Goal: Task Accomplishment & Management: Complete application form

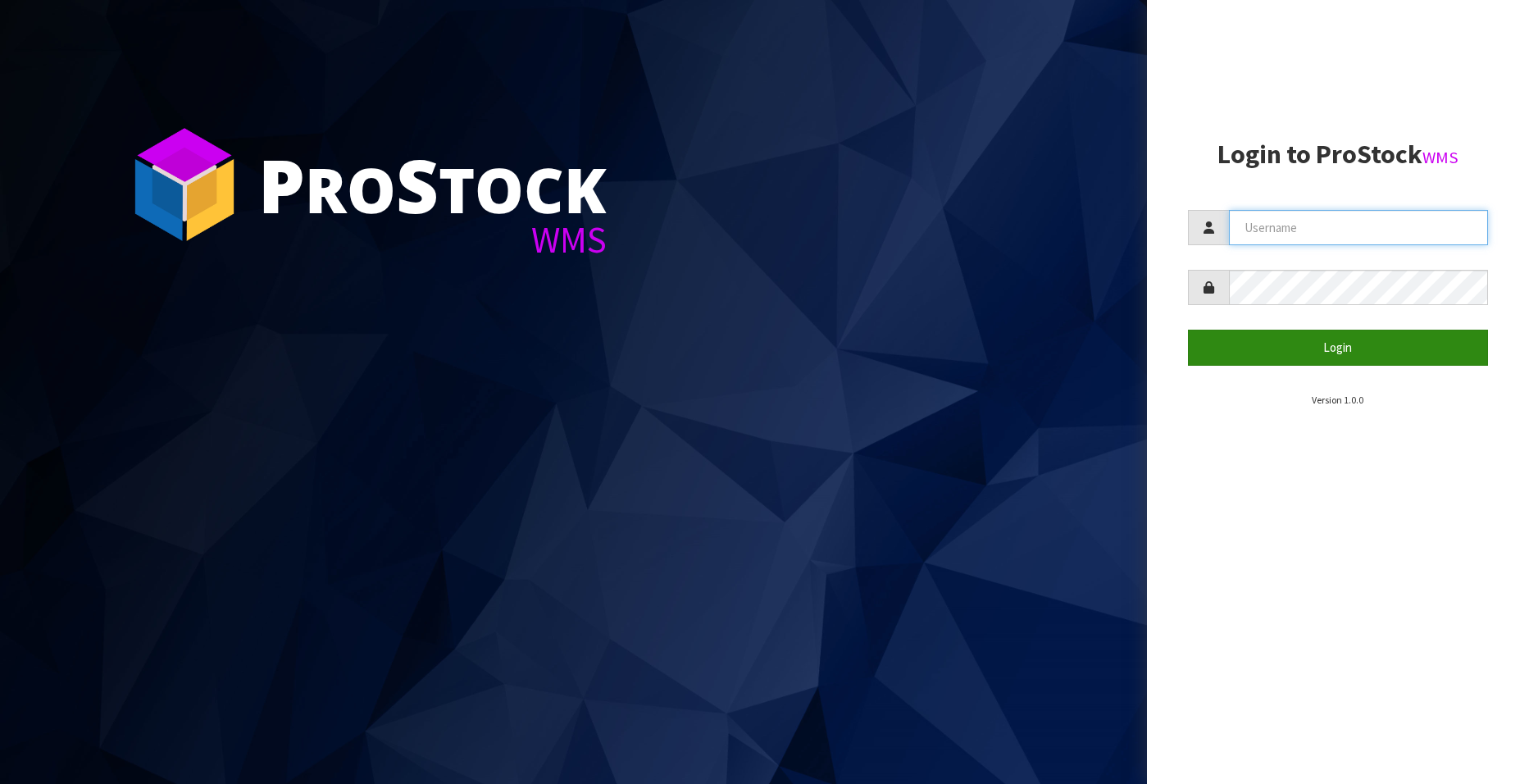
type input "[EMAIL_ADDRESS][DOMAIN_NAME]"
click at [990, 343] on button "Login" at bounding box center [1339, 347] width 301 height 35
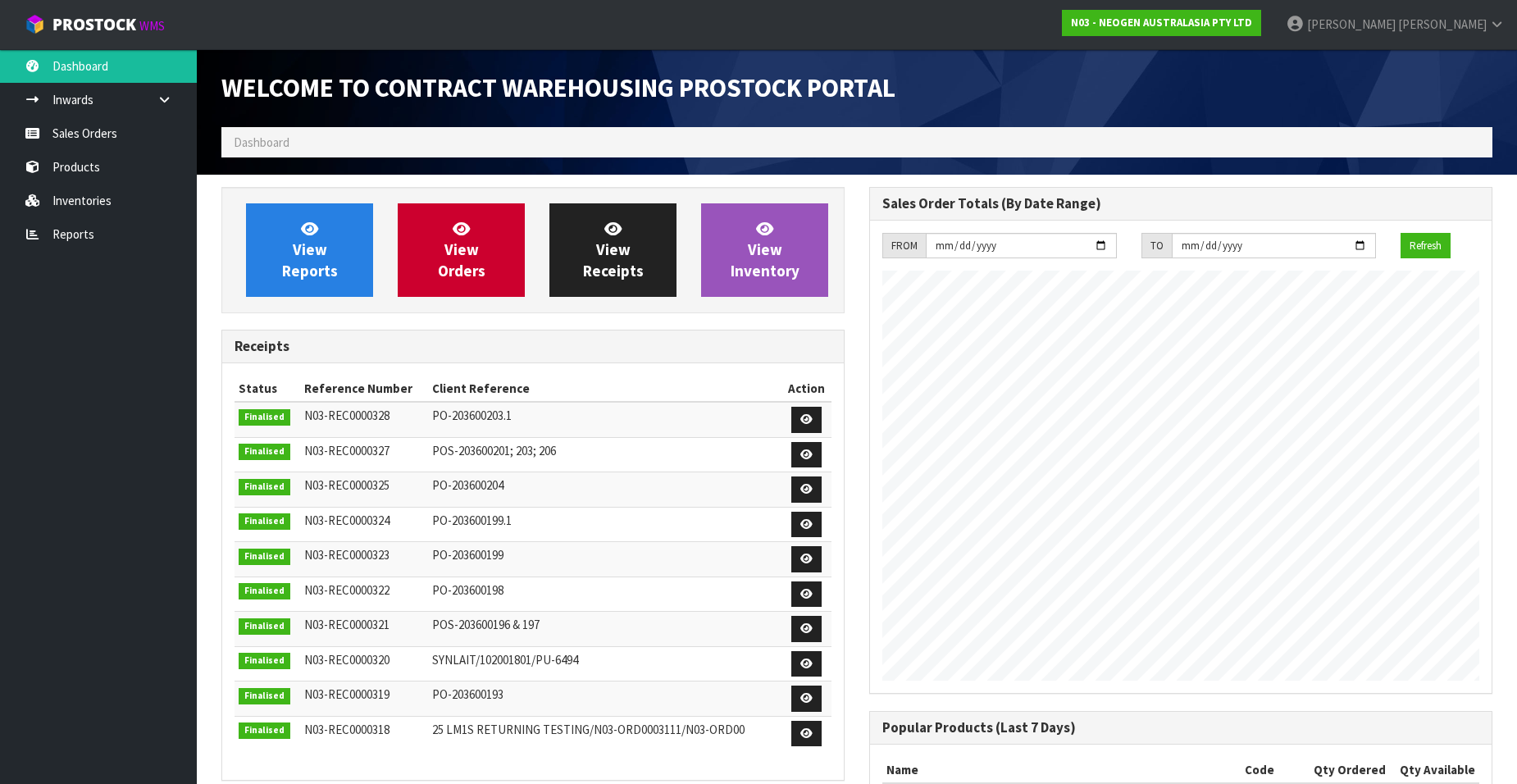
scroll to position [909, 648]
click at [91, 134] on link "Sales Orders" at bounding box center [98, 133] width 197 height 34
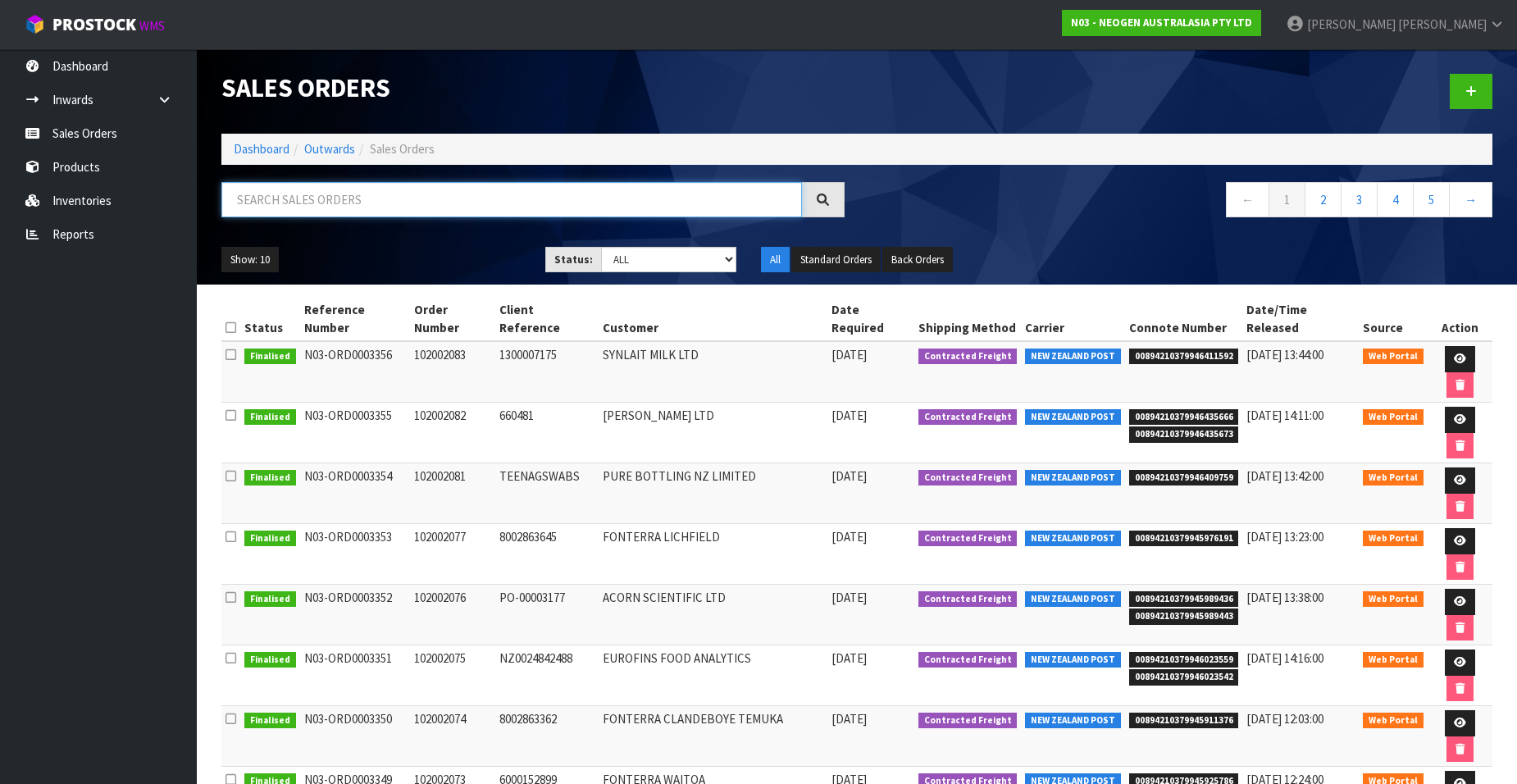
click at [266, 199] on input "text" at bounding box center [512, 200] width 581 height 35
paste input "102002084"
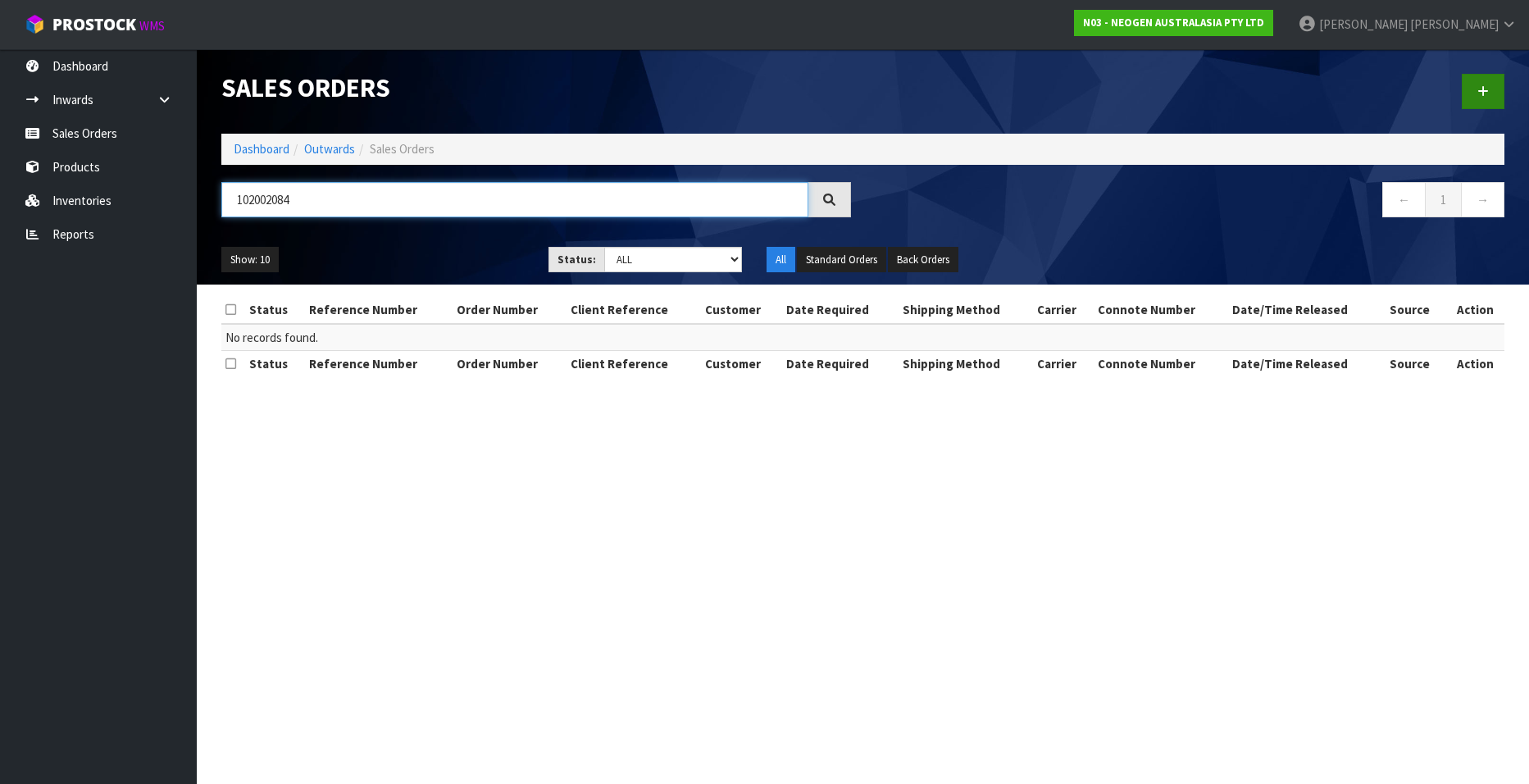
type input "102002084"
click at [990, 87] on icon at bounding box center [1483, 91] width 11 height 12
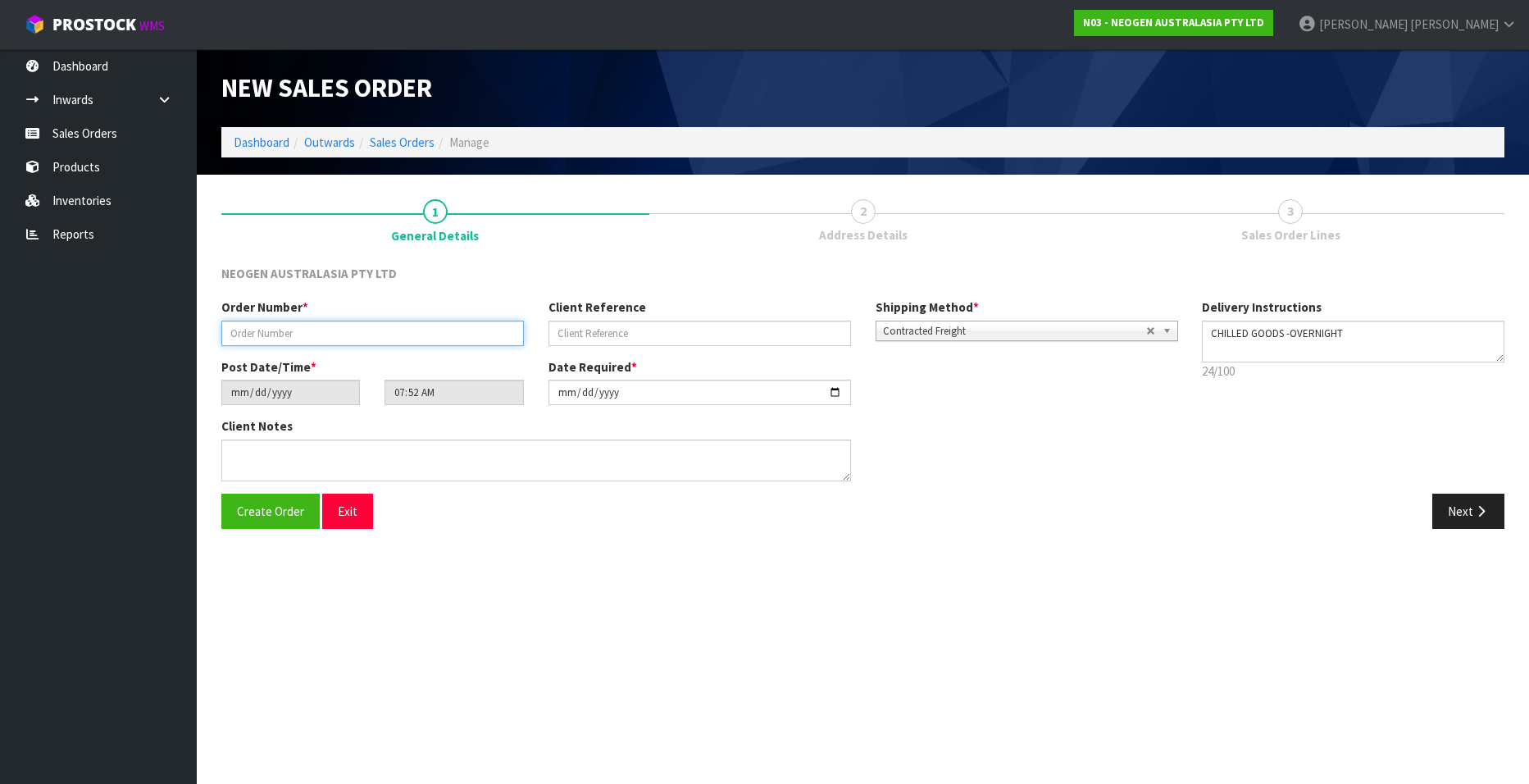
click at [260, 332] on input "text" at bounding box center [372, 332] width 302 height 25
paste input "102002084"
type input "102002084"
click at [573, 328] on input "text" at bounding box center [700, 332] width 302 height 25
paste input "PO032808"
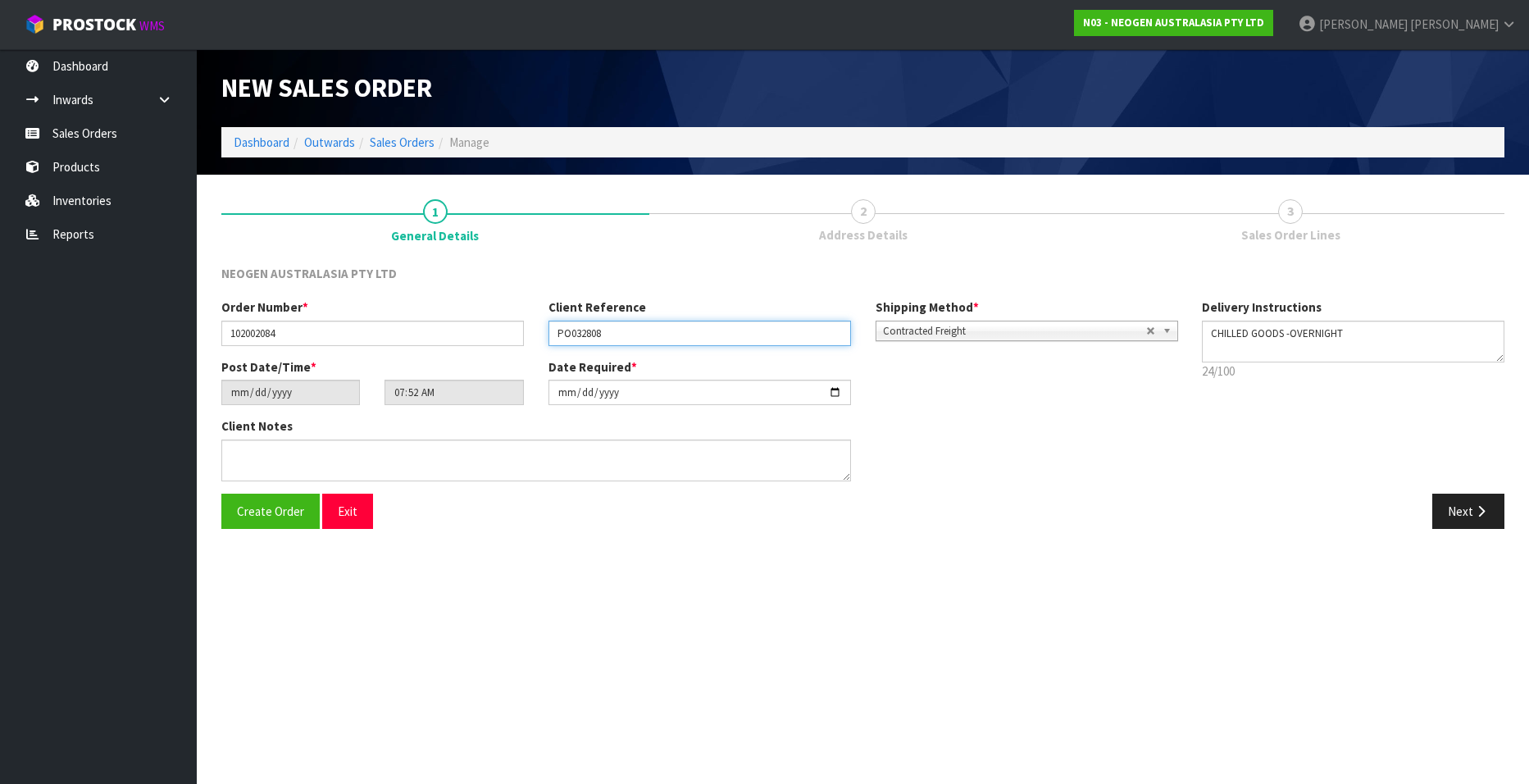
type input "PO032808"
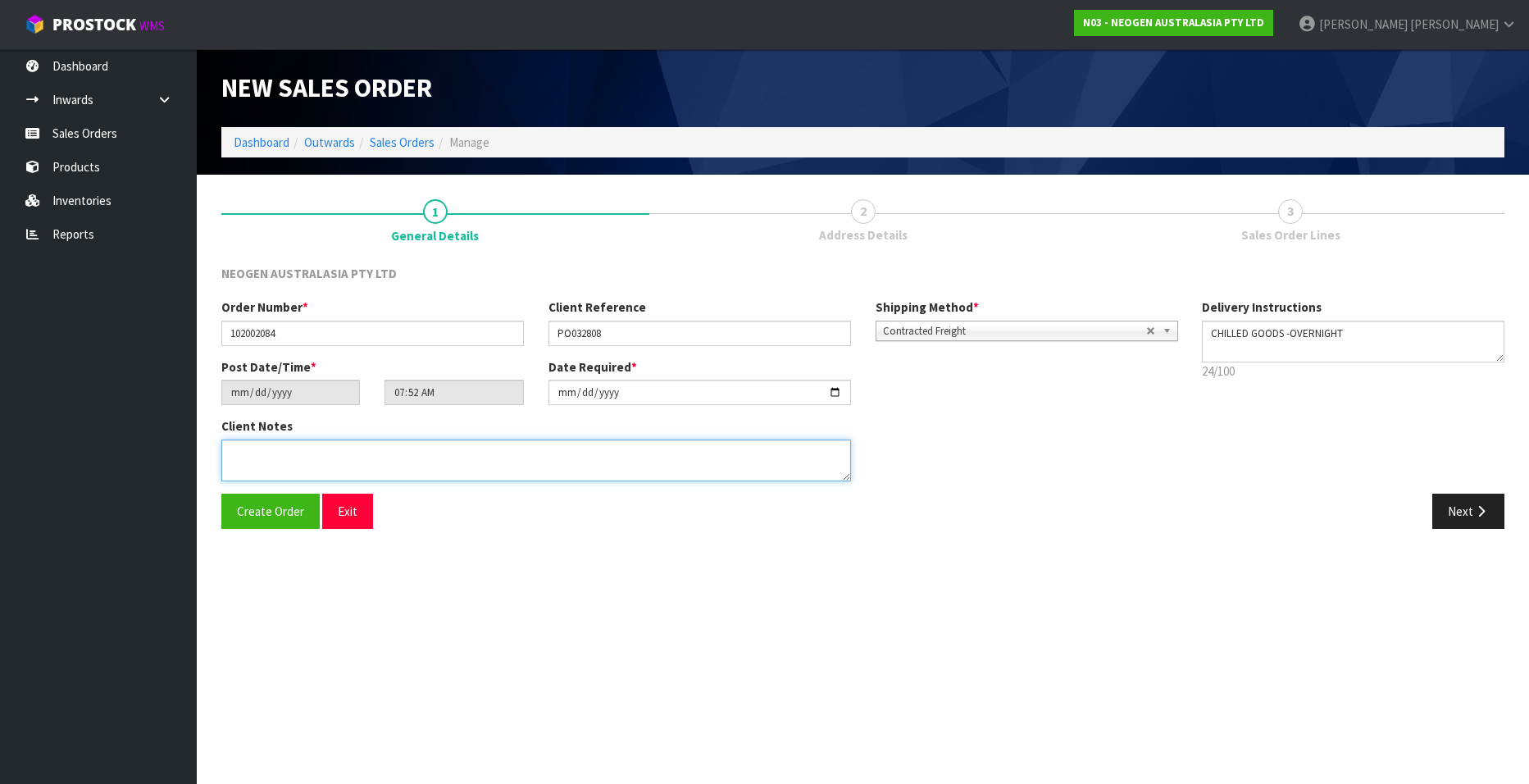
click at [358, 452] on textarea at bounding box center [536, 460] width 630 height 42
type textarea "ATTN [PERSON_NAME]"
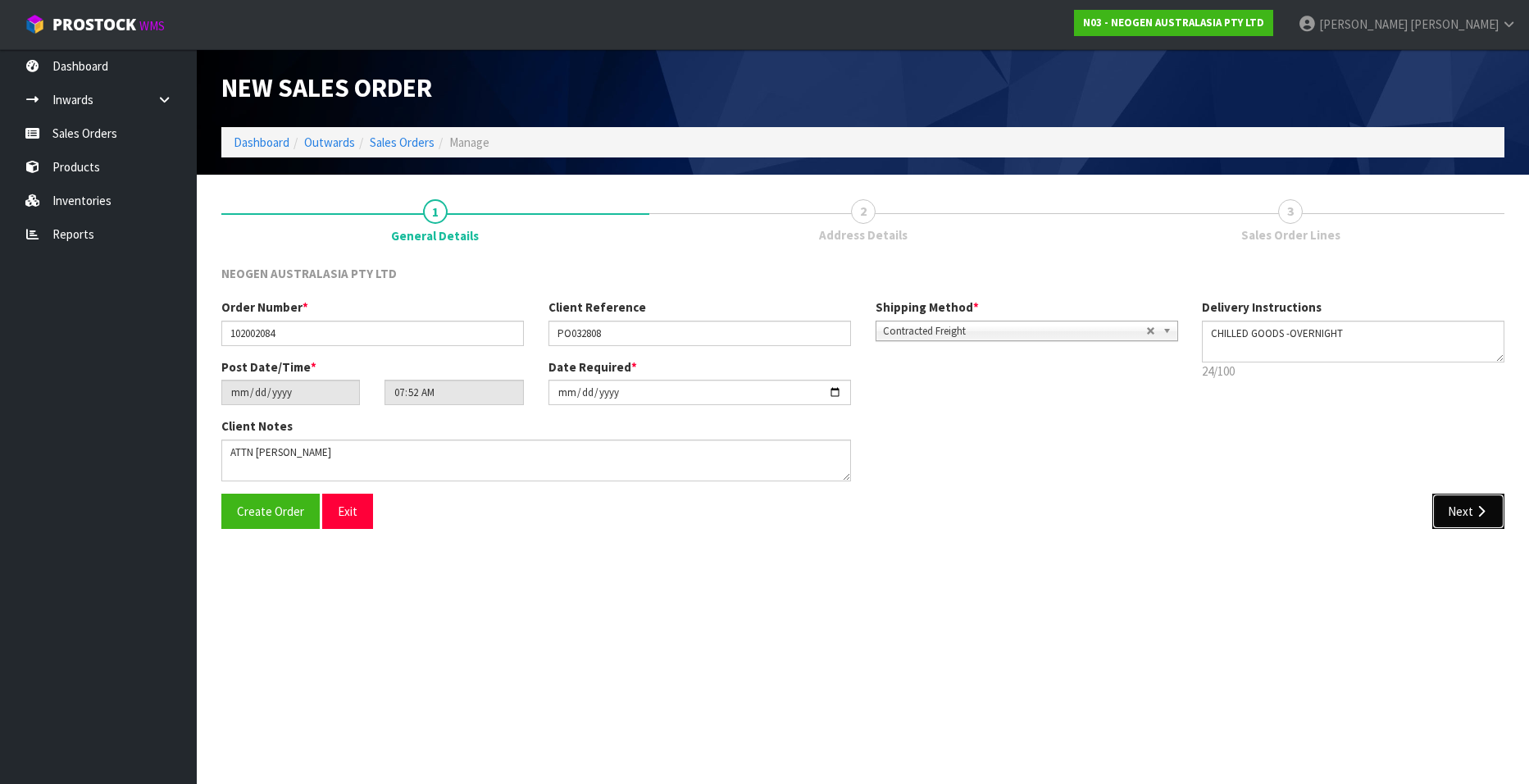
click at [990, 475] on button "Next" at bounding box center [1468, 511] width 72 height 35
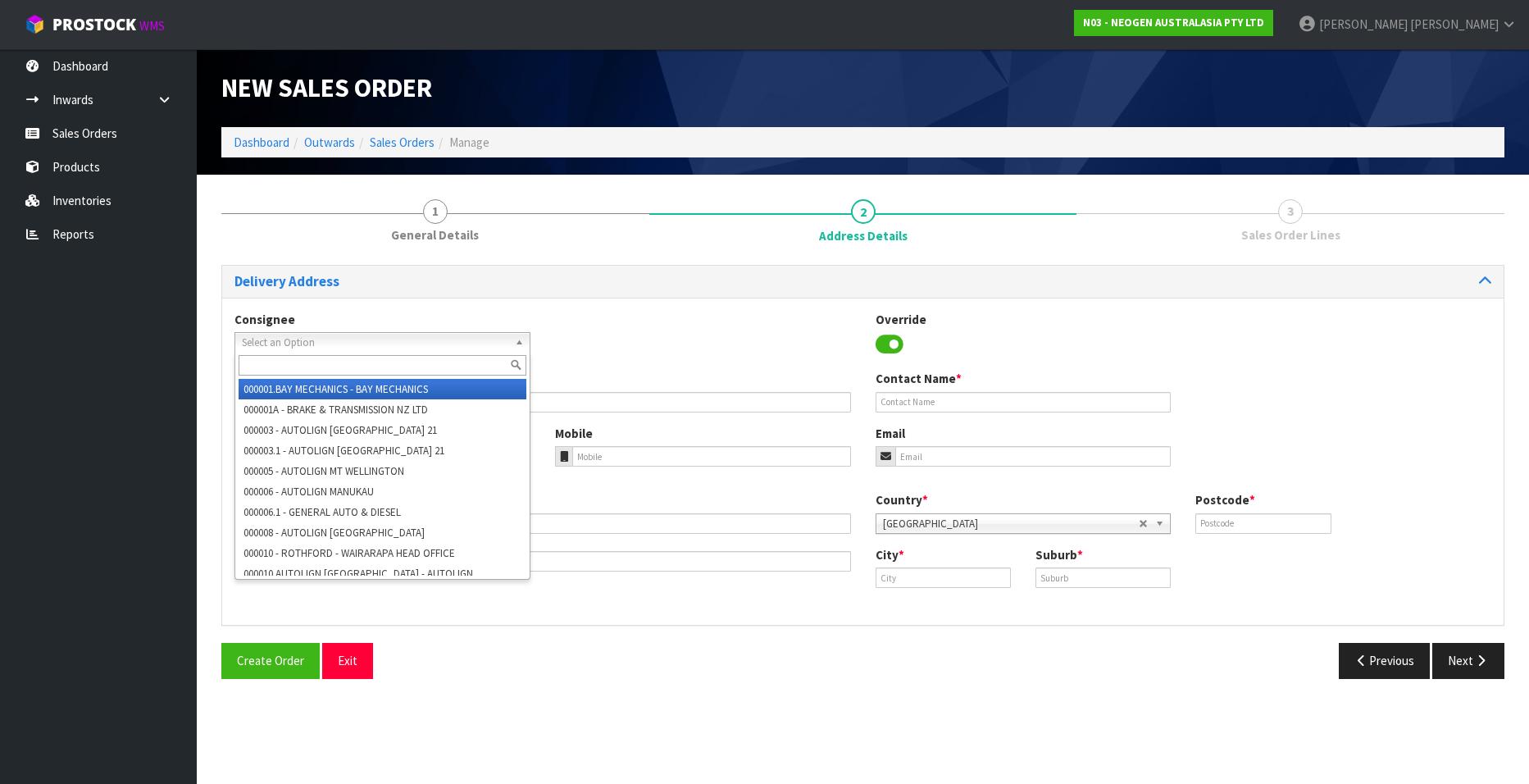
click at [379, 342] on span "Select an Option" at bounding box center [374, 343] width 266 height 20
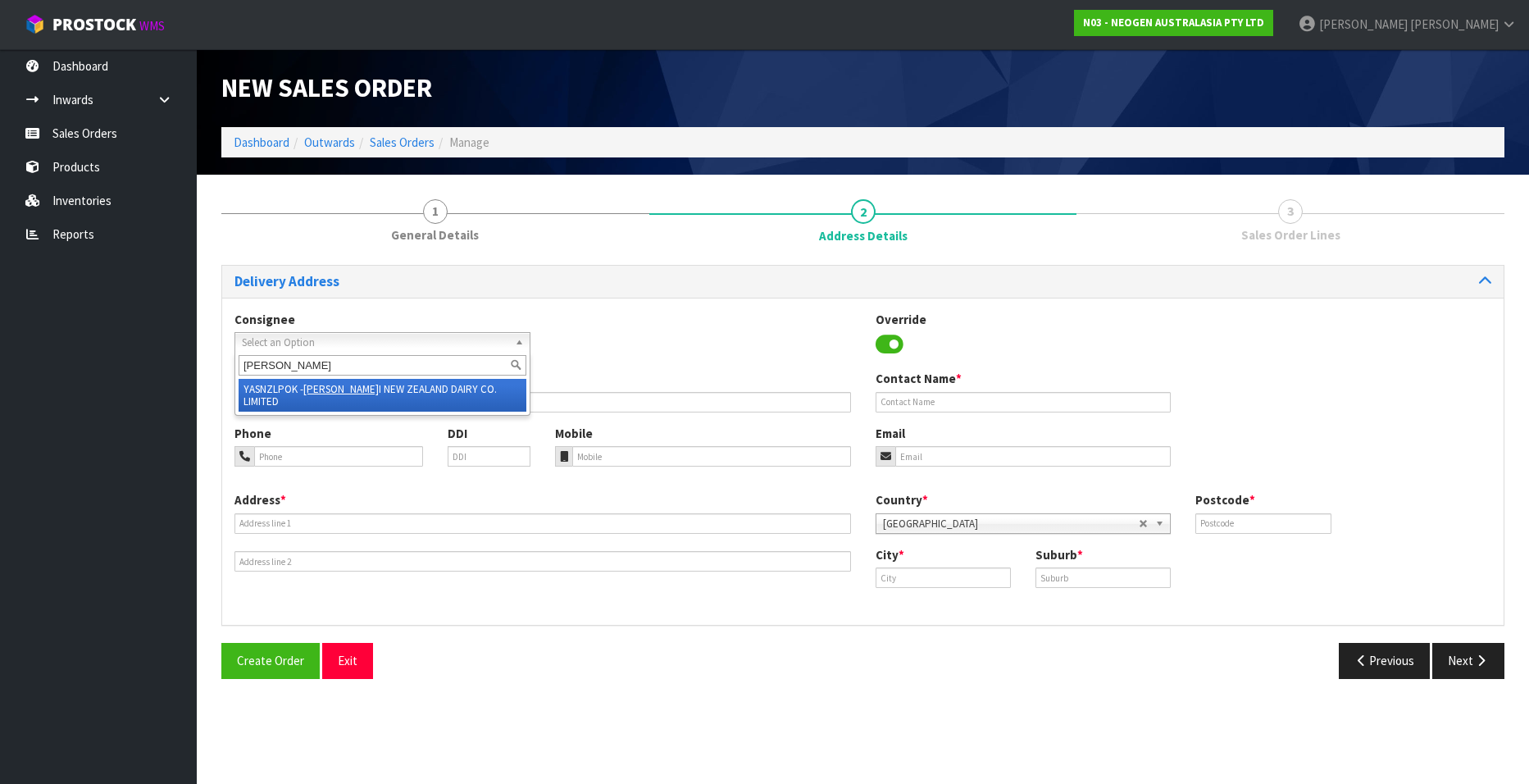
type input "[PERSON_NAME]"
click at [321, 390] on em "[PERSON_NAME]" at bounding box center [341, 388] width 76 height 14
type input "YASHILI NEW ZEALAND DAIRY CO. LIMITED"
type input "64 212702334"
type input "[STREET_ADDRESS]"
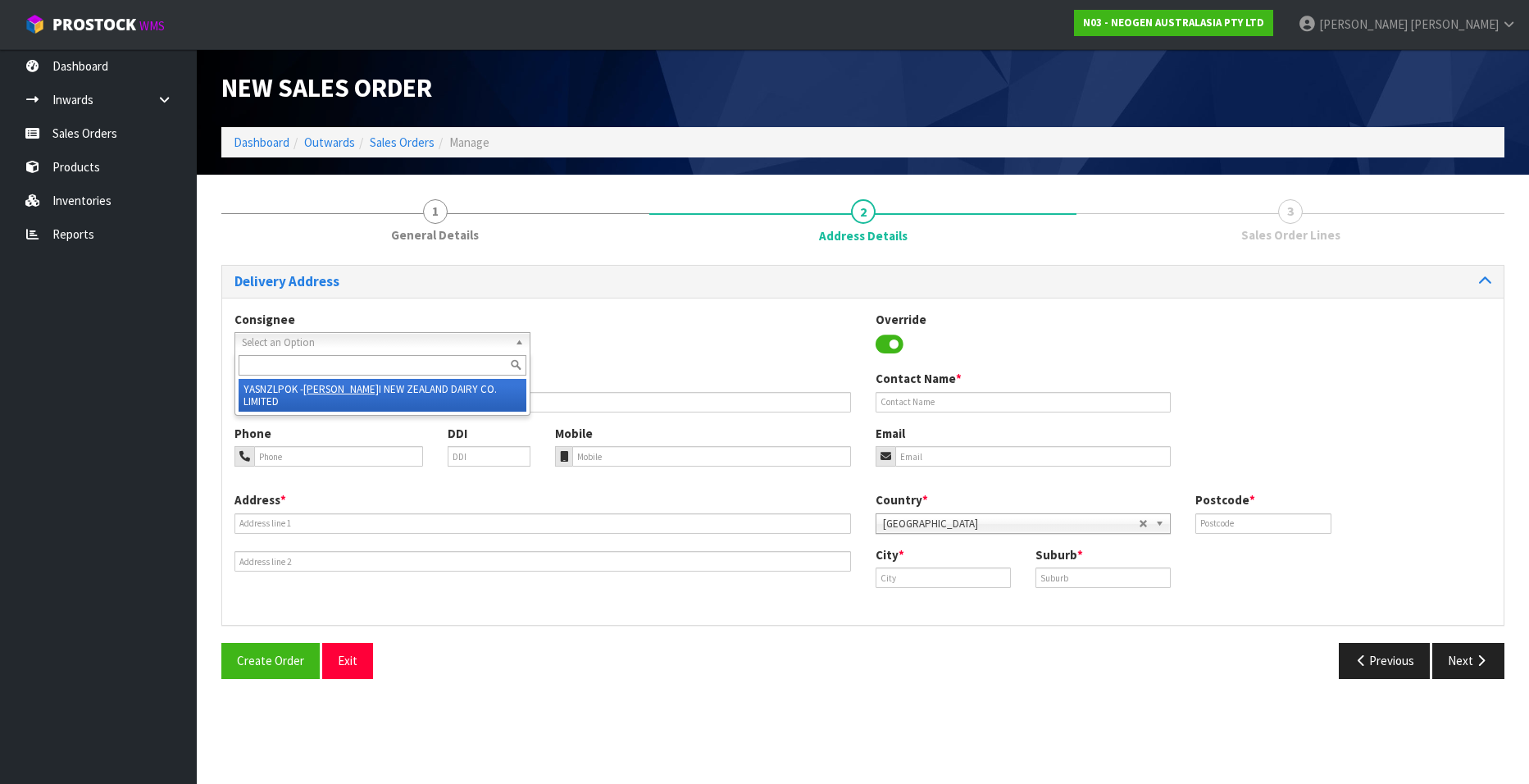
type input "2402"
type input "POKENO"
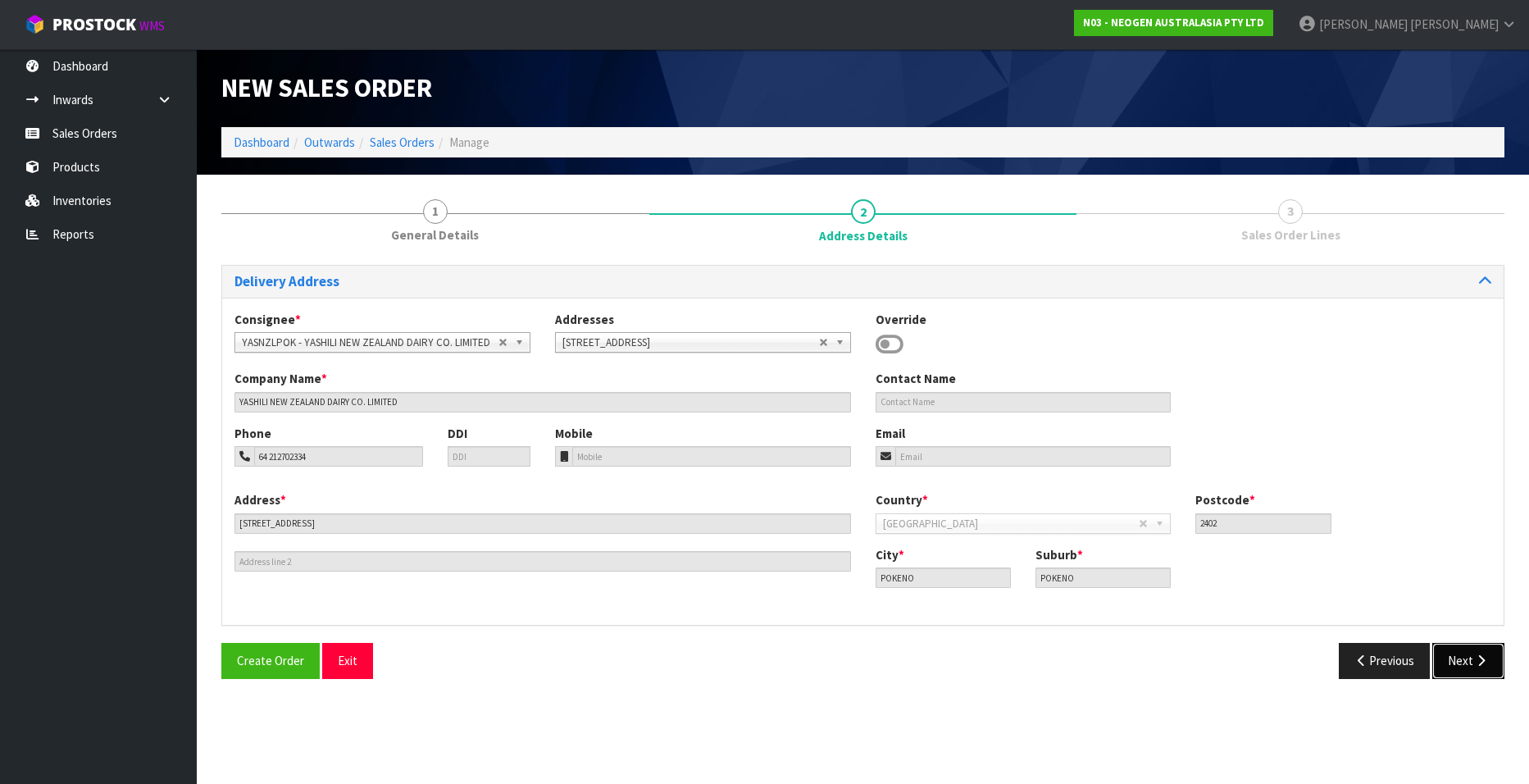
click at [990, 475] on button "Next" at bounding box center [1468, 661] width 72 height 35
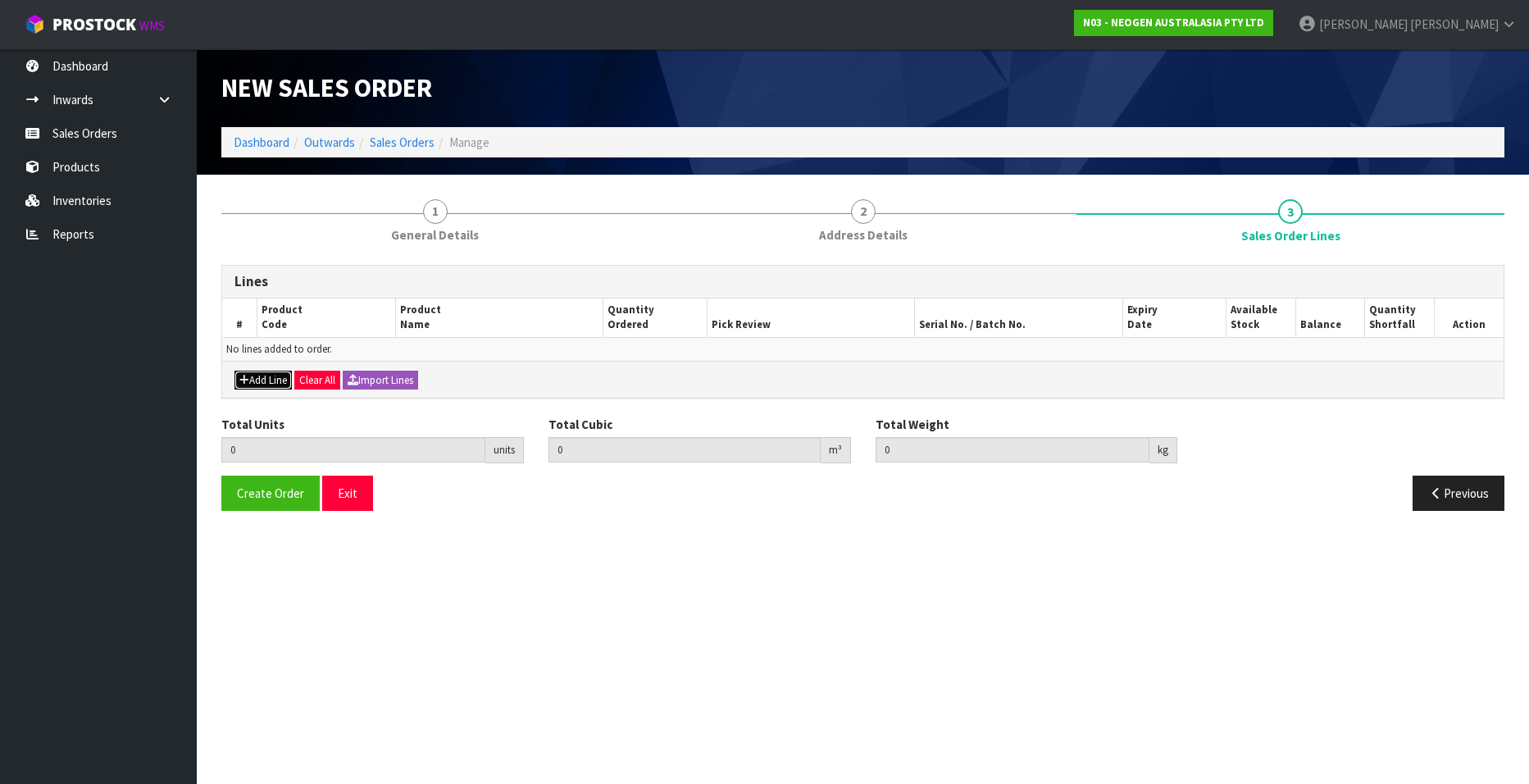
click at [260, 373] on button "Add Line" at bounding box center [262, 380] width 57 height 20
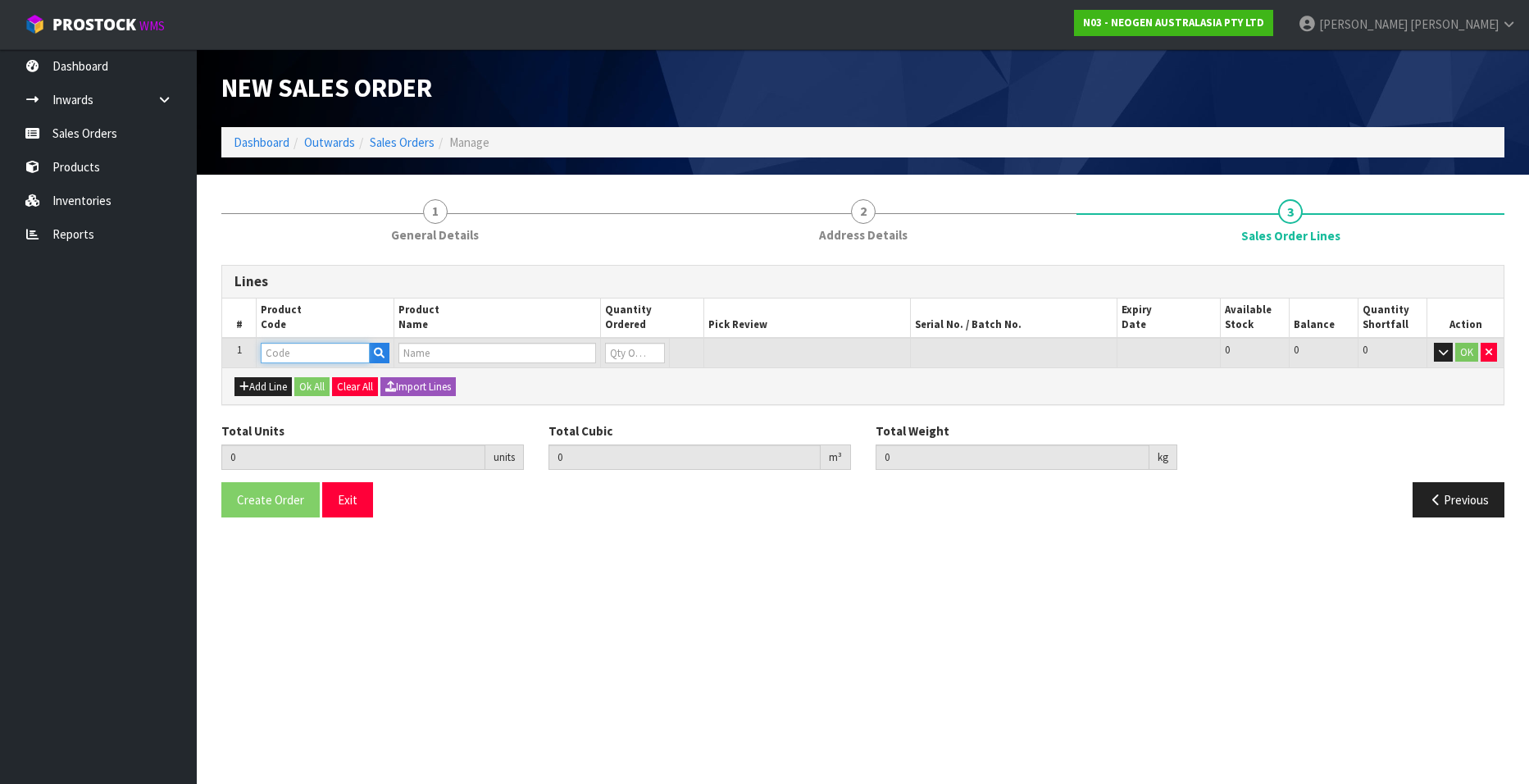
click at [273, 353] on input "text" at bounding box center [315, 353] width 109 height 21
paste input "700002007"
type input "700002007"
type input "0.000000"
type input "0.000"
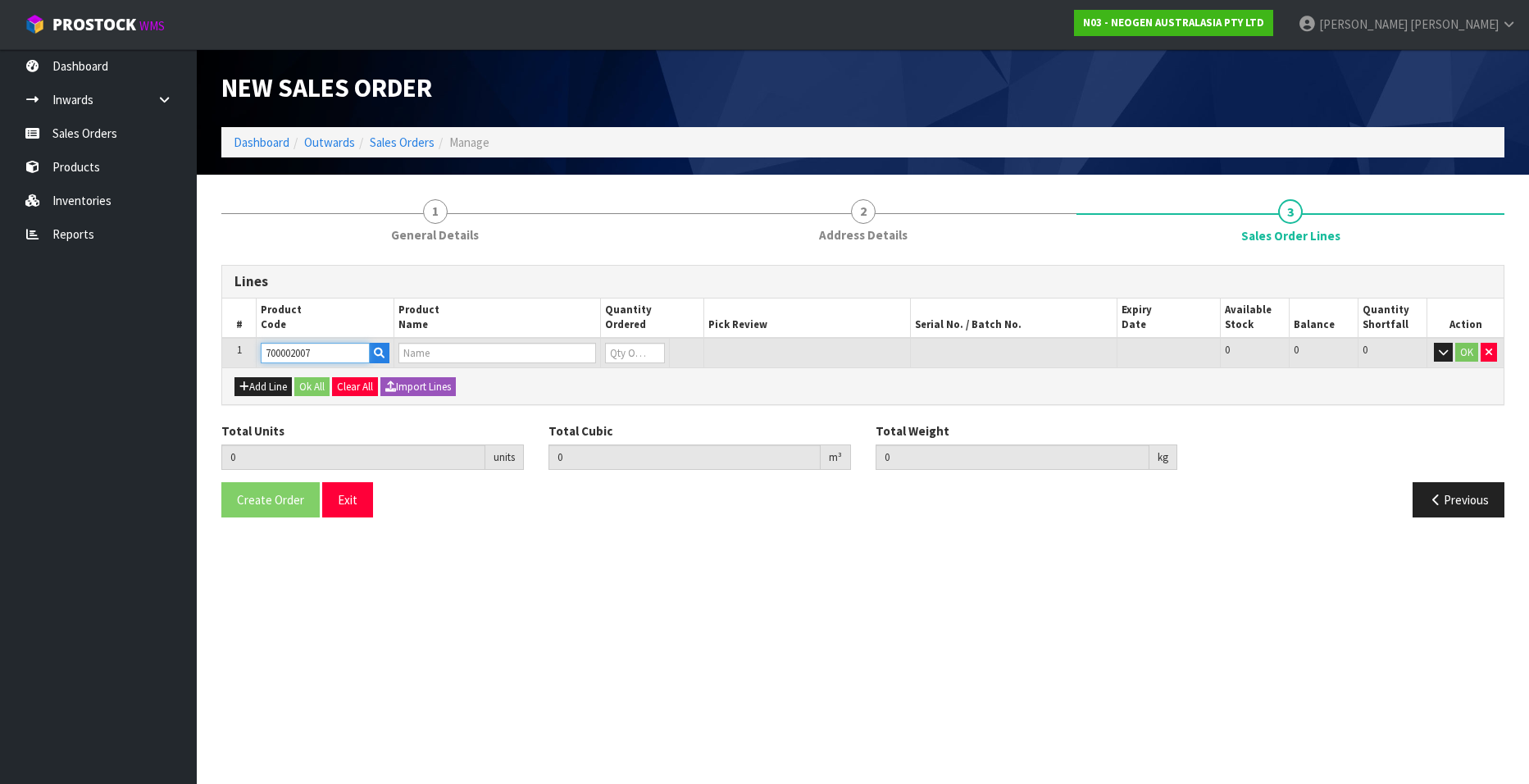
type input "7000030171 - 6433 QUICK SWAB 250/CS"
type input "0"
type input "700002007"
type input "1"
type input "0.011484"
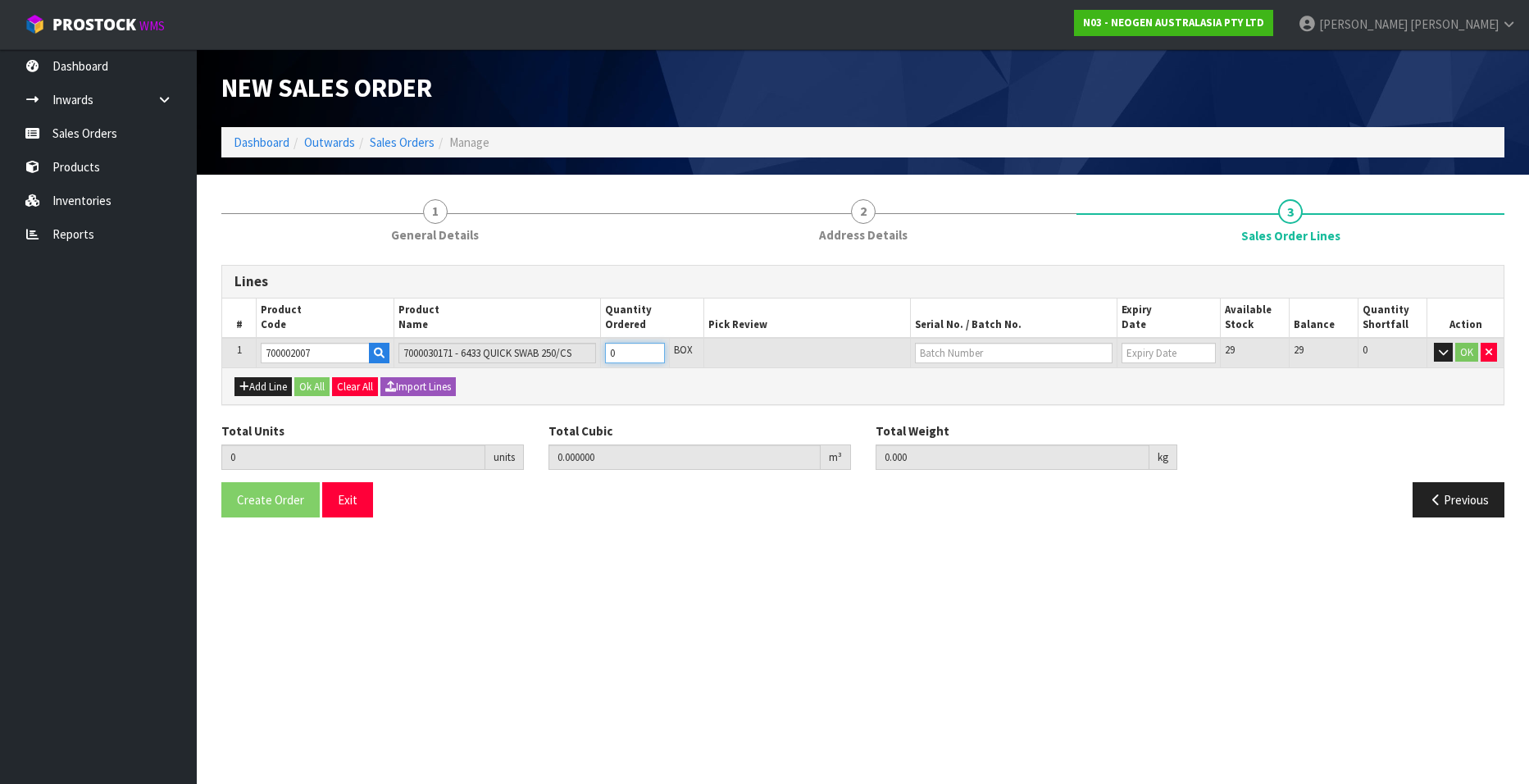
type input "1.66"
type input "1"
click at [652, 350] on input "1" at bounding box center [635, 353] width 60 height 21
type input "2"
type input "0.022968"
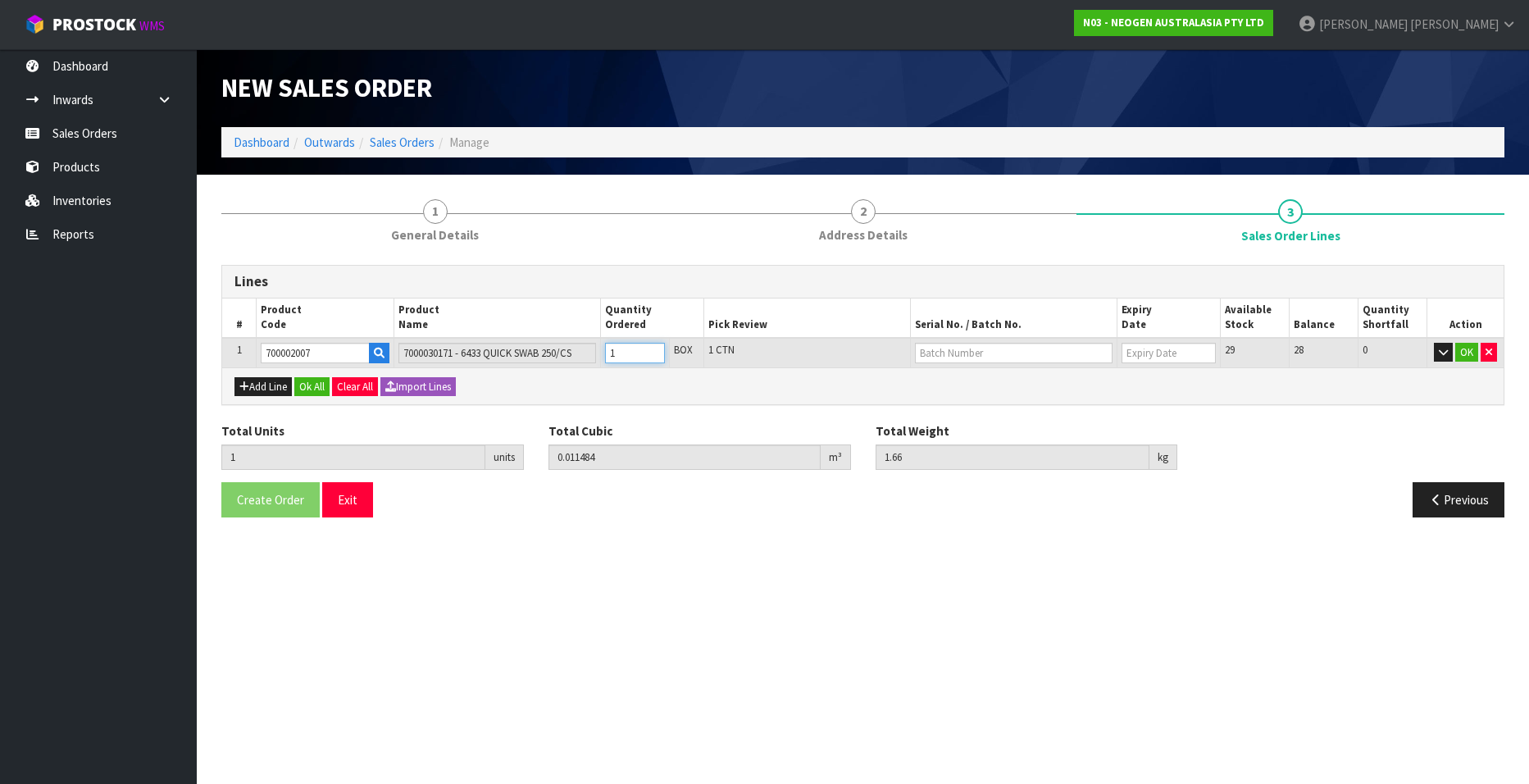
type input "3.32"
type input "2"
click at [652, 350] on input "2" at bounding box center [635, 353] width 60 height 21
type input "3"
type input "0.034452"
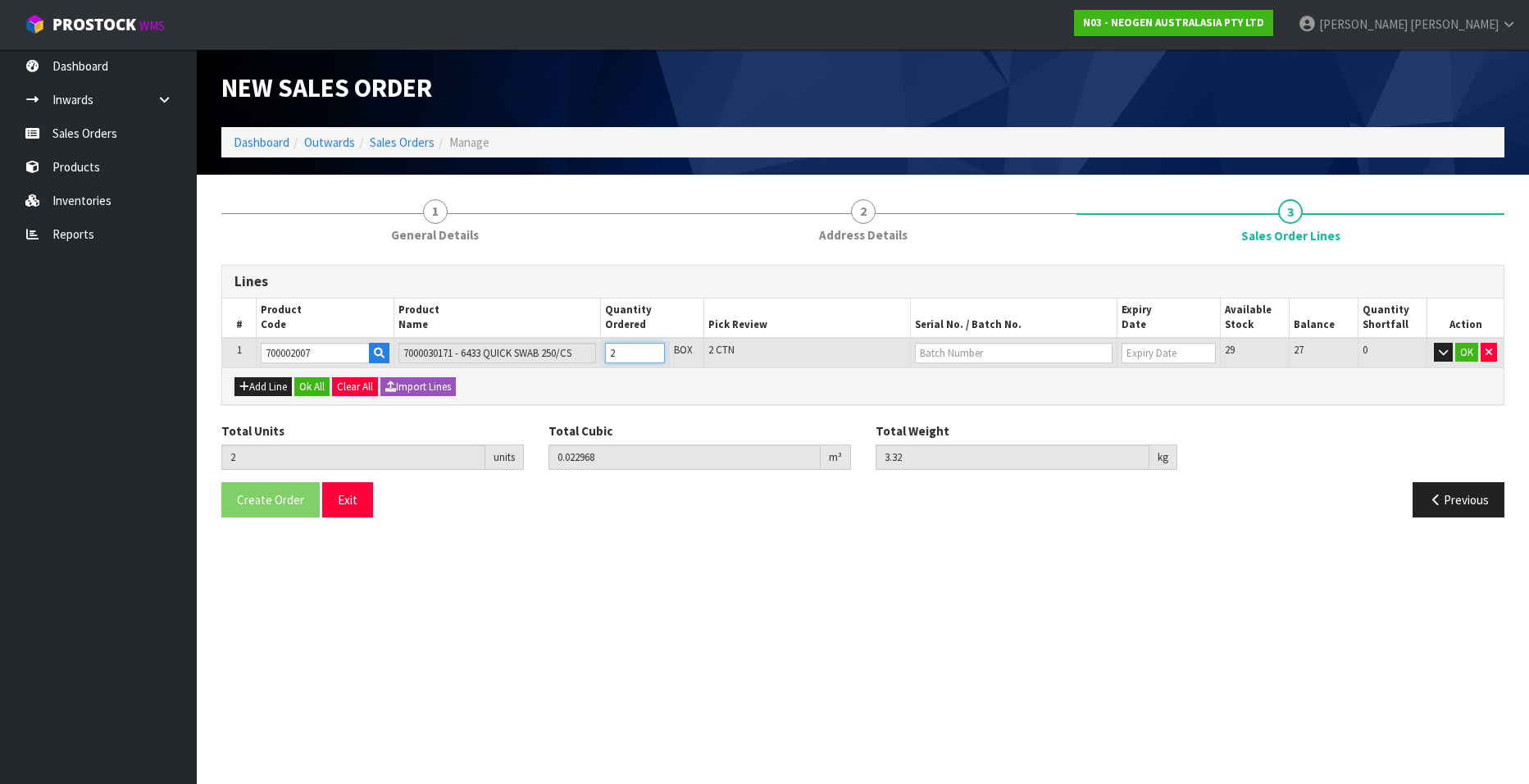
type input "4.98"
type input "3"
click at [652, 350] on input "3" at bounding box center [635, 353] width 60 height 21
type input "4"
type input "0.045936"
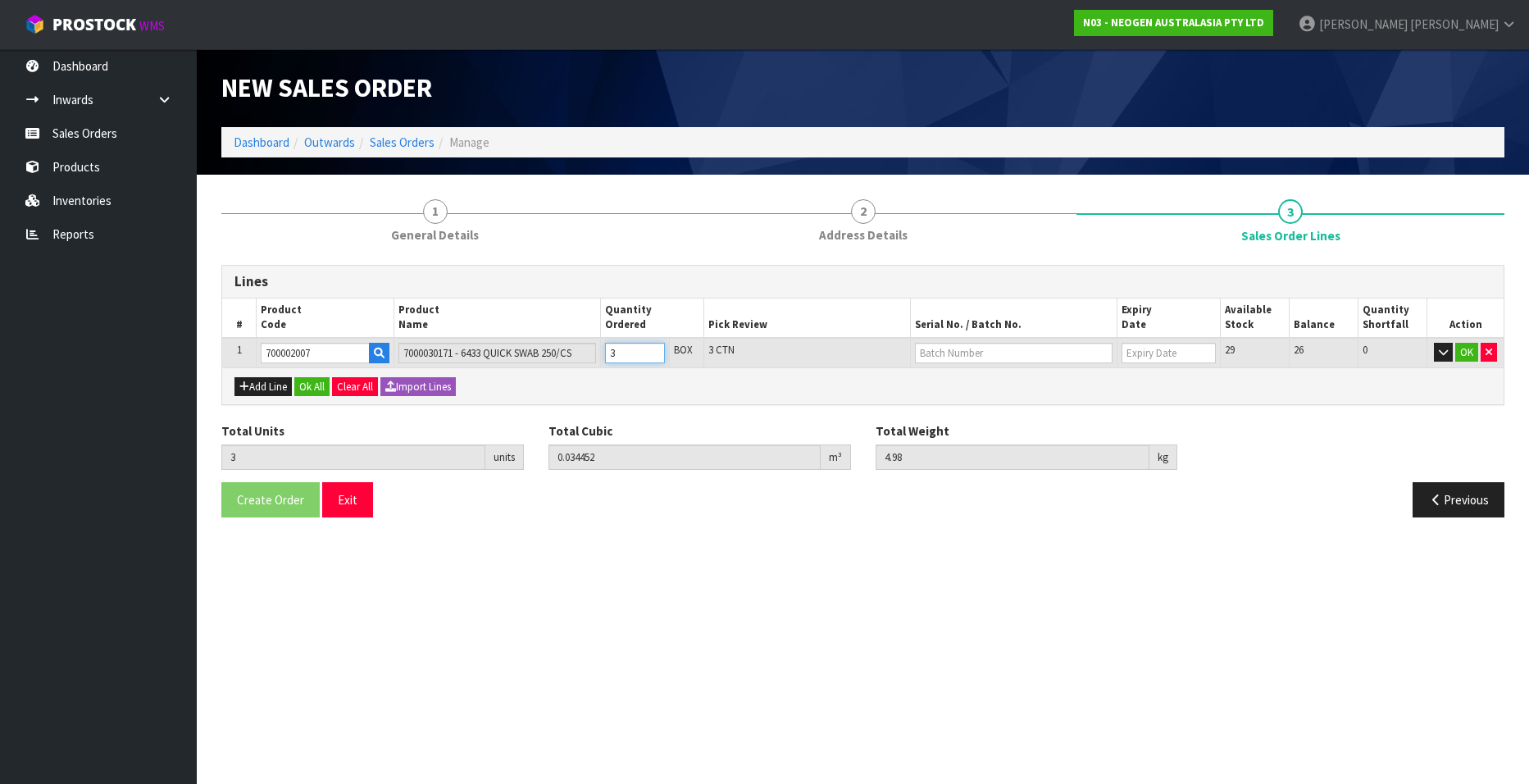
type input "6.64"
type input "4"
type input "5"
type input "0.05742"
type input "8.3"
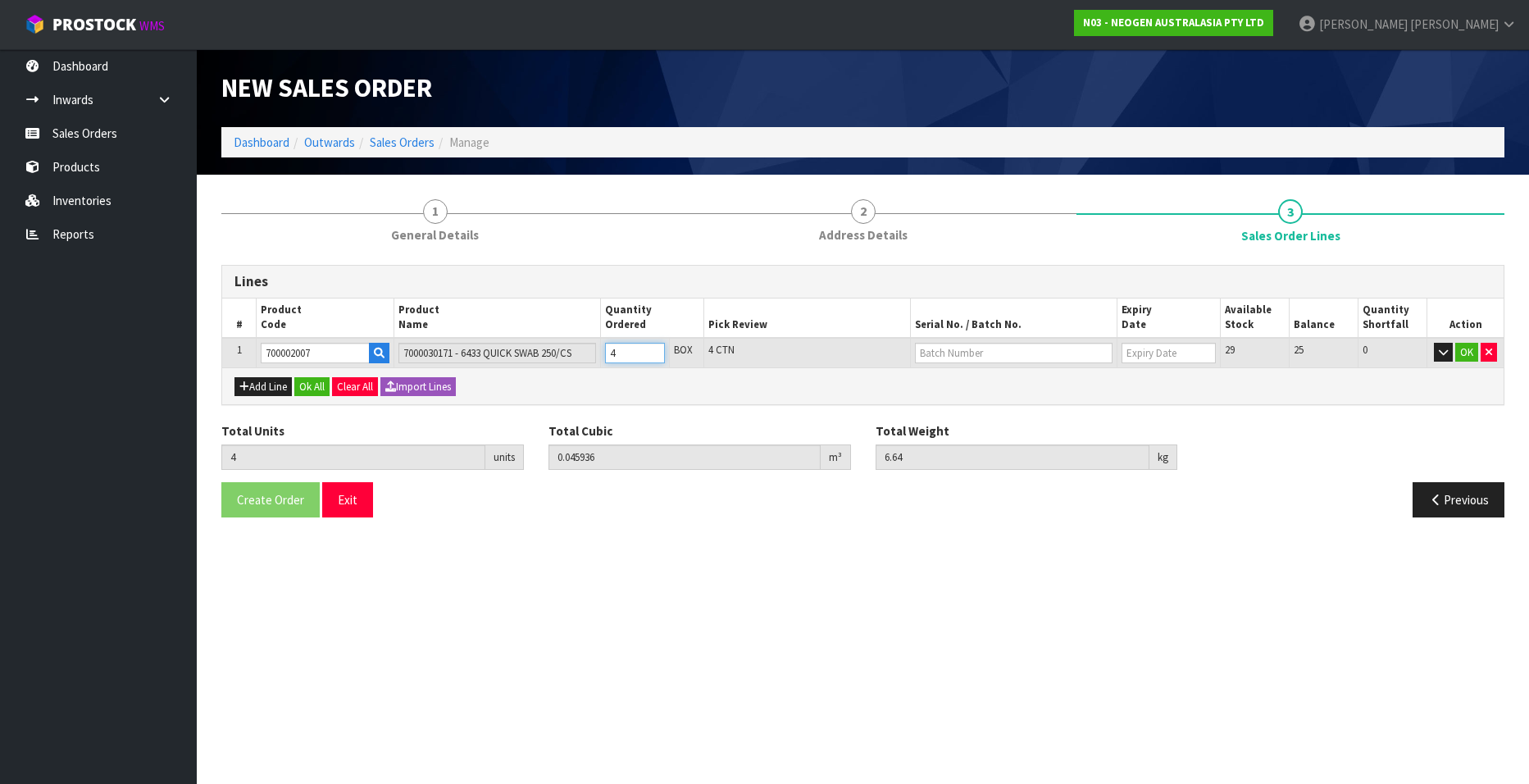
type input "5"
type input "6"
type input "0.068904"
type input "9.96"
type input "6"
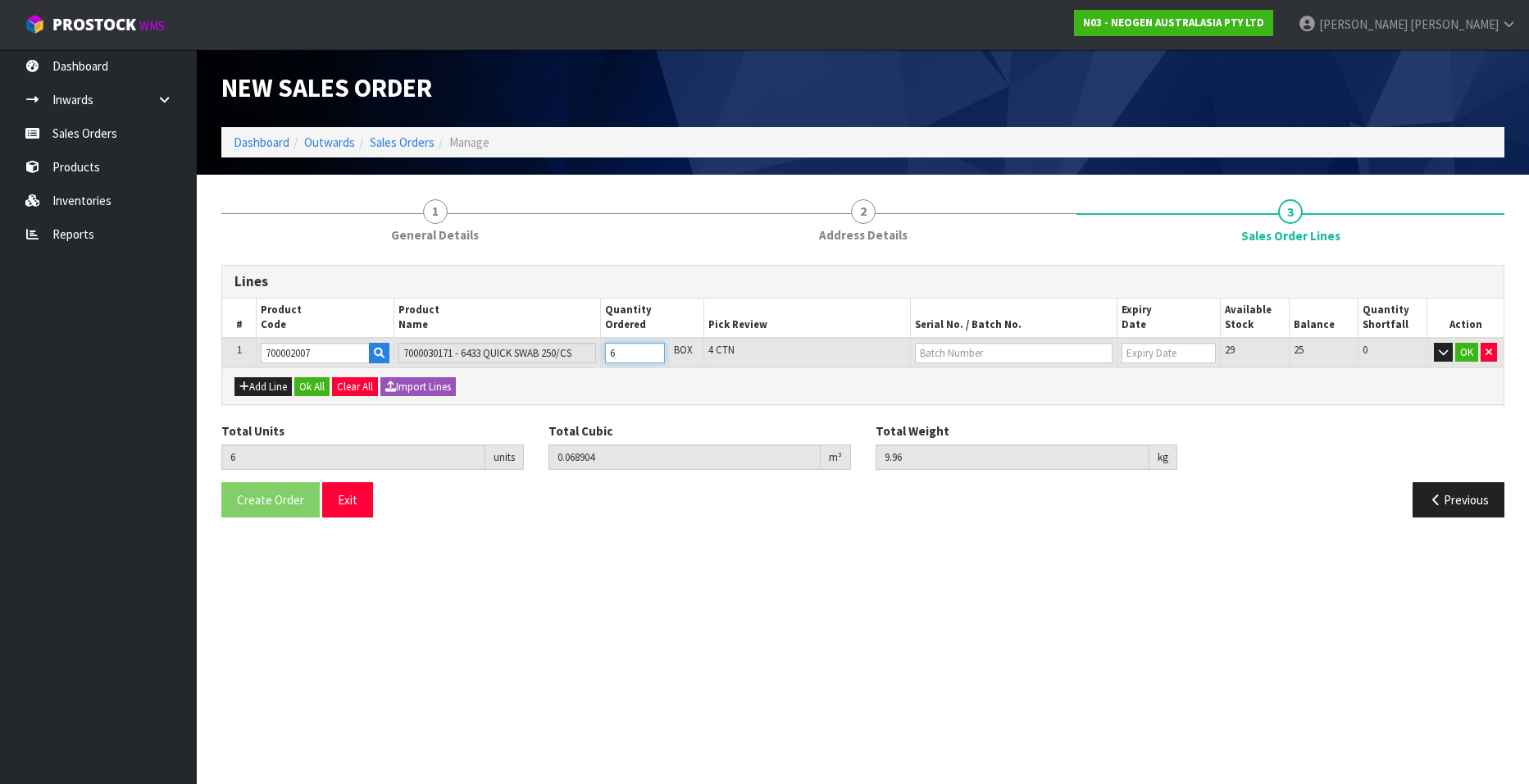
click at [652, 350] on input "6" at bounding box center [635, 353] width 60 height 21
type input "7"
type input "0.080388"
type input "11.62"
type input "7"
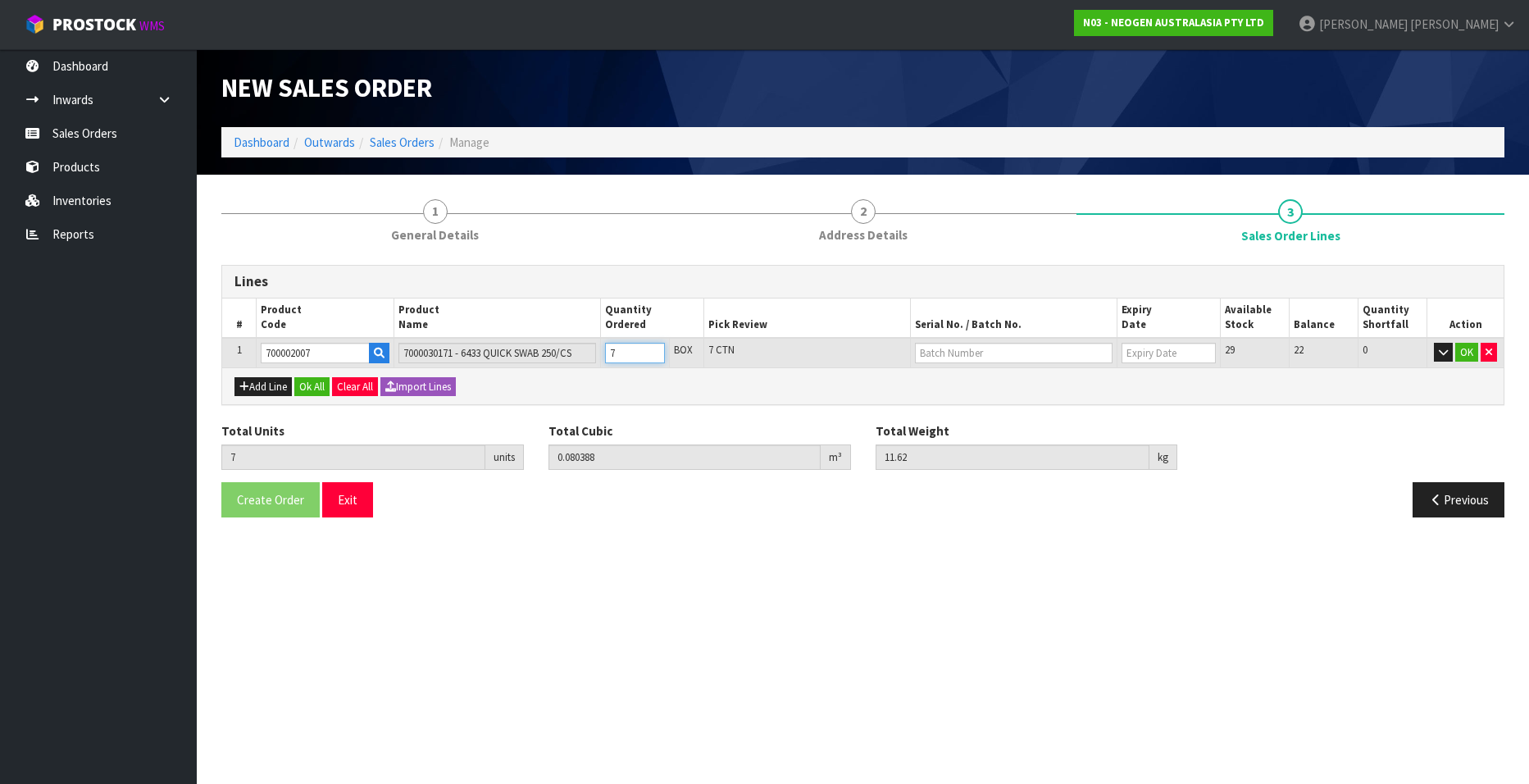
click at [652, 350] on input "7" at bounding box center [635, 353] width 60 height 21
click at [990, 353] on input "text" at bounding box center [1014, 353] width 198 height 21
click at [990, 381] on link "178724" at bounding box center [980, 381] width 130 height 22
type input "178724"
type input "[DATE]"
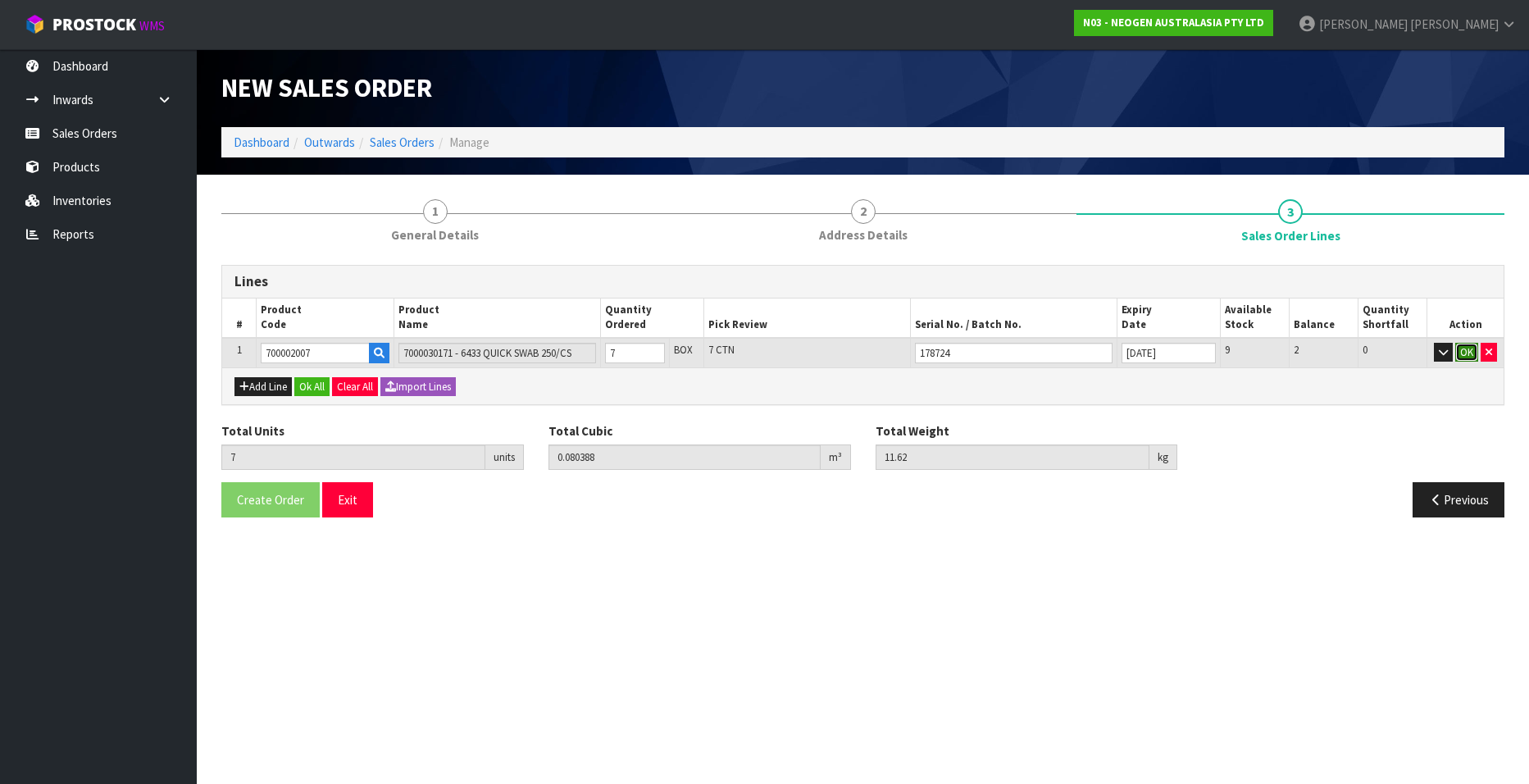
click at [990, 352] on button "OK" at bounding box center [1466, 352] width 23 height 20
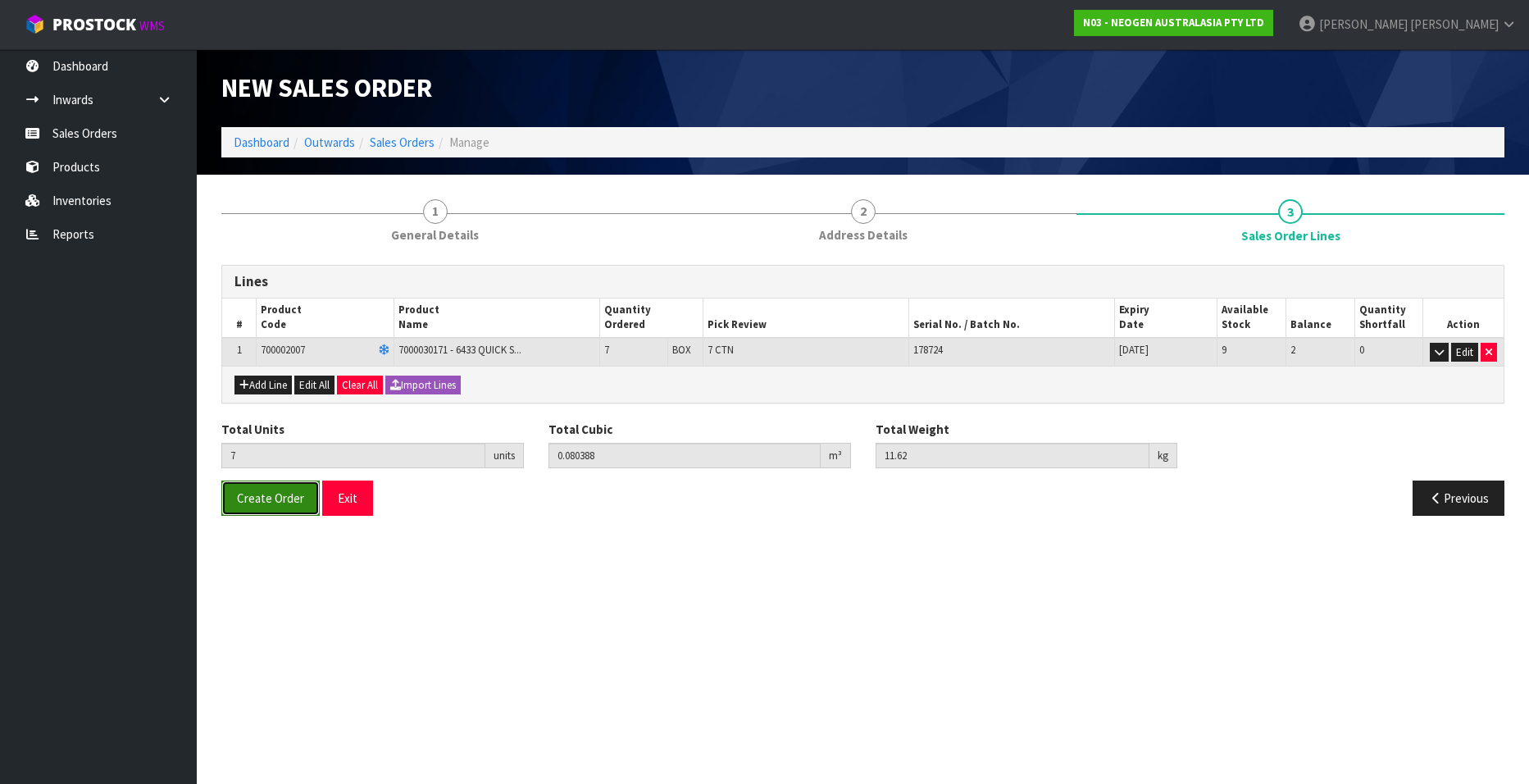
click at [260, 475] on span "Create Order" at bounding box center [271, 497] width 67 height 16
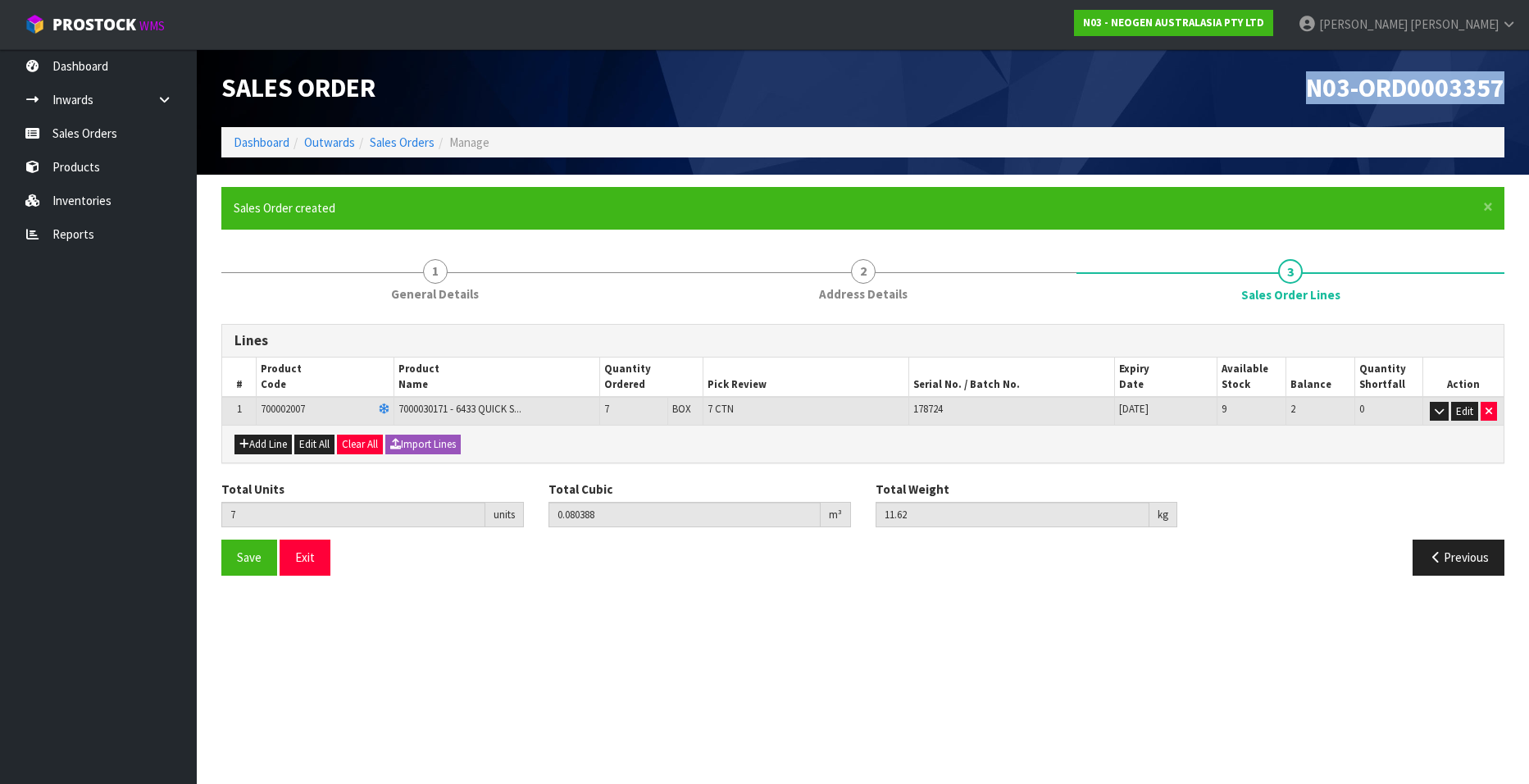
drag, startPoint x: 1306, startPoint y: 87, endPoint x: 1504, endPoint y: 90, distance: 198.0
click at [990, 90] on span "N03-ORD0003357" at bounding box center [1405, 87] width 199 height 33
copy span "N03-ORD0003357"
click at [402, 141] on link "Sales Orders" at bounding box center [401, 142] width 64 height 16
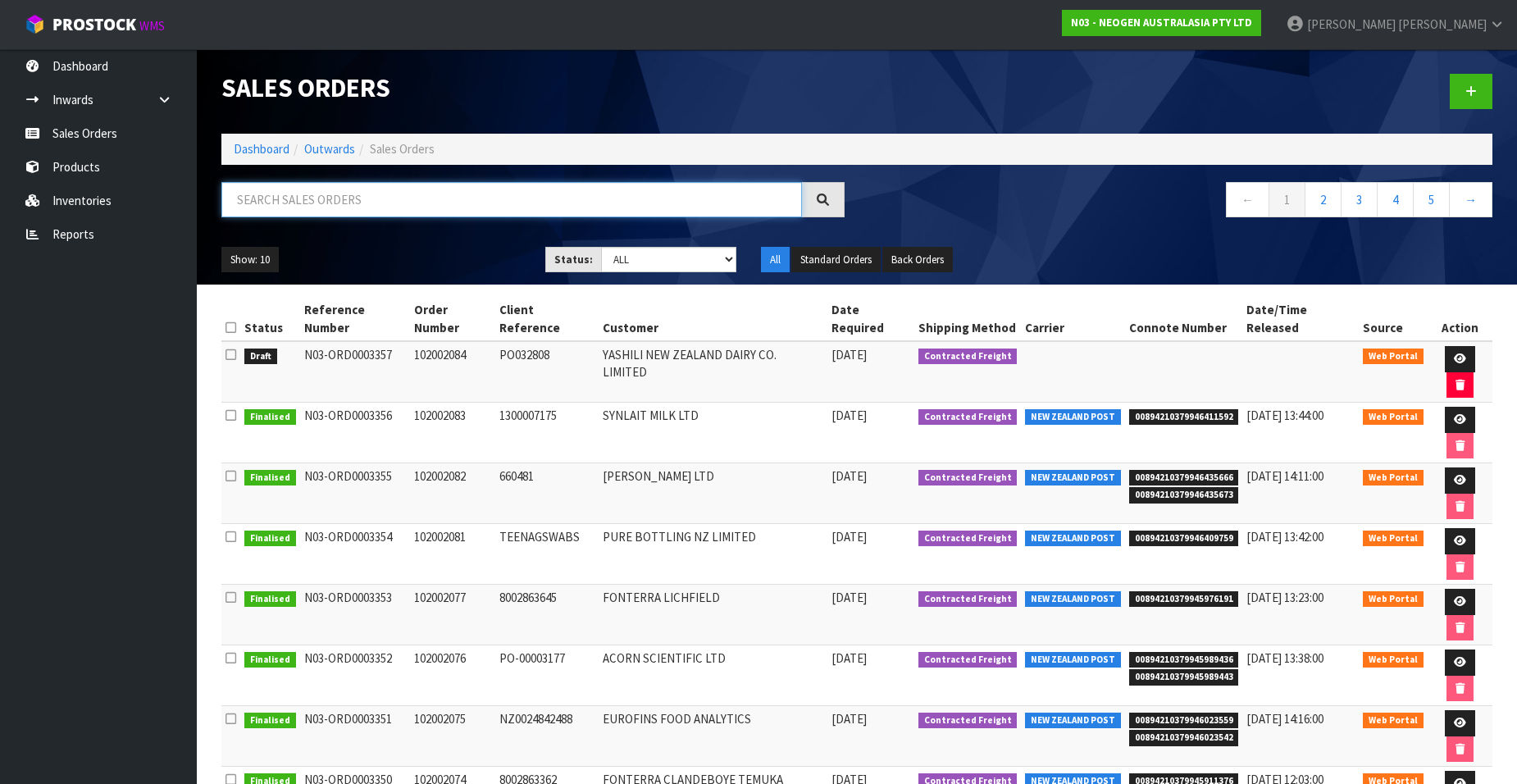
click at [387, 199] on input "text" at bounding box center [512, 200] width 581 height 35
paste input "102002086"
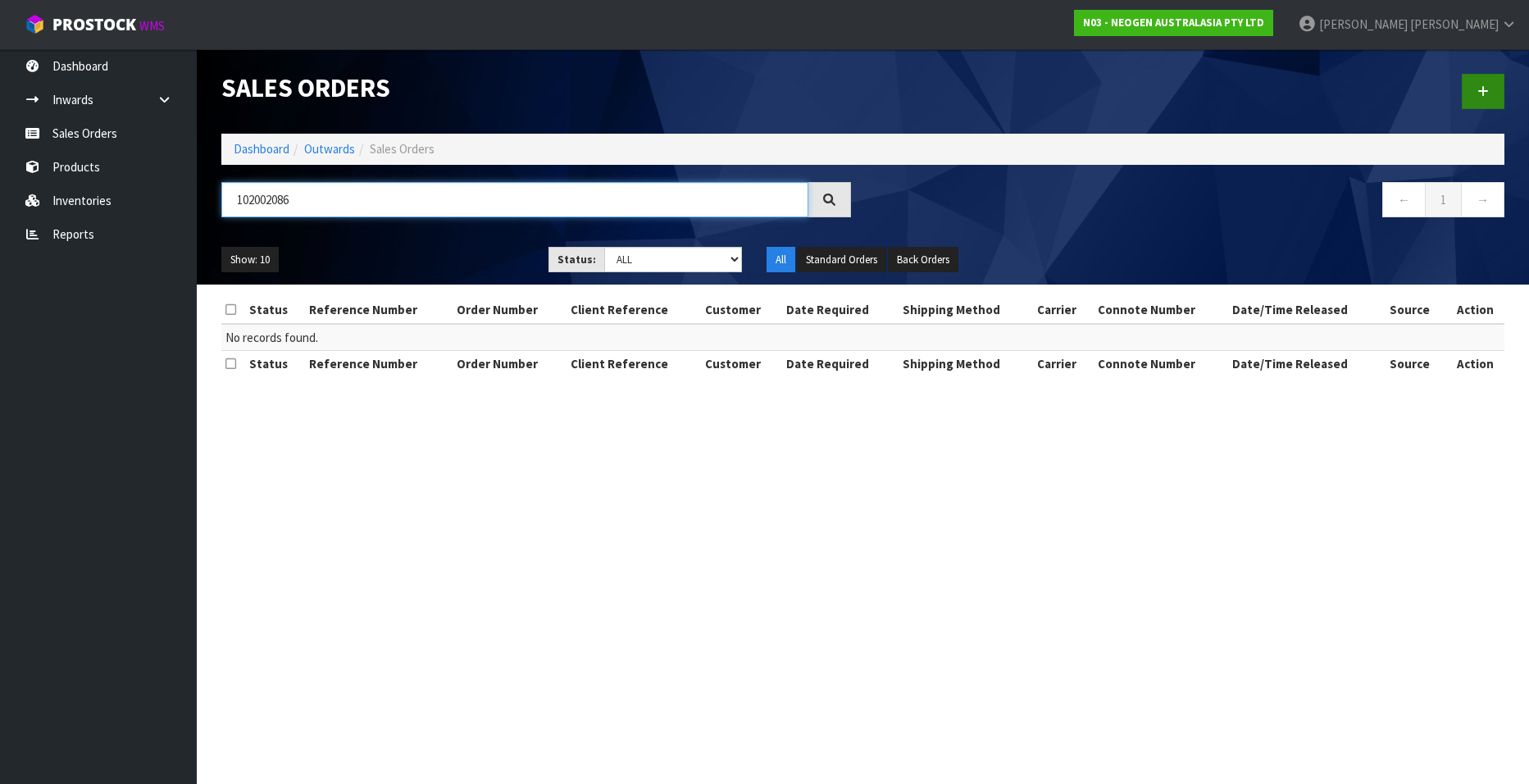
type input "102002086"
click at [990, 91] on link at bounding box center [1483, 91] width 43 height 35
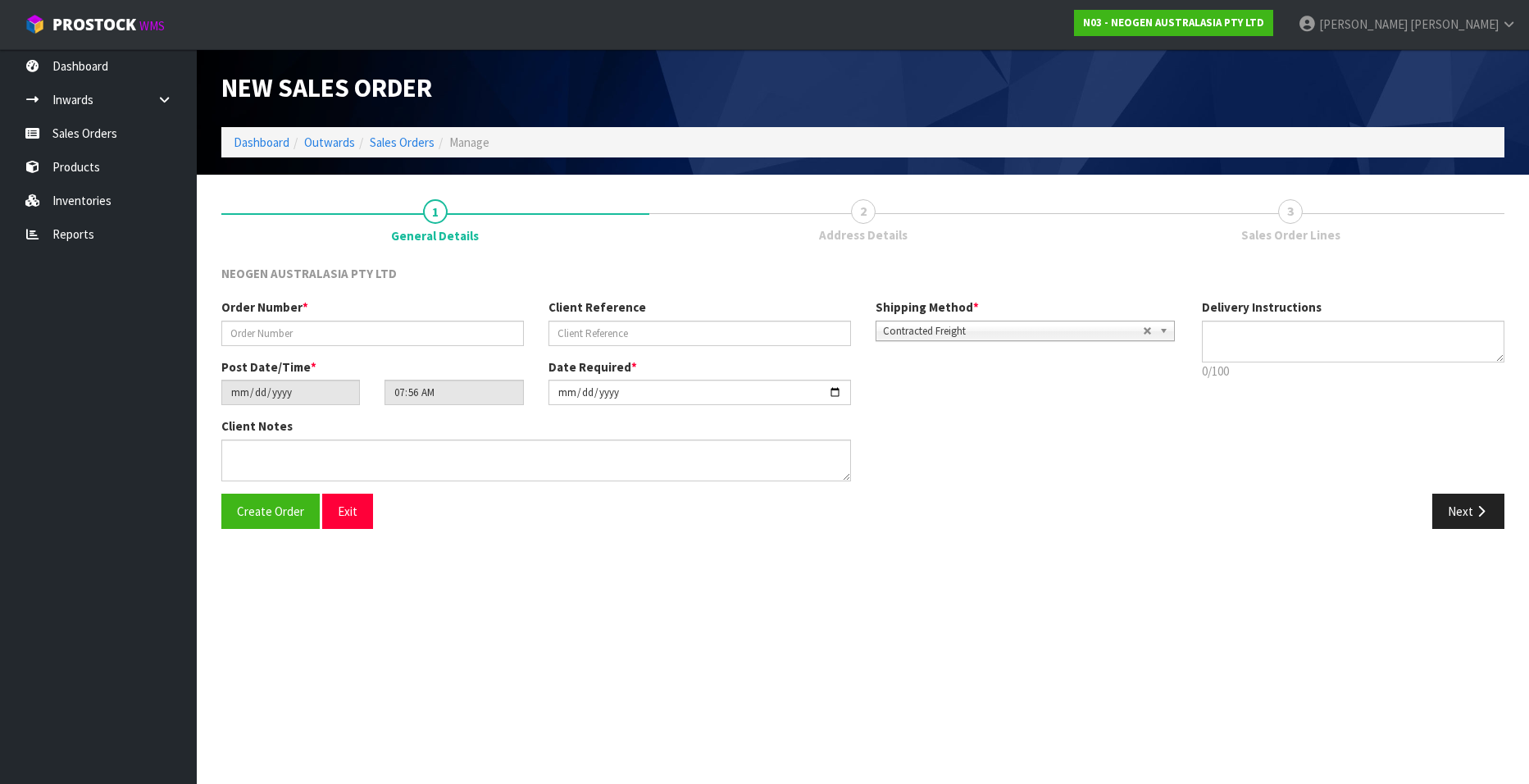
type textarea "CHILLED GOODS -OVERNIGHT"
click at [322, 333] on input "text" at bounding box center [372, 332] width 302 height 25
paste input "102002086"
type input "102002086"
click at [712, 332] on input "text" at bounding box center [700, 332] width 302 height 25
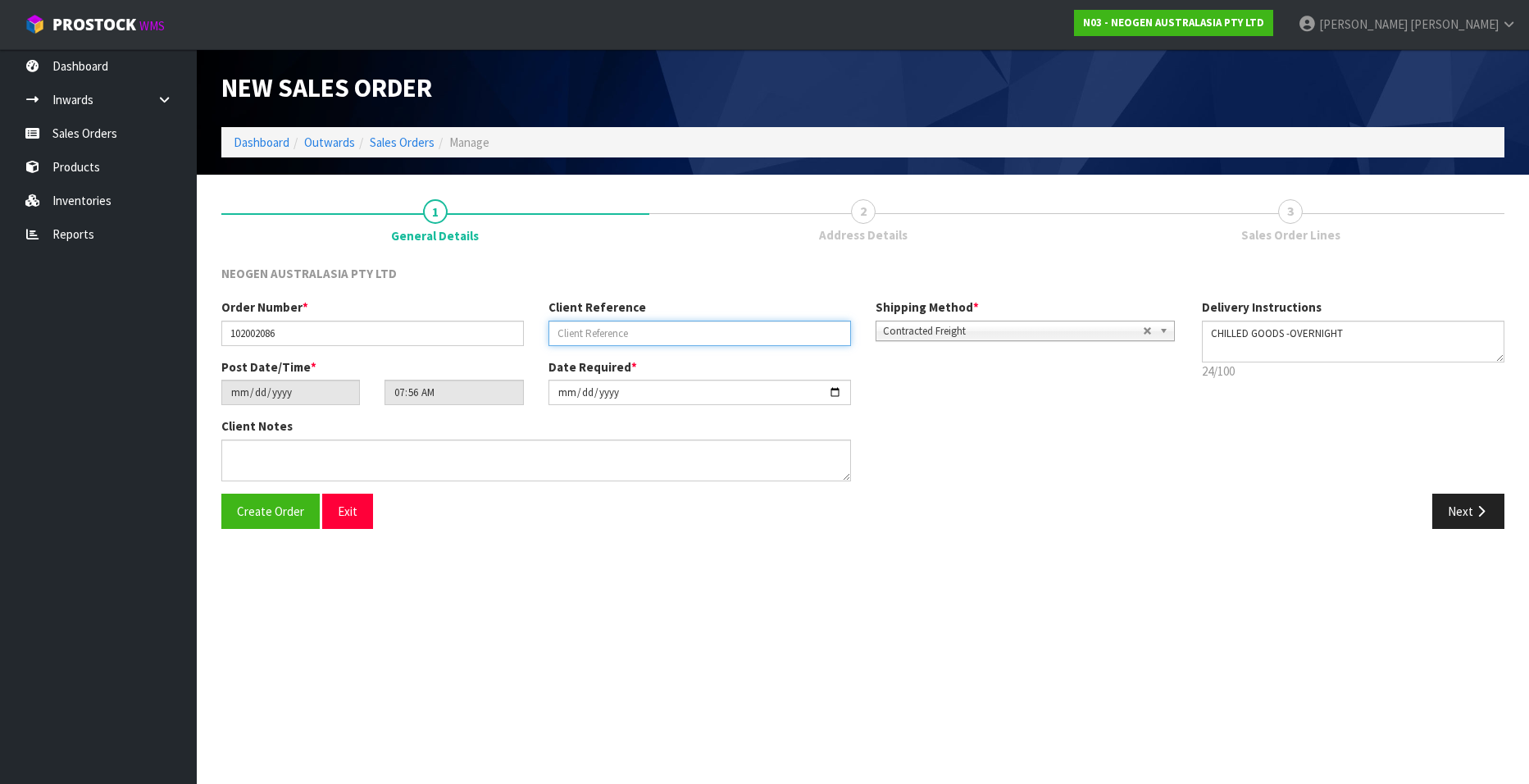
paste input "4506664656"
type input "4506664656"
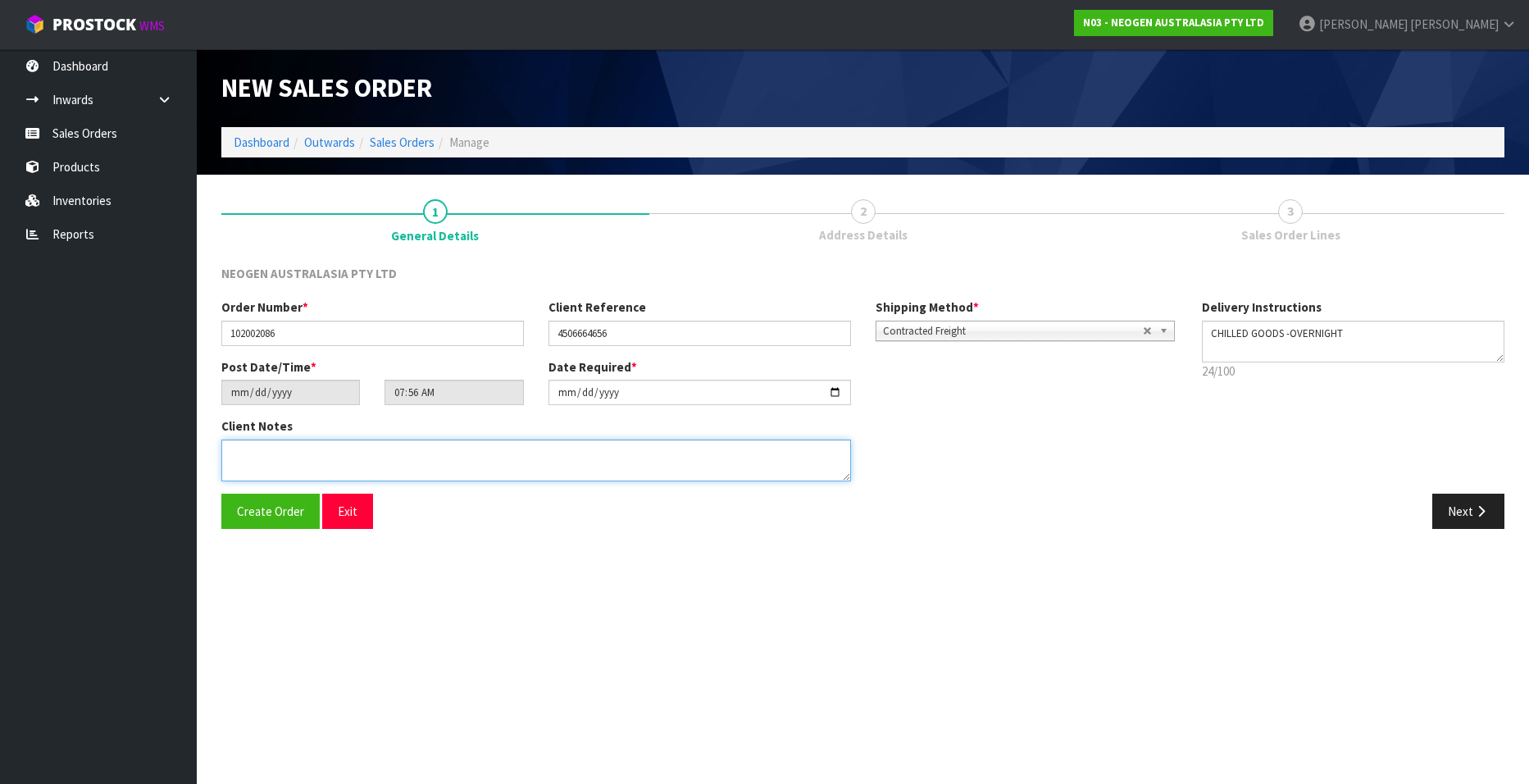
click at [313, 456] on textarea at bounding box center [536, 460] width 630 height 42
type textarea "ATTN ACCOUNTS"
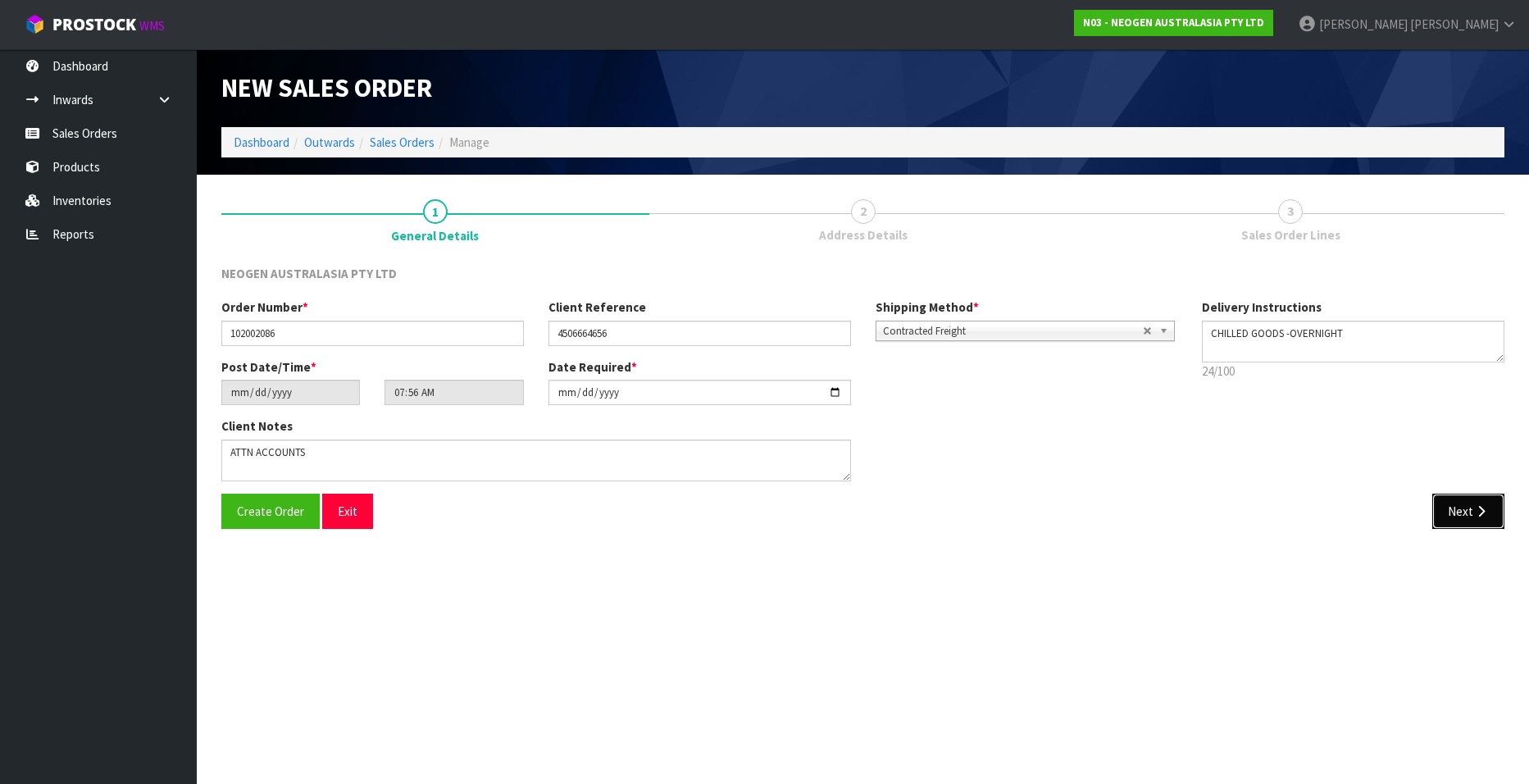
drag, startPoint x: 1461, startPoint y: 511, endPoint x: 1392, endPoint y: 489, distance: 72.4
click at [990, 475] on button "Next" at bounding box center [1468, 511] width 72 height 35
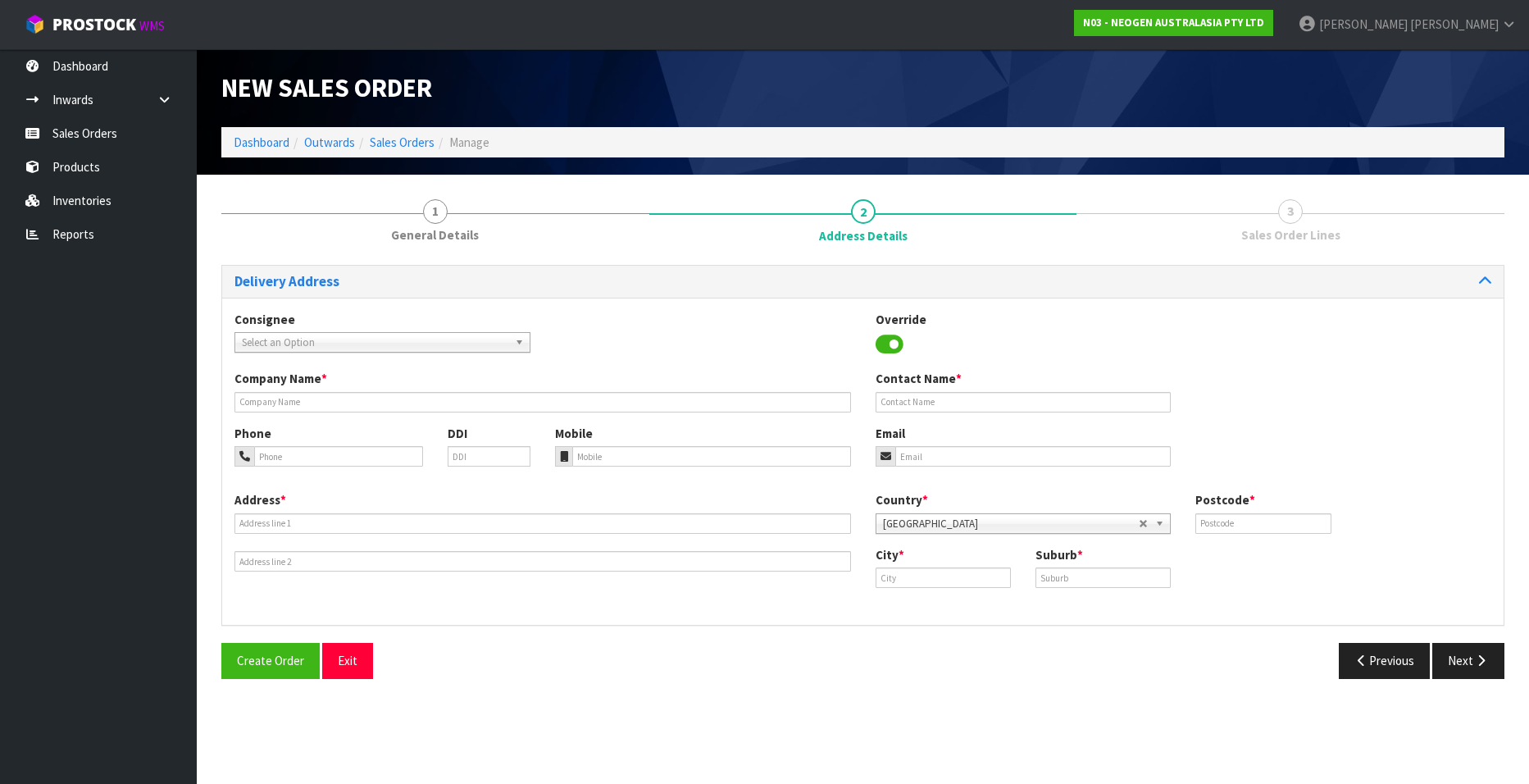
click at [351, 336] on span "Select an Option" at bounding box center [374, 343] width 266 height 20
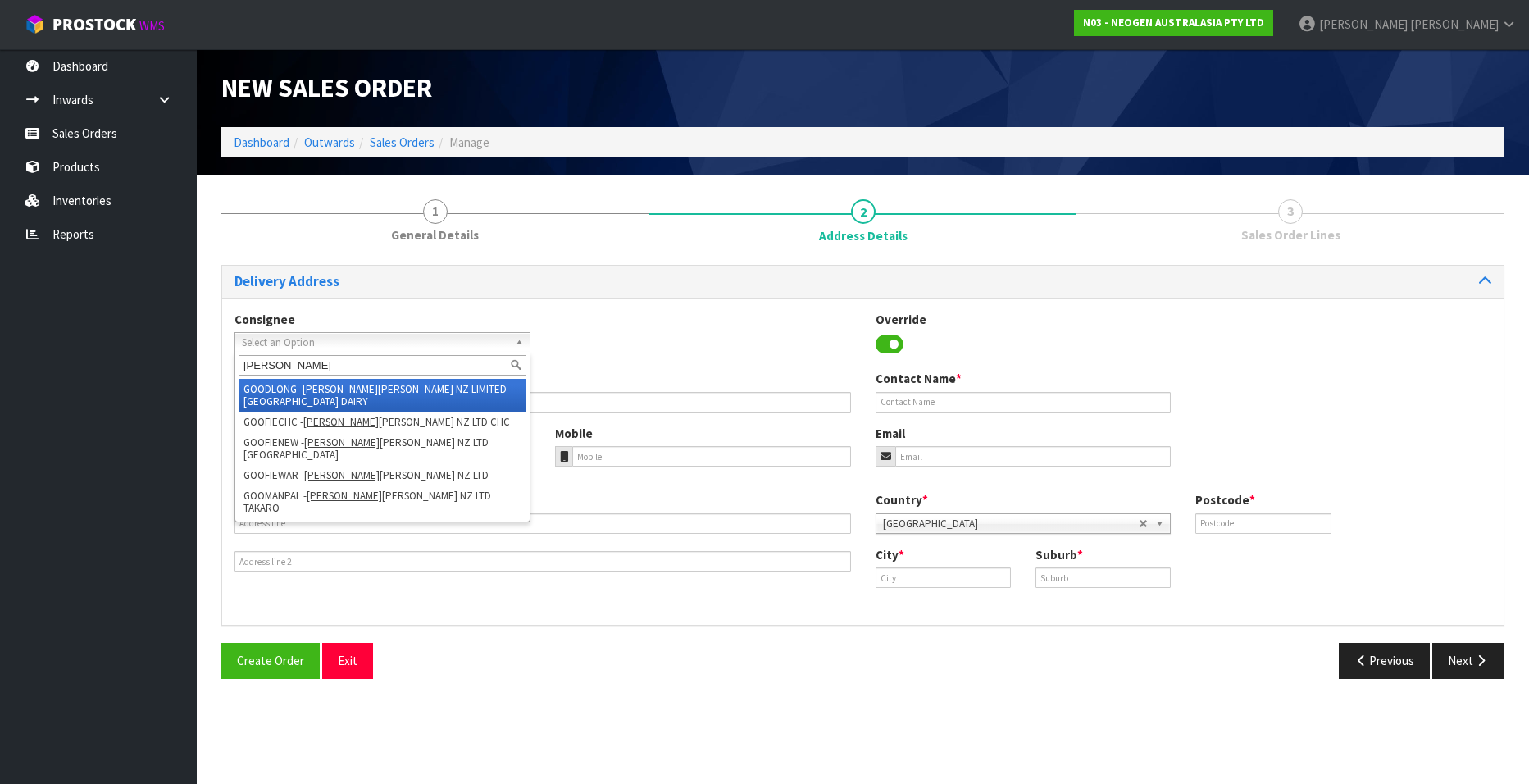
type input "[PERSON_NAME]"
click at [342, 388] on em "[PERSON_NAME]" at bounding box center [340, 388] width 76 height 14
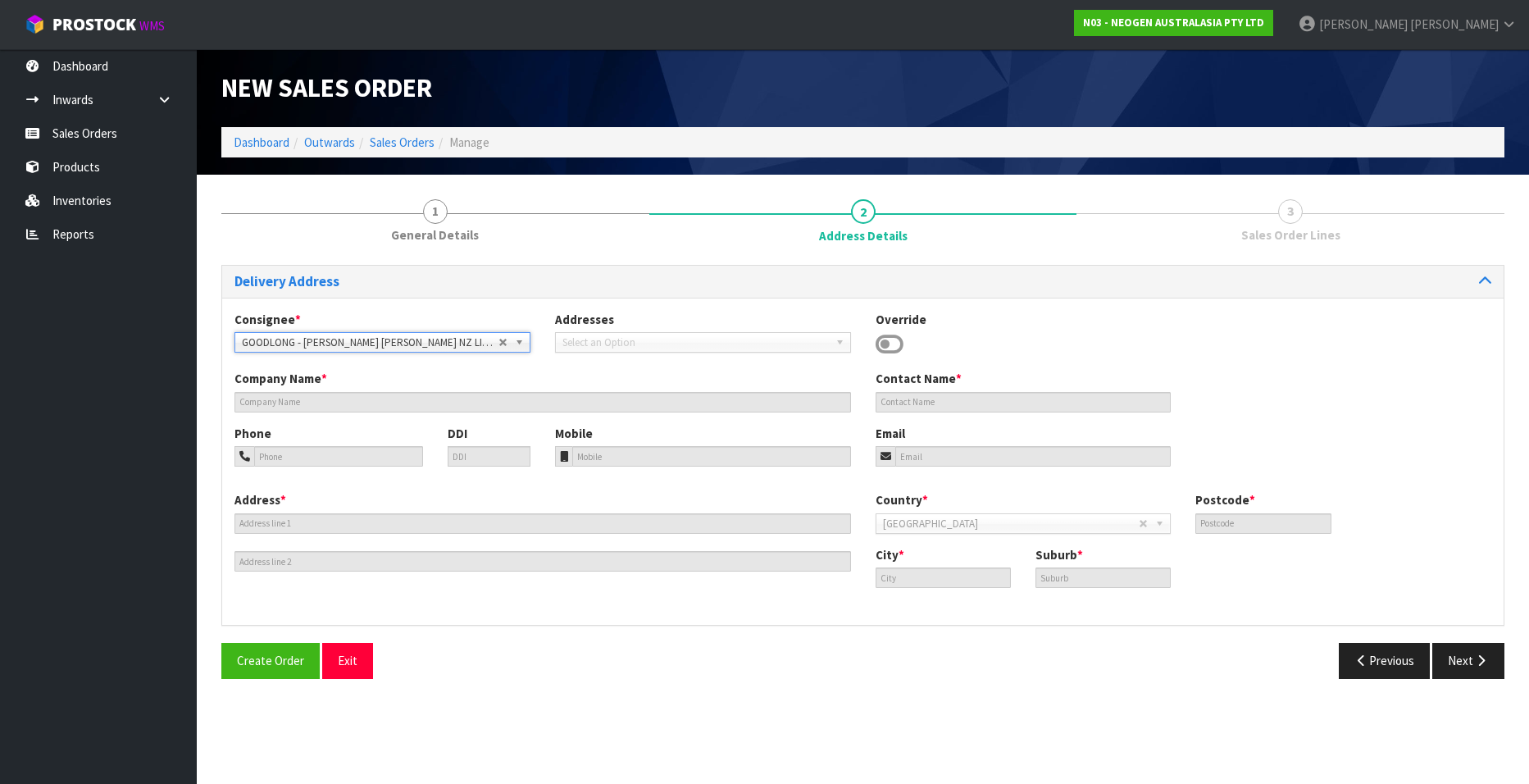
type input "[PERSON_NAME] [PERSON_NAME] NZ LIMITED - LONGBURN DAIRY"
type input "S LINCOLN"
type input "[GEOGRAPHIC_DATA]"
type input "4866"
type input "[GEOGRAPHIC_DATA]"
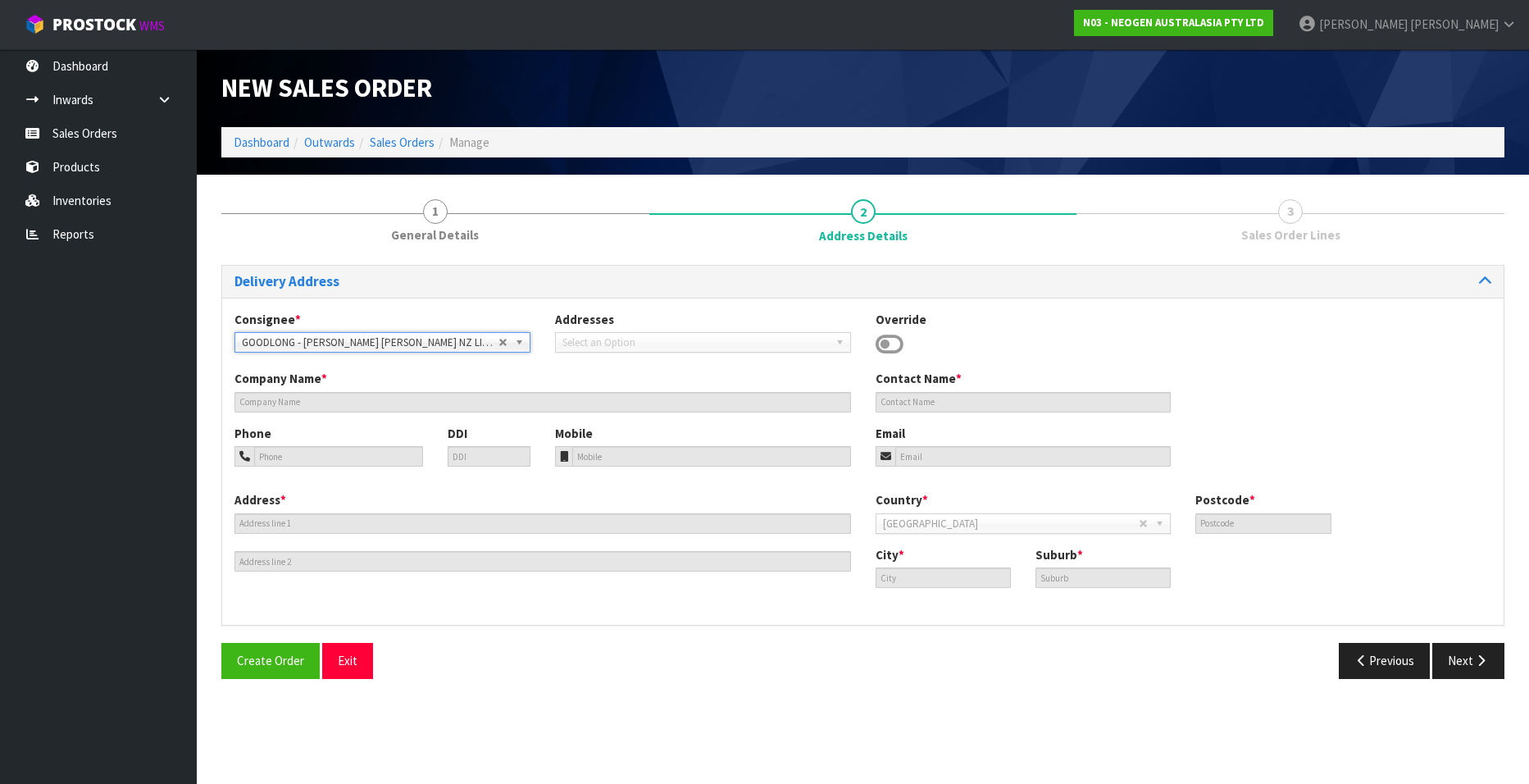
type input "LONGBURN"
click at [990, 475] on button "Next" at bounding box center [1468, 661] width 72 height 35
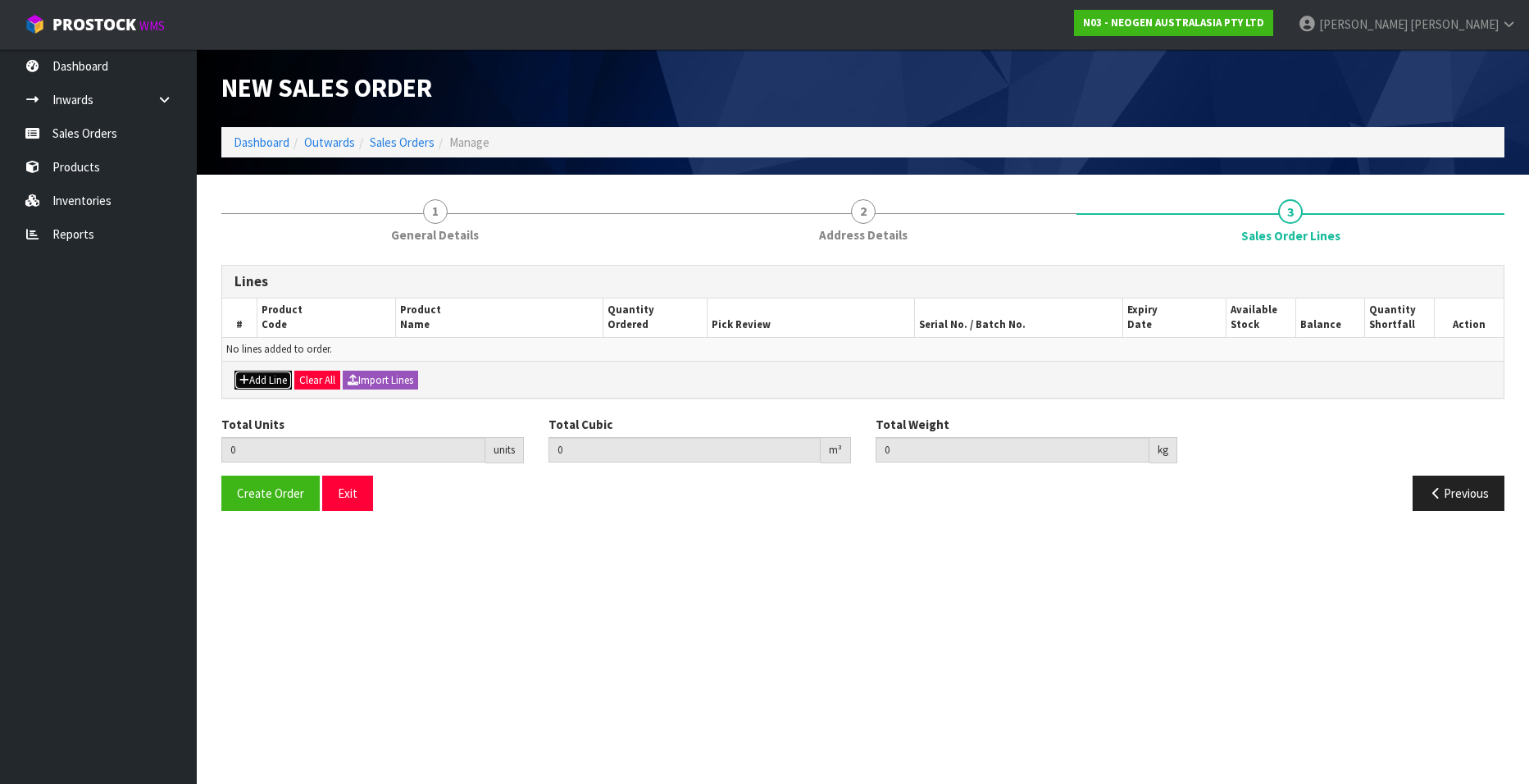
click at [254, 379] on button "Add Line" at bounding box center [262, 380] width 57 height 20
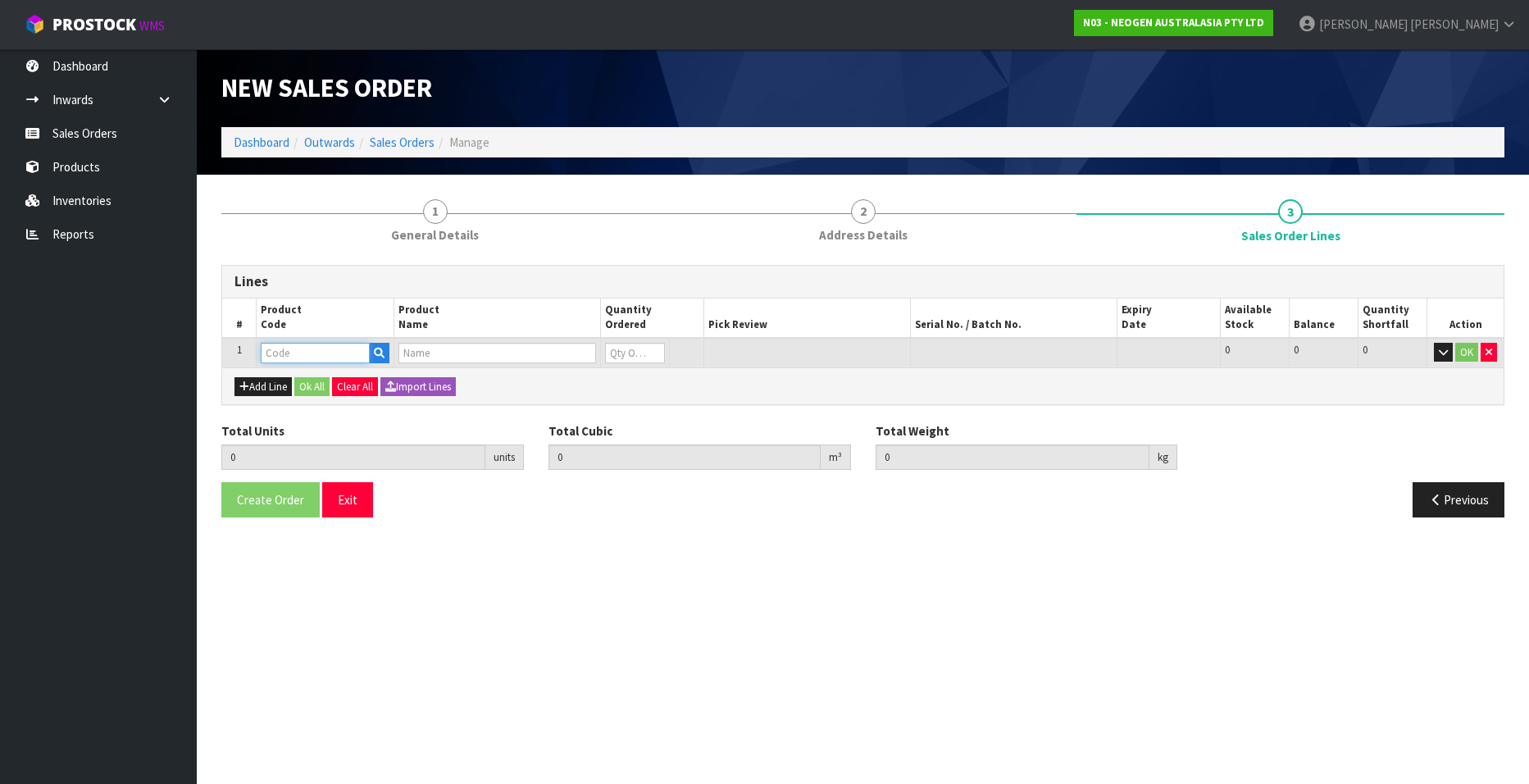
click at [296, 352] on input "text" at bounding box center [315, 353] width 109 height 21
paste input "700005495"
type input "700005495"
type input "0.000000"
type input "0.000"
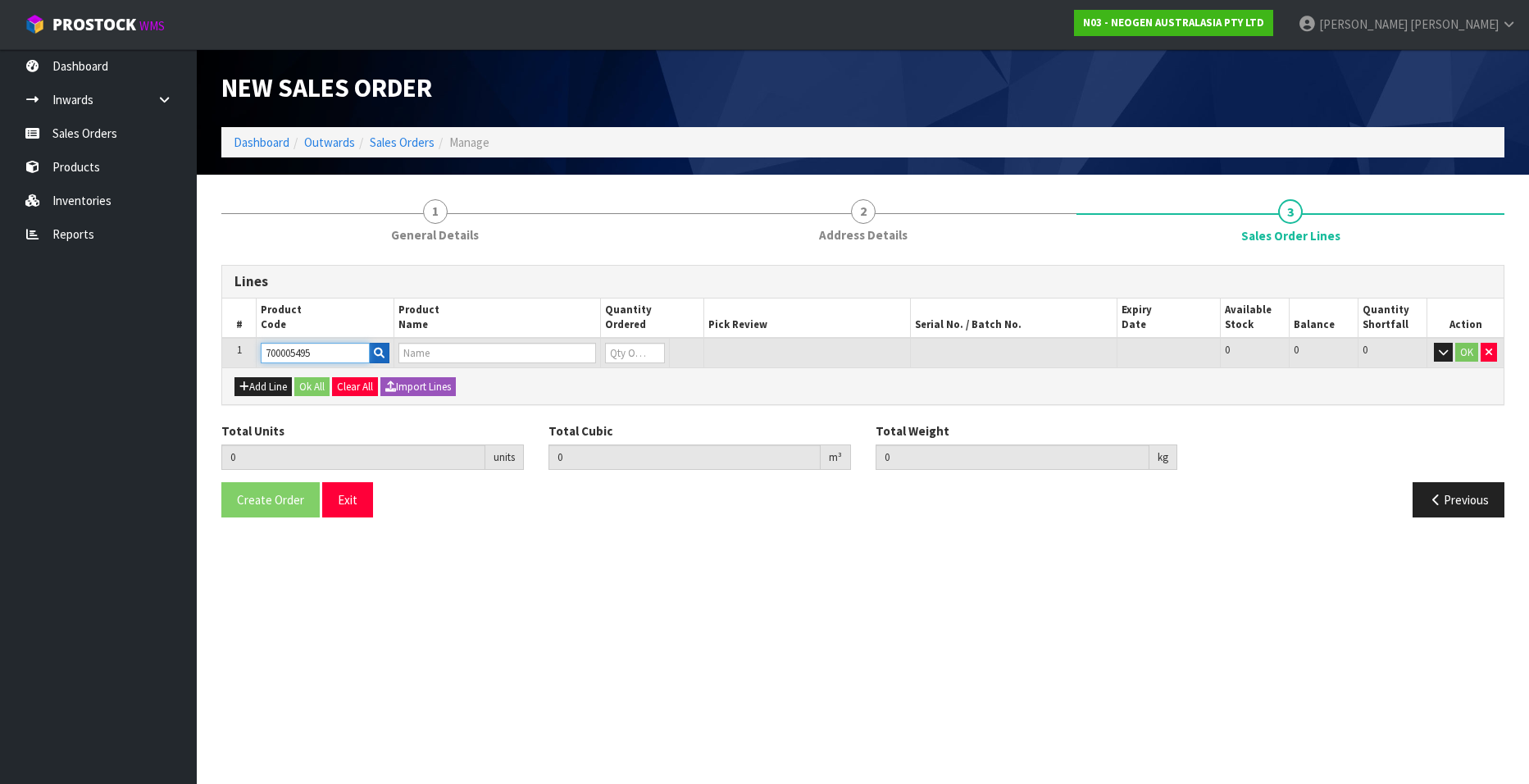
type input "7100263821 - 6479 PETRIFILM RAP AEROB PLT 500EA/CS PL"
type input "0"
type input "700005495"
type input "1"
type input "0.009842"
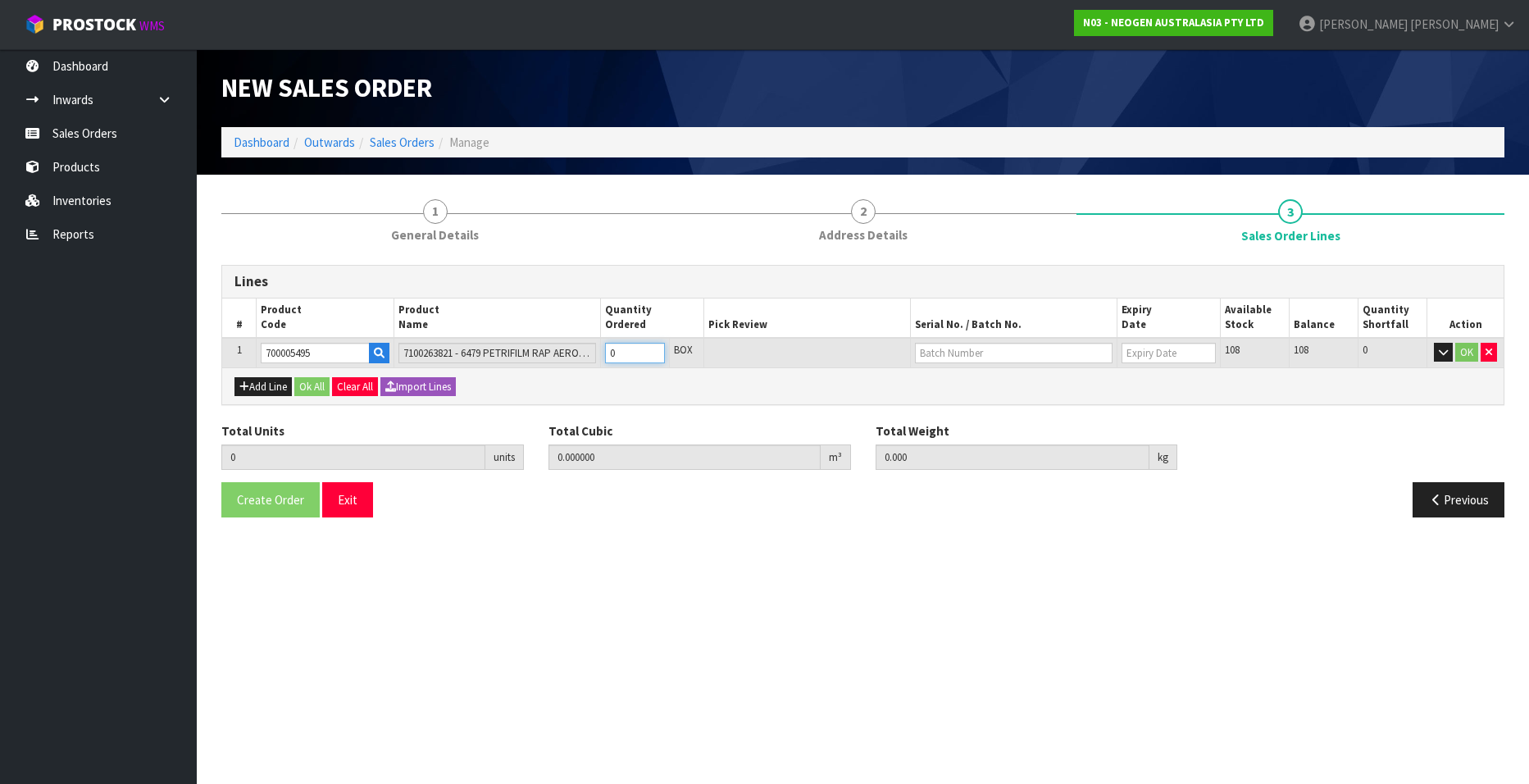
type input "1.6"
type input "1"
click at [654, 349] on input "1" at bounding box center [635, 353] width 60 height 21
type input "2"
type input "0.019684"
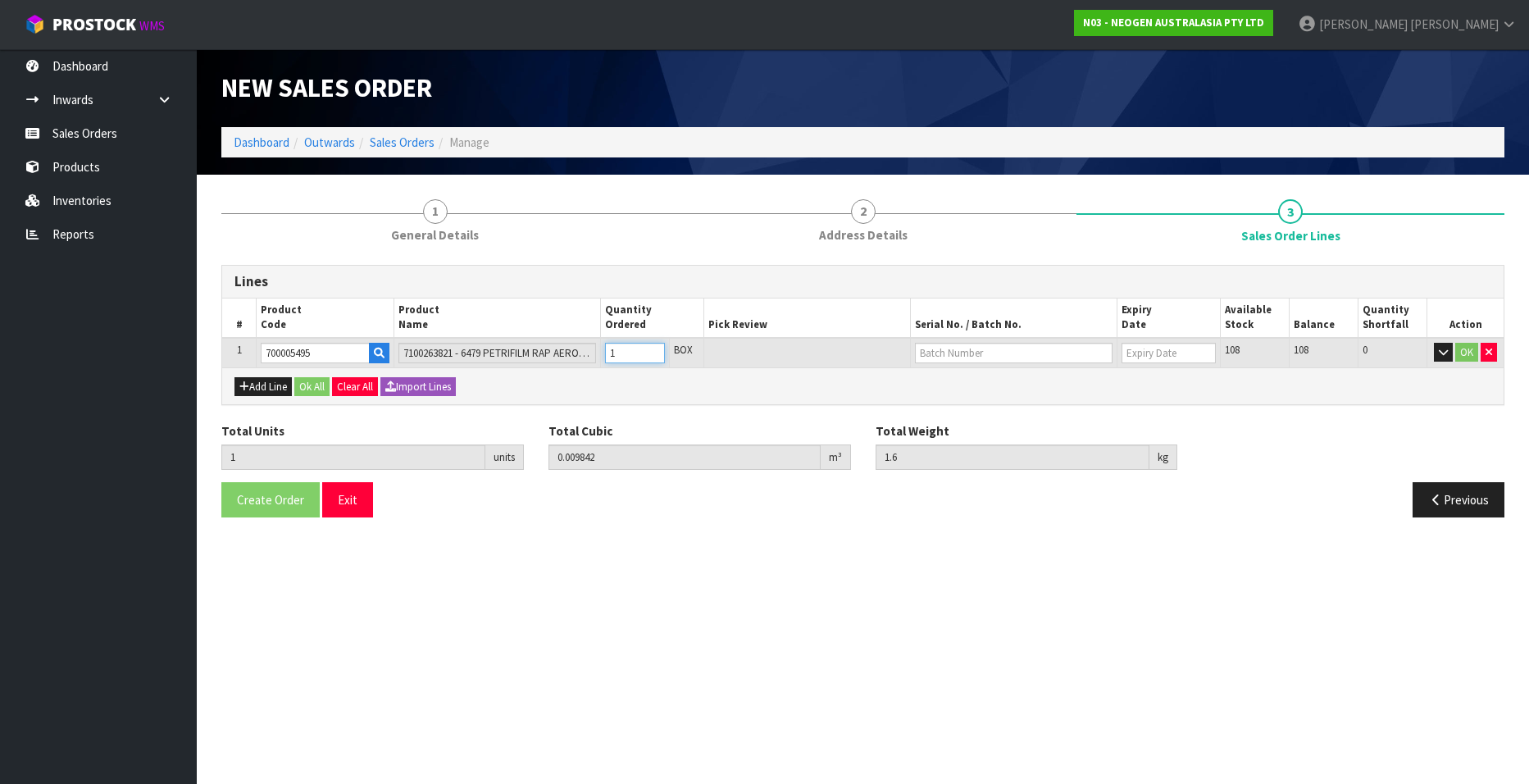
type input "3.2"
type input "2"
click at [654, 349] on input "2" at bounding box center [635, 353] width 60 height 21
type input "3"
type input "0.029526"
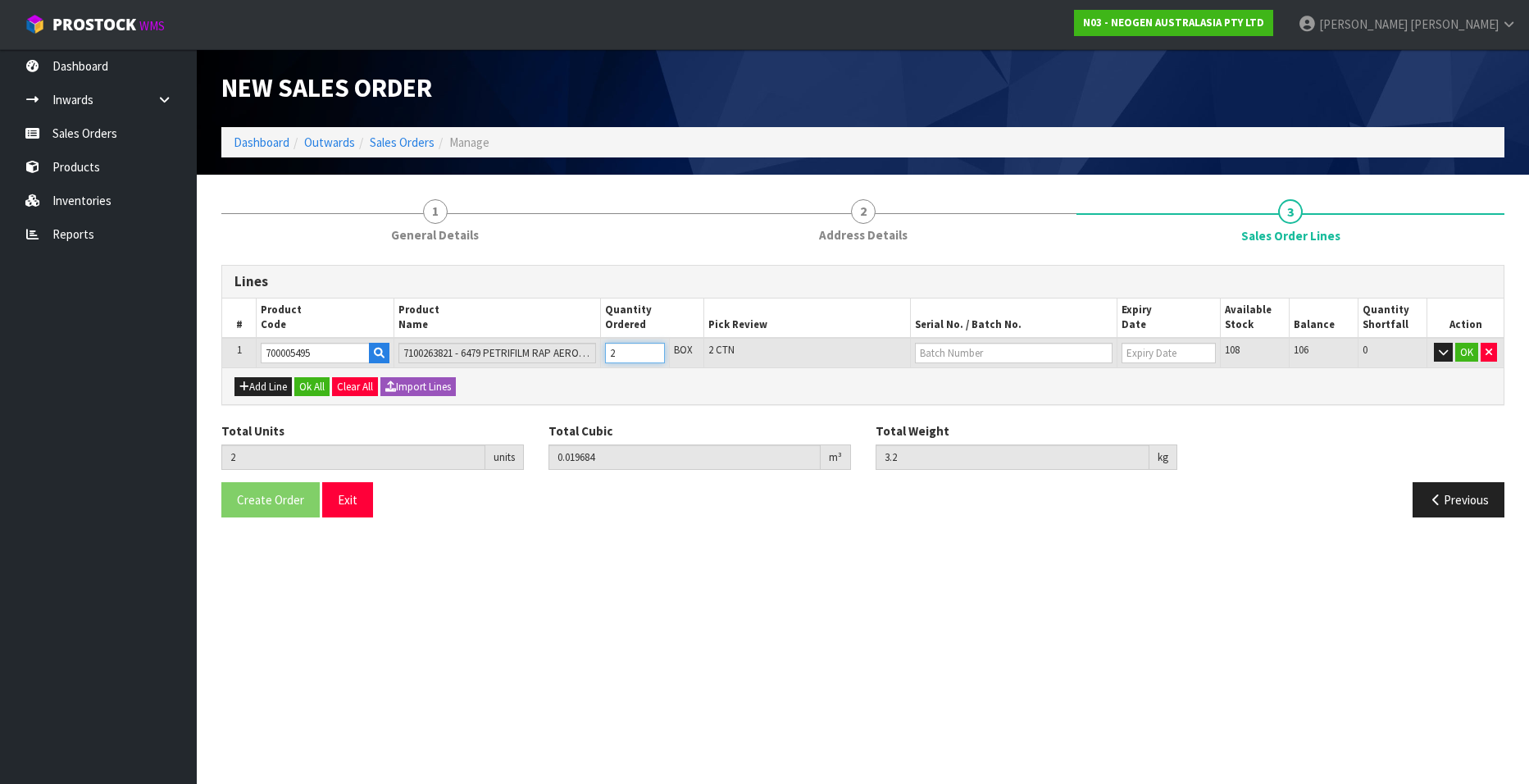
type input "4.8"
type input "3"
click at [654, 349] on input "3" at bounding box center [635, 353] width 60 height 21
click at [934, 356] on input "text" at bounding box center [1014, 353] width 198 height 21
click at [990, 378] on link "418324318G" at bounding box center [980, 381] width 130 height 22
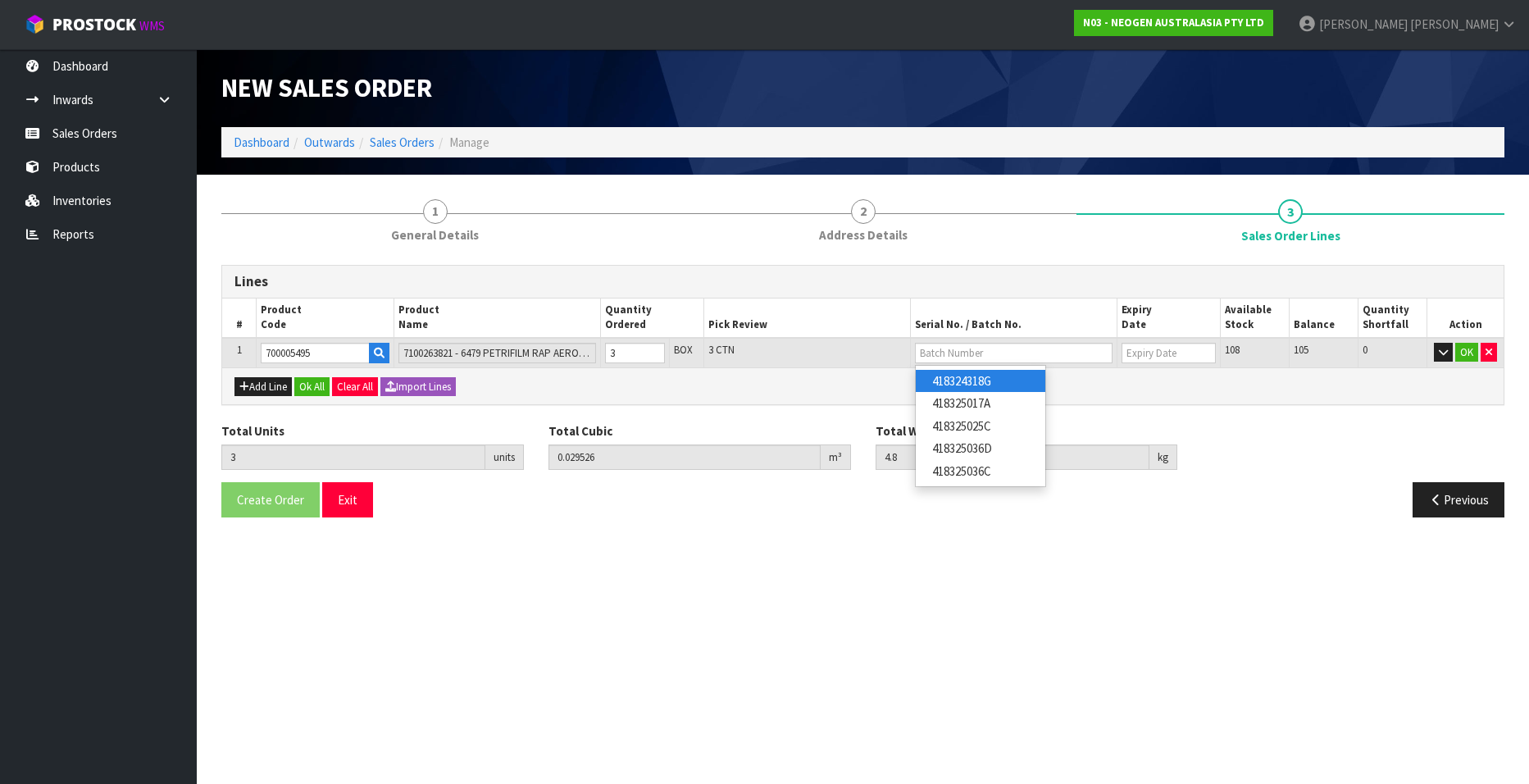
type input "418324318G"
type input "[DATE]"
click at [990, 355] on button "OK" at bounding box center [1466, 352] width 23 height 20
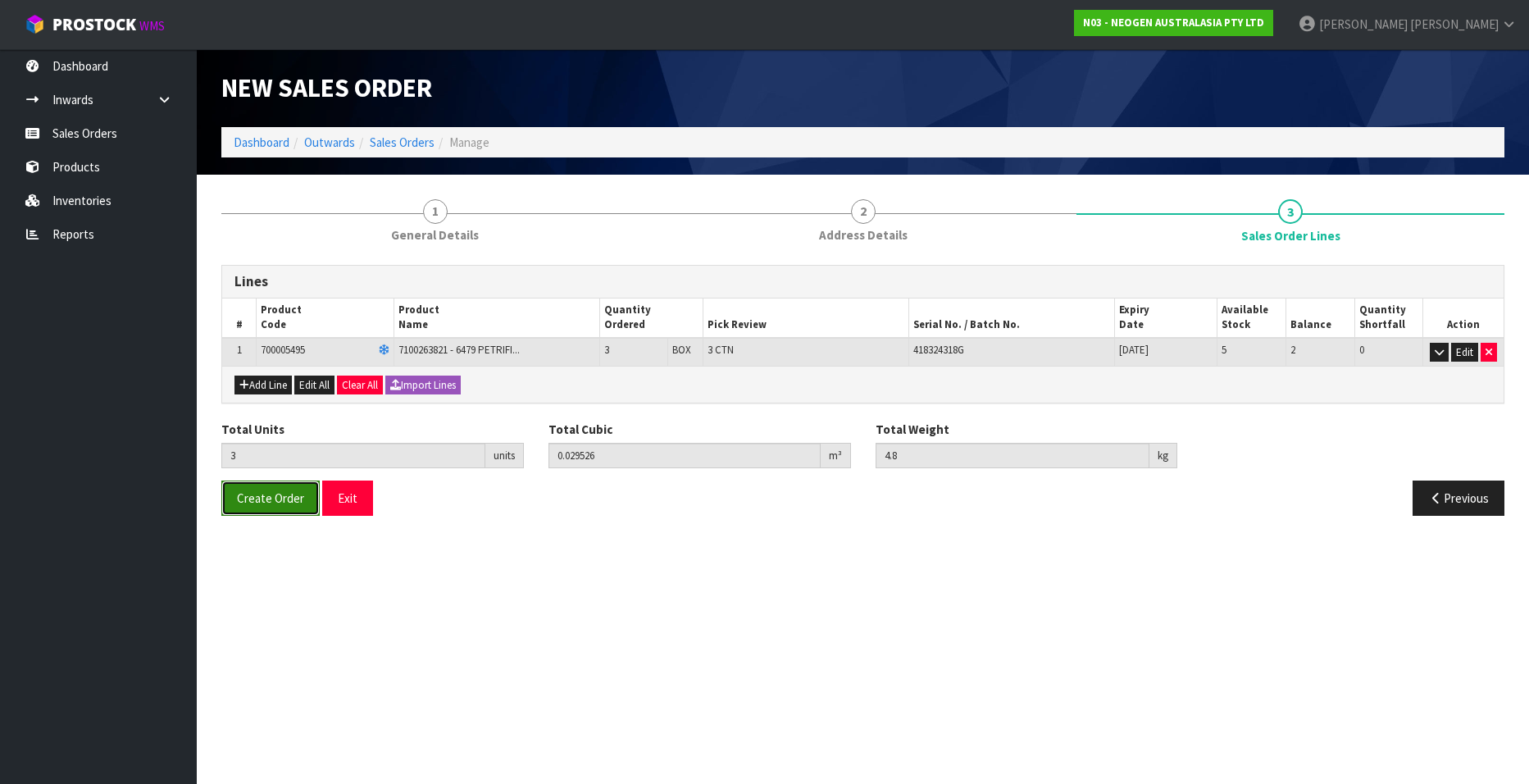
click at [266, 475] on span "Create Order" at bounding box center [271, 497] width 67 height 16
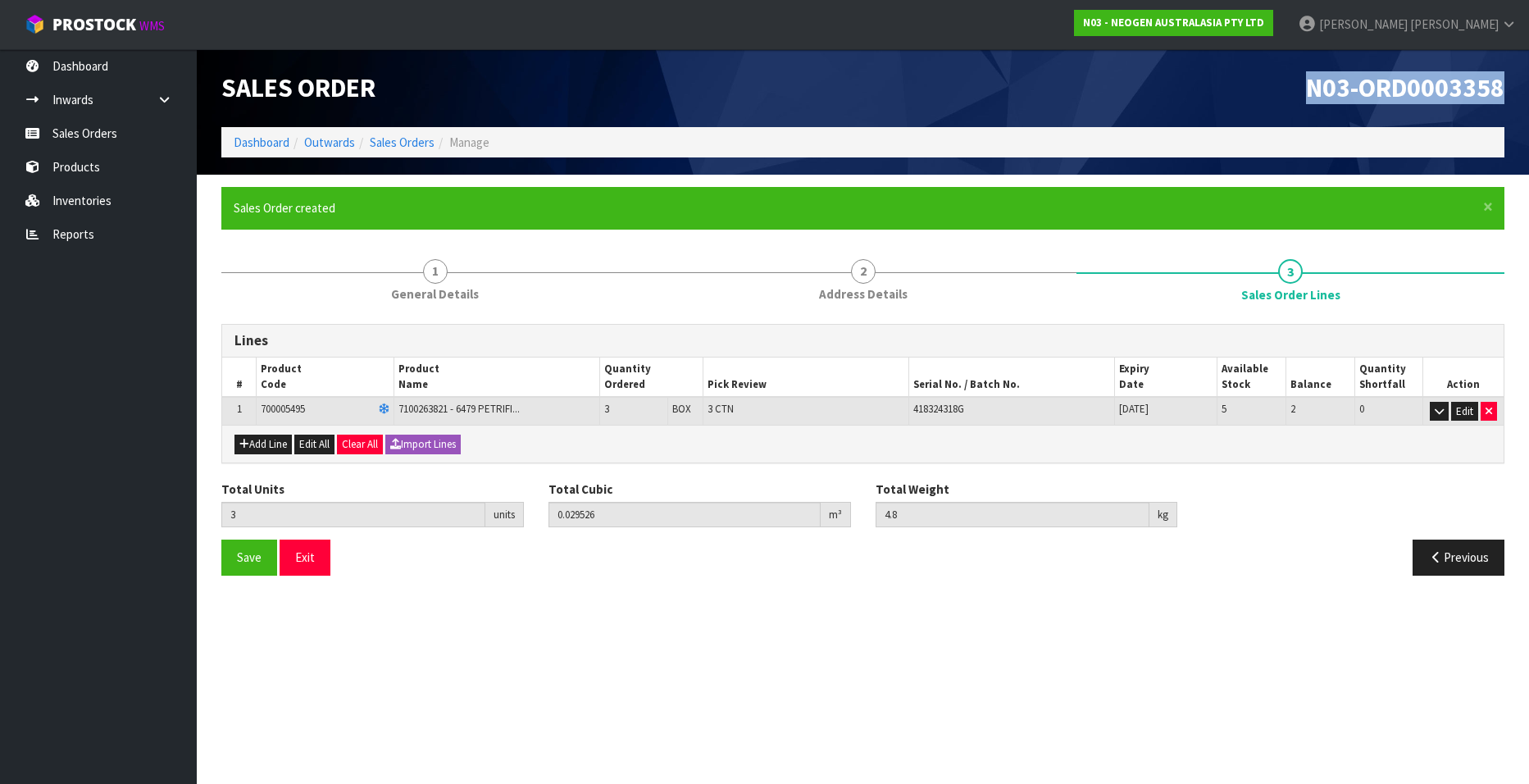
drag, startPoint x: 1306, startPoint y: 92, endPoint x: 1504, endPoint y: 91, distance: 198.0
click at [990, 91] on span "N03-ORD0003358" at bounding box center [1405, 87] width 199 height 33
copy span "N03-ORD0003358"
click at [390, 142] on link "Sales Orders" at bounding box center [401, 142] width 64 height 16
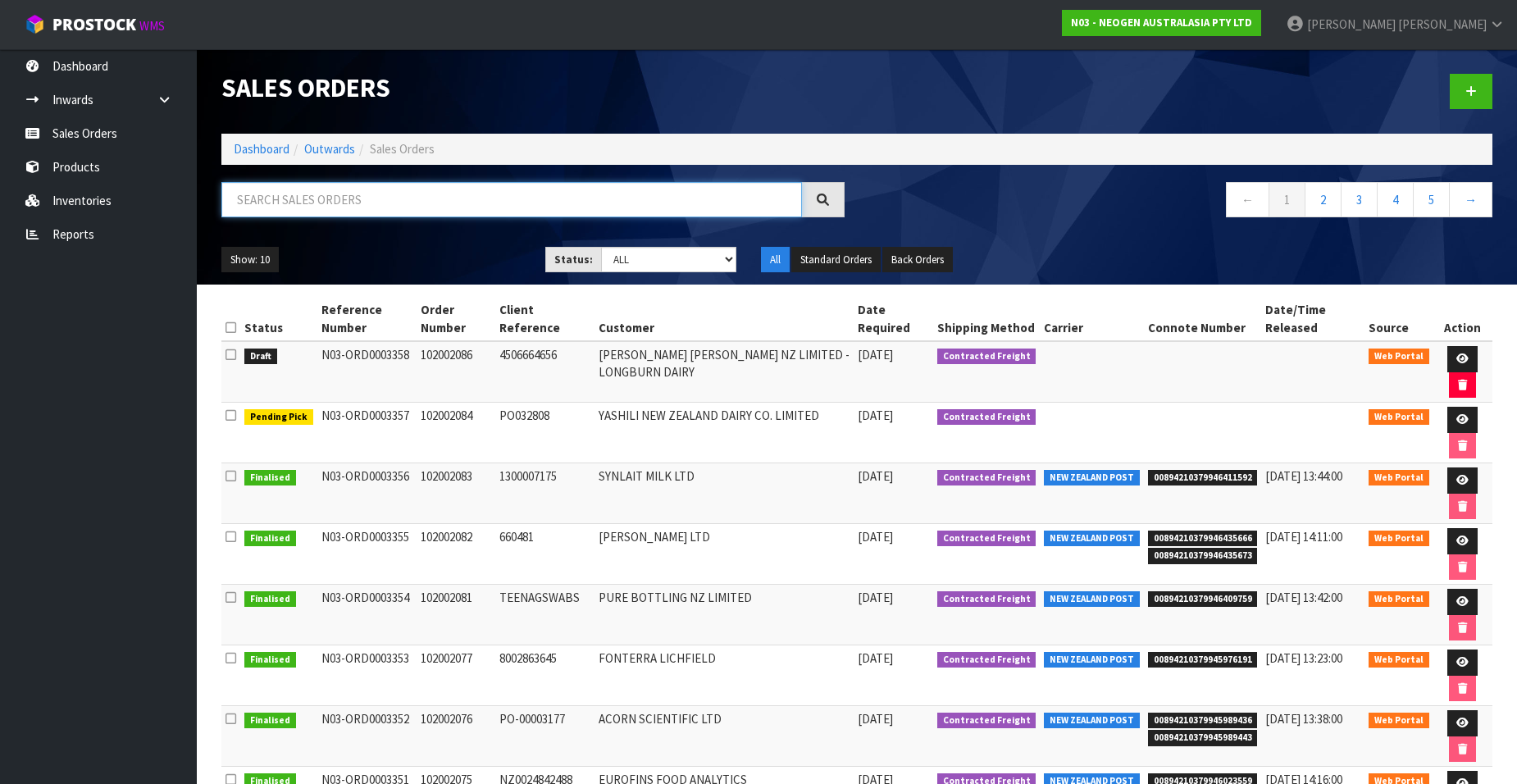
click at [361, 199] on input "text" at bounding box center [512, 200] width 581 height 35
paste input "102002087"
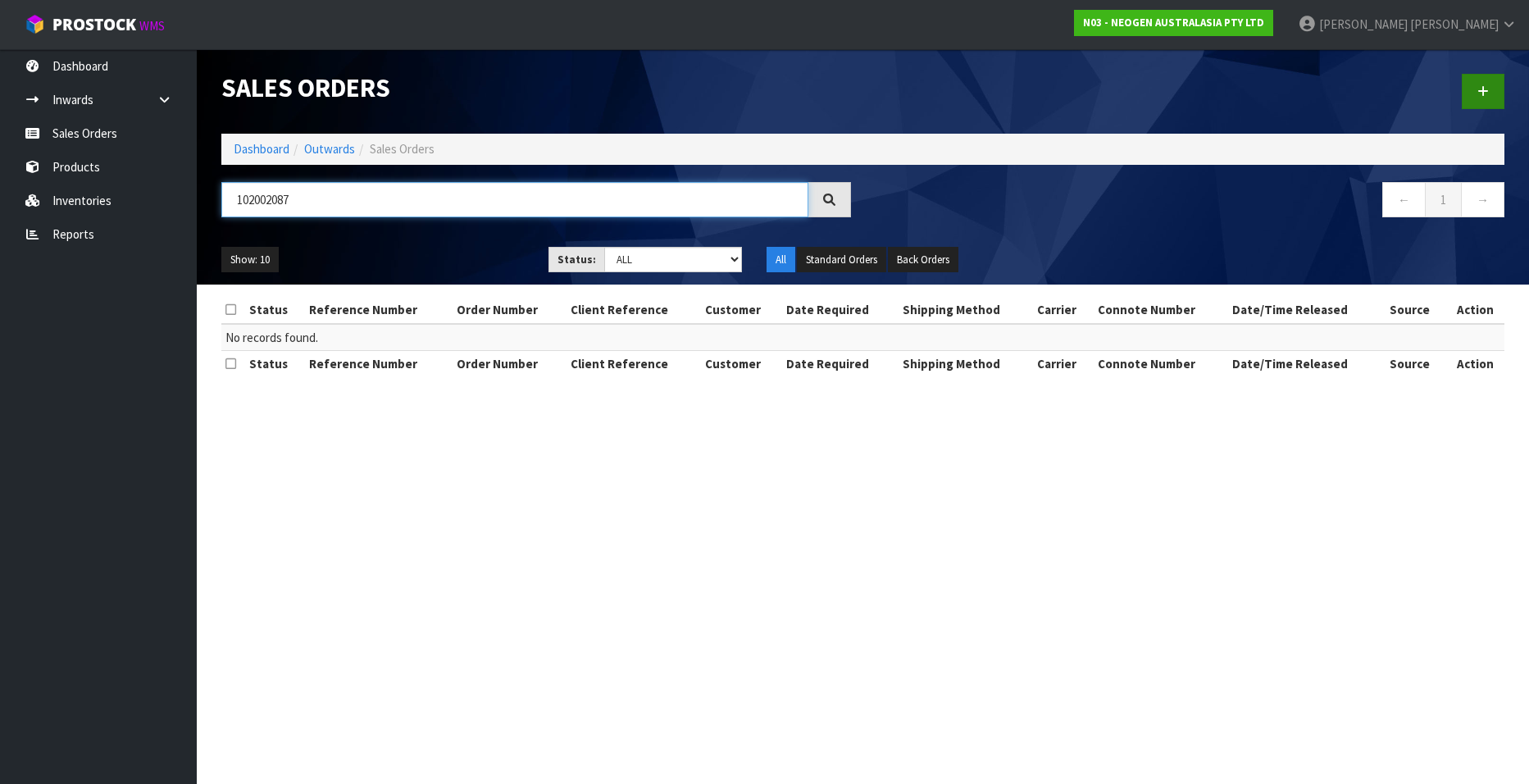
type input "102002087"
click at [990, 91] on icon at bounding box center [1483, 91] width 11 height 12
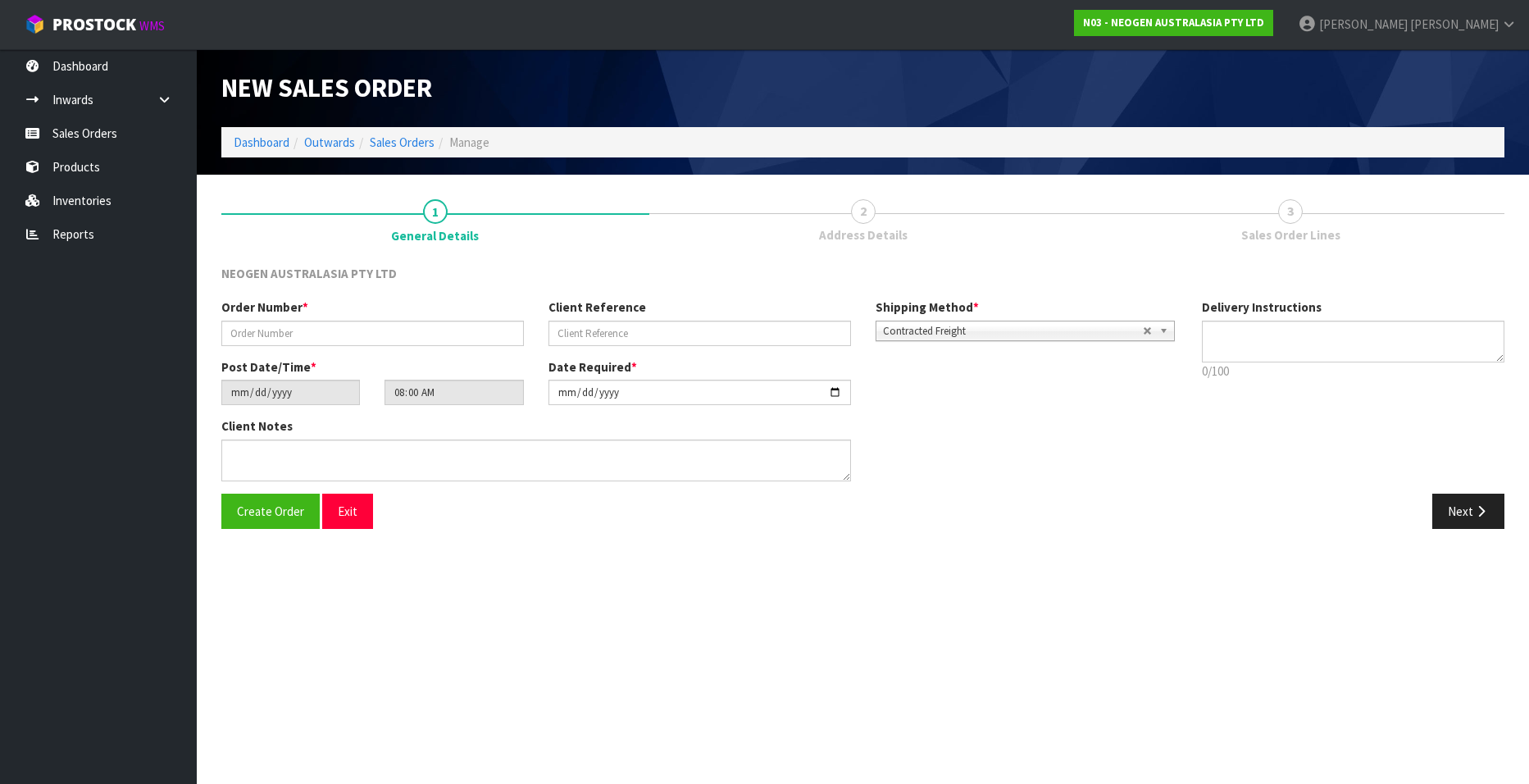
type textarea "CHILLED GOODS -OVERNIGHT"
click at [251, 325] on input "text" at bounding box center [372, 332] width 302 height 25
paste input "102002087"
type input "102002087"
click at [582, 335] on input "text" at bounding box center [700, 332] width 302 height 25
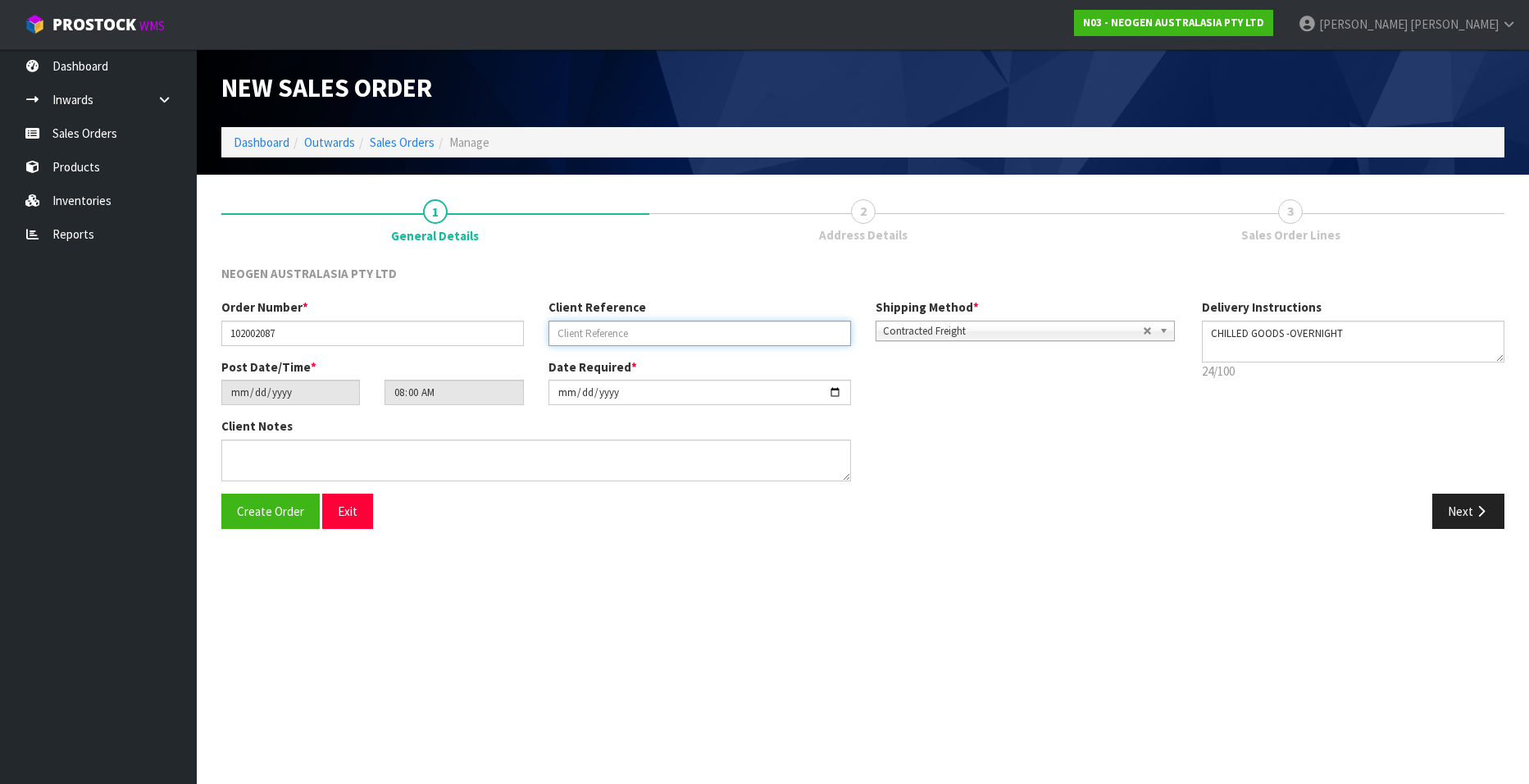
paste input "NZ0034852750"
type input "NZ0034852750"
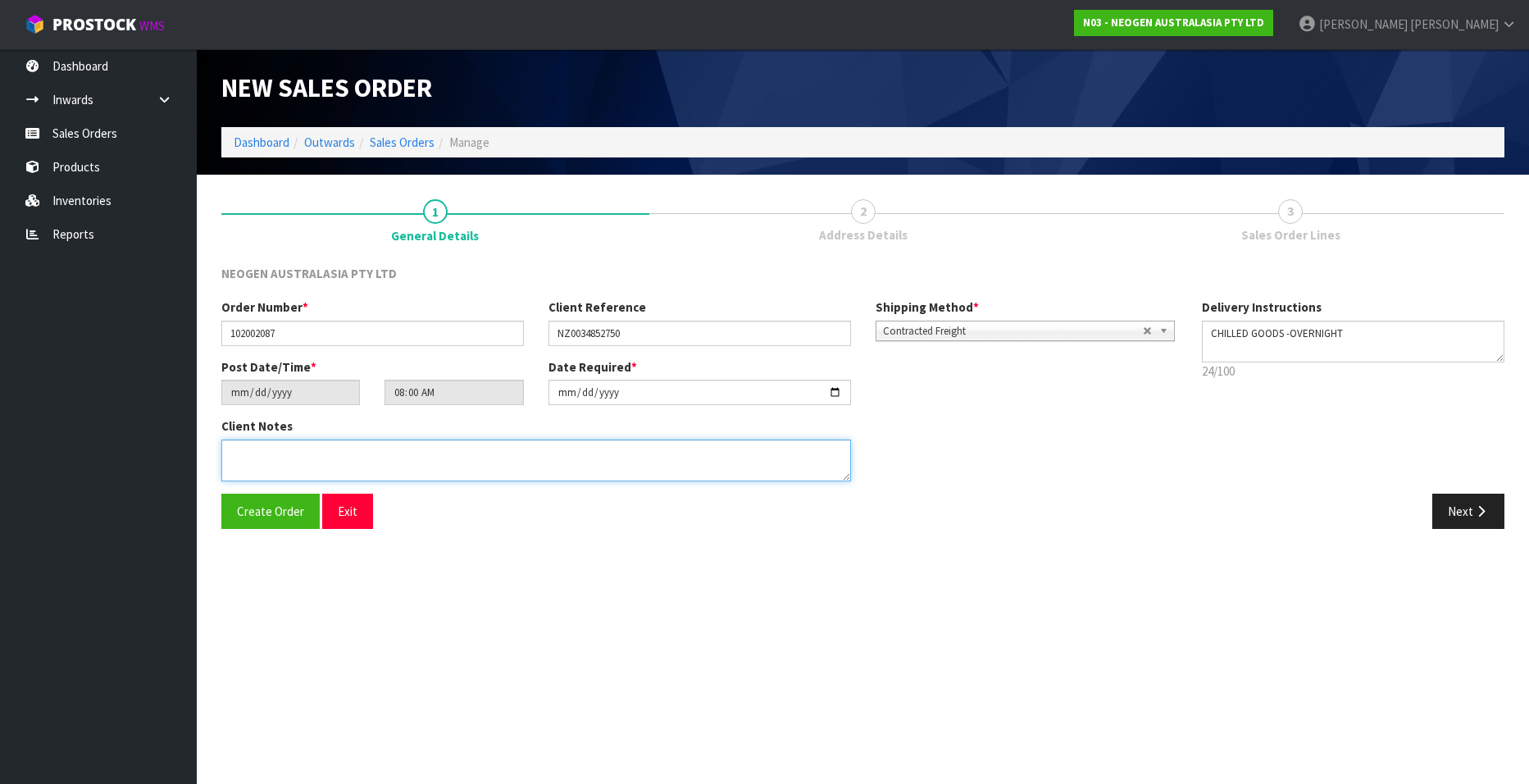
click at [282, 469] on textarea at bounding box center [536, 460] width 630 height 42
click at [259, 452] on textarea at bounding box center [536, 460] width 630 height 42
type textarea "ATTN ACCOUNTS"
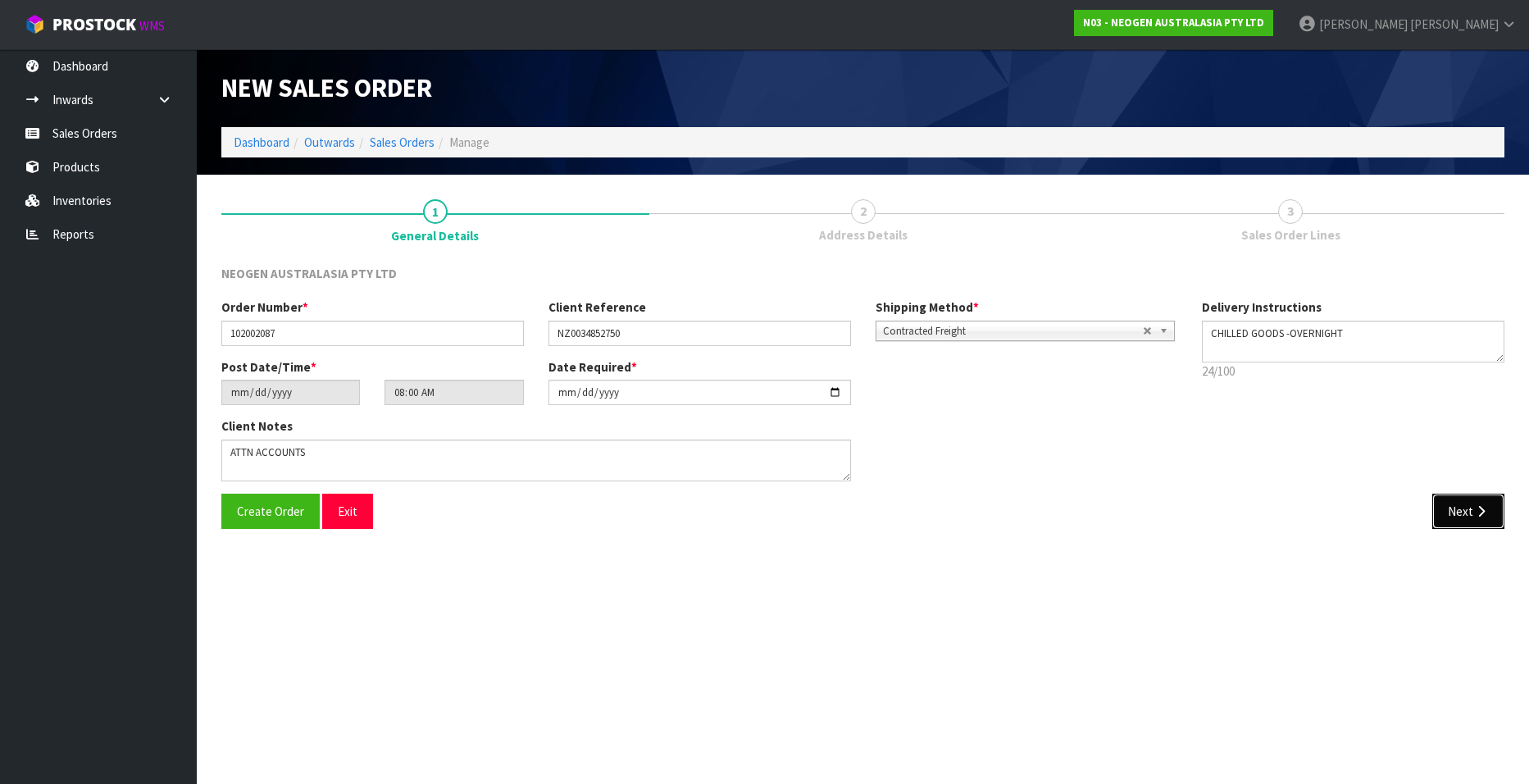
click at [990, 475] on button "Next" at bounding box center [1468, 511] width 72 height 35
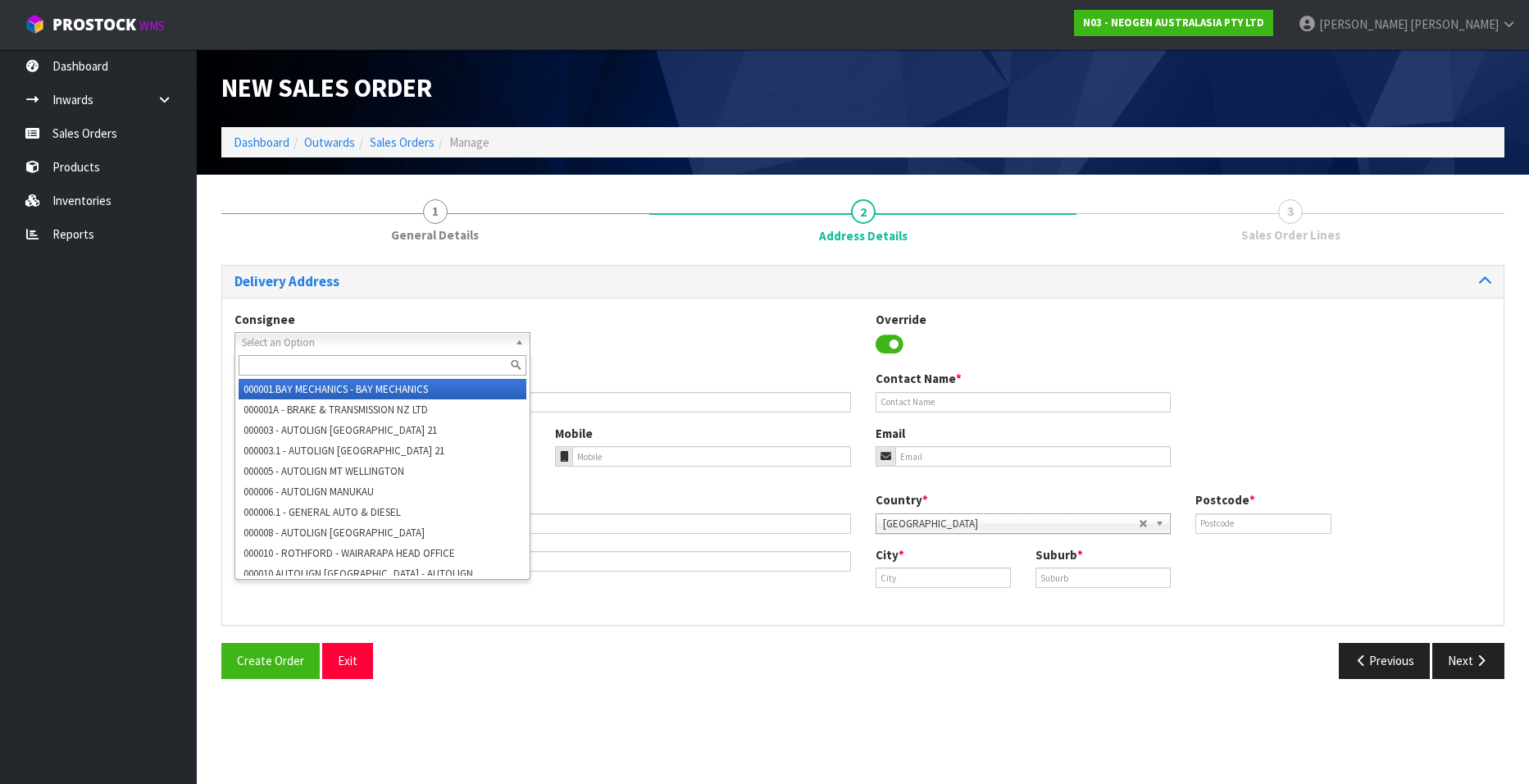
click at [347, 338] on span "Select an Option" at bounding box center [374, 343] width 266 height 20
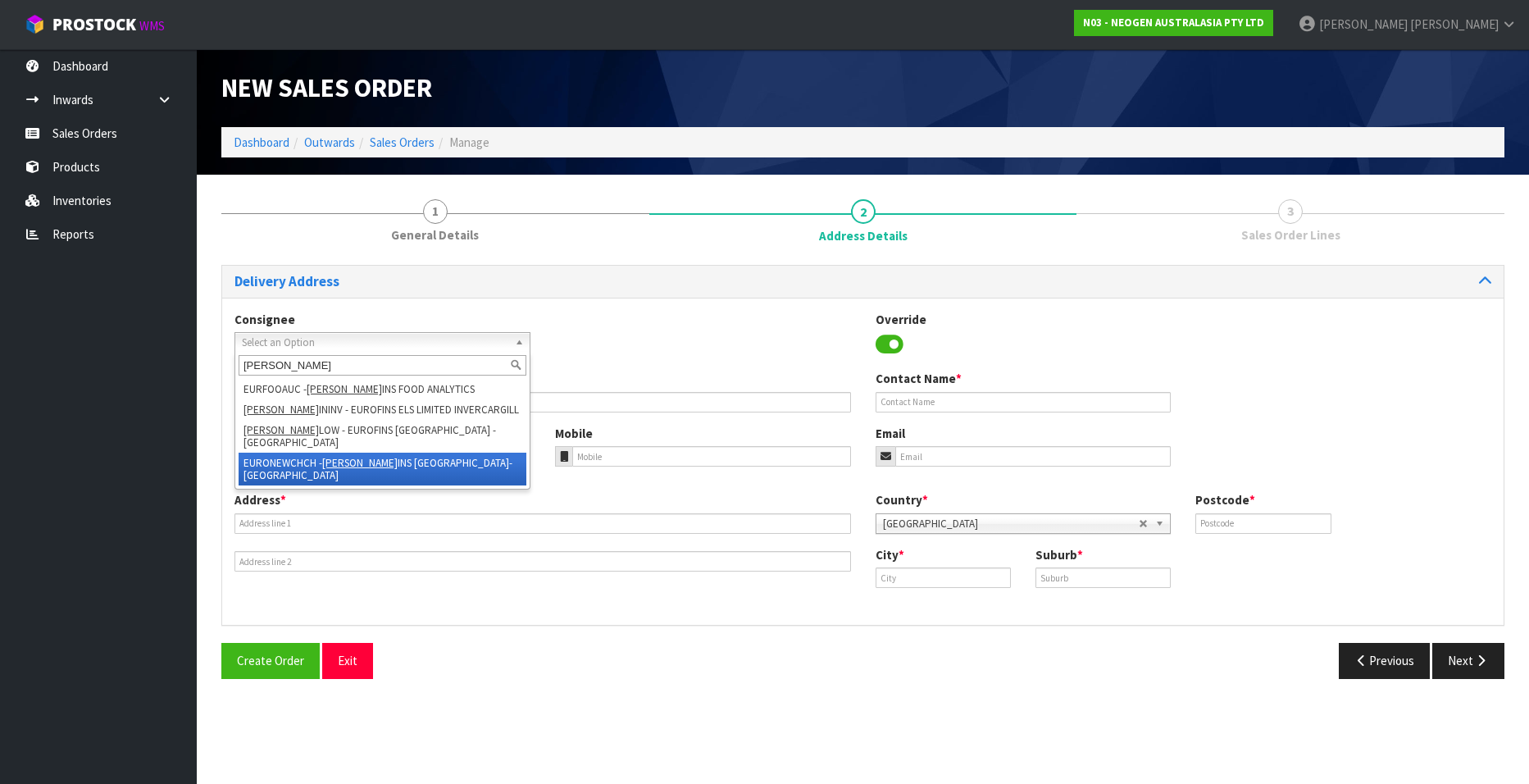
type input "[PERSON_NAME]"
click at [353, 453] on li "EURONEWCHCH - [PERSON_NAME] INS [GEOGRAPHIC_DATA]-[GEOGRAPHIC_DATA]" at bounding box center [383, 469] width 288 height 33
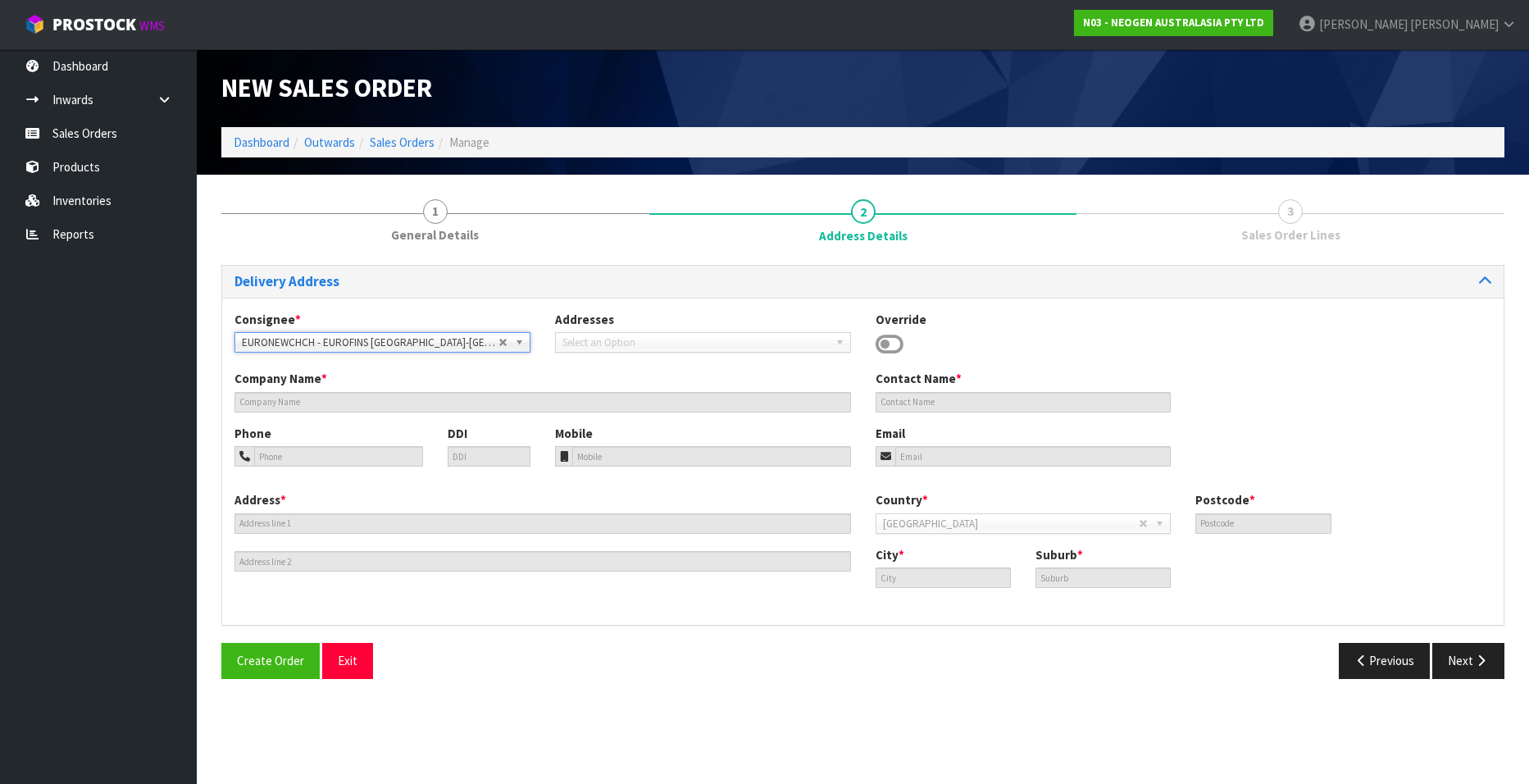
type input "EUROFINS [GEOGRAPHIC_DATA]"
type input "ATTN: [PERSON_NAME]"
type input "[STREET_ADDRESS]"
type input "7675"
type input "[GEOGRAPHIC_DATA]"
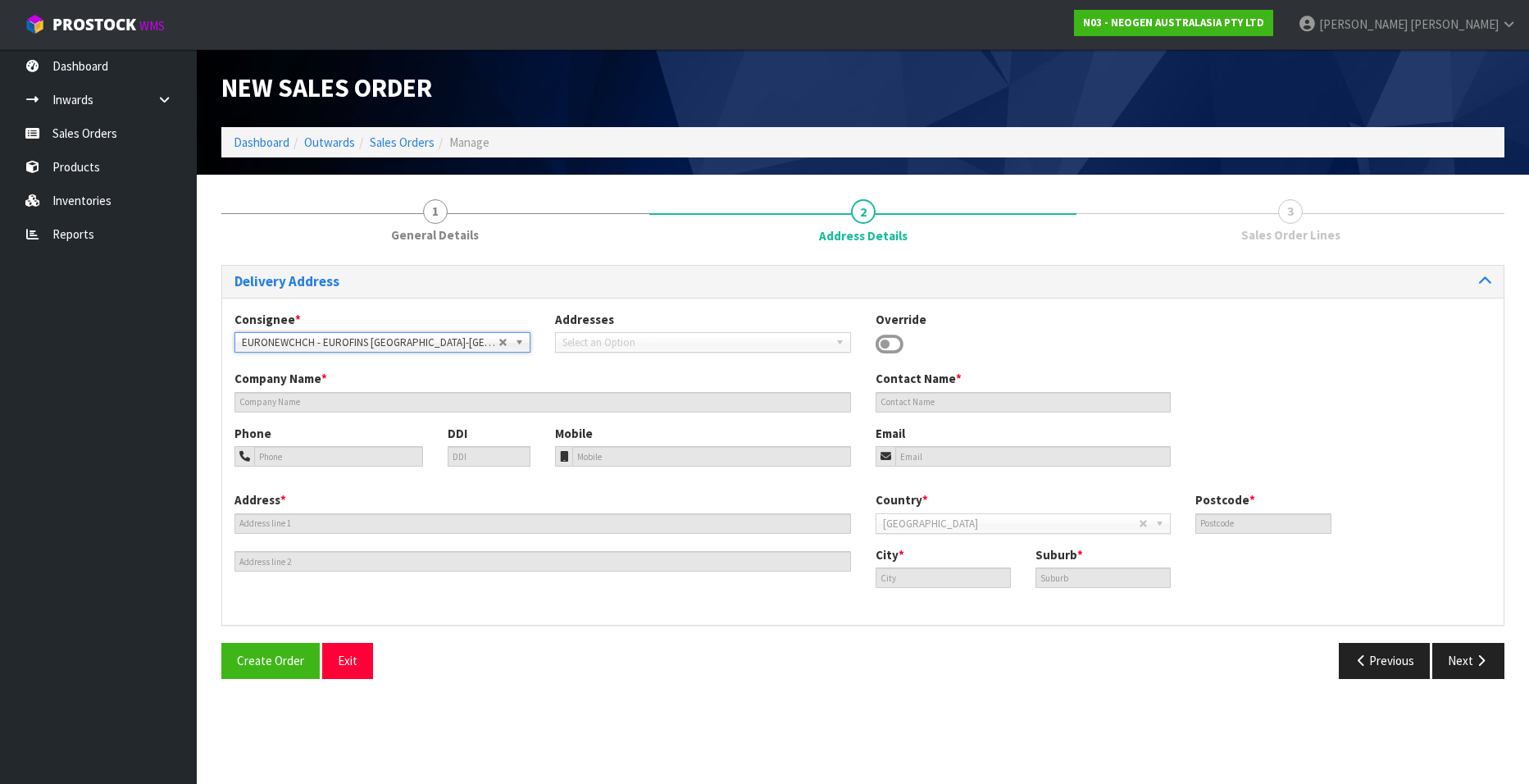
type input "ROLLESTON"
drag, startPoint x: 1468, startPoint y: 660, endPoint x: 1364, endPoint y: 659, distance: 104.0
click at [990, 475] on button "Next" at bounding box center [1468, 661] width 72 height 35
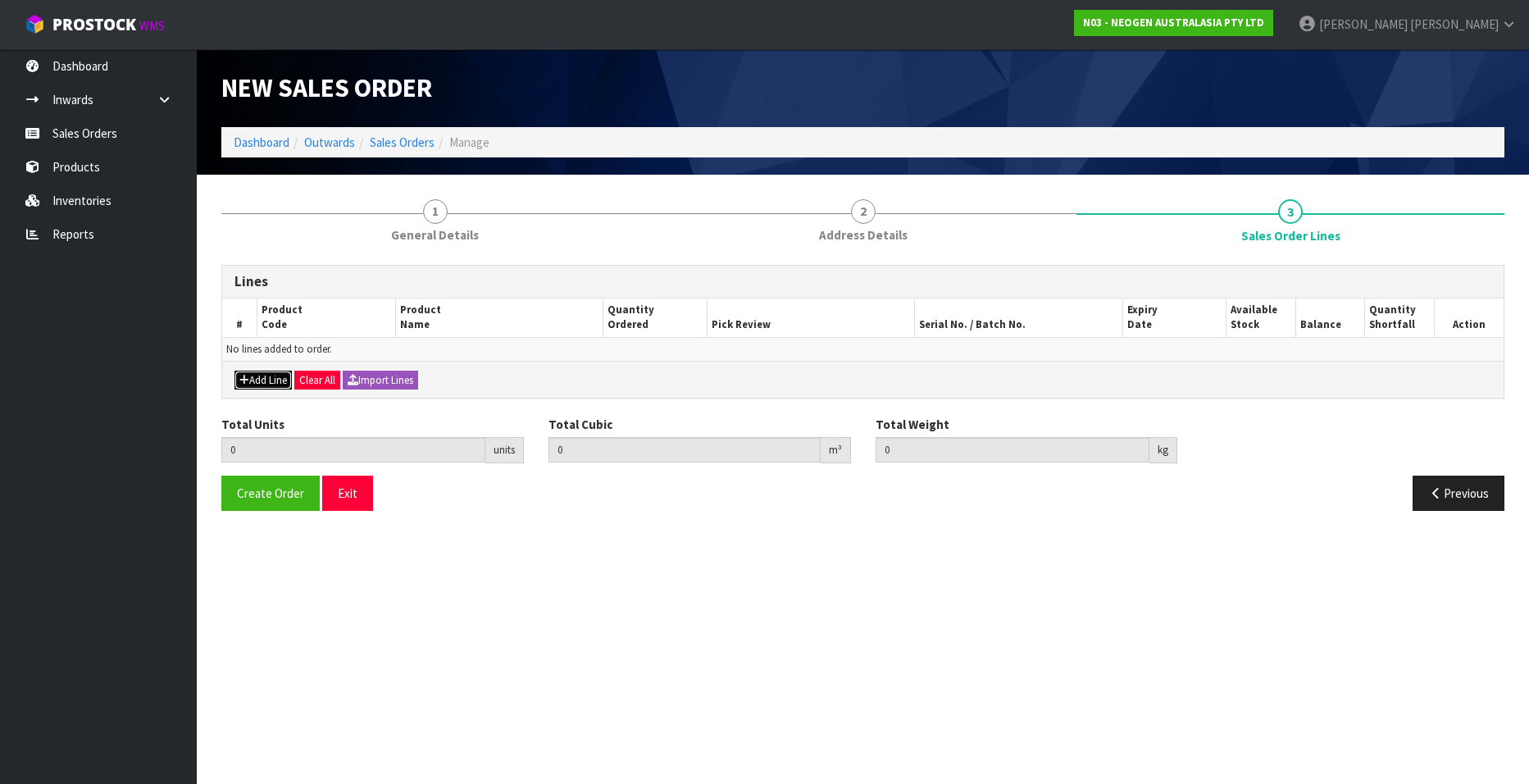
click at [273, 374] on button "Add Line" at bounding box center [262, 380] width 57 height 20
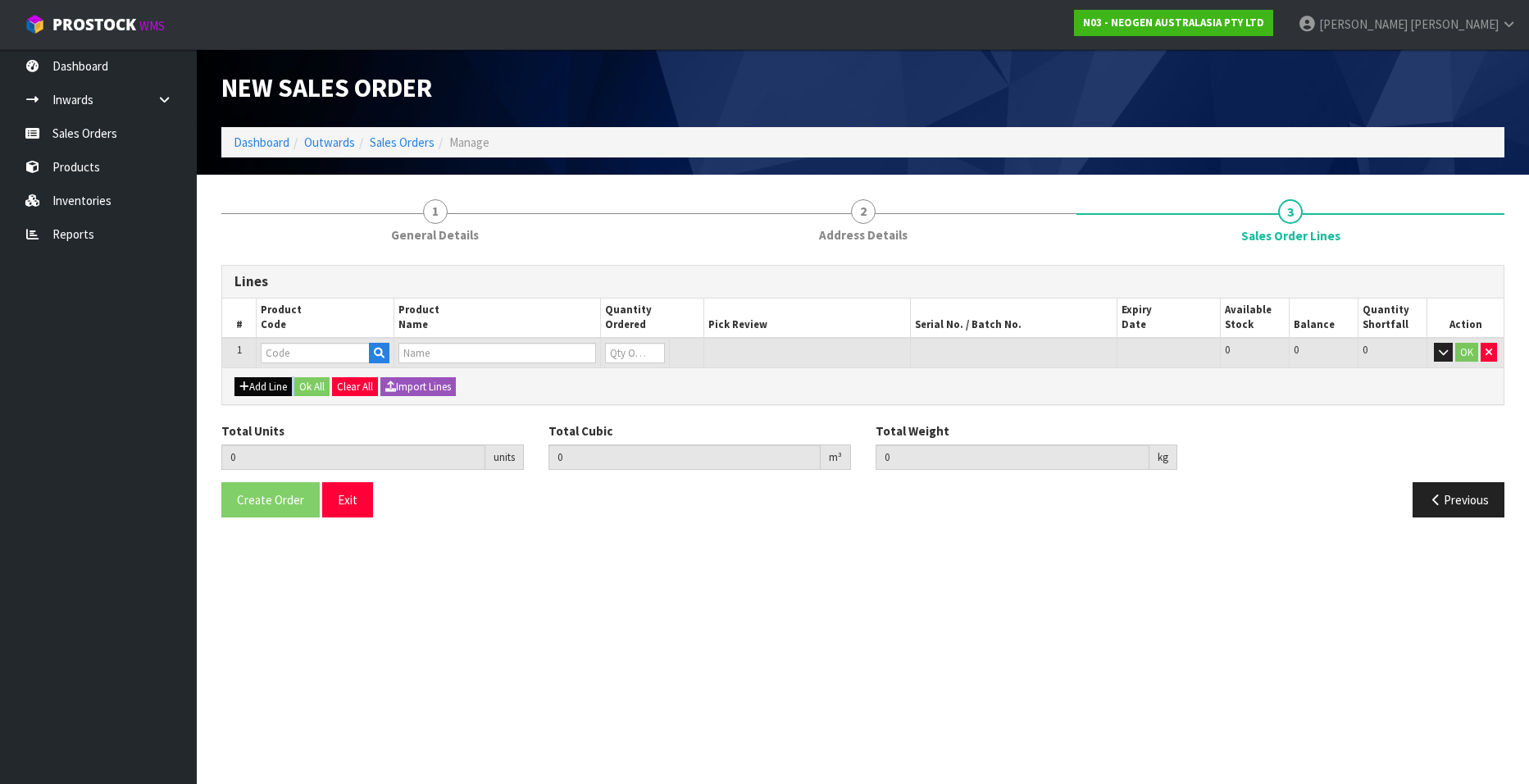
click at [273, 374] on div "Add Line Ok All Clear All Import Lines" at bounding box center [863, 386] width 1282 height 37
click at [262, 389] on button "Add Line" at bounding box center [262, 386] width 57 height 20
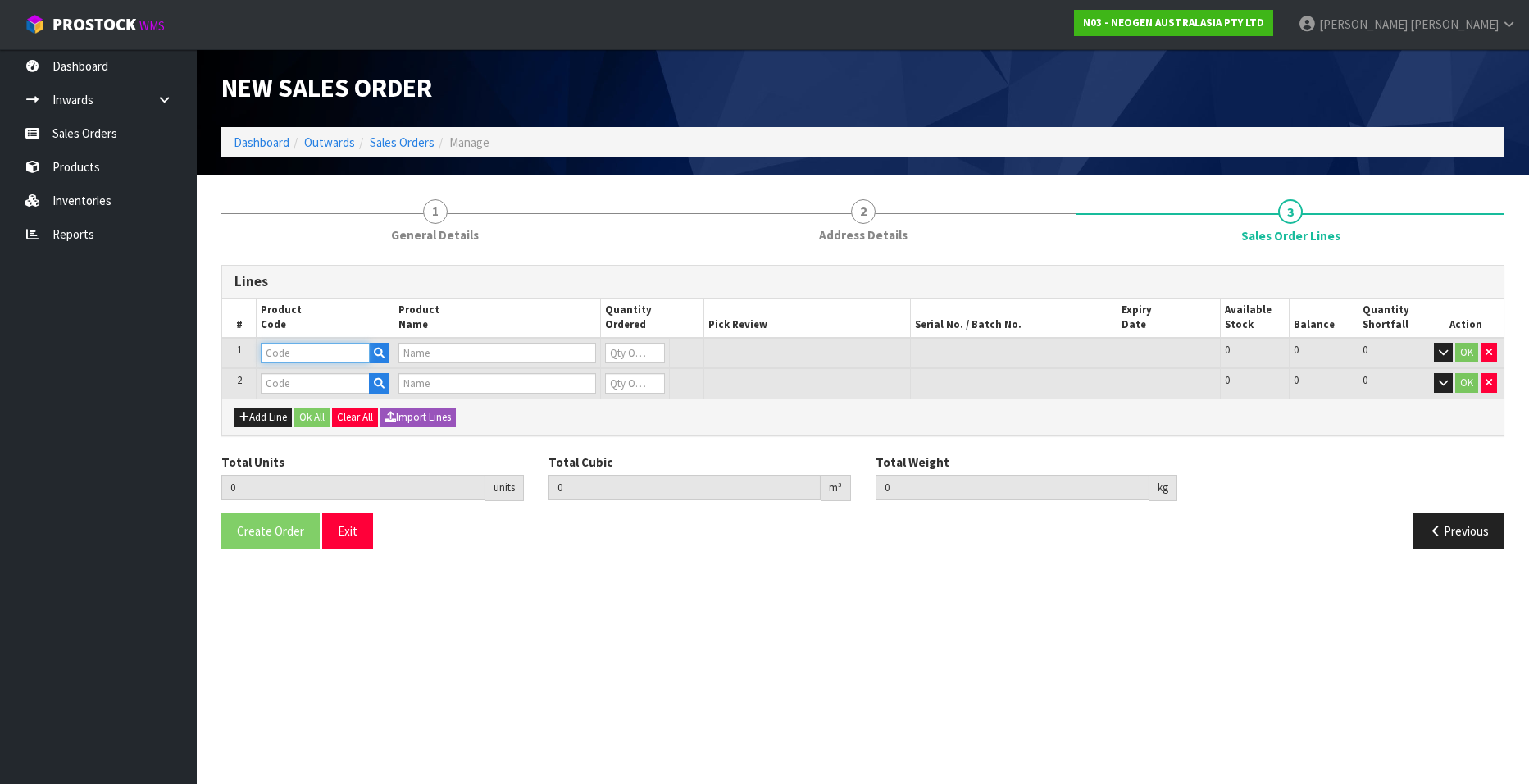
click at [296, 358] on input "text" at bounding box center [315, 353] width 109 height 21
paste input "700002277"
type input "700002277"
type input "7100126845 - 6414 PETRIFILM ECOLI/COLI CT PLT 500C PL"
type input "0"
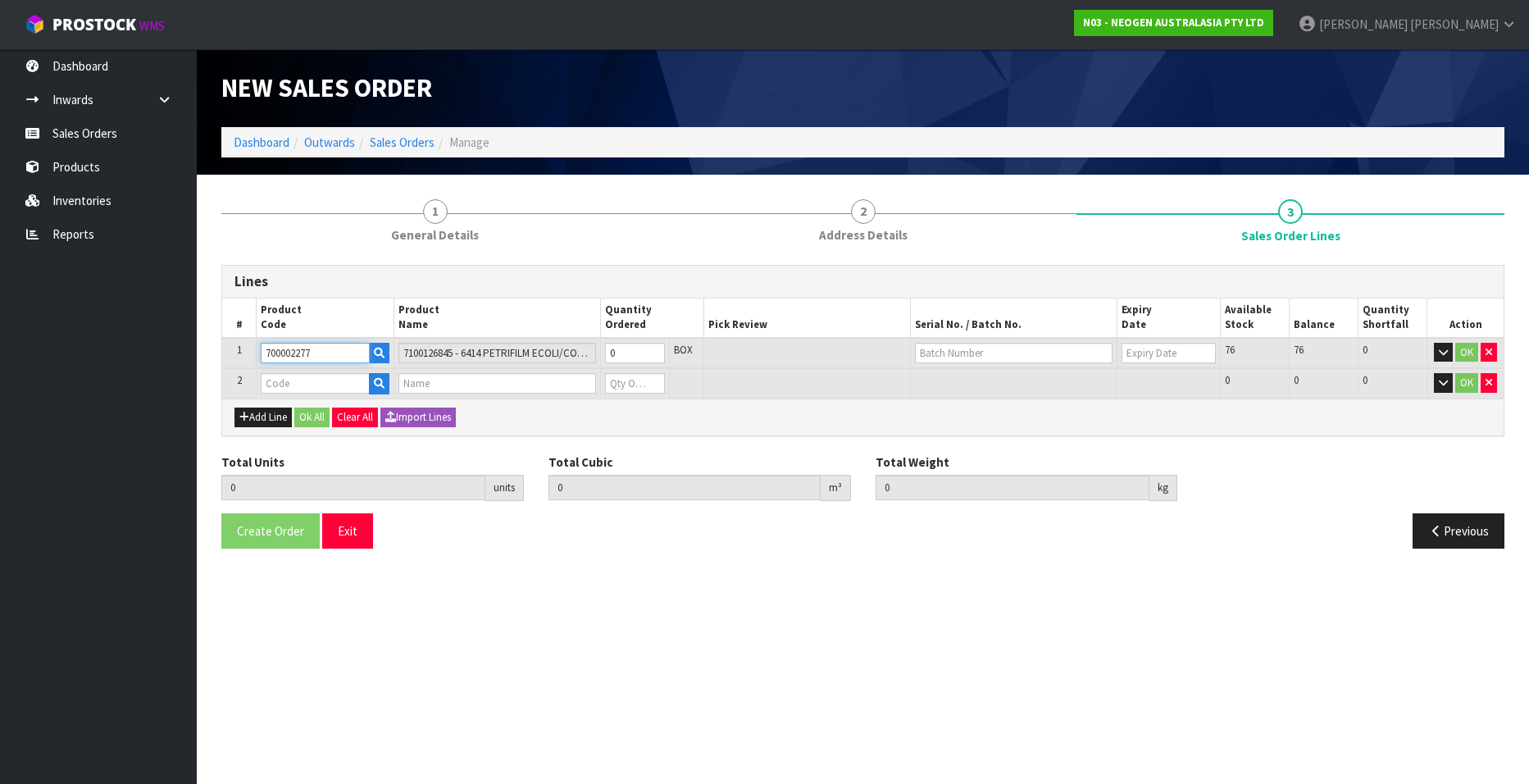
type input "700002277"
click at [305, 377] on input "text" at bounding box center [315, 384] width 109 height 21
paste input "700002120"
type input "700002120"
type input "0.000000"
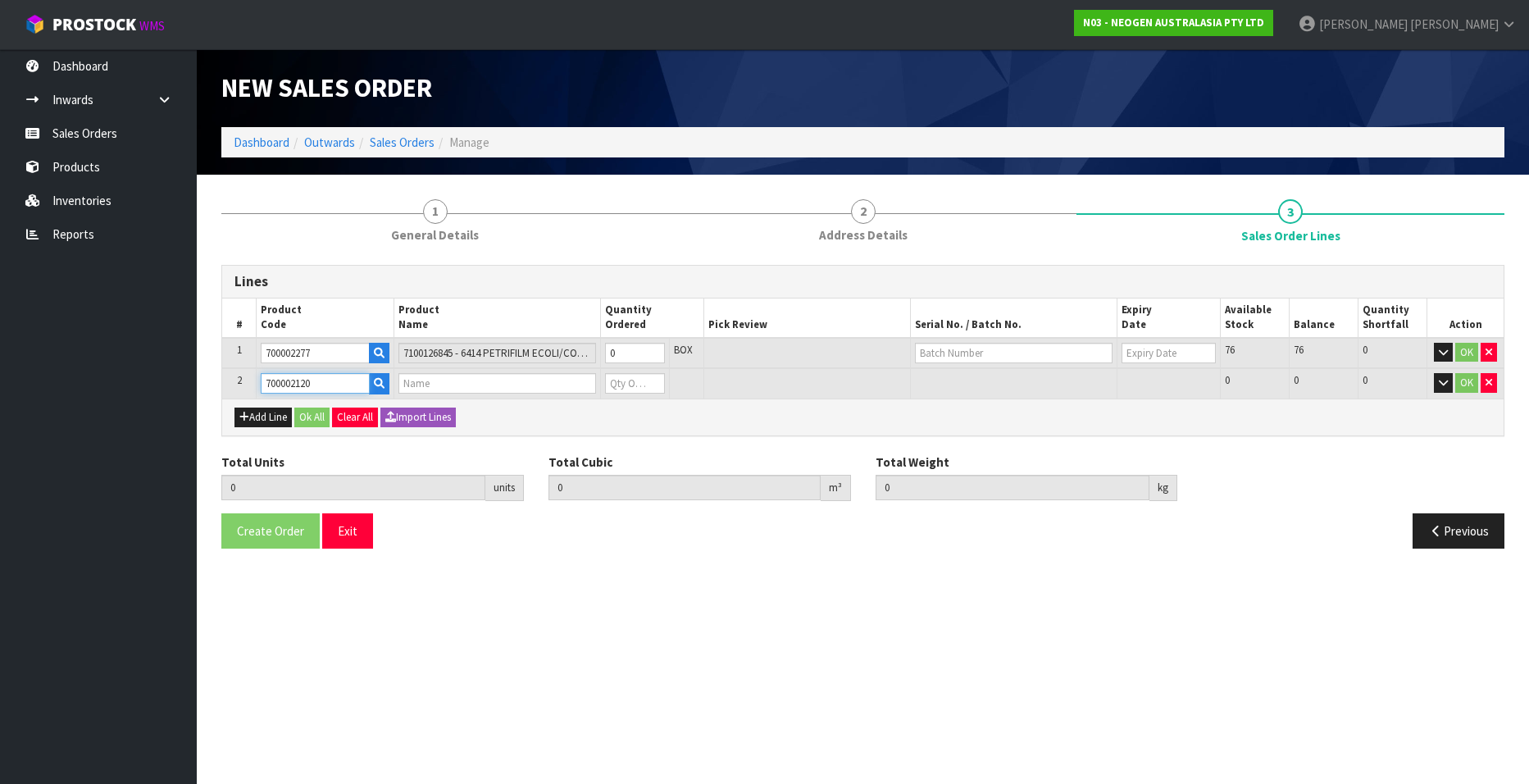
type input "0.000"
type input "7100039374 - 6406 PETRIFILM AEROBIC CT PLT 1000EA/CS"
type input "0"
type input "700002120"
type input "1"
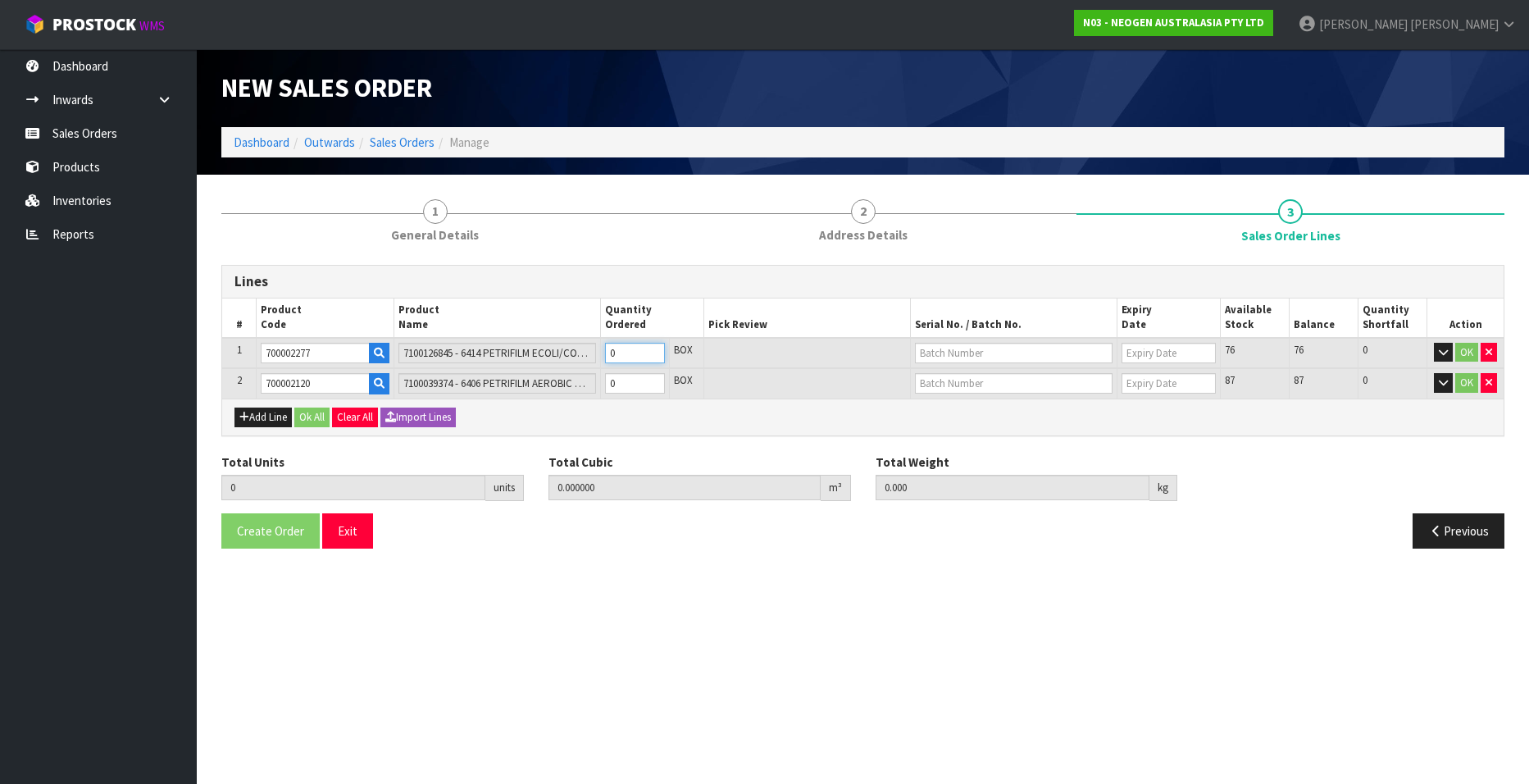
type input "0.0114"
type input "1.7"
type input "1"
click at [655, 347] on input "1" at bounding box center [635, 353] width 60 height 21
type input "2"
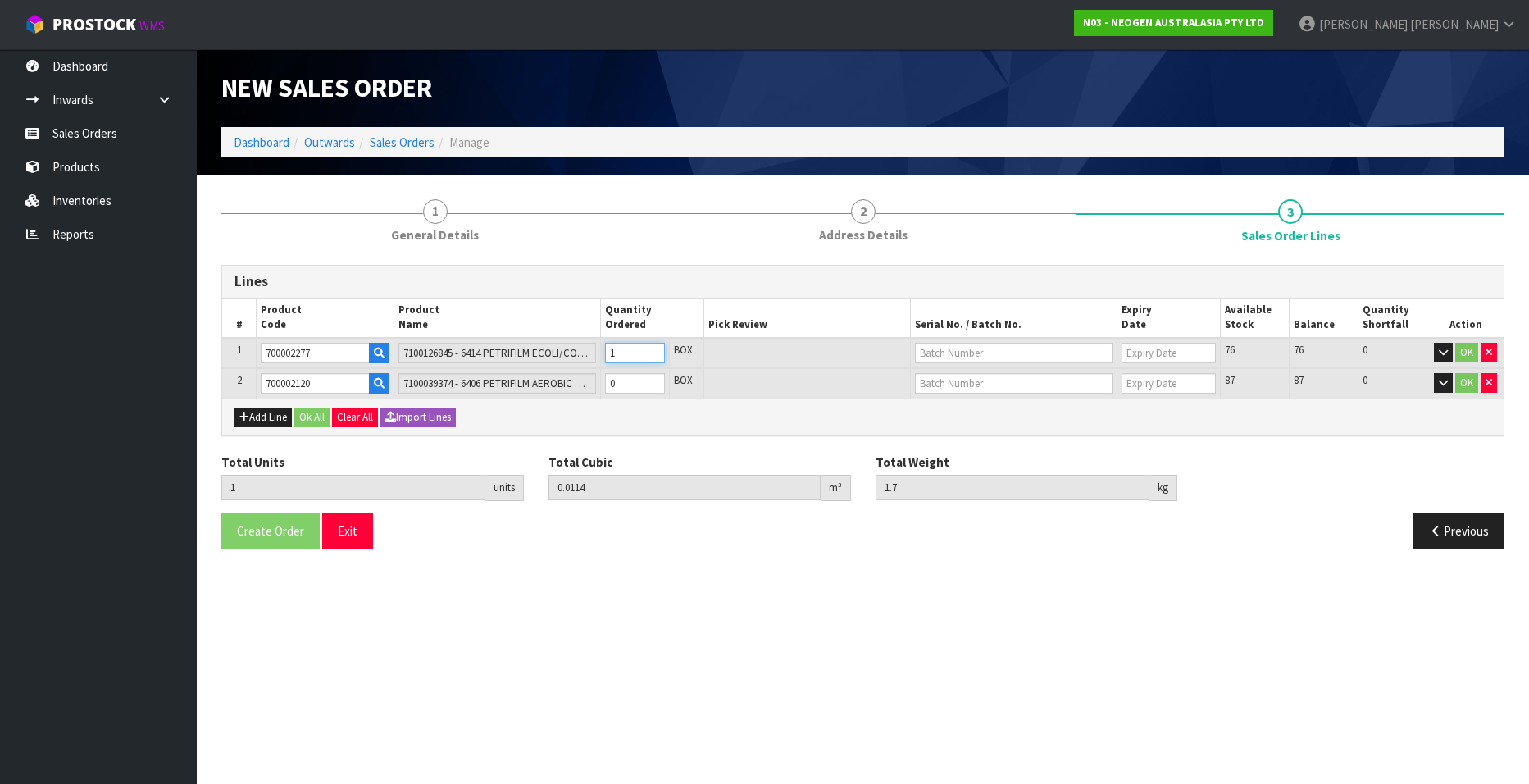
type input "0.0228"
type input "3.4"
type input "2"
click at [655, 347] on input "2" at bounding box center [635, 353] width 60 height 21
type input "3"
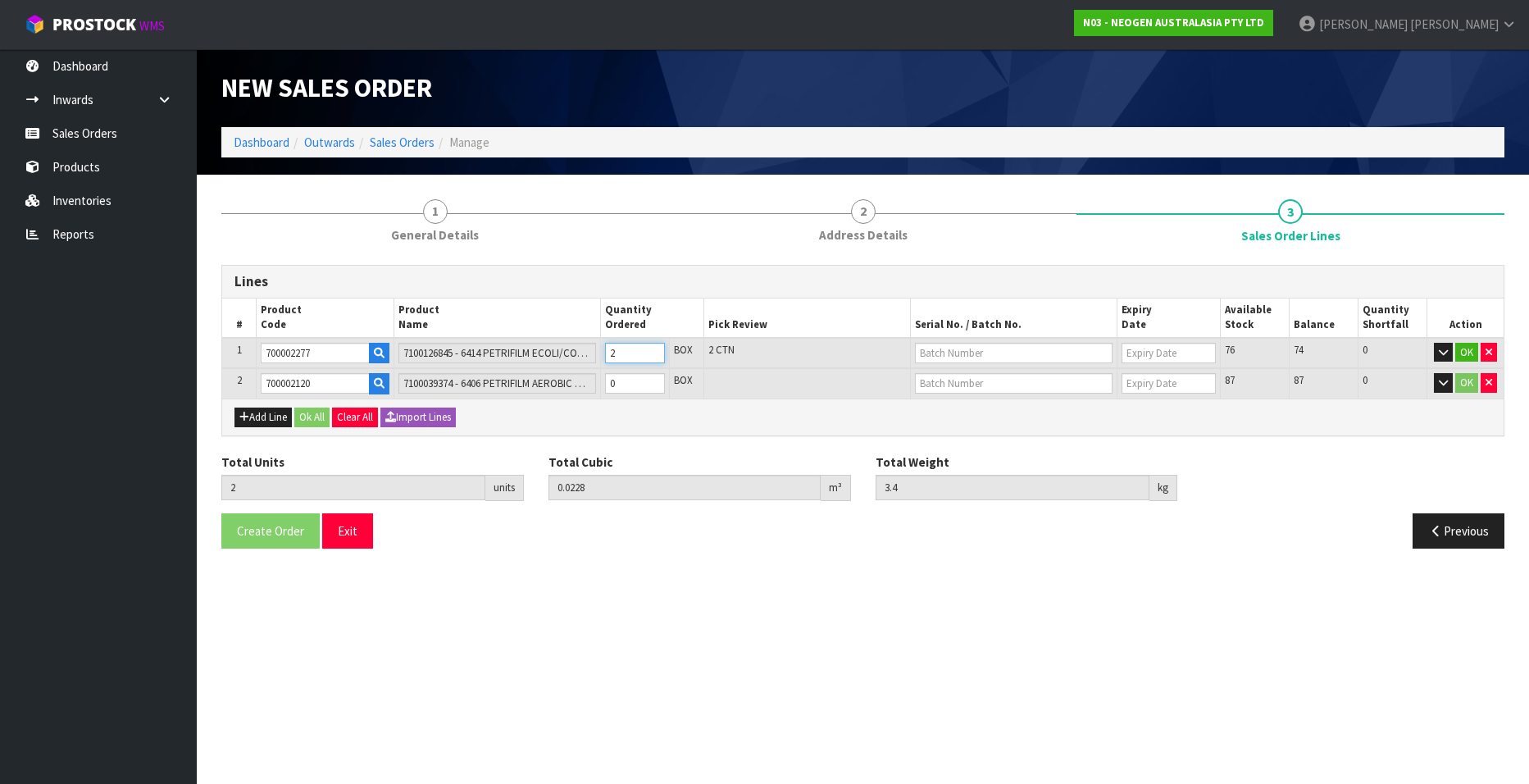
type input "0.0342"
type input "5.1"
type input "3"
click at [655, 347] on input "3" at bounding box center [635, 353] width 60 height 21
type input "4"
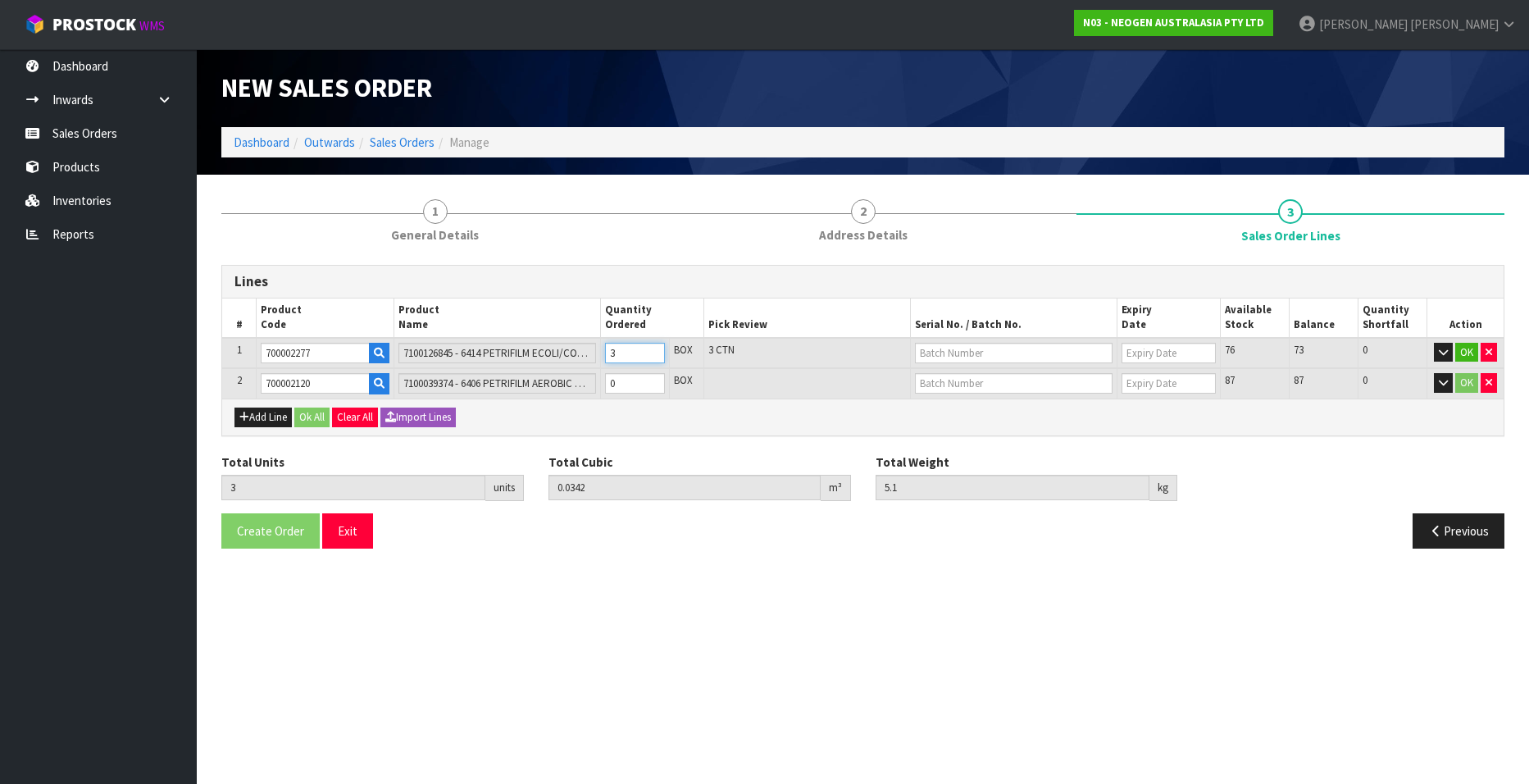
type input "0.0456"
type input "6.8"
type input "4"
click at [655, 347] on input "4" at bounding box center [635, 353] width 60 height 21
type input "5"
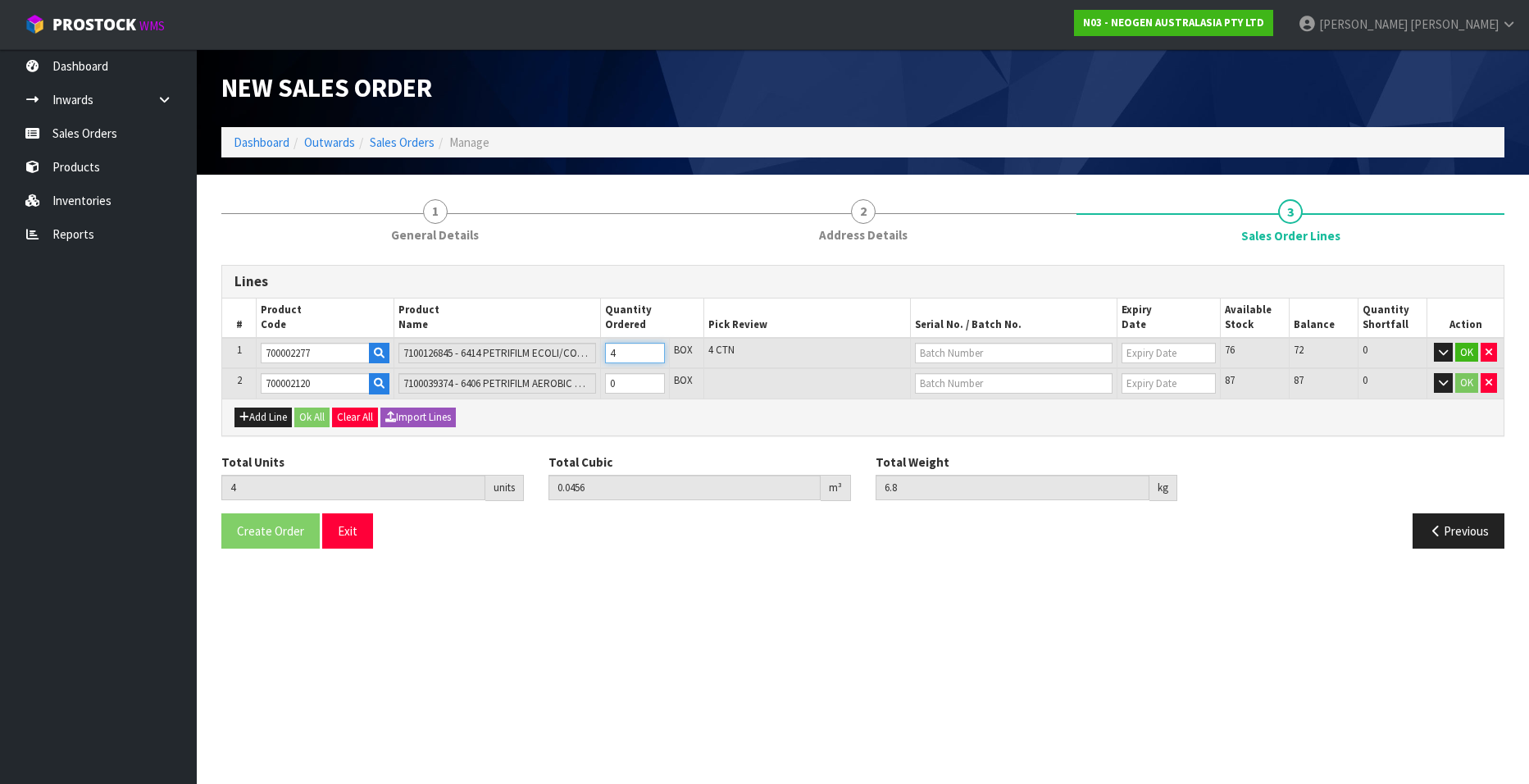
type input "0.057"
type input "8.5"
type input "5"
click at [655, 347] on input "5" at bounding box center [635, 353] width 60 height 21
type input "6"
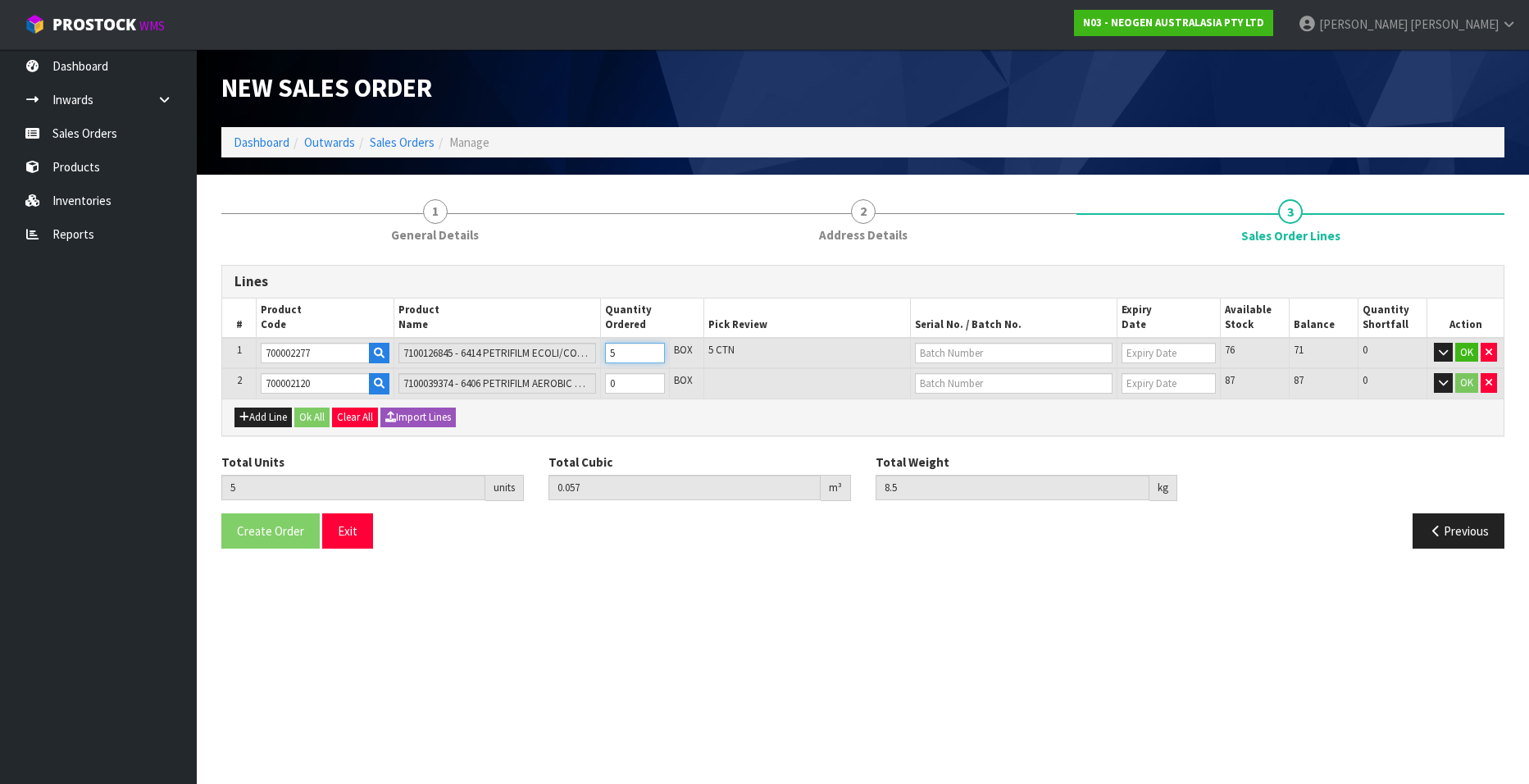
type input "0.0684"
type input "10.2"
type input "6"
click at [655, 347] on input "6" at bounding box center [635, 353] width 60 height 21
type input "7"
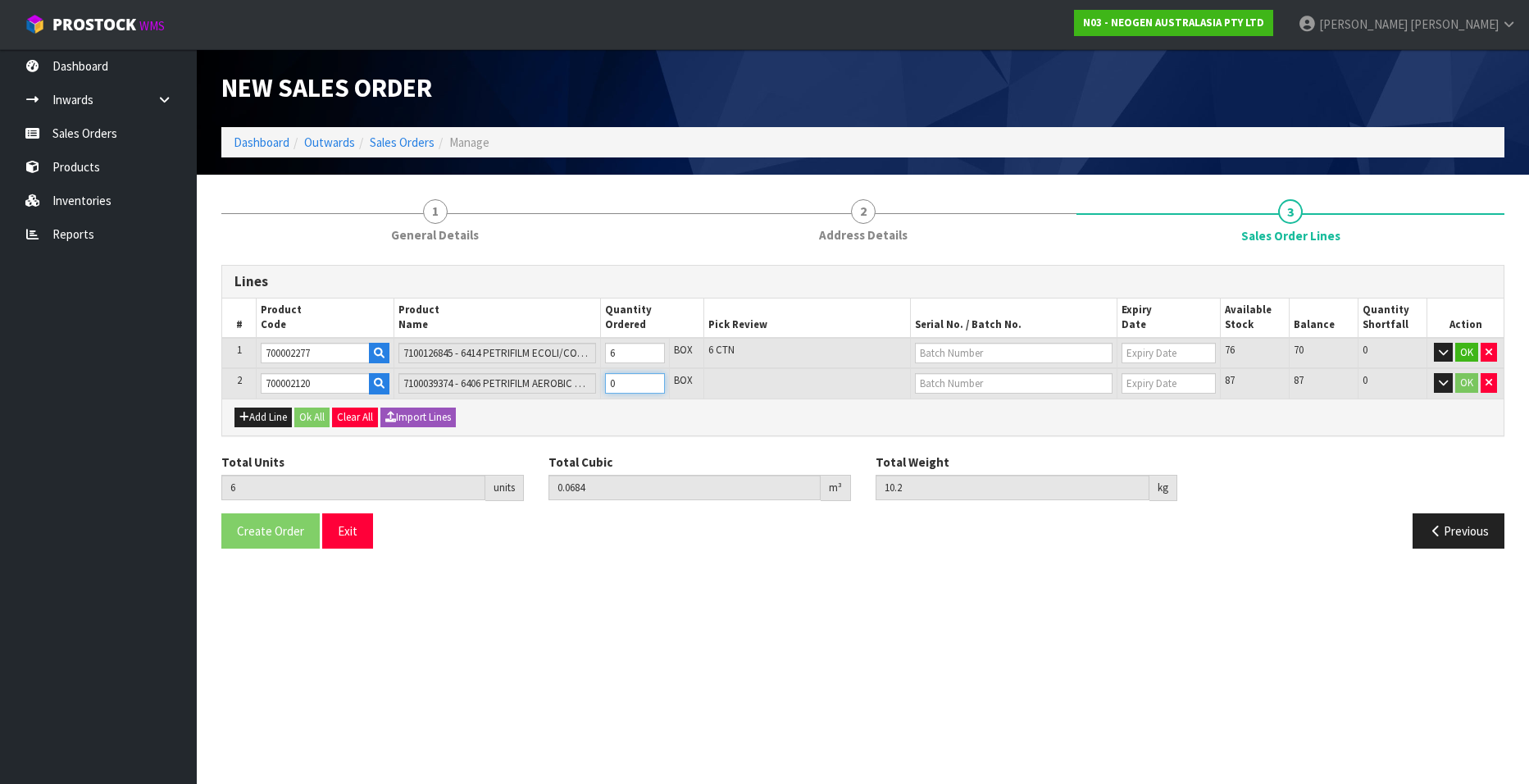
type input "0.07576"
type input "12.2"
type input "1"
click at [653, 380] on input "1" at bounding box center [635, 384] width 60 height 21
type input "8"
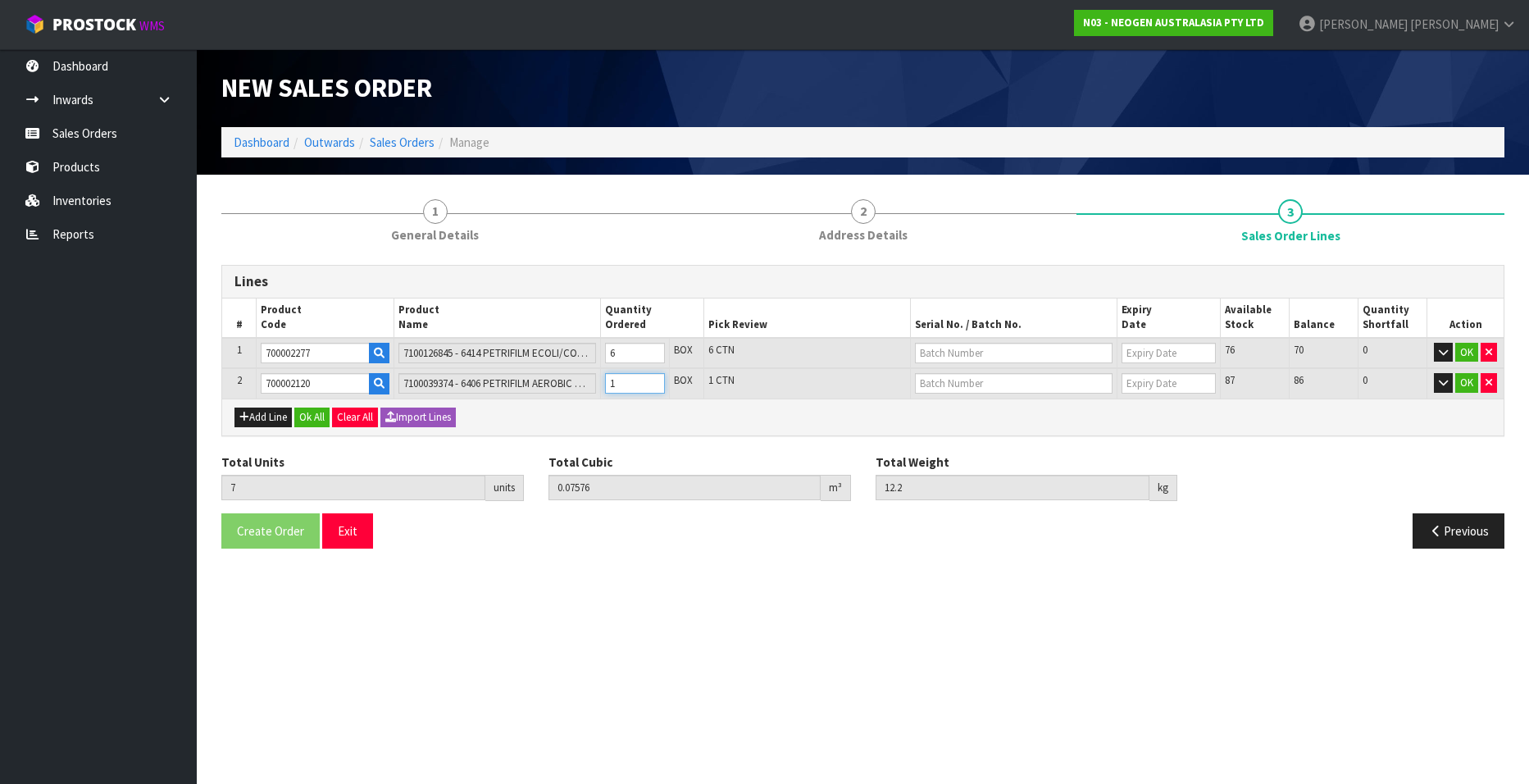
type input "0.08312"
type input "14.2"
type input "2"
click at [653, 380] on input "2" at bounding box center [635, 384] width 60 height 21
type input "9"
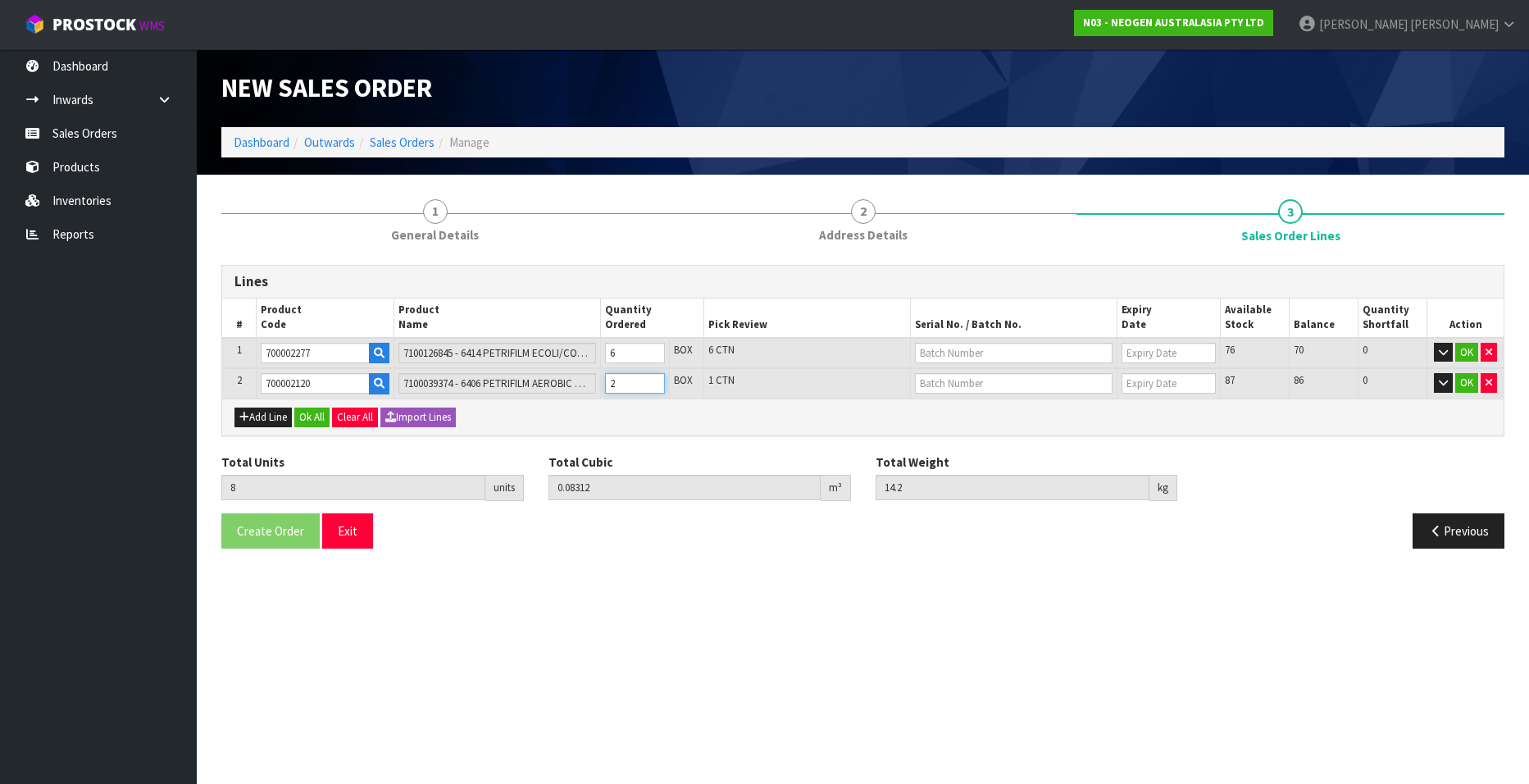
type input "0.09048"
type input "16.2"
type input "3"
click at [653, 380] on input "3" at bounding box center [635, 384] width 60 height 21
type input "10"
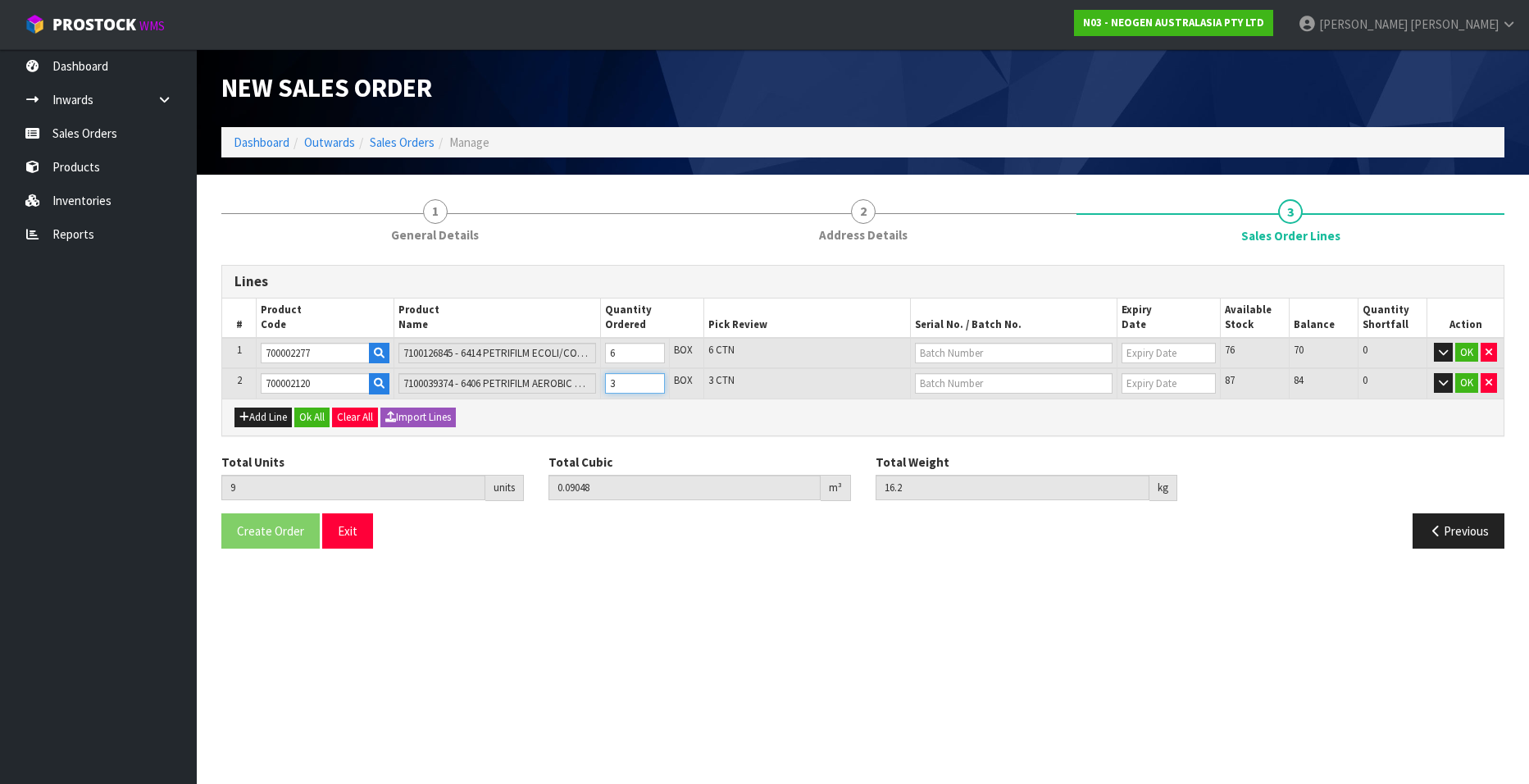
type input "0.09784"
type input "18.2"
type input "4"
click at [653, 380] on input "4" at bounding box center [635, 384] width 60 height 21
type input "11"
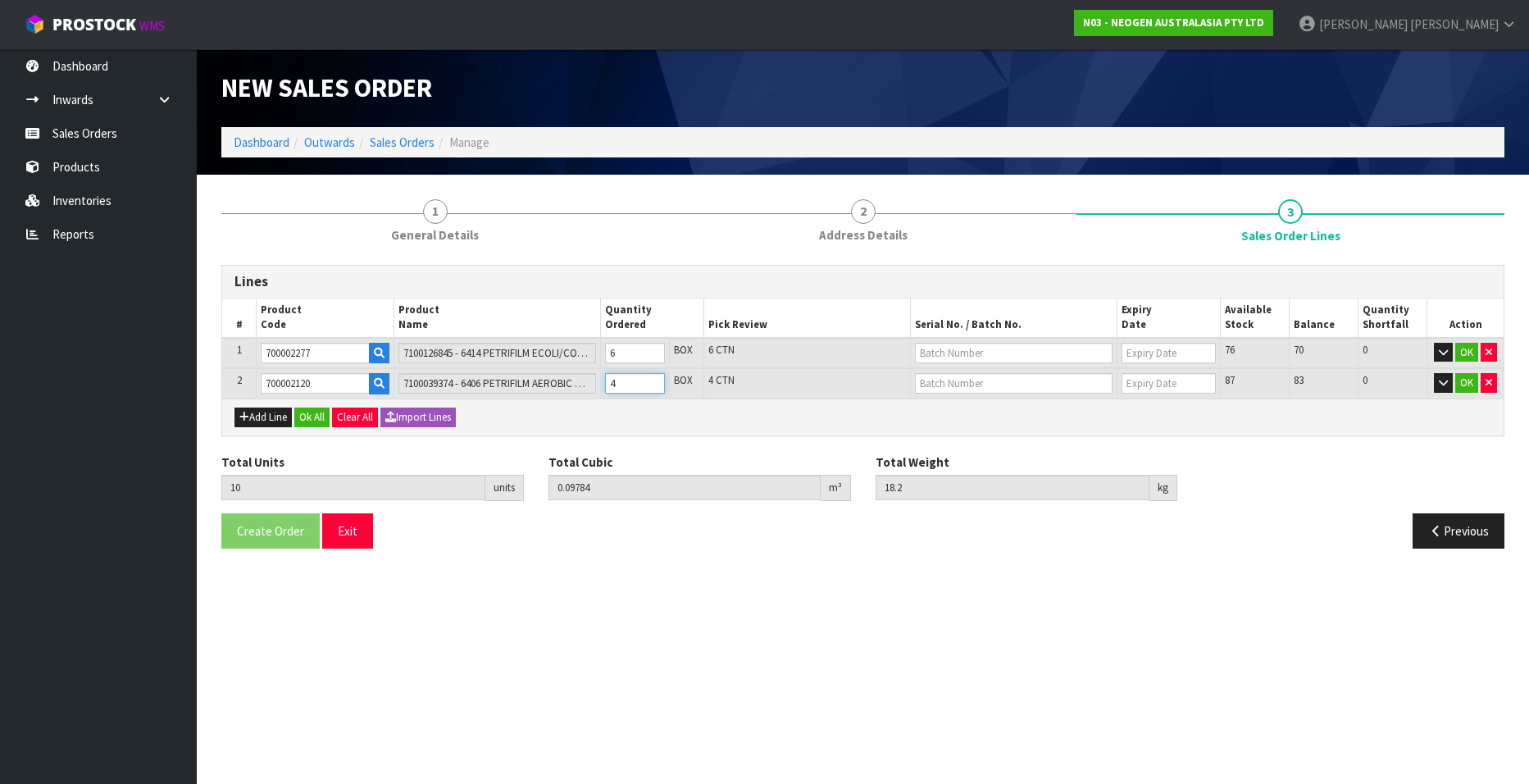
type input "0.1052"
type input "20.2"
type input "5"
click at [653, 380] on input "5" at bounding box center [635, 384] width 60 height 21
type input "12"
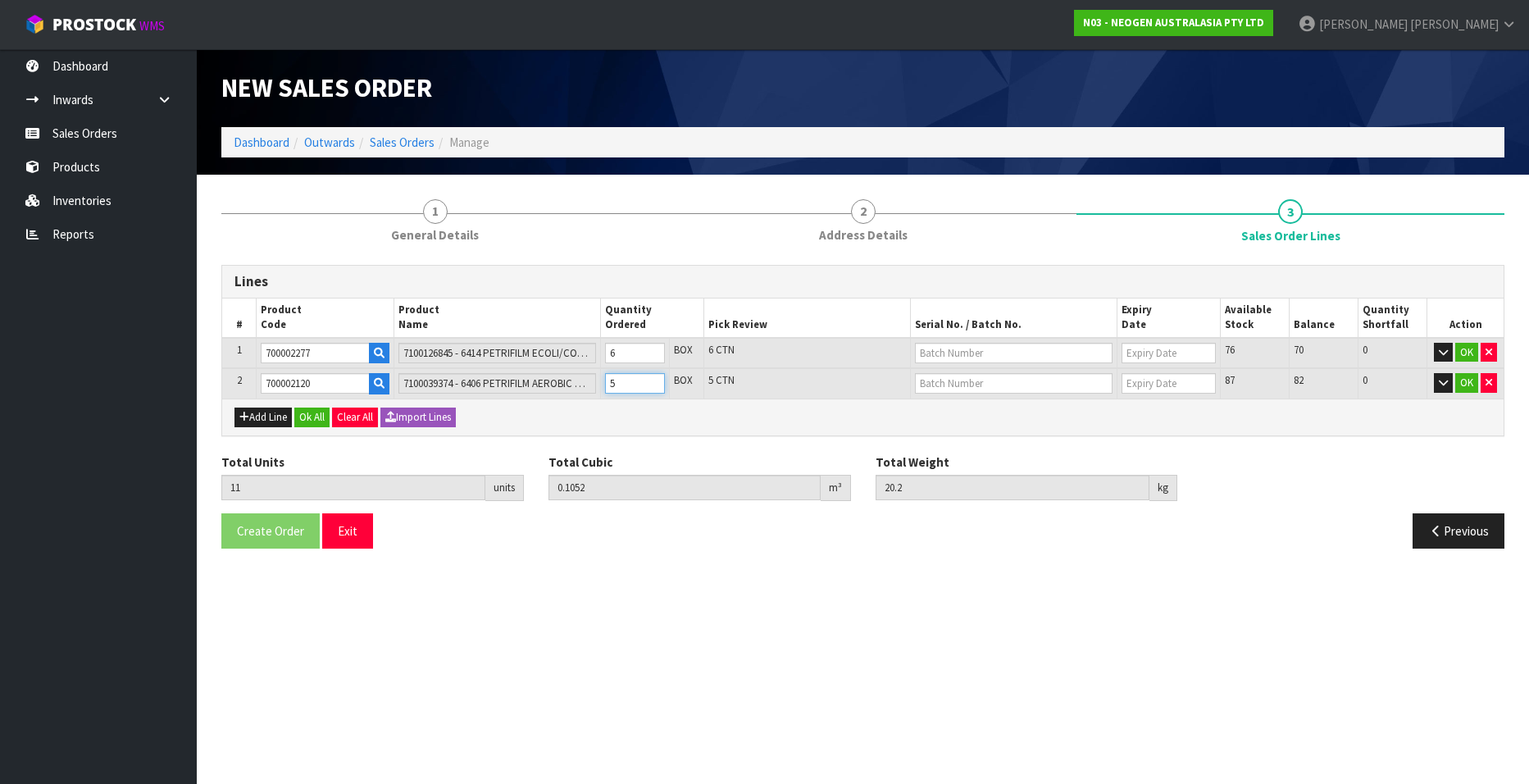
type input "0.11256"
type input "22.2"
type input "6"
click at [653, 380] on input "6" at bounding box center [635, 384] width 60 height 21
click at [934, 354] on input "text" at bounding box center [1014, 353] width 198 height 21
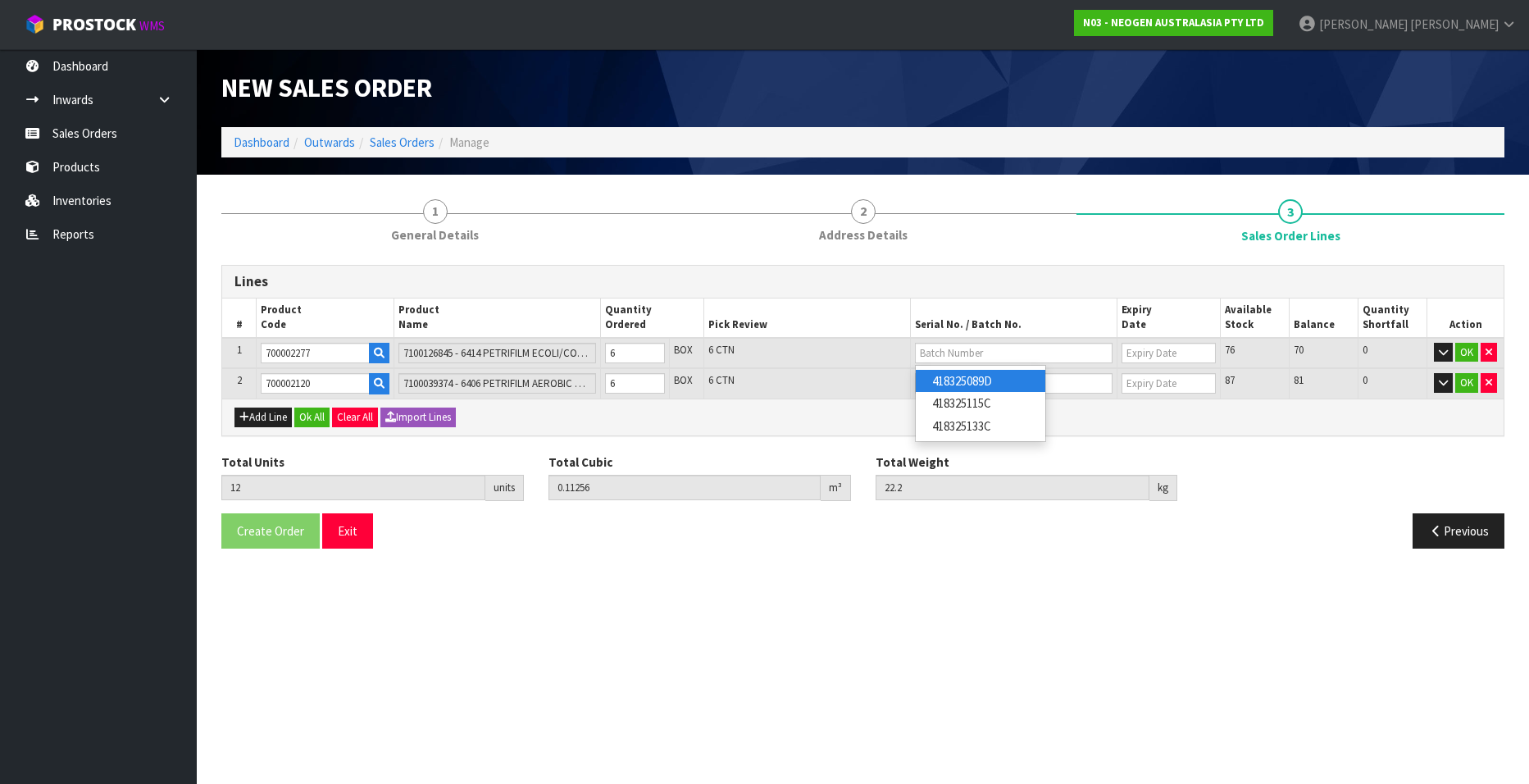
click at [990, 381] on link "418325089D" at bounding box center [980, 381] width 130 height 22
type input "418325089D"
type input "[DATE]"
click at [947, 385] on input "text" at bounding box center [1014, 384] width 198 height 21
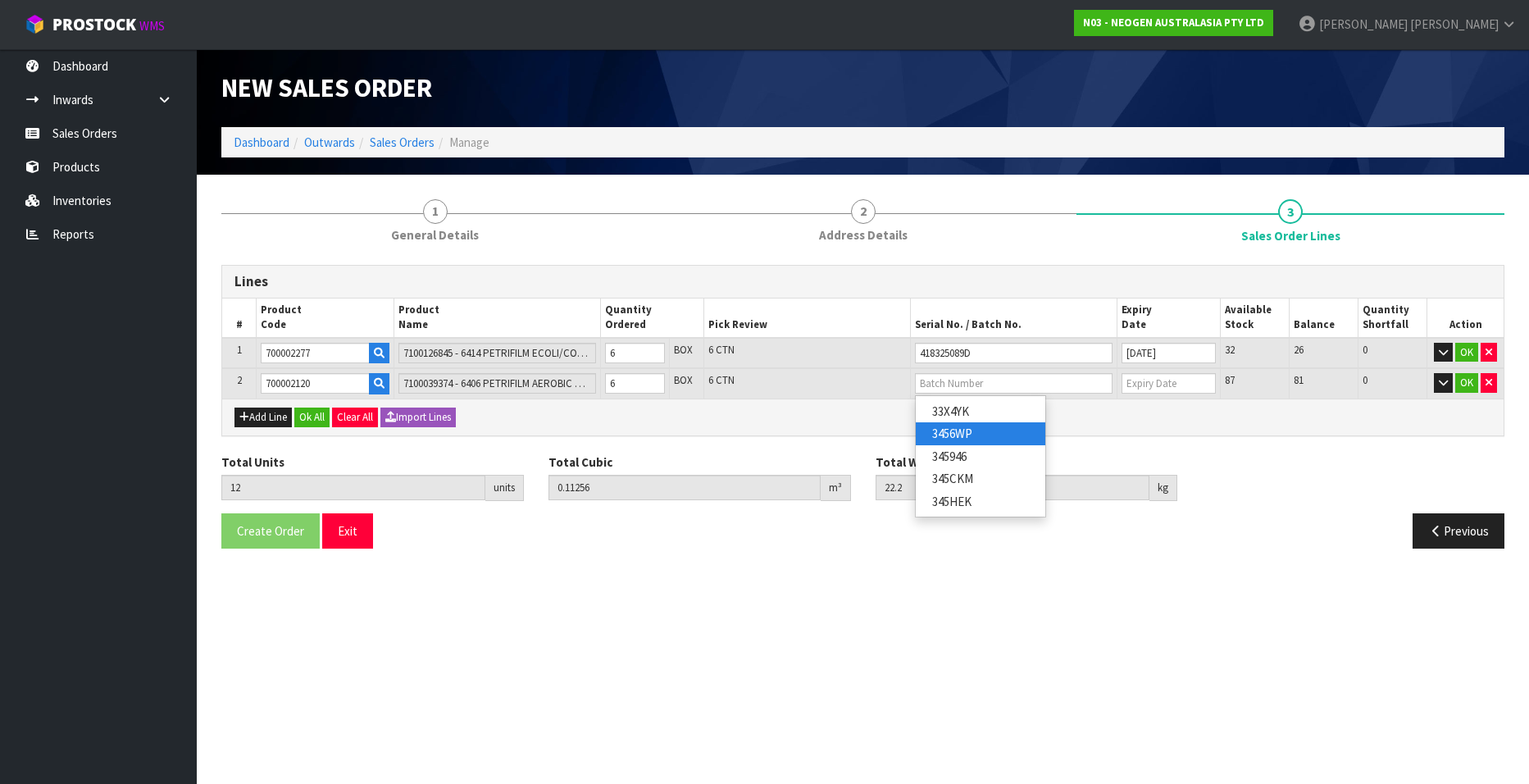
click at [963, 429] on link "3456WP" at bounding box center [980, 433] width 130 height 22
type input "3456WP"
type input "[DATE]"
drag, startPoint x: 1467, startPoint y: 347, endPoint x: 1461, endPoint y: 367, distance: 20.9
click at [990, 347] on button "OK" at bounding box center [1466, 352] width 23 height 20
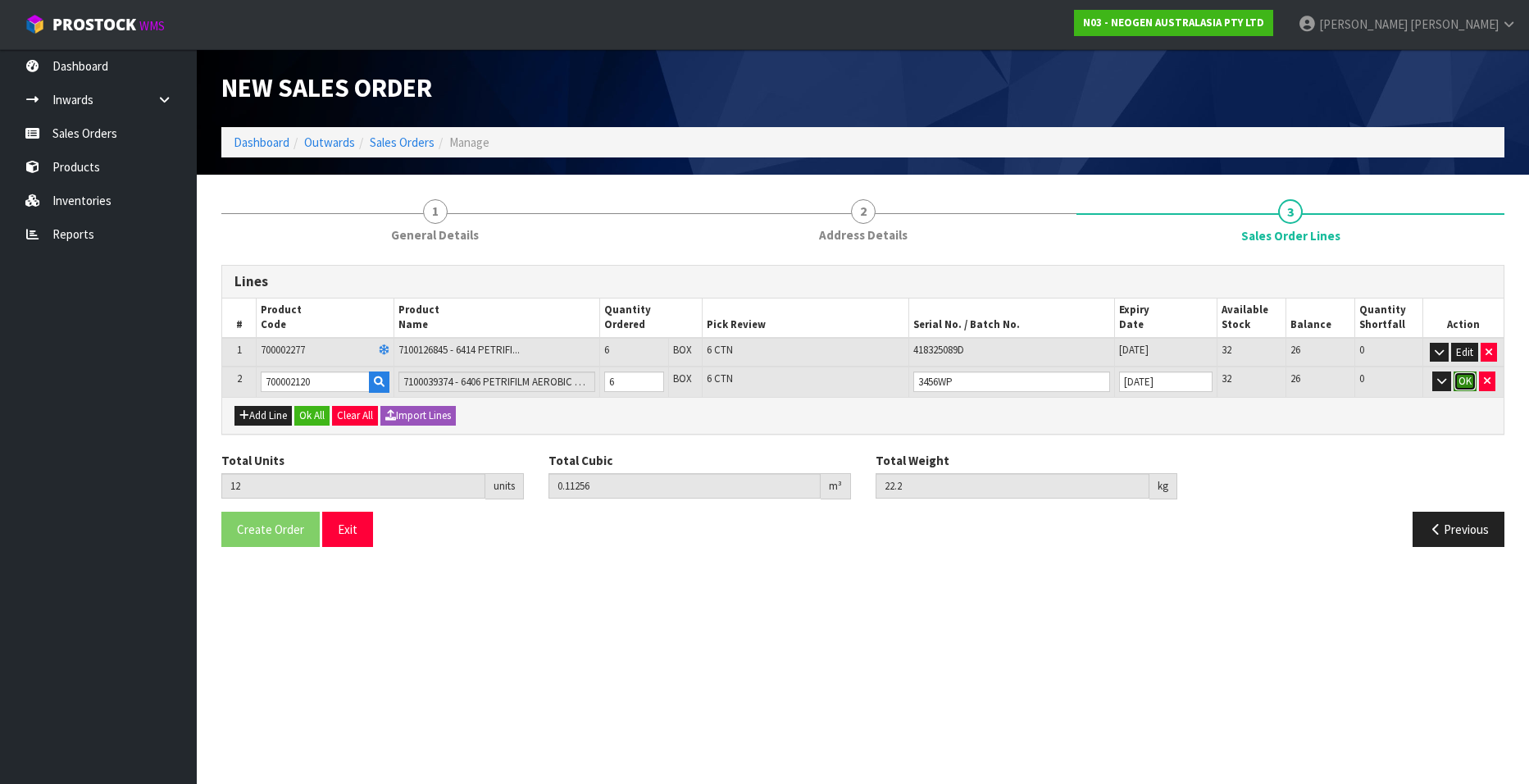
click at [990, 378] on button "OK" at bounding box center [1465, 381] width 23 height 20
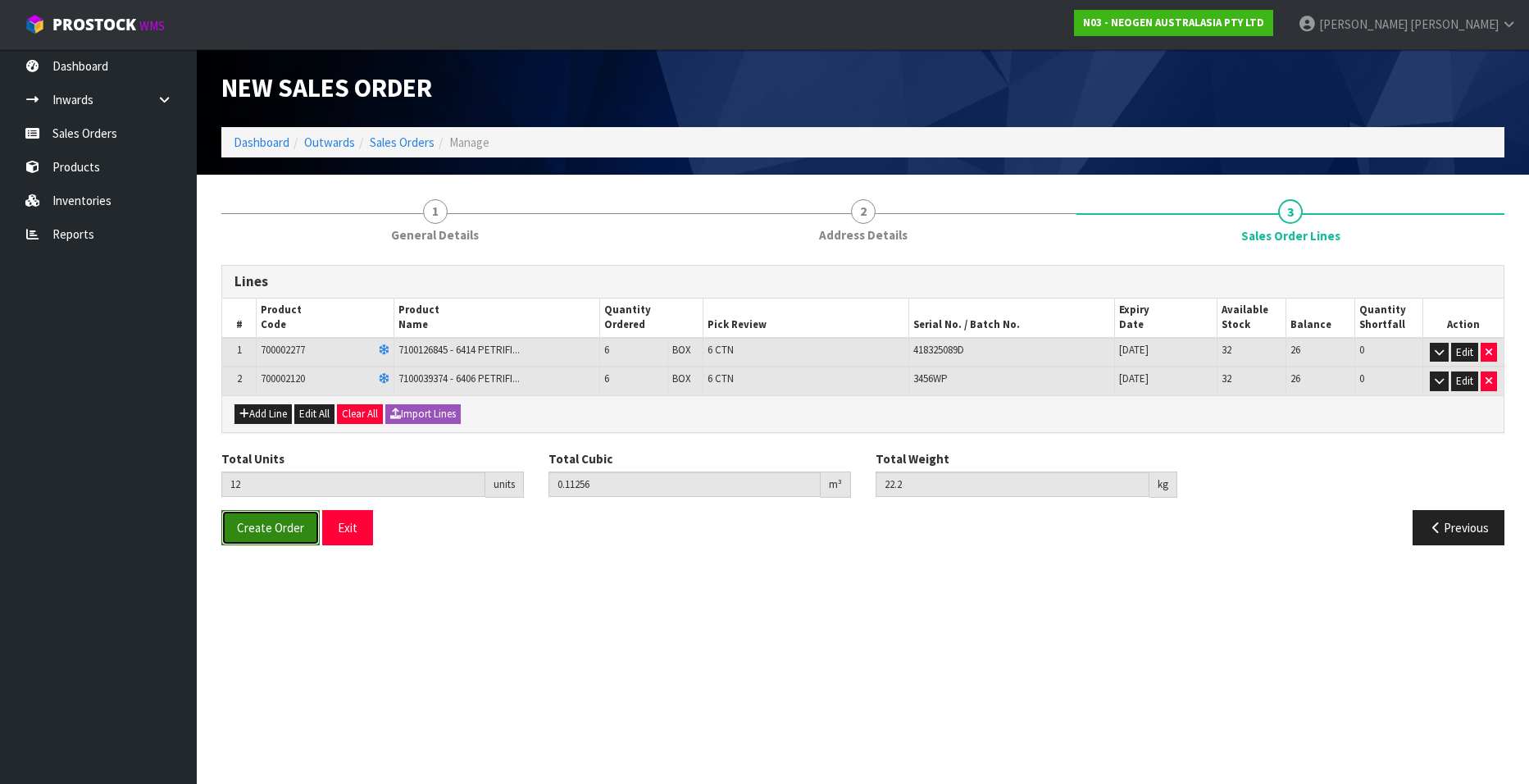
click at [276, 475] on span "Create Order" at bounding box center [271, 527] width 67 height 16
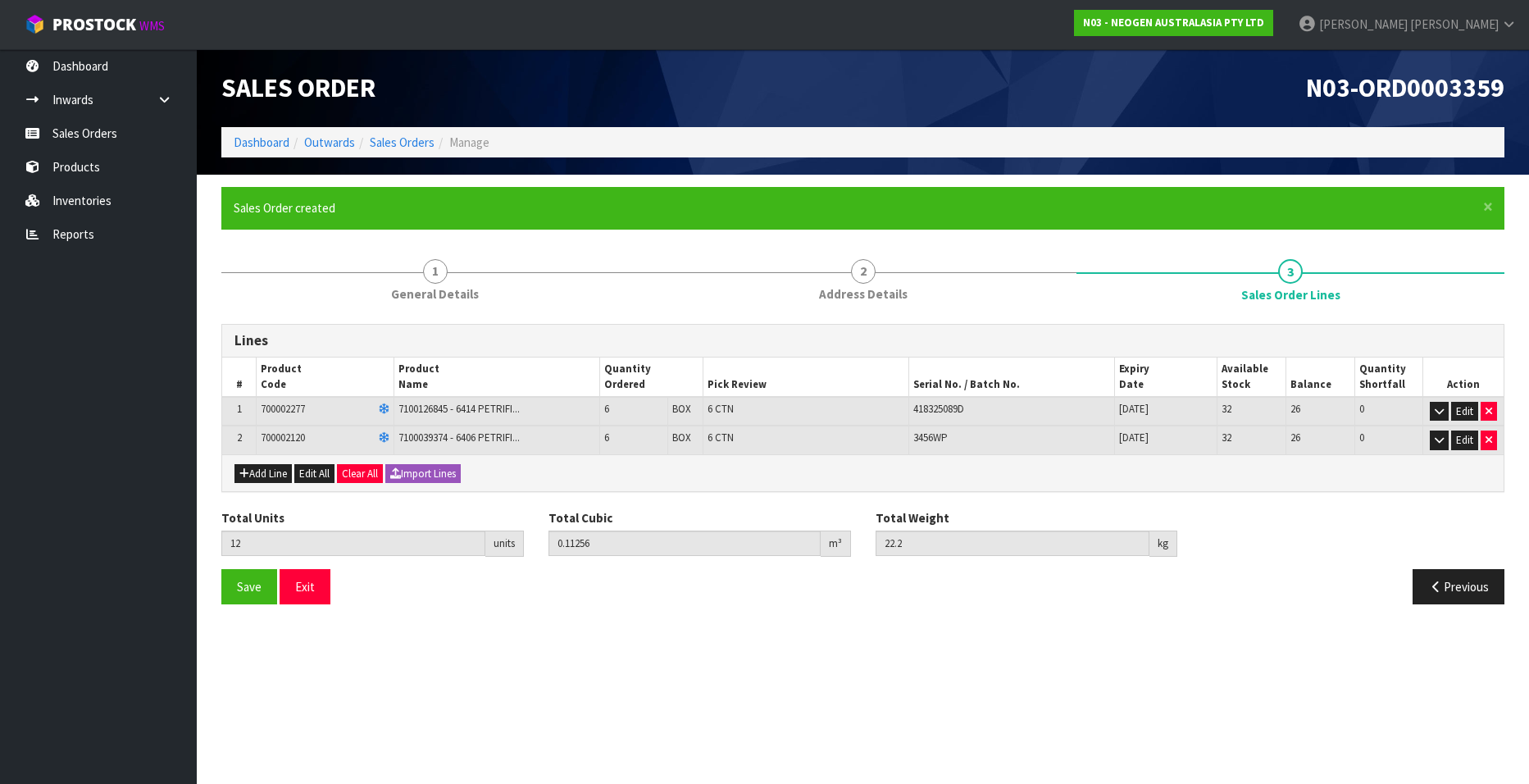
click at [990, 85] on span "N03-ORD0003359" at bounding box center [1405, 87] width 199 height 33
drag, startPoint x: 1306, startPoint y: 86, endPoint x: 1510, endPoint y: 97, distance: 204.3
click at [990, 97] on div "N03-ORD0003359" at bounding box center [1190, 88] width 654 height 77
copy span "N03-ORD0003359"
click at [387, 142] on link "Sales Orders" at bounding box center [401, 142] width 64 height 16
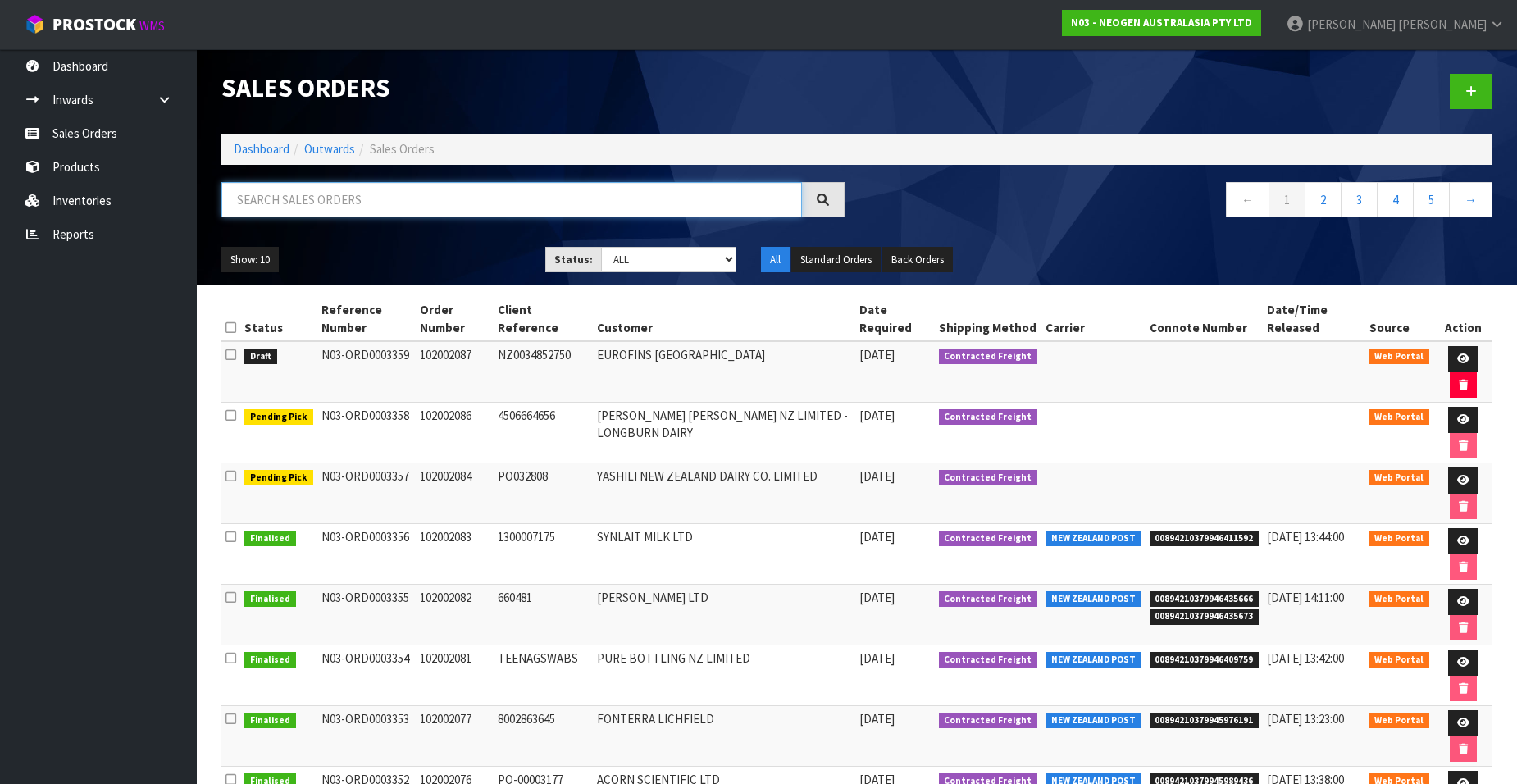
click at [329, 191] on input "text" at bounding box center [512, 200] width 581 height 35
paste input "102002088"
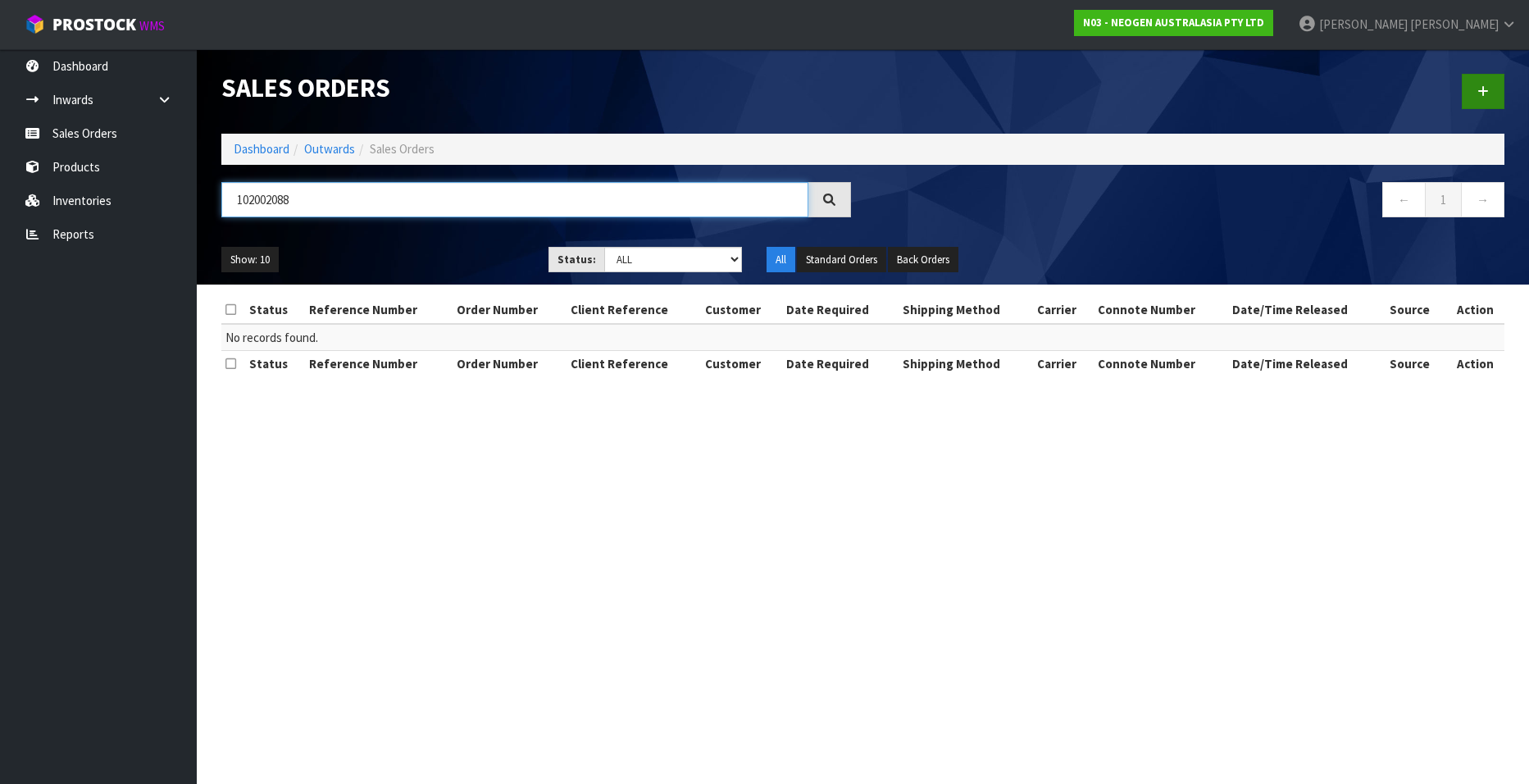
type input "102002088"
click at [990, 92] on icon at bounding box center [1483, 91] width 11 height 12
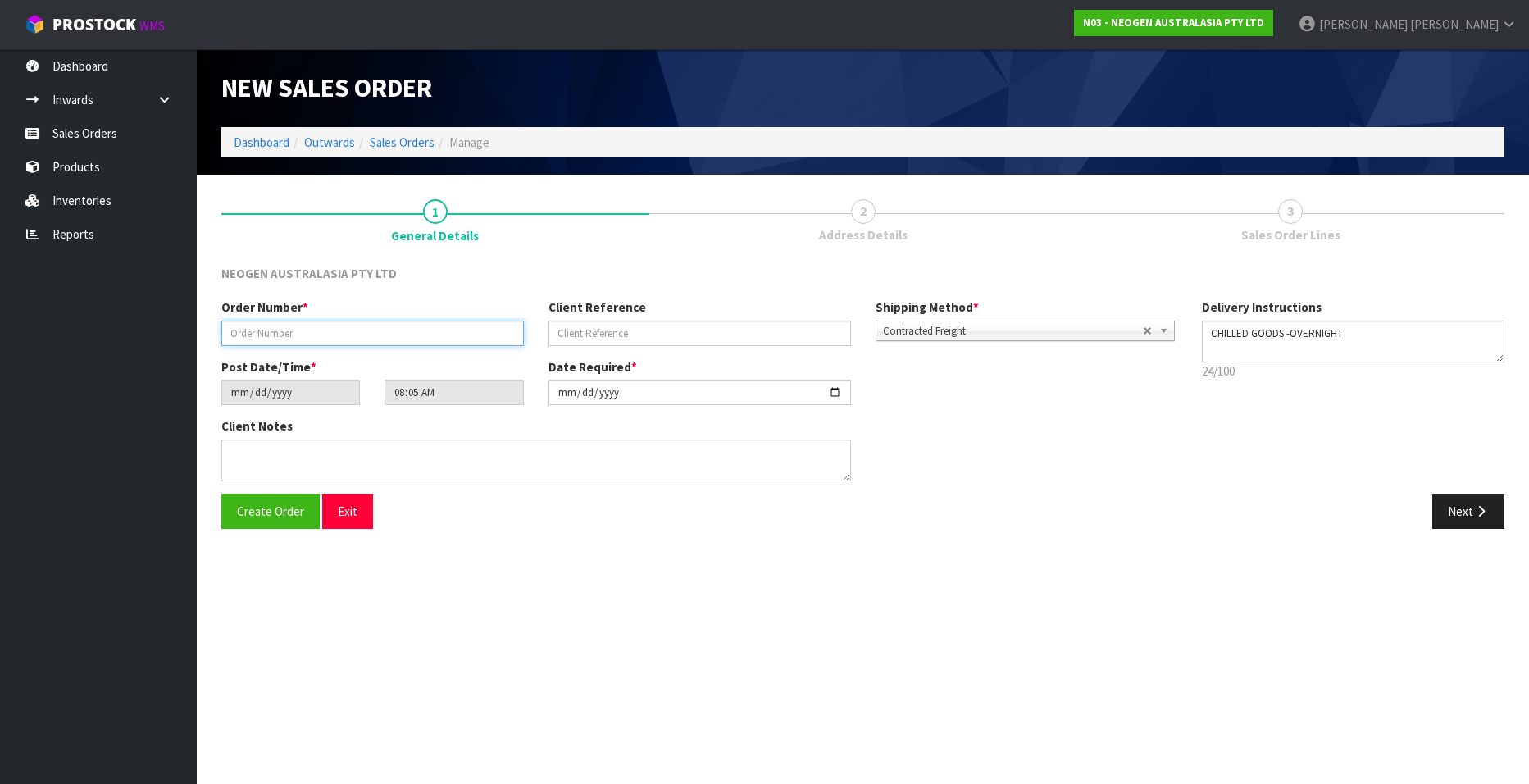
click at [246, 334] on input "text" at bounding box center [372, 332] width 302 height 25
paste input "102002088"
type input "102002088"
click at [572, 334] on input "text" at bounding box center [700, 332] width 302 height 25
paste input "1200020964"
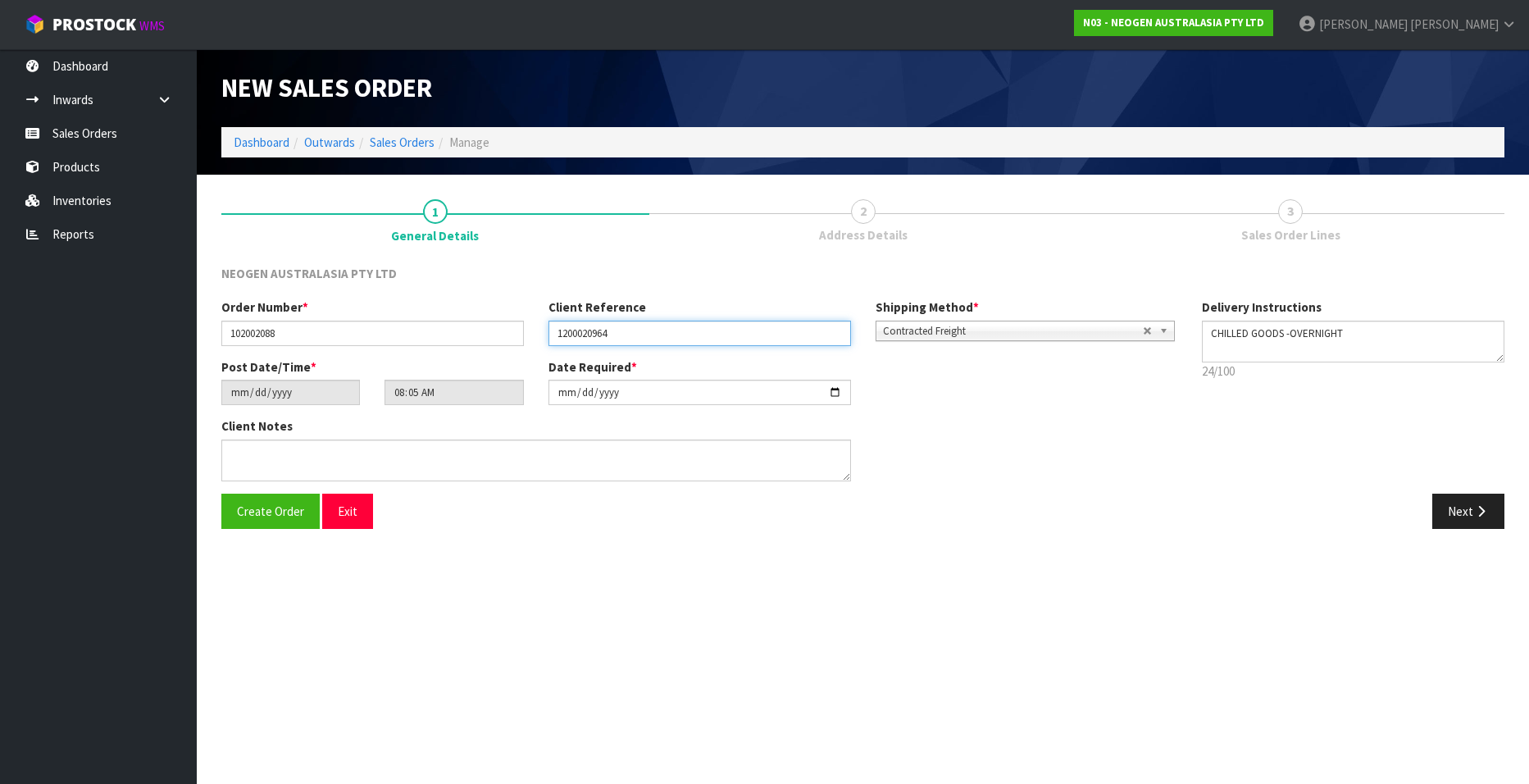
type input "1200020964"
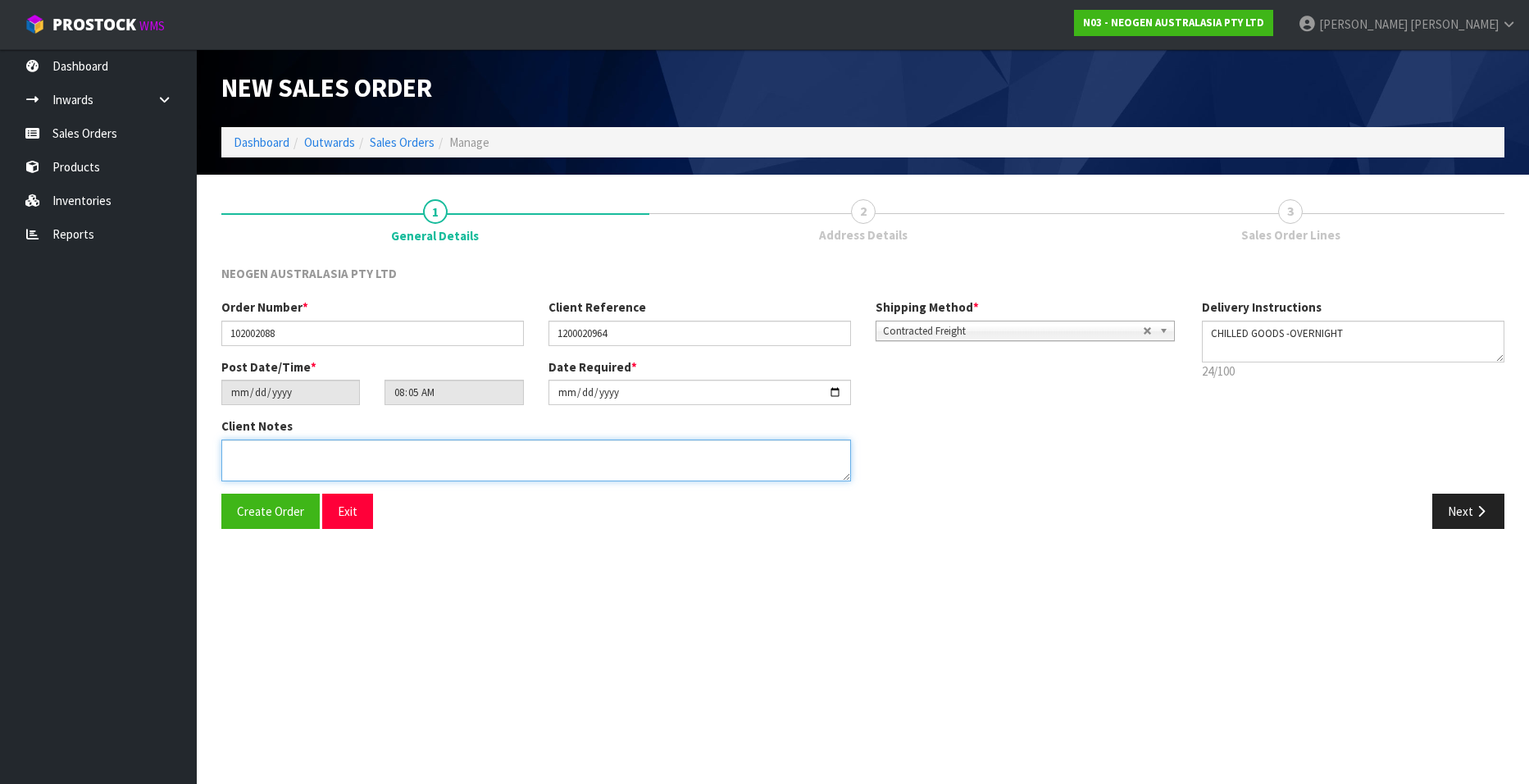
click at [242, 457] on textarea at bounding box center [536, 460] width 630 height 42
paste textarea "[PERSON_NAME] SANTA [PERSON_NAME]"
type textarea "ATTN [PERSON_NAME] SANTA [PERSON_NAME]"
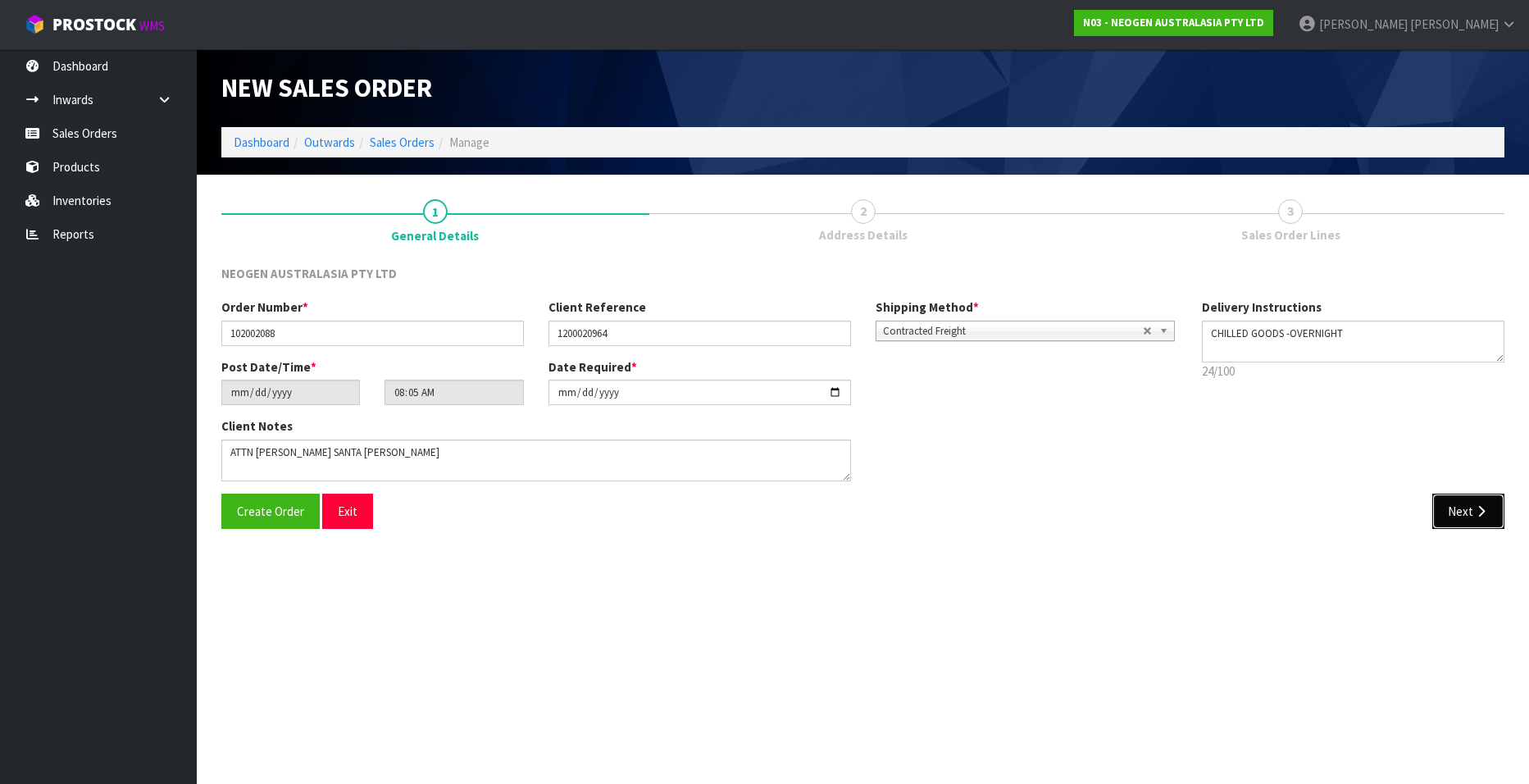
click at [990, 475] on button "Next" at bounding box center [1468, 511] width 72 height 35
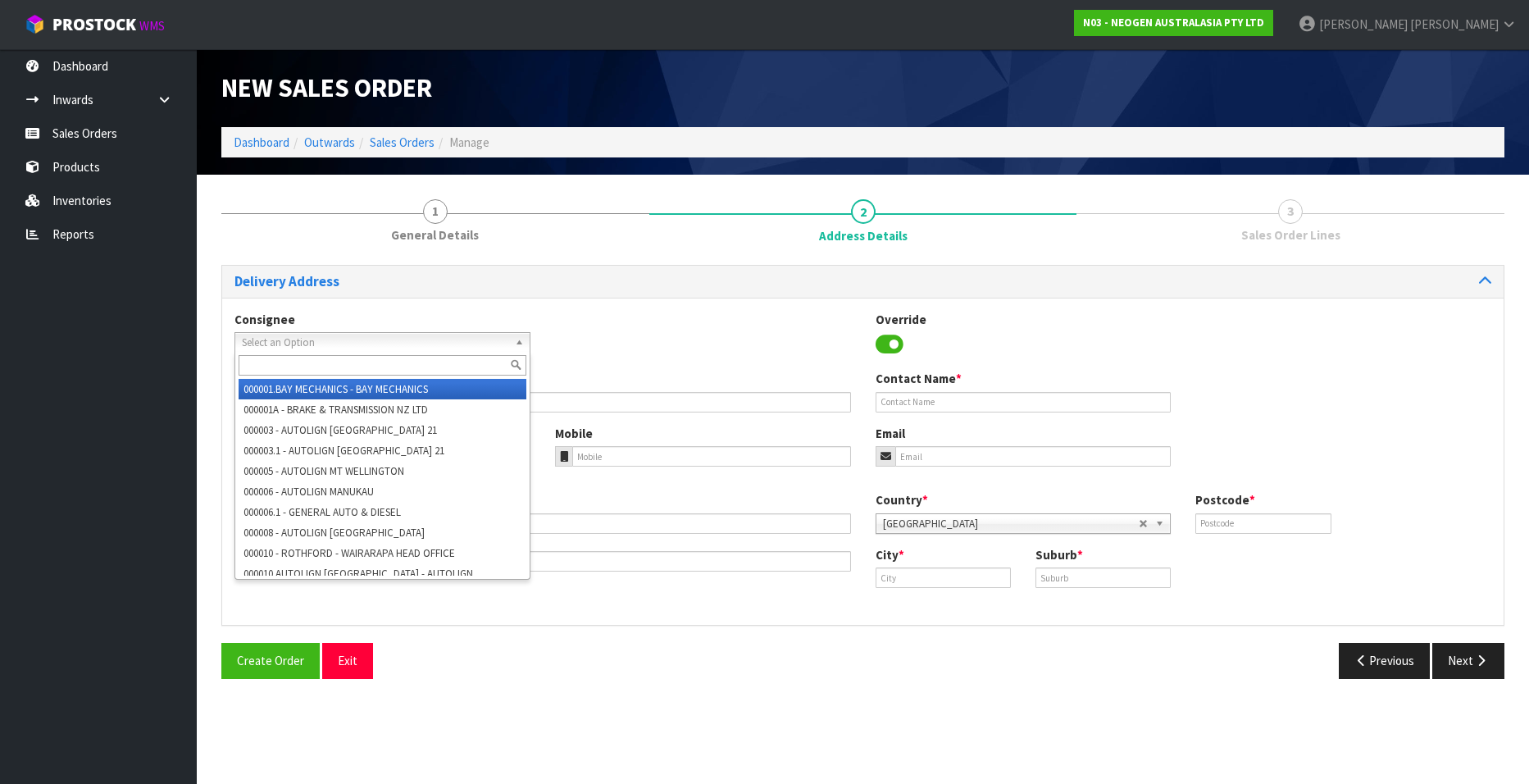
click at [259, 338] on span "Select an Option" at bounding box center [374, 343] width 266 height 20
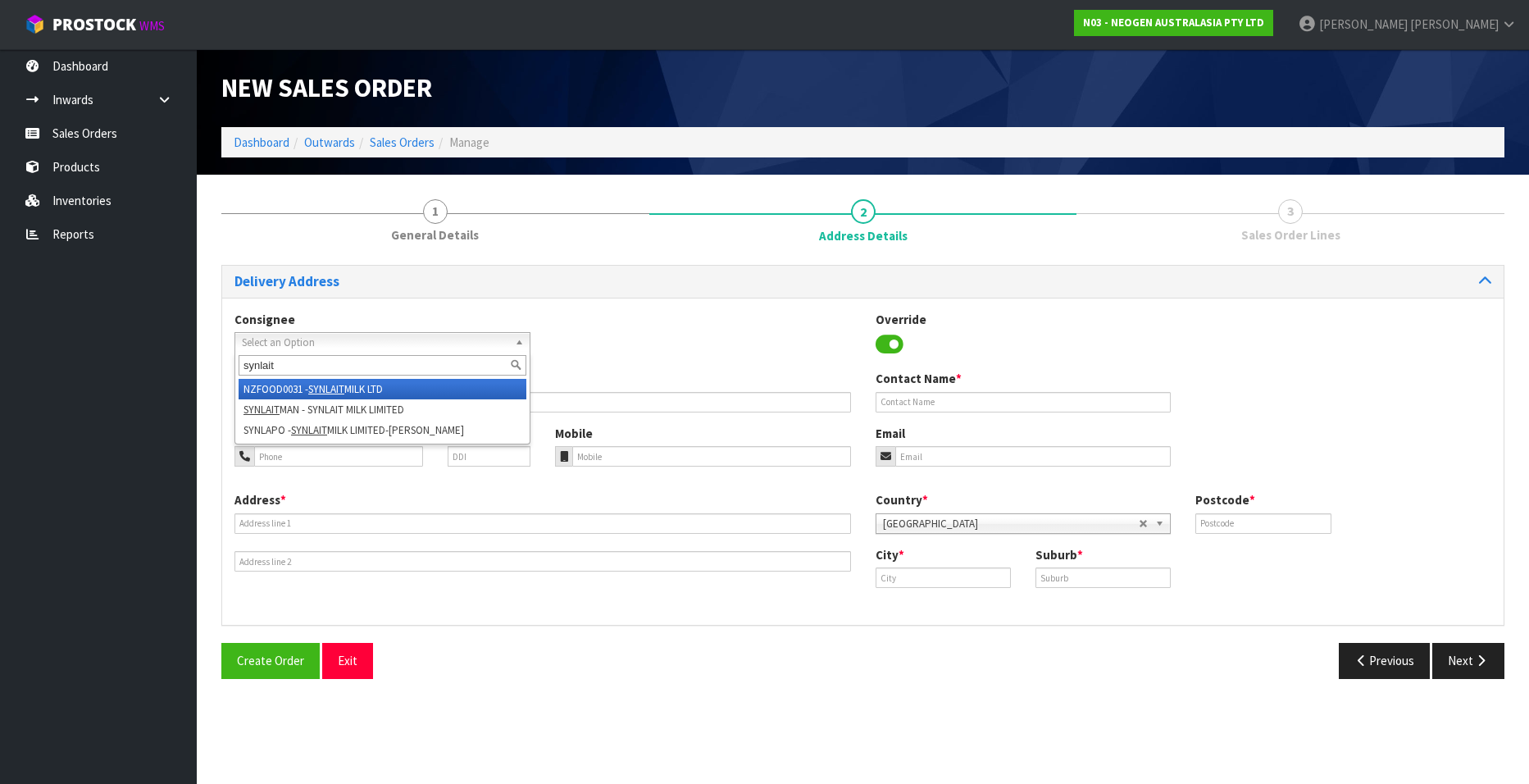
type input "synlait"
click at [328, 386] on em "SYNLAIT" at bounding box center [326, 388] width 36 height 14
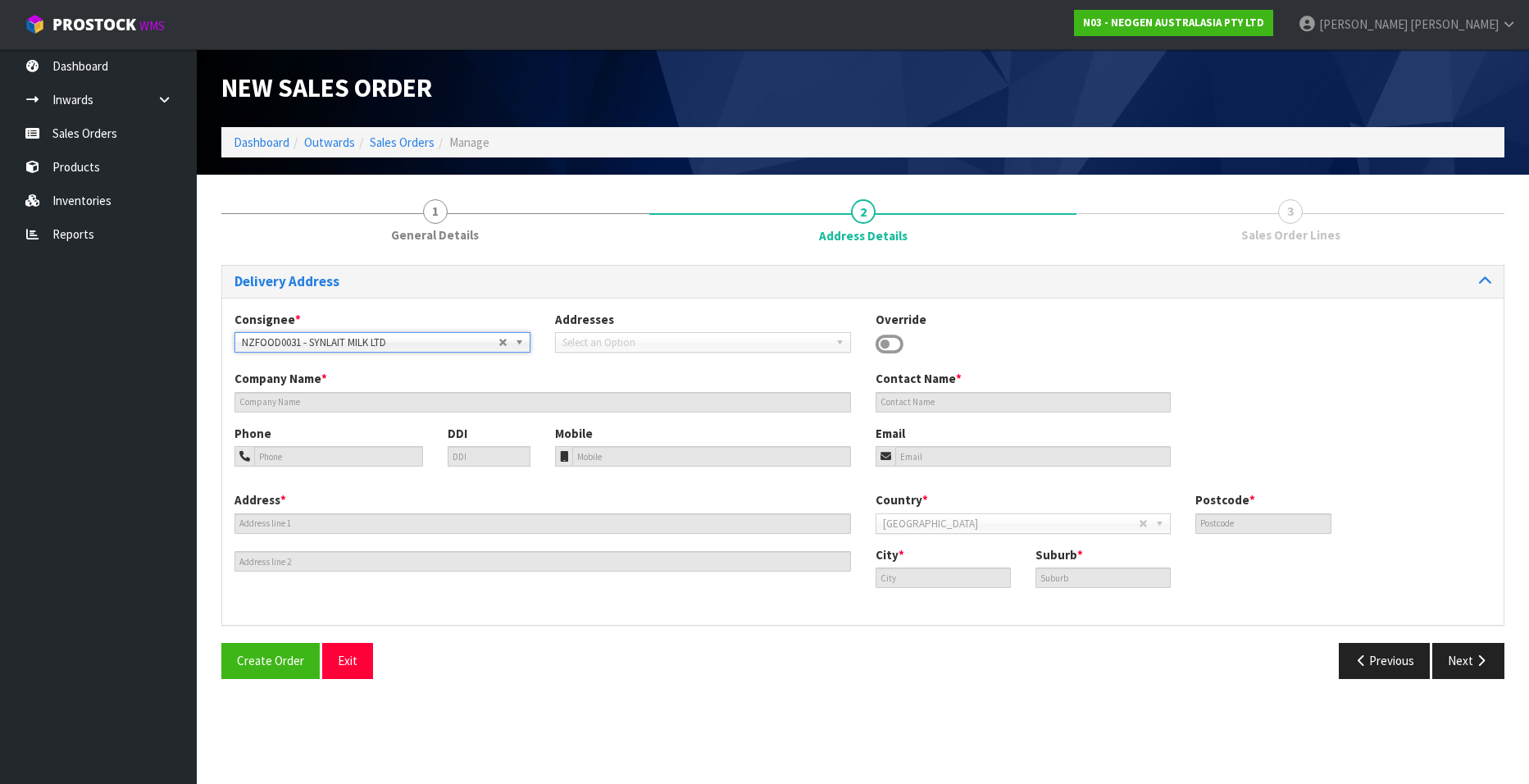
type input "SYNLAIT MILK LTD"
type input "[STREET_ADDRESS]"
type input "7783"
type input "[GEOGRAPHIC_DATA]"
type input "RAKAIA"
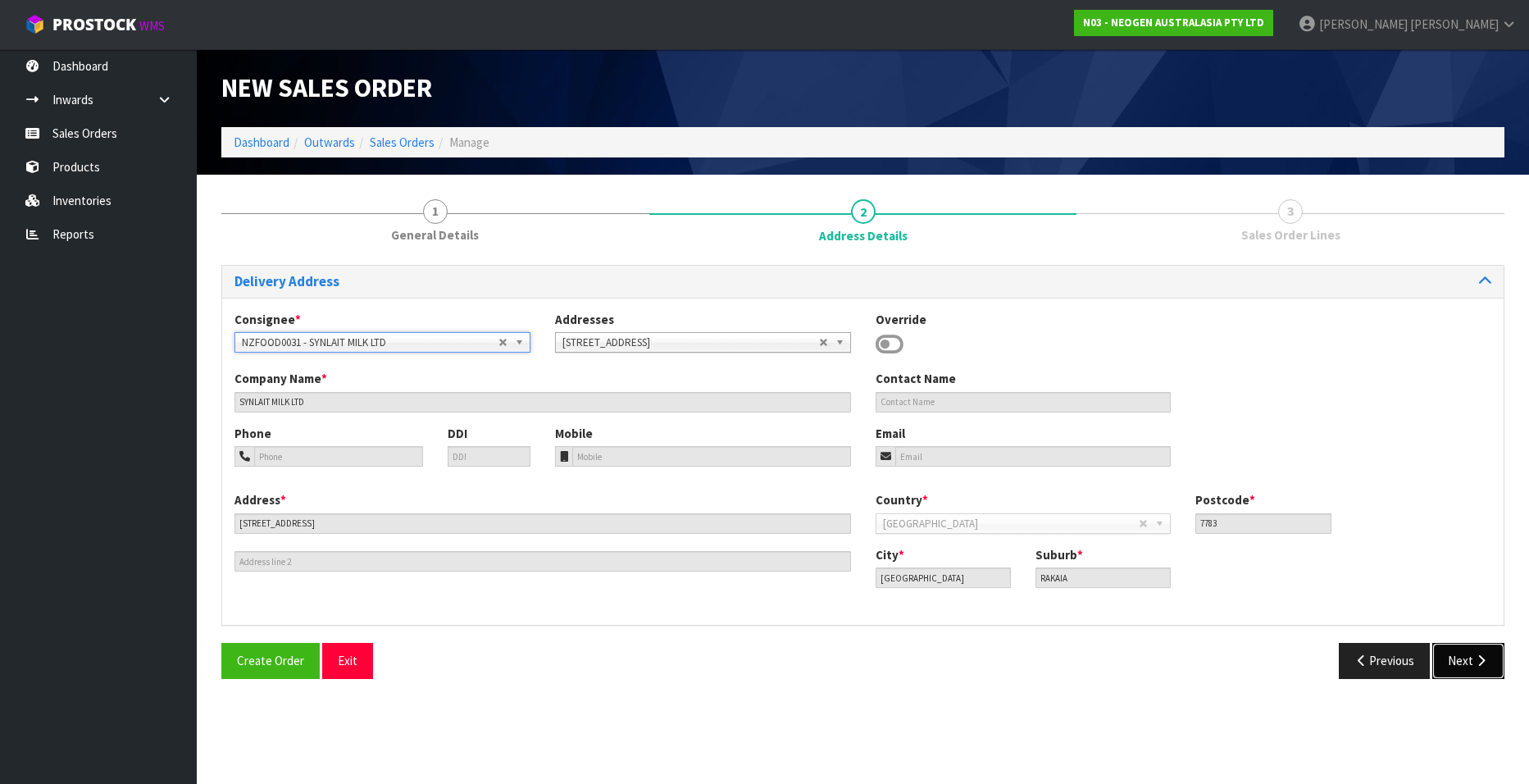
click at [990, 475] on button "Next" at bounding box center [1468, 661] width 72 height 35
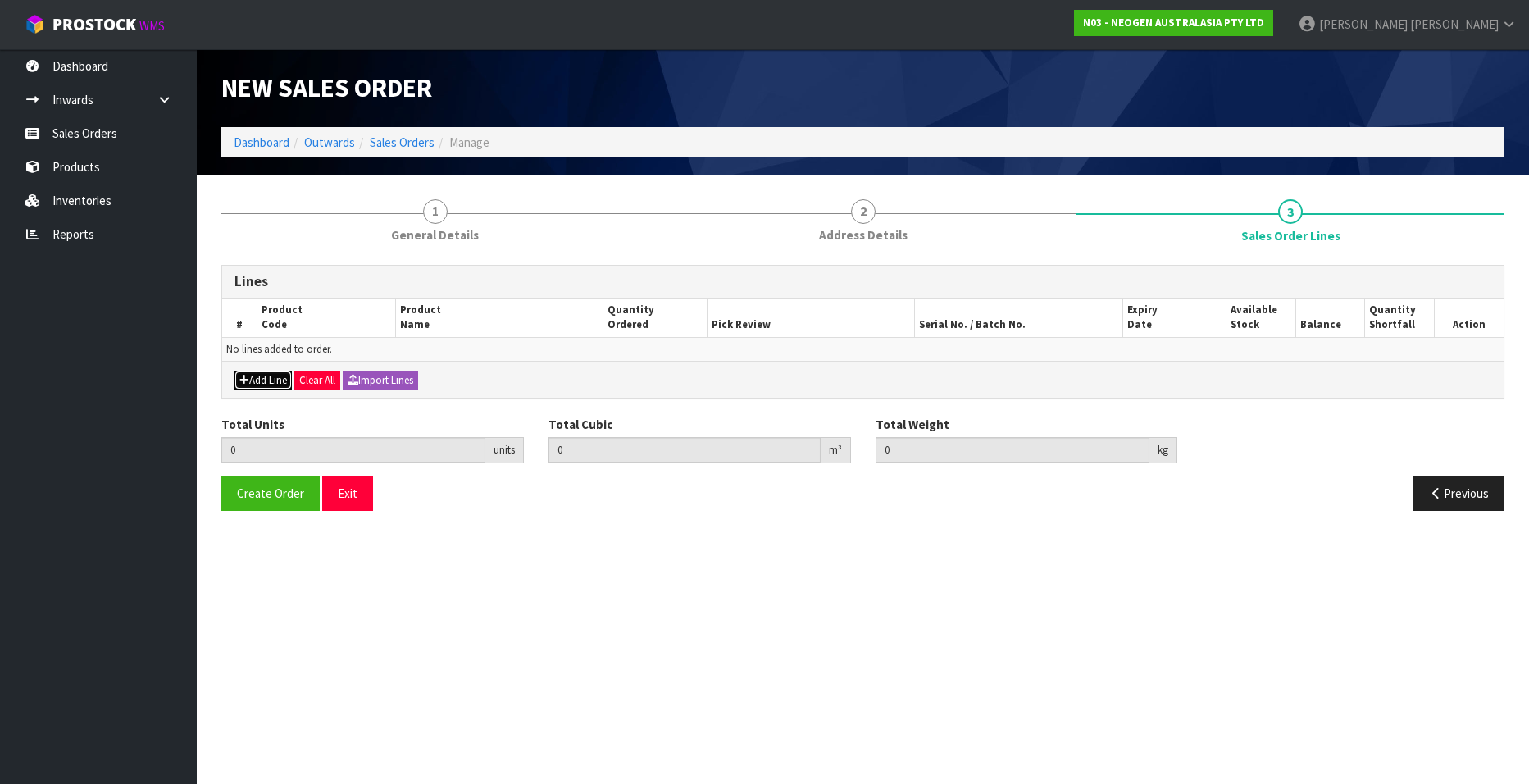
click at [248, 372] on button "Add Line" at bounding box center [262, 380] width 57 height 20
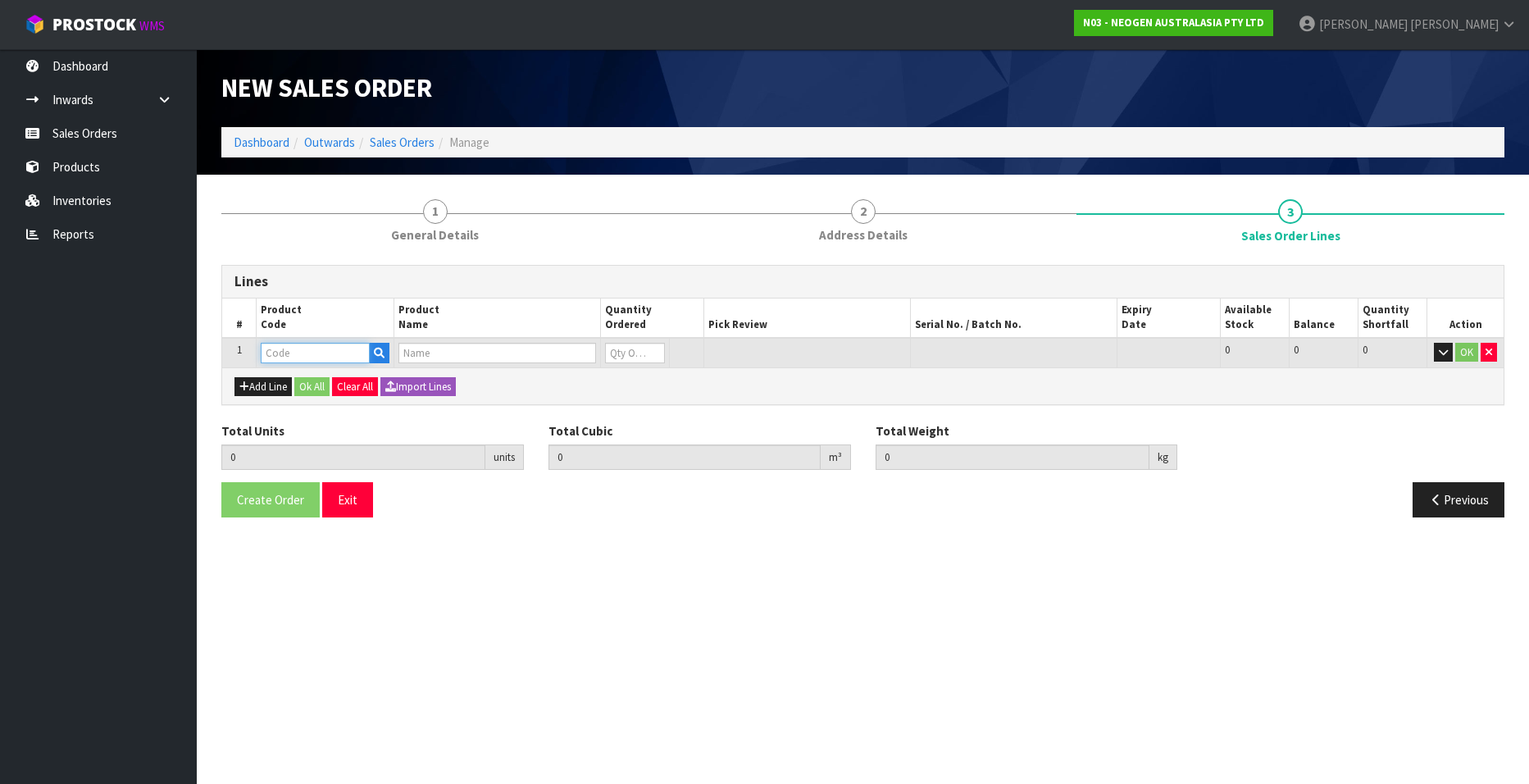
click at [274, 354] on input "text" at bounding box center [315, 353] width 109 height 21
paste input "700002101"
type input "700002101"
type input "0.000000"
type input "0.000"
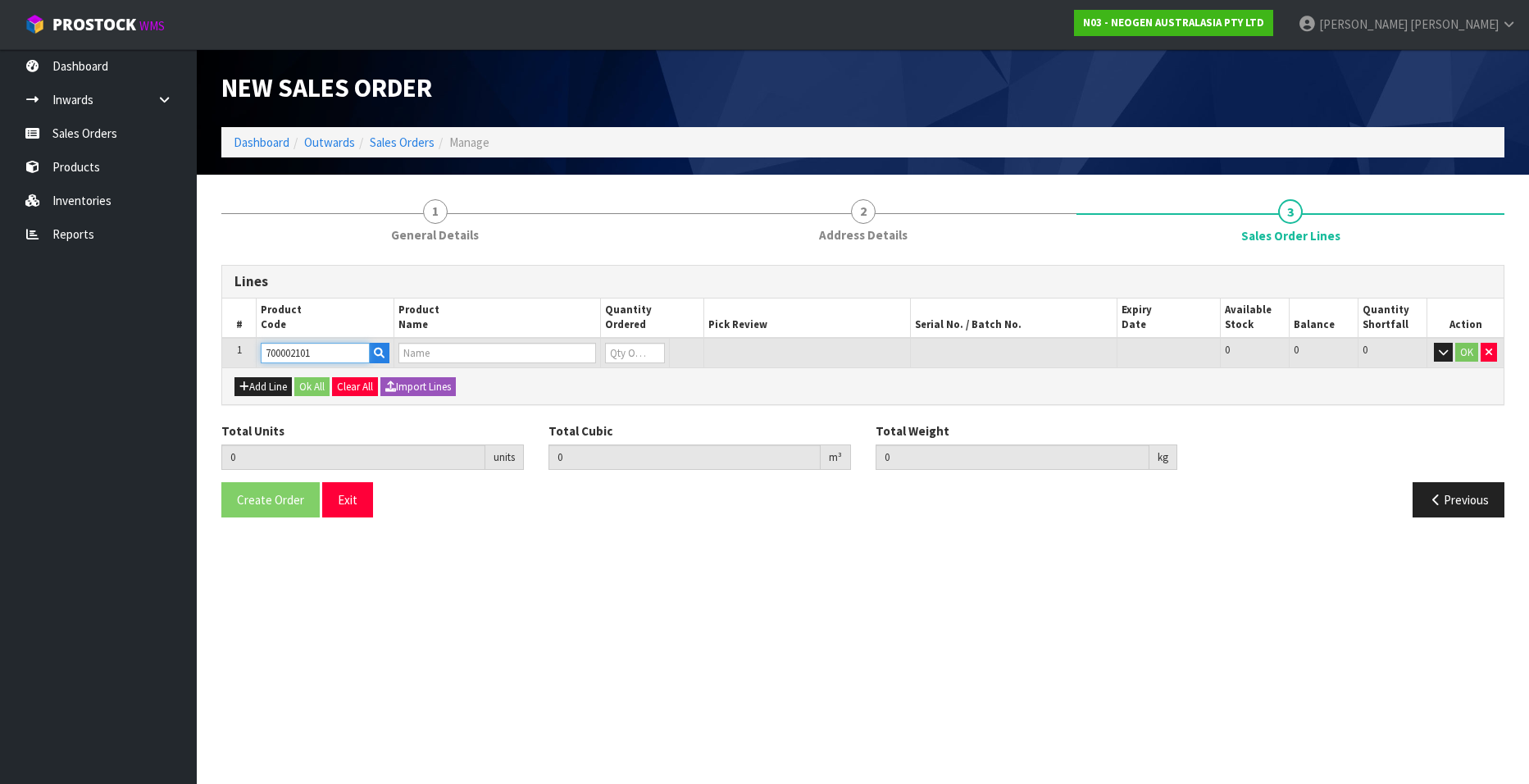
type input "7100004522 - ATP10 CLEAN TRACE SURFACE POS CONTROL"
type input "0"
type input "700002101"
type input "1"
type input "0.000896"
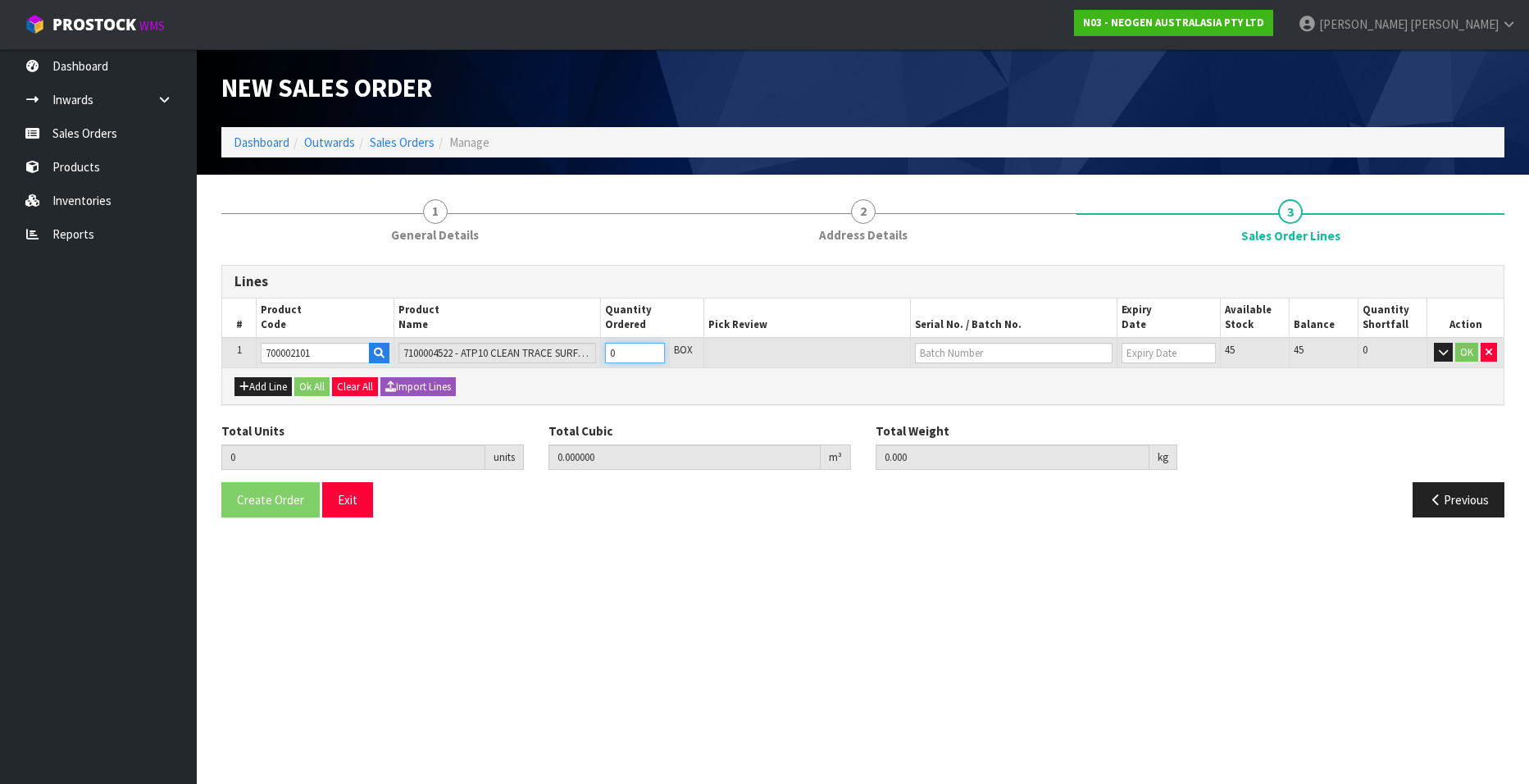
type input "0.1"
type input "1"
click at [652, 347] on input "1" at bounding box center [635, 353] width 60 height 21
type input "2"
type input "0.001792"
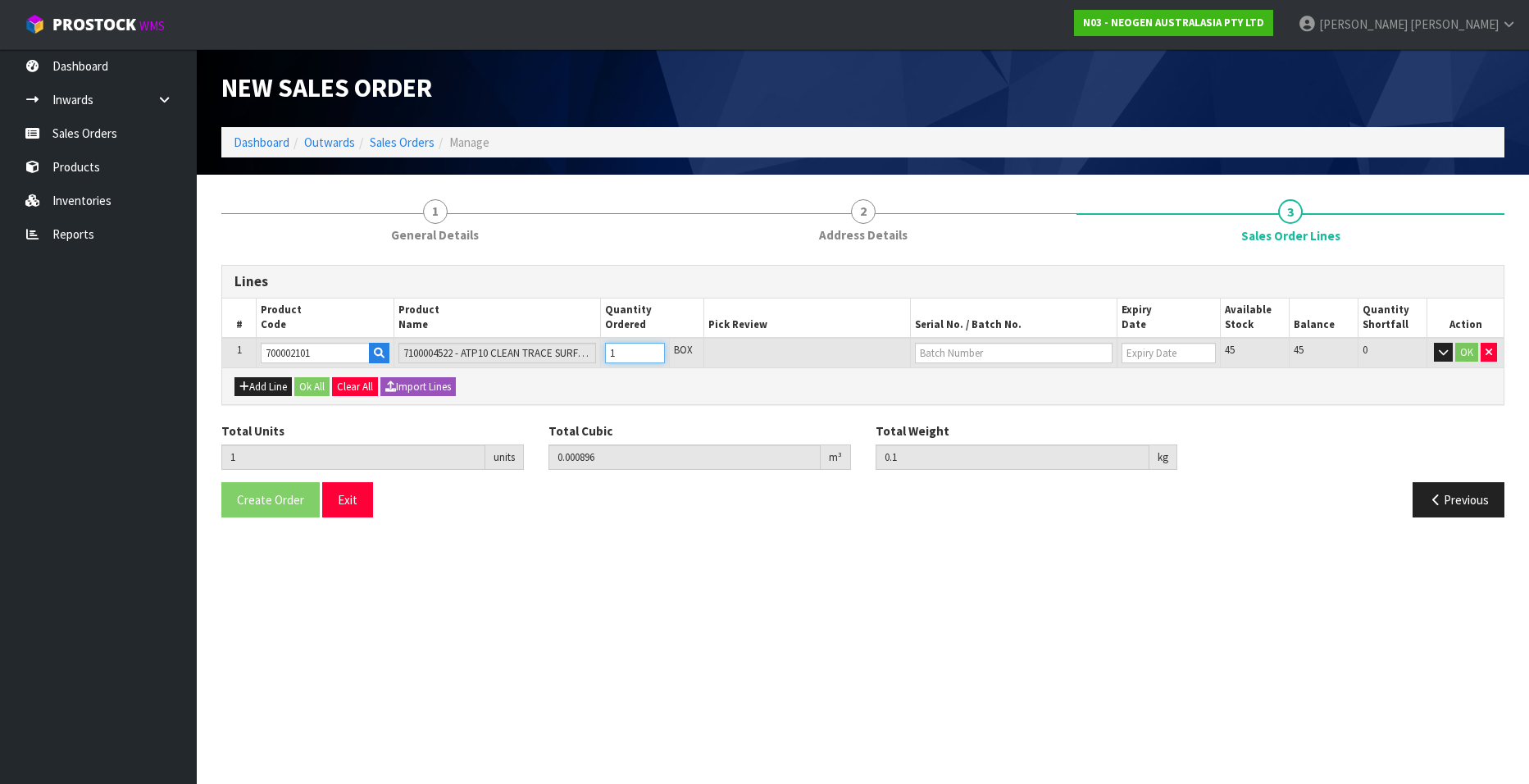
type input "0.2"
type input "2"
click at [652, 347] on input "2" at bounding box center [635, 353] width 60 height 21
click at [990, 354] on input "text" at bounding box center [1014, 353] width 198 height 21
click at [990, 423] on link "3000028208" at bounding box center [980, 426] width 130 height 22
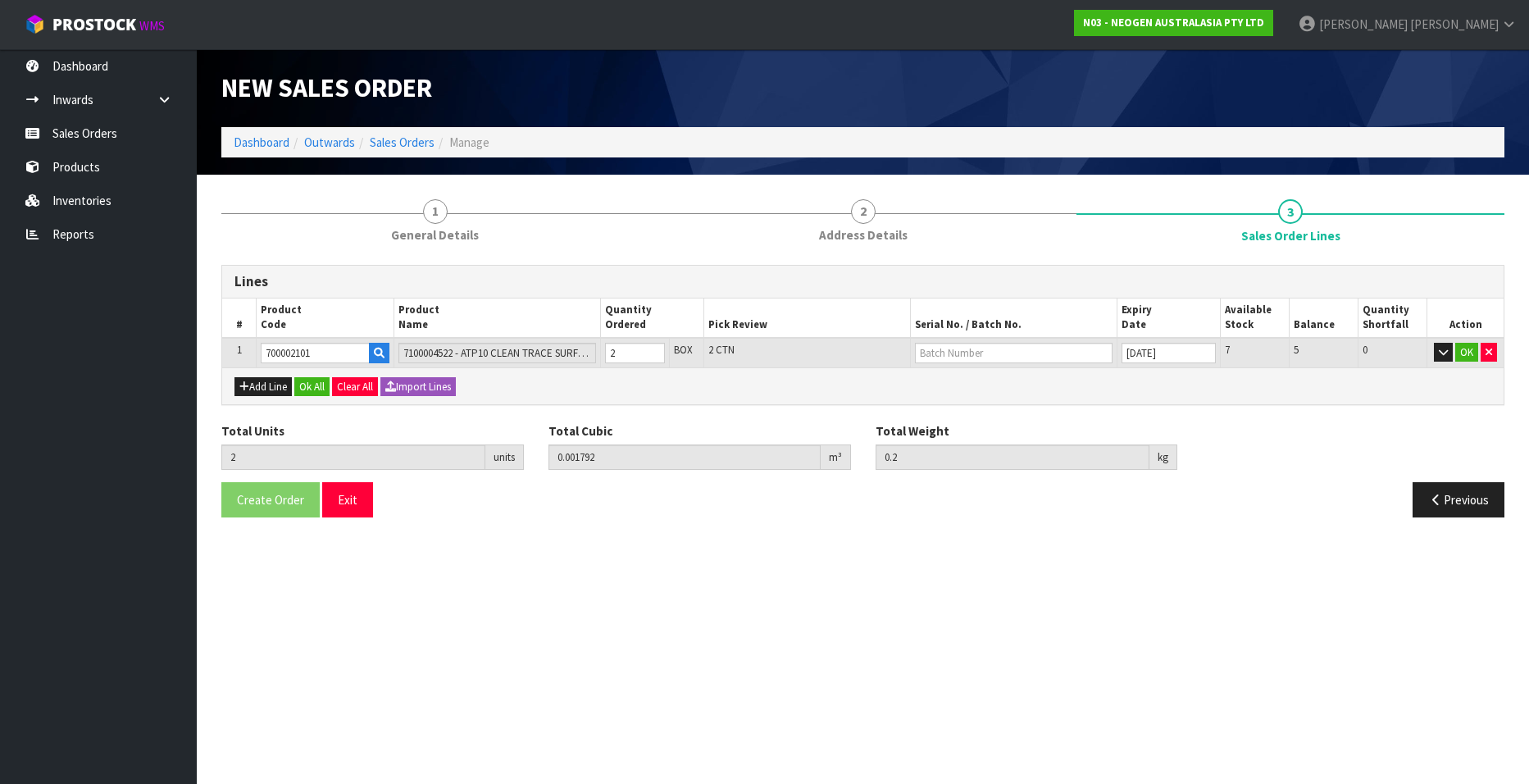
type input "3000028208"
type input "[DATE]"
click at [990, 350] on button "OK" at bounding box center [1466, 352] width 23 height 20
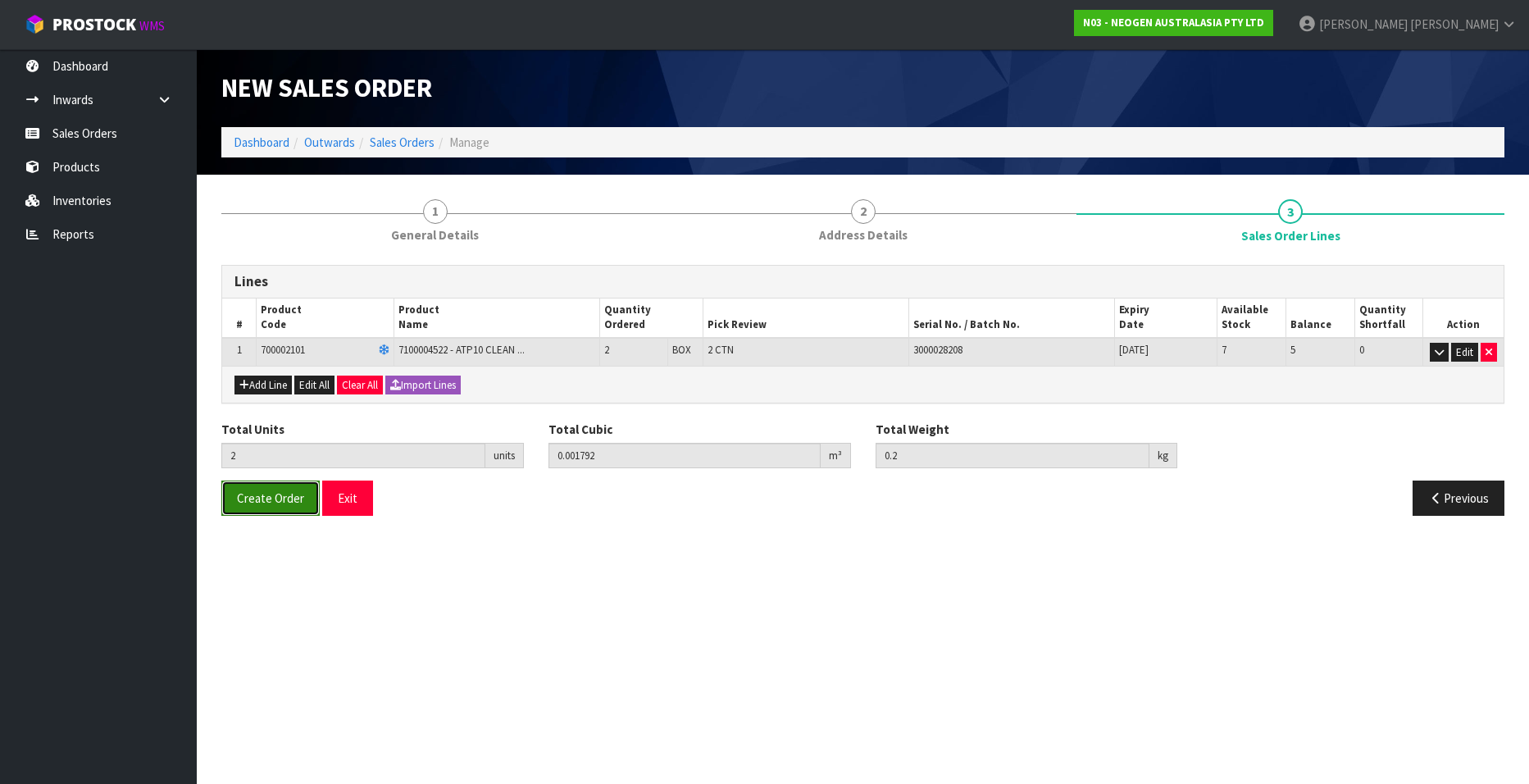
click at [260, 475] on span "Create Order" at bounding box center [271, 497] width 67 height 16
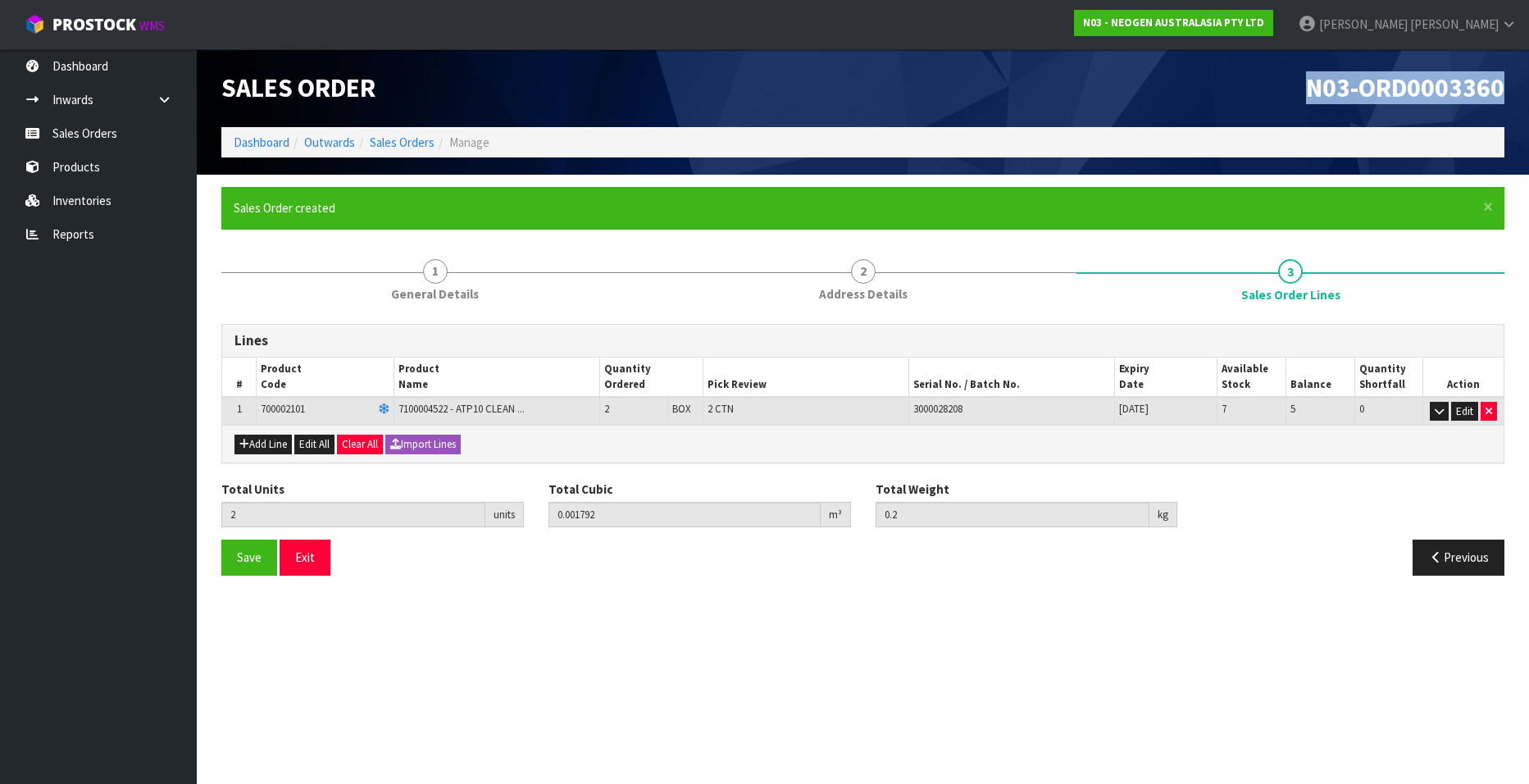
drag, startPoint x: 1308, startPoint y: 88, endPoint x: 1505, endPoint y: 102, distance: 197.5
click at [990, 102] on div "N03-ORD0003360" at bounding box center [1190, 88] width 654 height 77
copy span "N03-ORD0003360"
click at [393, 142] on link "Sales Orders" at bounding box center [401, 142] width 64 height 16
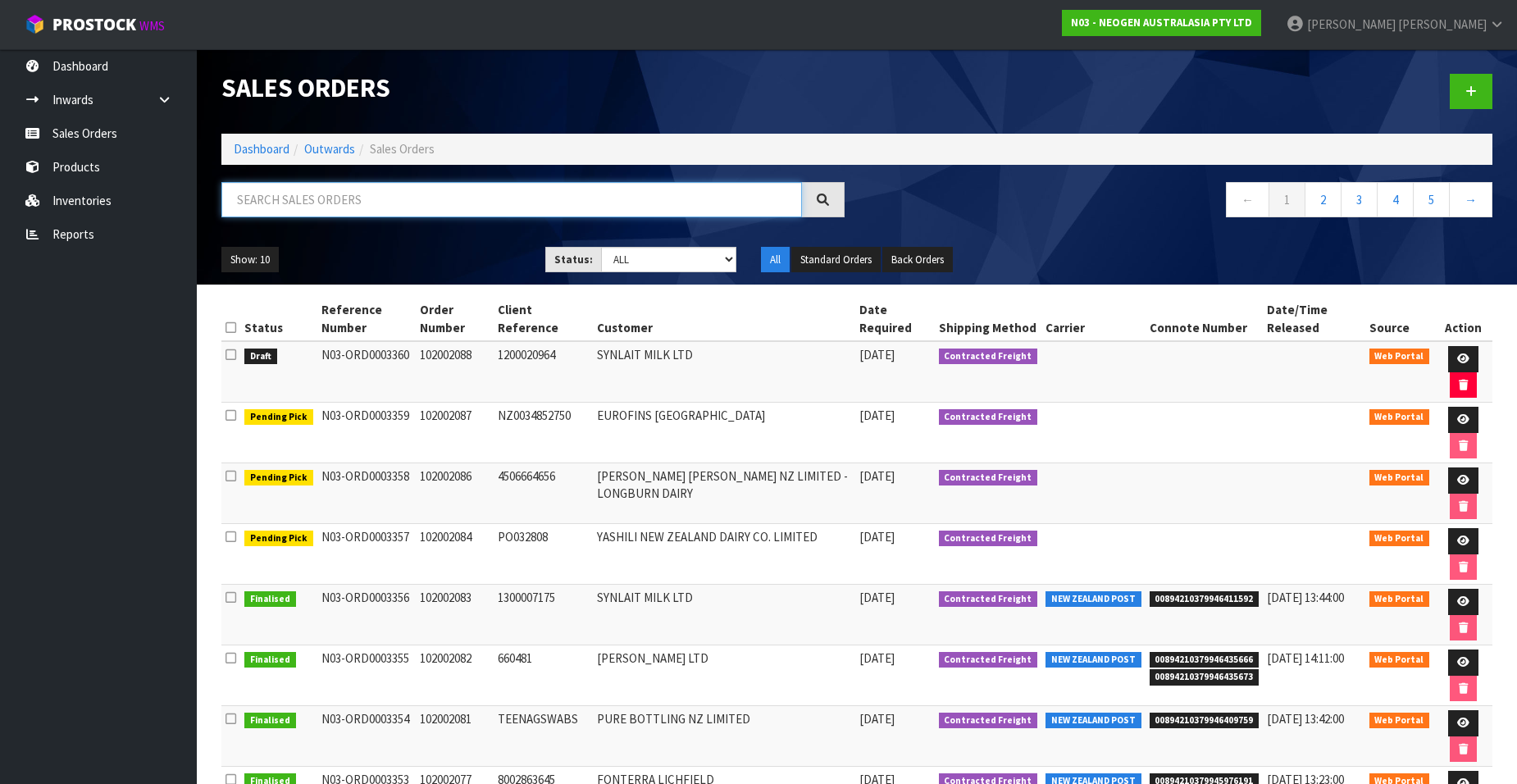
click at [296, 197] on input "text" at bounding box center [512, 200] width 581 height 35
paste input "102001197"
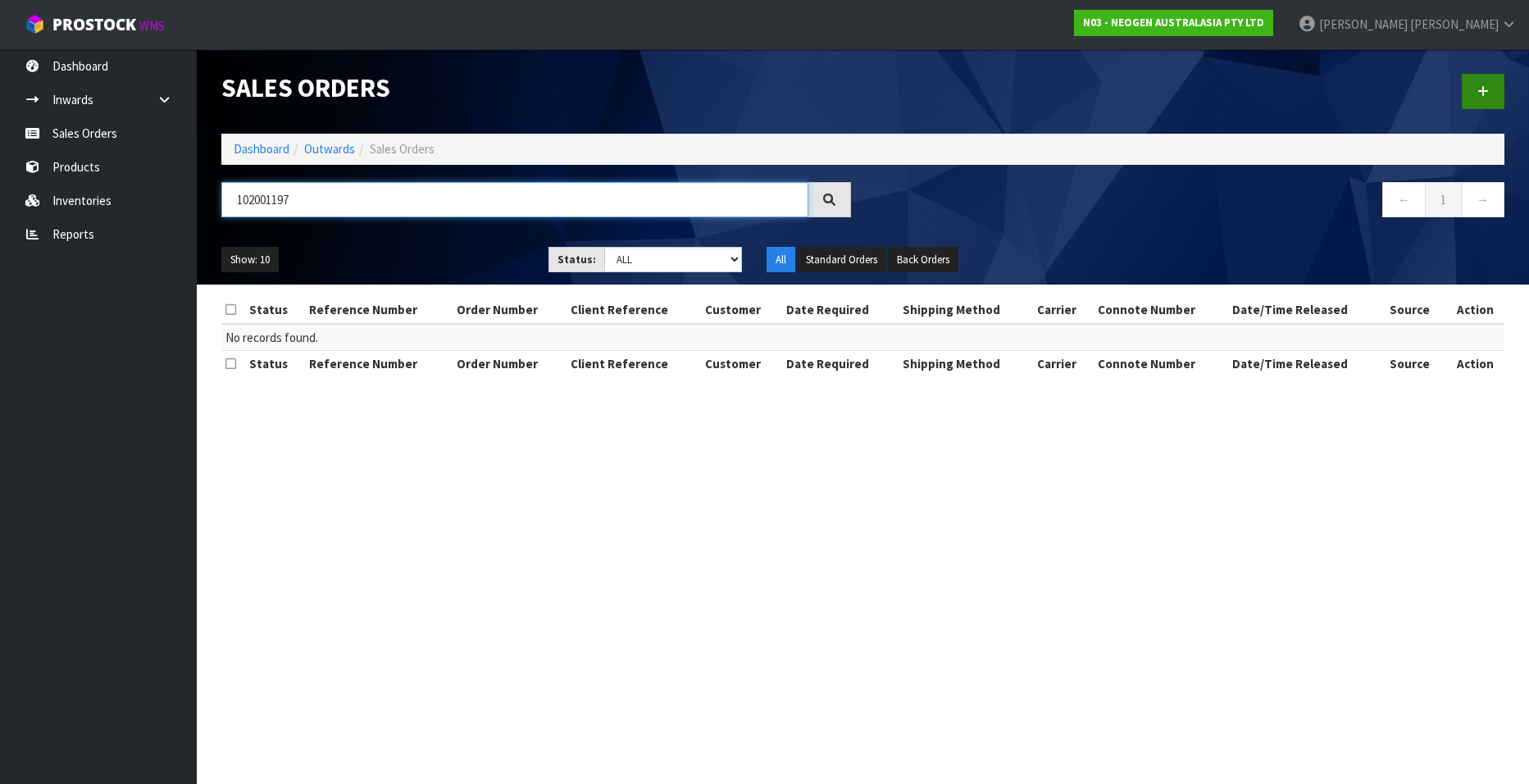
type input "102001197"
click at [990, 98] on link at bounding box center [1483, 91] width 43 height 35
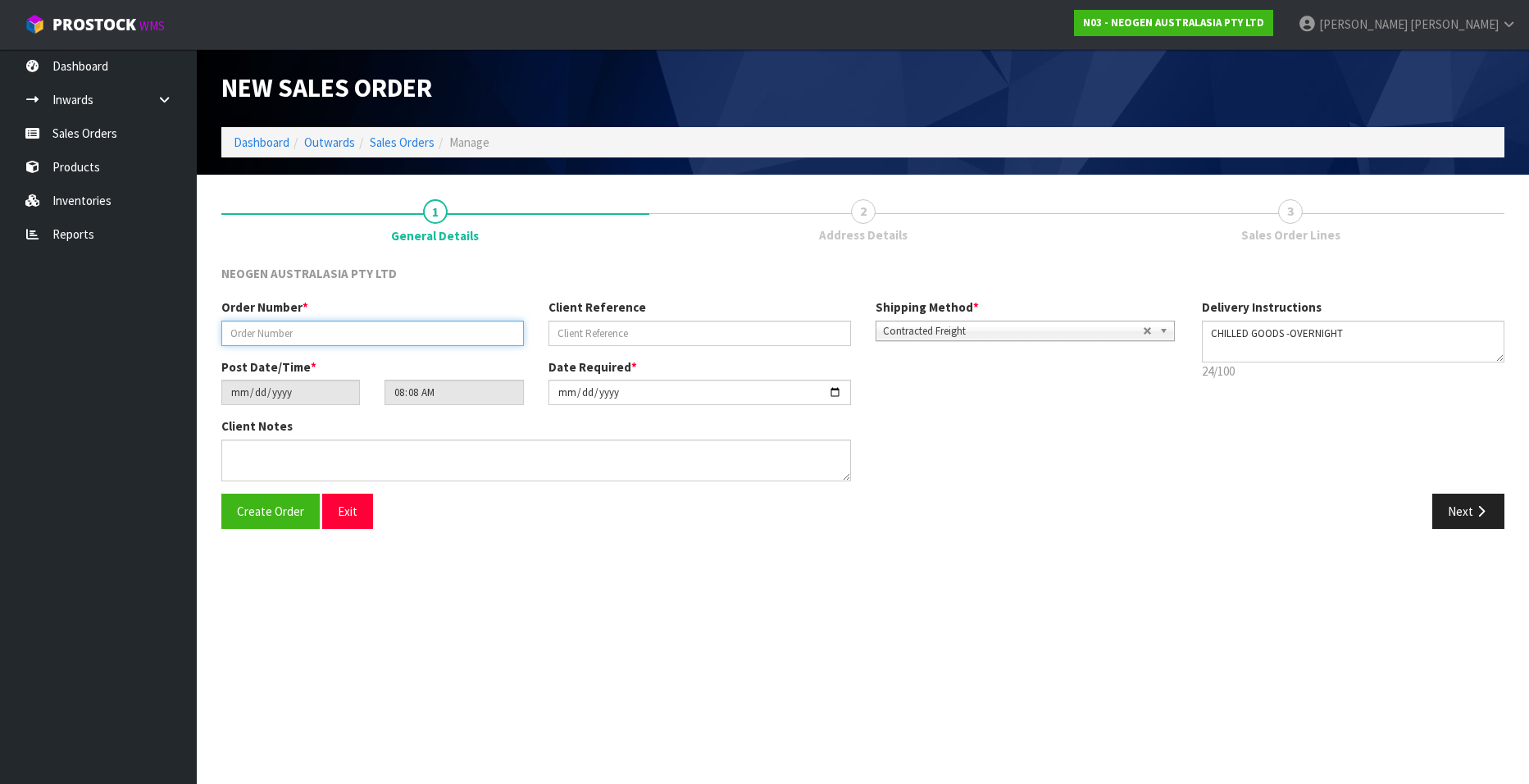
click at [255, 333] on input "text" at bounding box center [372, 332] width 302 height 25
paste input "102001197"
type input "102001197"
click at [572, 339] on input "text" at bounding box center [700, 332] width 302 height 25
paste input "SFPO064340 SEPTEMBER"
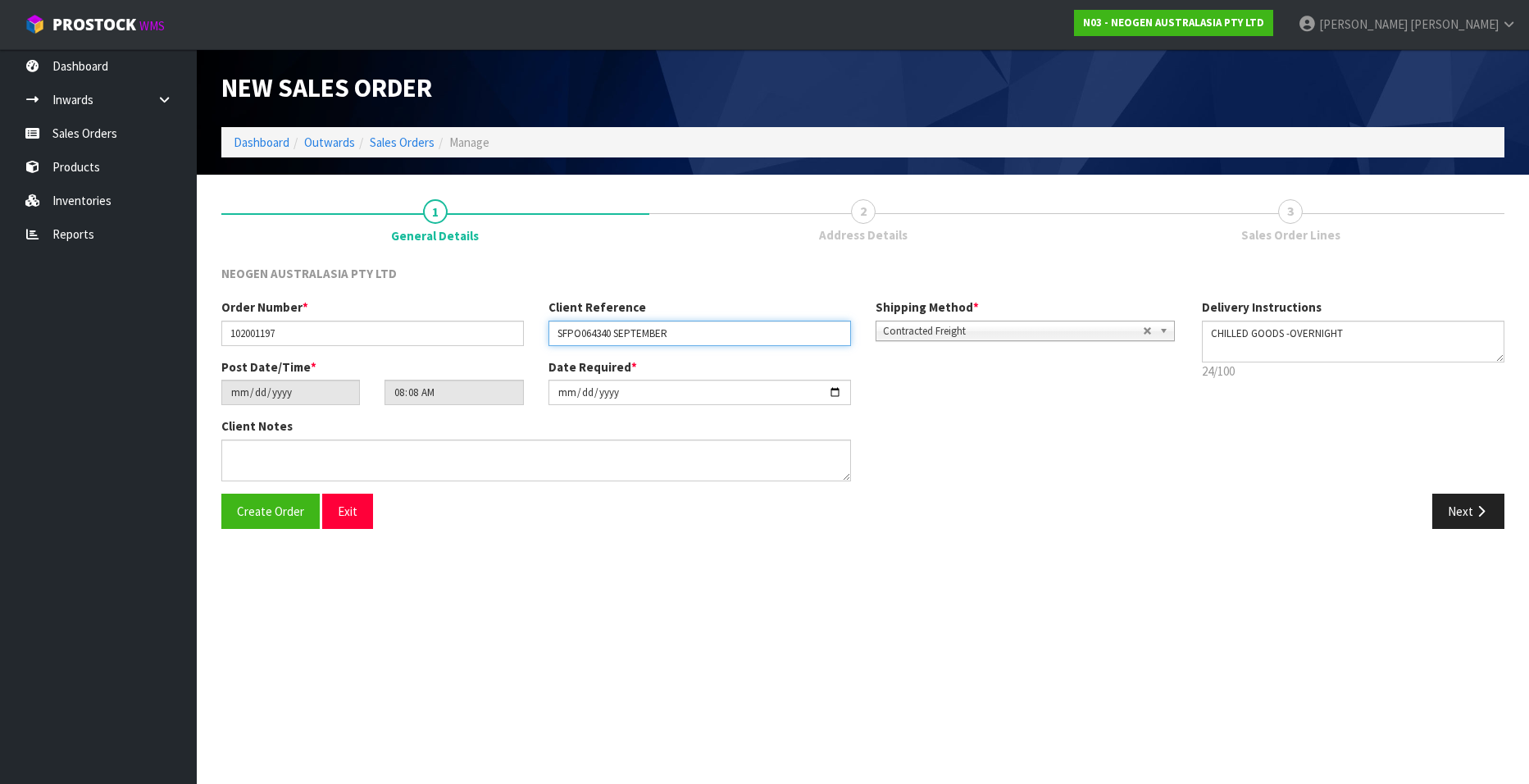
type input "SFPO064340 SEPTEMBER"
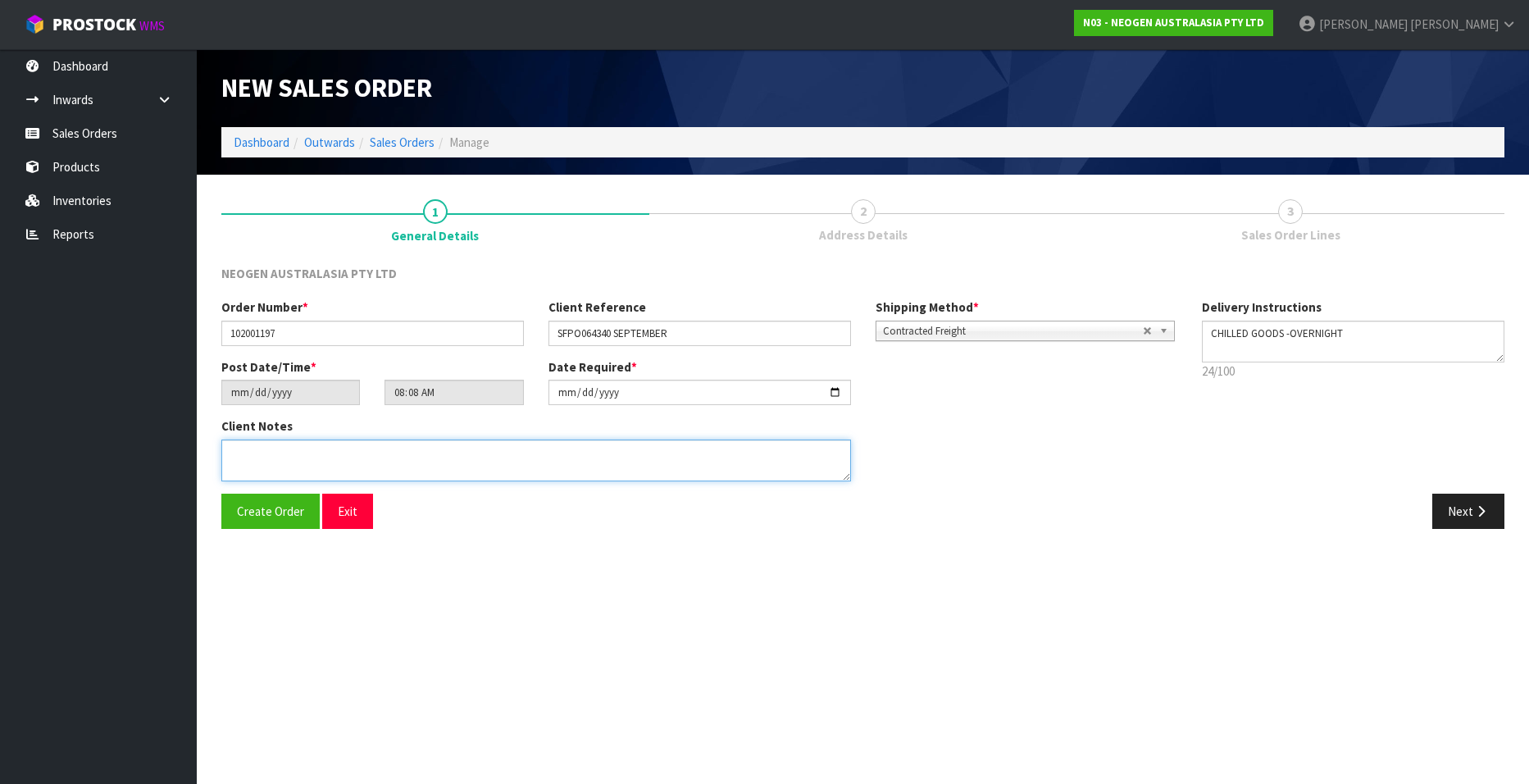
click at [258, 469] on textarea at bounding box center [536, 460] width 630 height 42
type textarea "ATTN SURI JEON"
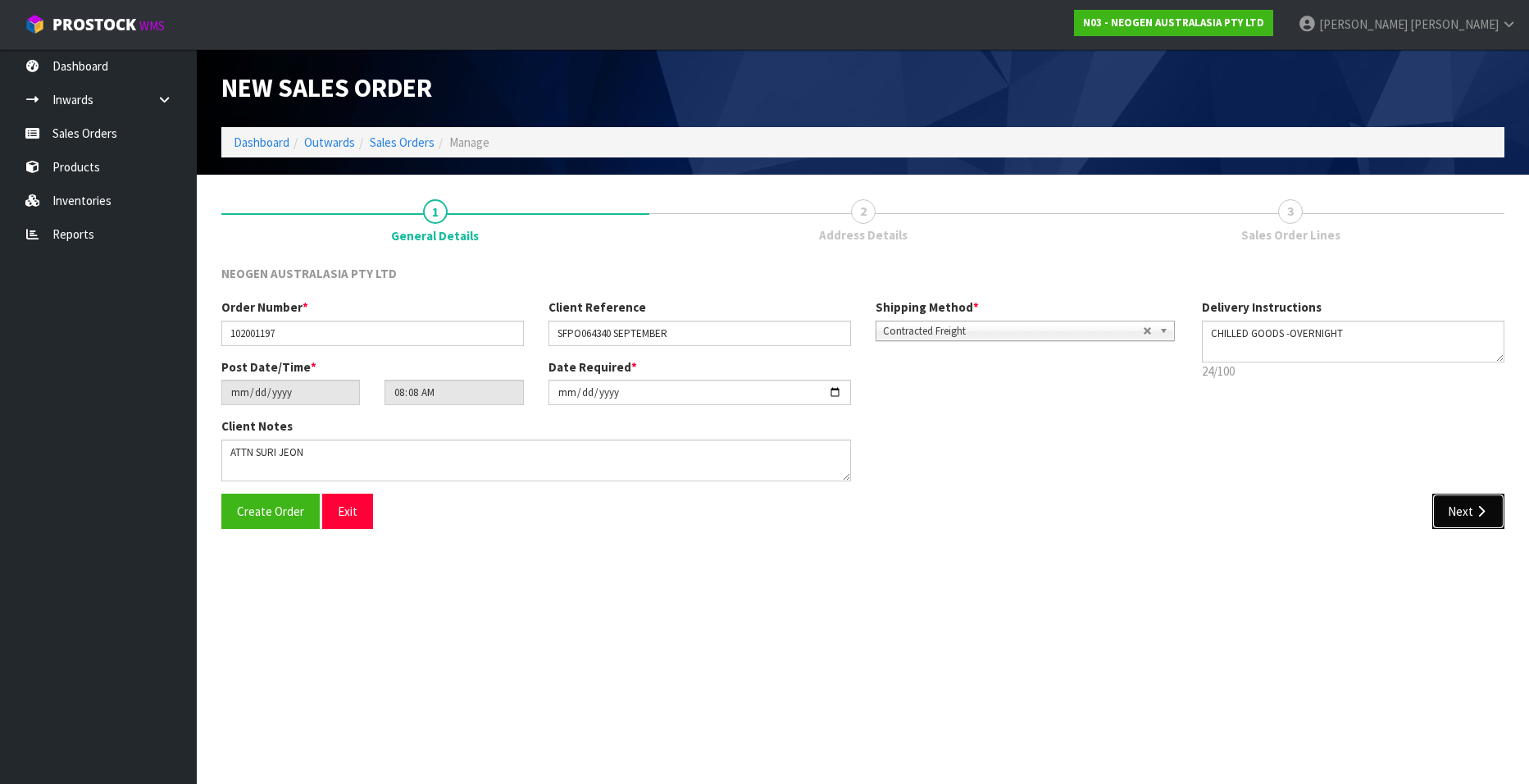
click at [990, 475] on button "Next" at bounding box center [1468, 511] width 72 height 35
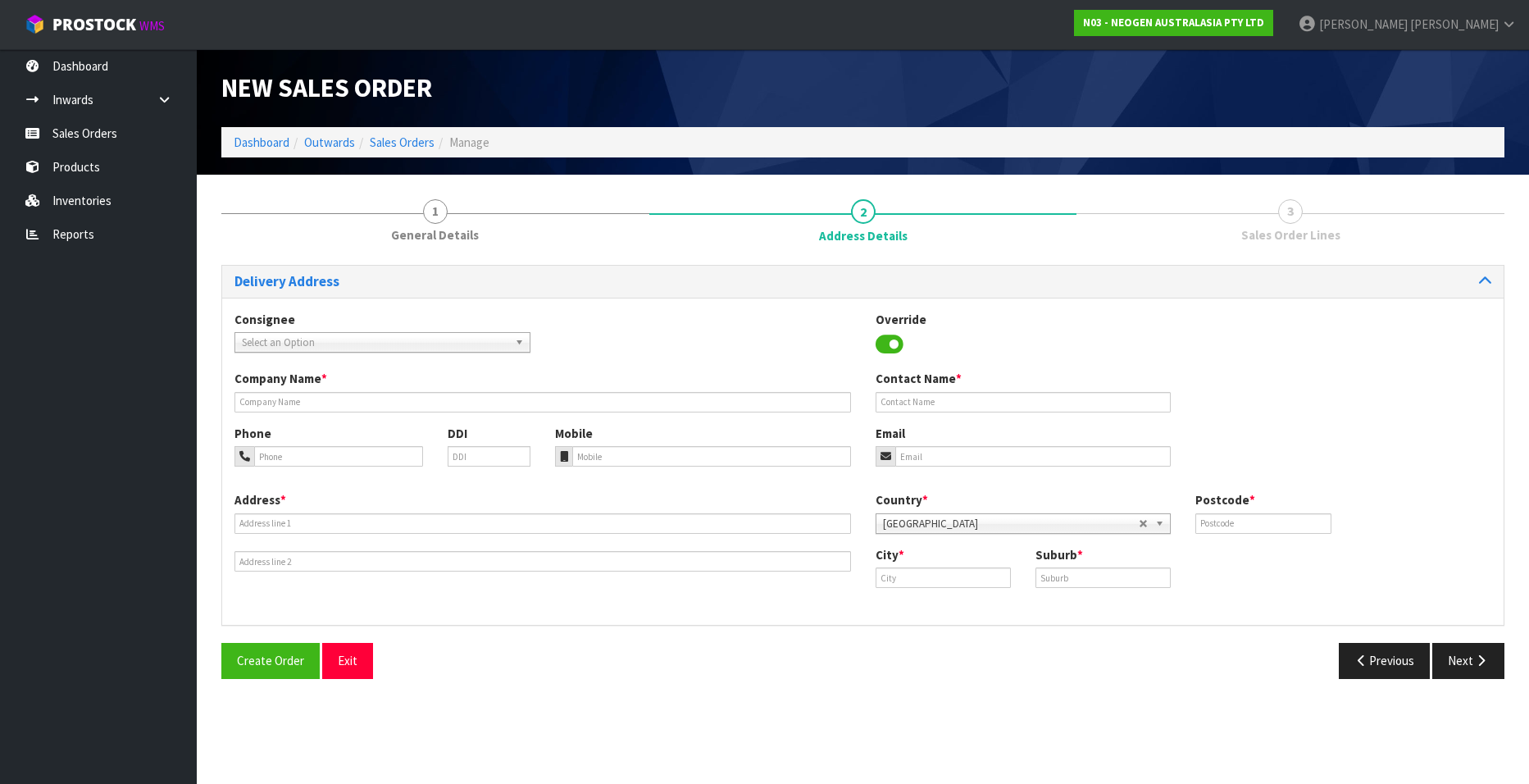
click at [294, 341] on span "Select an Option" at bounding box center [374, 343] width 266 height 20
type input "[PERSON_NAME]"
click at [284, 387] on em "[PERSON_NAME]" at bounding box center [281, 388] width 76 height 14
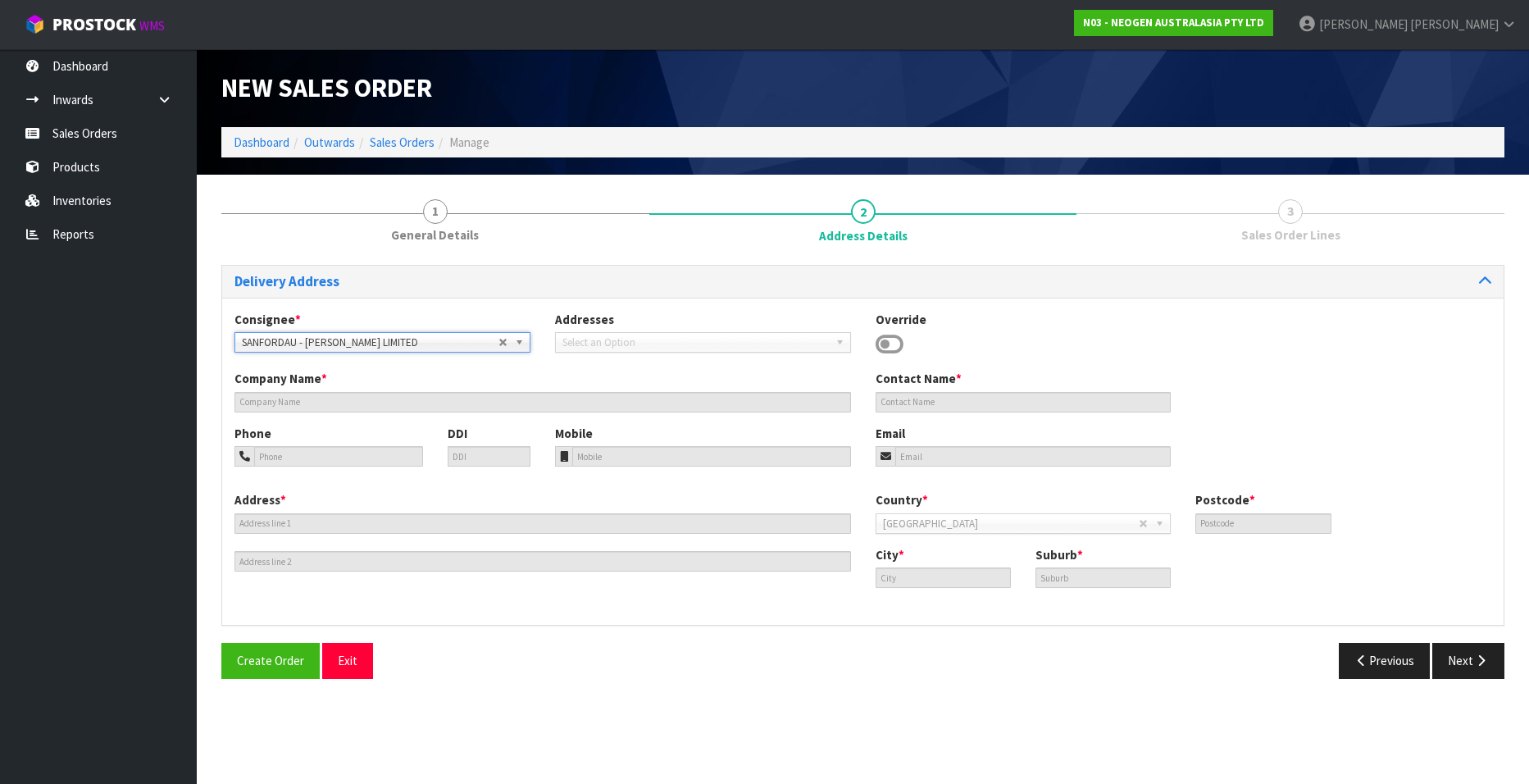
type input "[PERSON_NAME] LIMITED"
type input "MAIN SITE, THE WHARF"
type input "7100"
type input "HAVELOCK"
type input "NORTH MOLE"
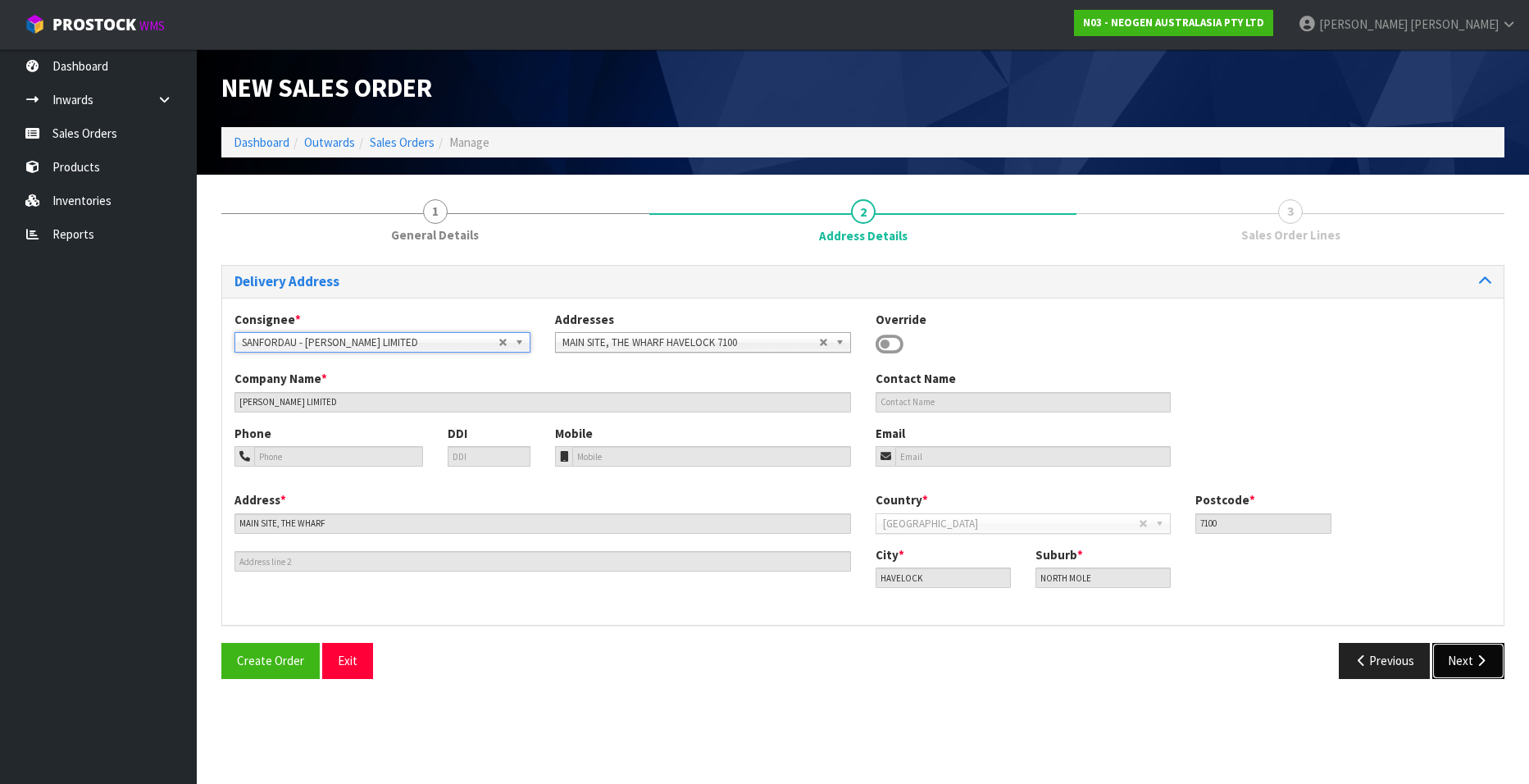
click at [990, 475] on button "Next" at bounding box center [1468, 661] width 72 height 35
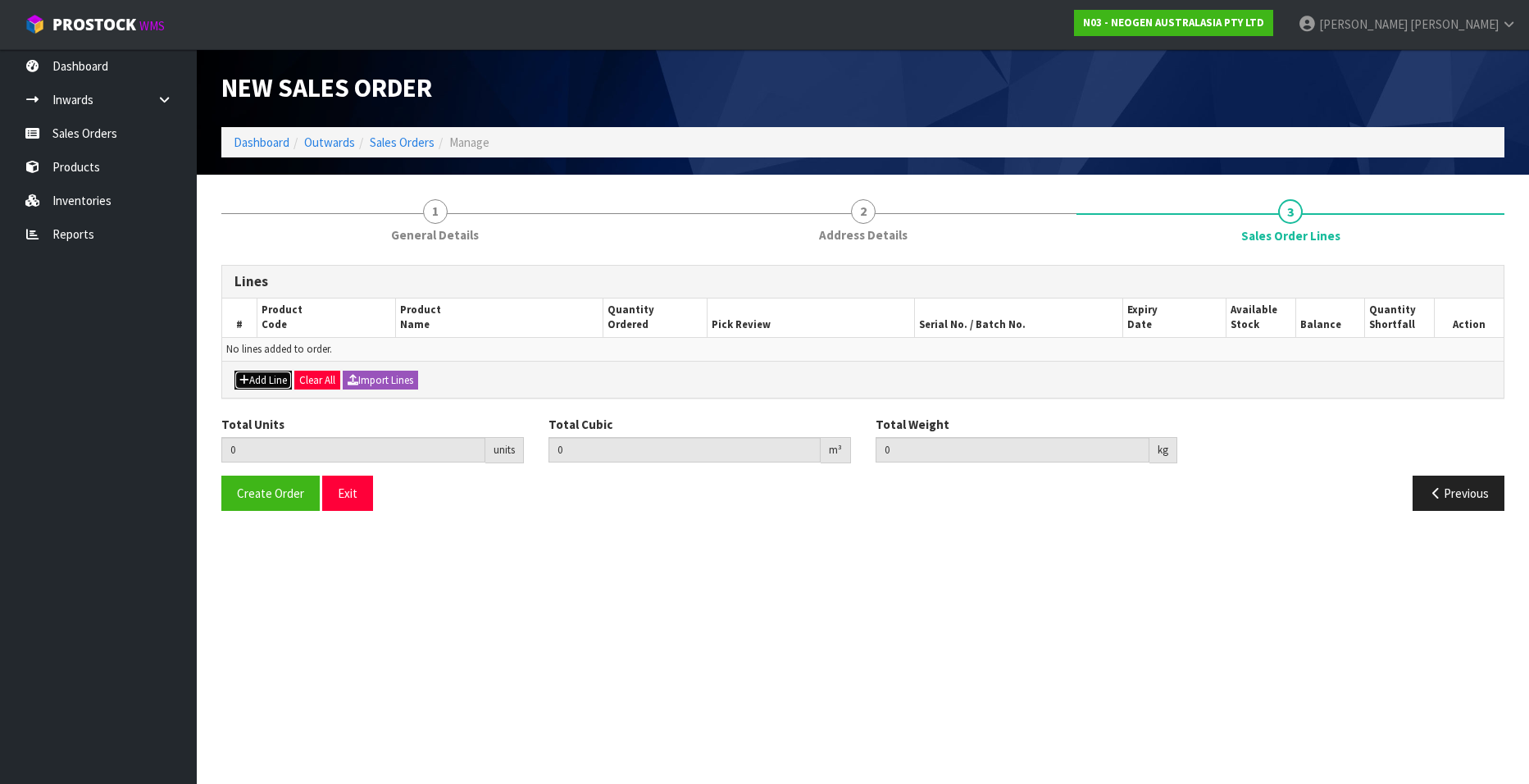
click at [260, 380] on button "Add Line" at bounding box center [262, 380] width 57 height 20
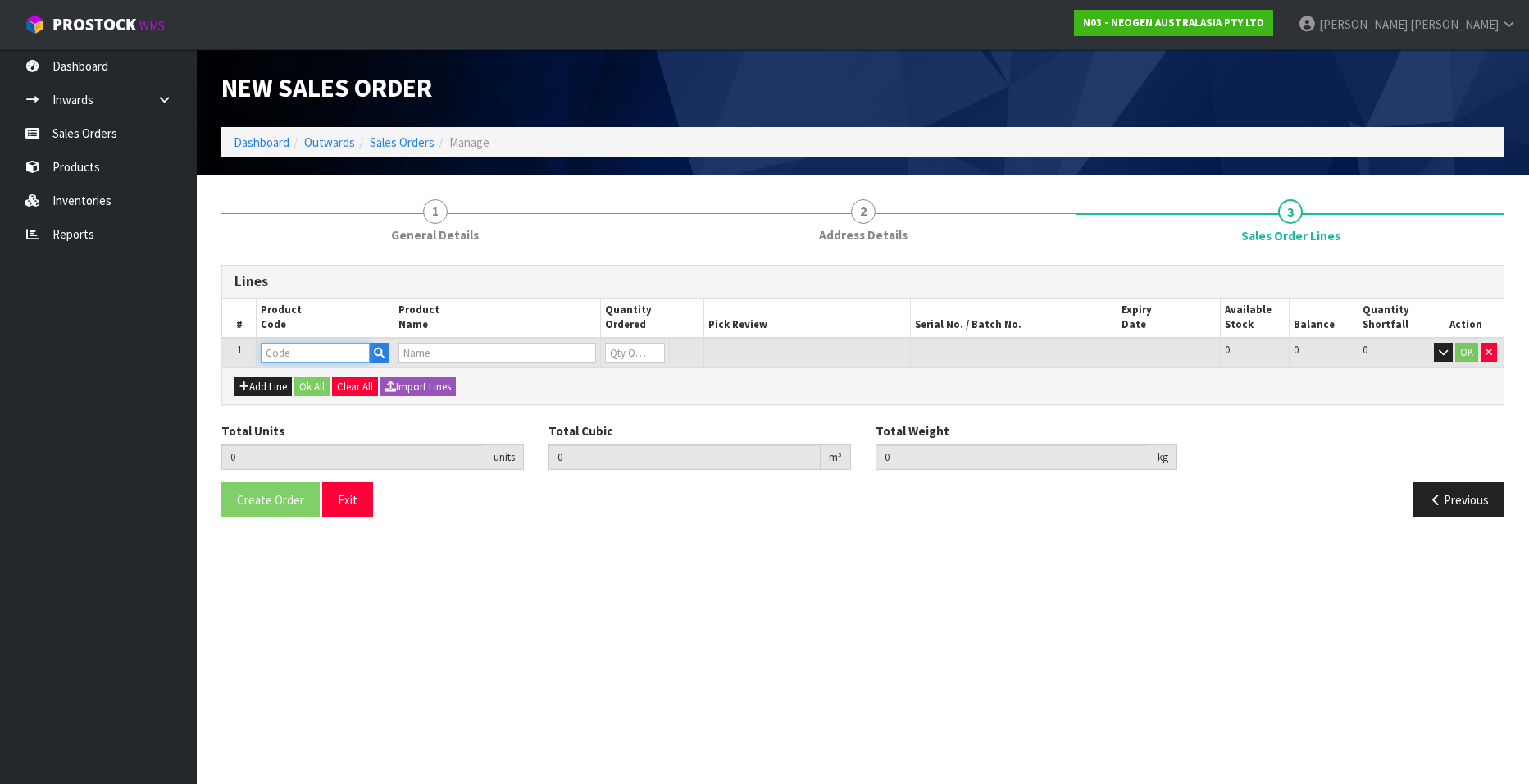
click at [284, 355] on input "text" at bounding box center [315, 353] width 109 height 21
paste input "700002150"
type input "700002150"
type input "0.000000"
type input "0.000"
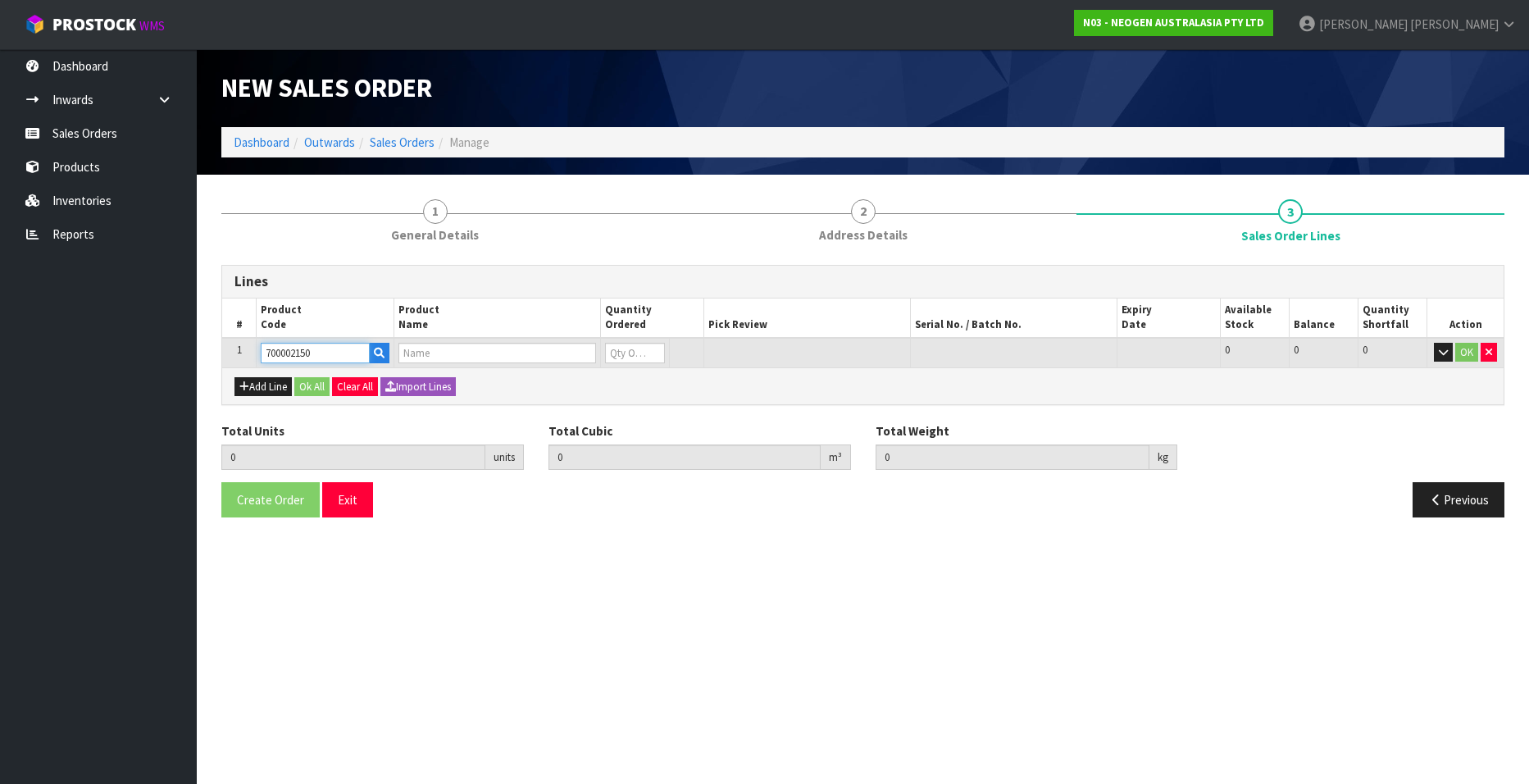
type input "7100041178 - MDA2LIS96 MDA 2 LISTERIA 96 TESTS/KIT"
type input "0"
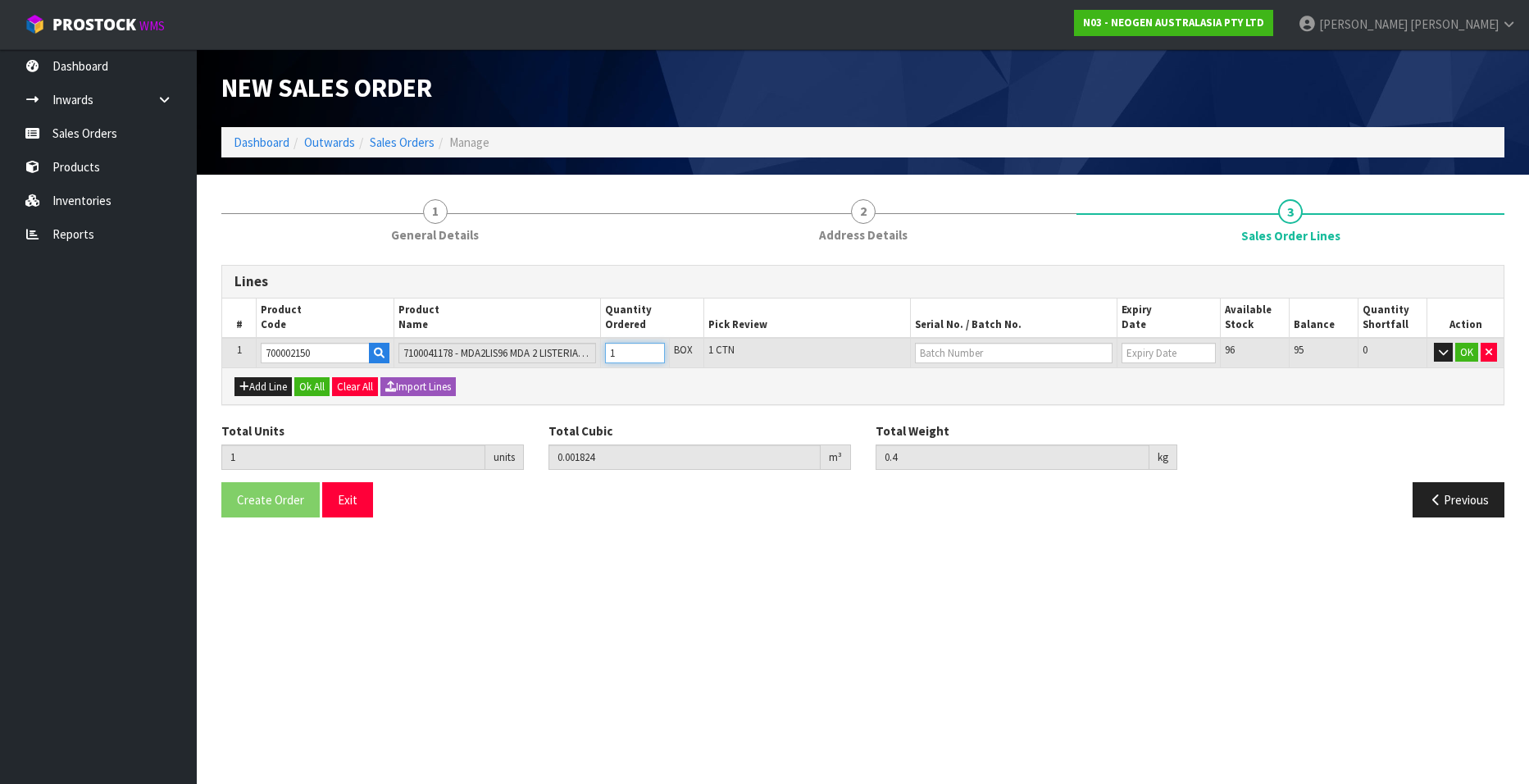
click at [652, 348] on input "1" at bounding box center [635, 353] width 60 height 21
click at [652, 348] on input "2" at bounding box center [635, 353] width 60 height 21
click at [652, 348] on input "3" at bounding box center [635, 353] width 60 height 21
click at [652, 348] on input "4" at bounding box center [635, 353] width 60 height 21
click at [652, 348] on input "5" at bounding box center [635, 353] width 60 height 21
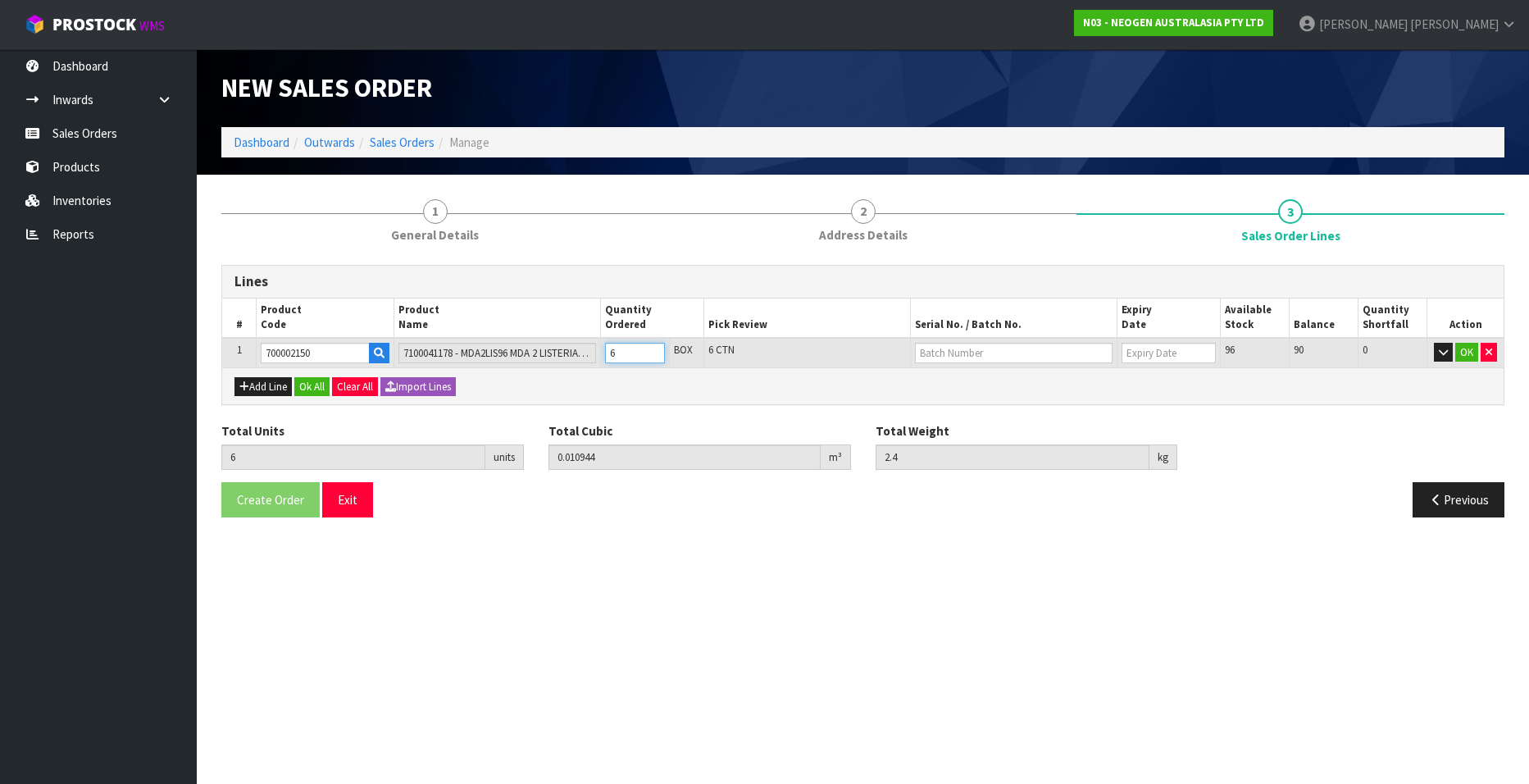
click at [652, 348] on input "6" at bounding box center [635, 353] width 60 height 21
click at [652, 348] on input "7" at bounding box center [635, 353] width 60 height 21
click at [652, 348] on input "8" at bounding box center [635, 353] width 60 height 21
click at [274, 386] on button "Add Line" at bounding box center [262, 386] width 57 height 20
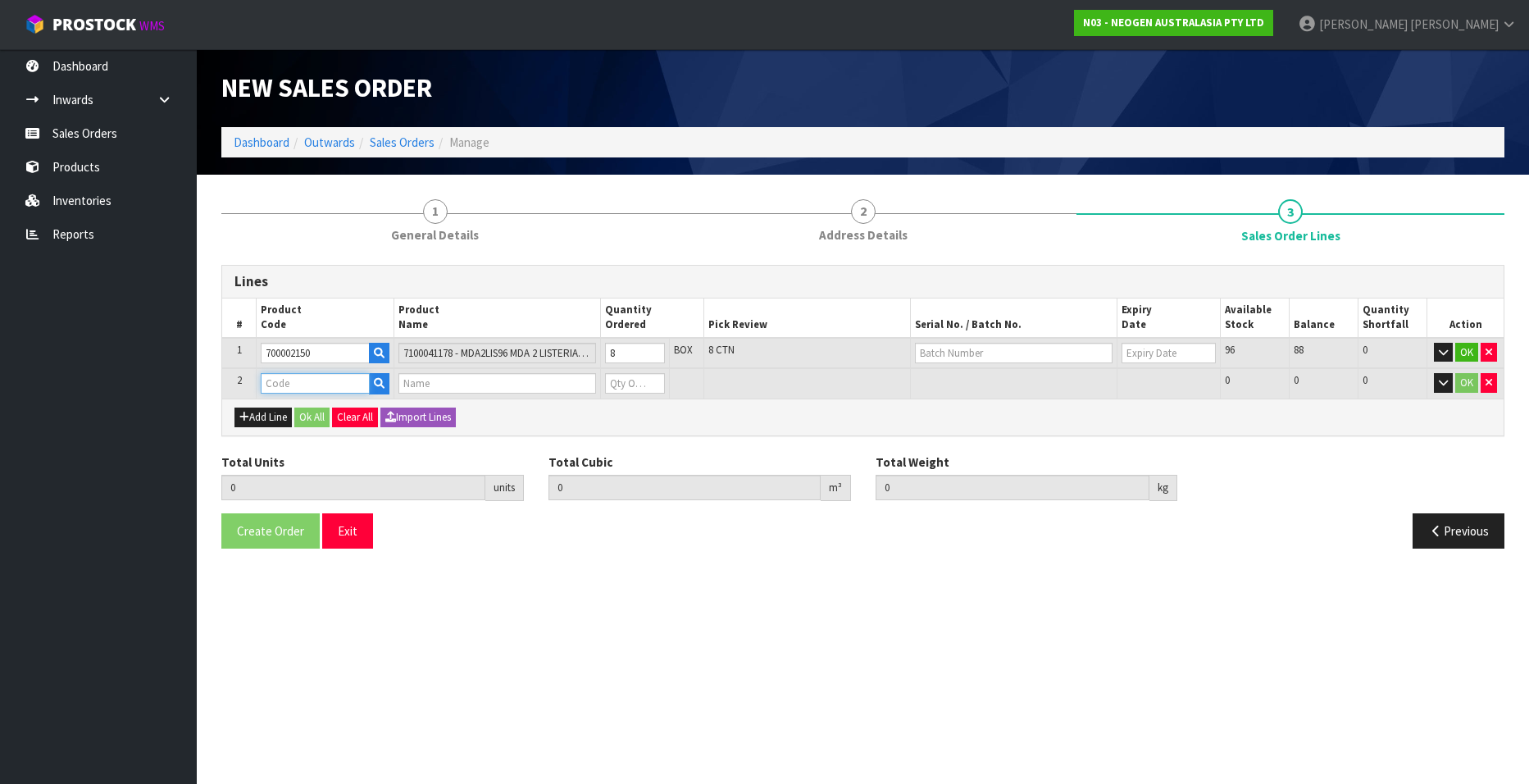
click at [280, 386] on input "text" at bounding box center [315, 384] width 109 height 21
paste input "700002150"
click at [652, 356] on input "7" at bounding box center [635, 353] width 60 height 21
click at [652, 356] on input "6" at bounding box center [635, 353] width 60 height 21
click at [652, 356] on input "5" at bounding box center [635, 353] width 60 height 21
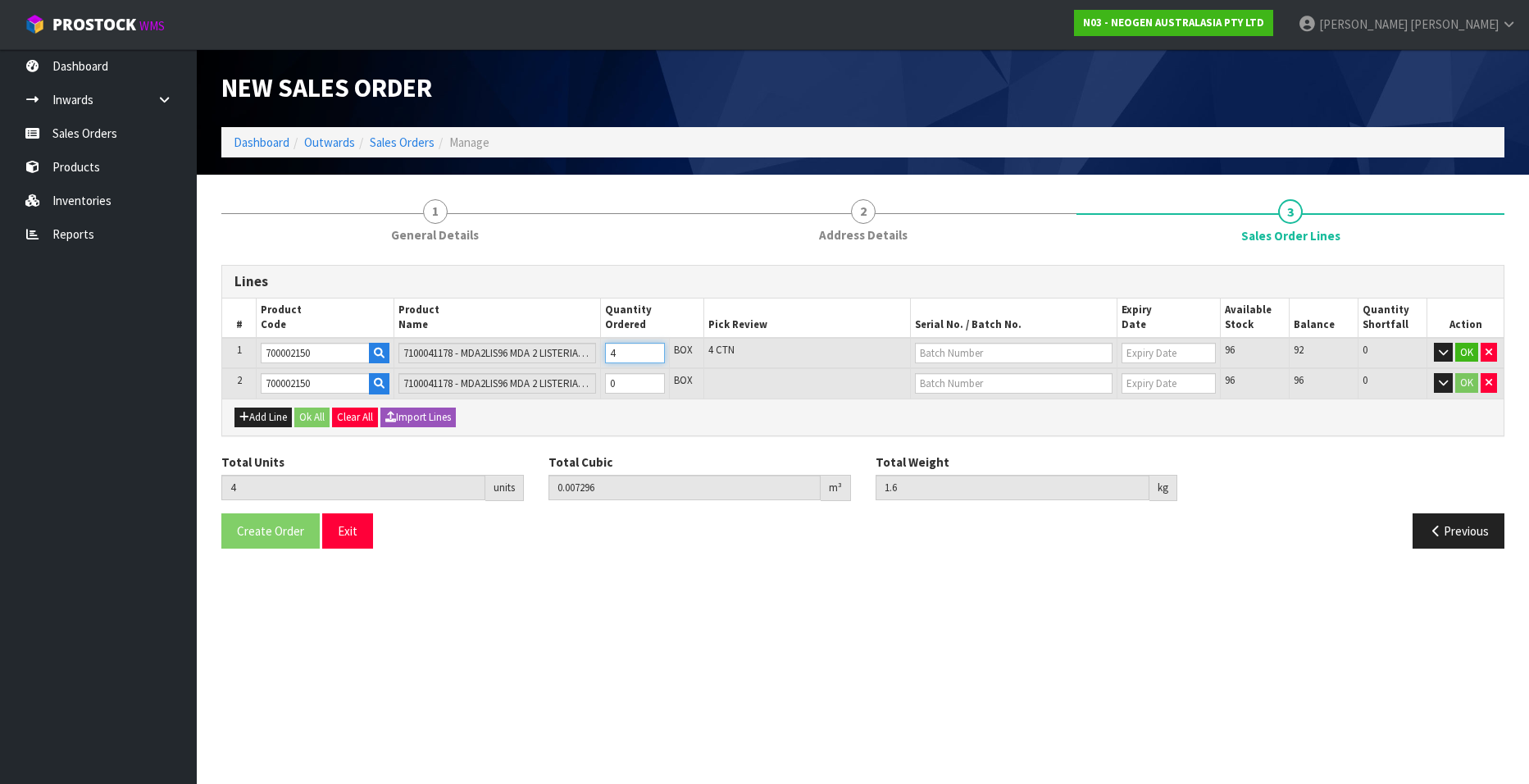
click at [652, 356] on input "4" at bounding box center [635, 353] width 60 height 21
click at [637, 388] on input "0" at bounding box center [635, 384] width 60 height 21
click at [653, 381] on input "1" at bounding box center [635, 384] width 60 height 21
click at [653, 381] on input "2" at bounding box center [635, 384] width 60 height 21
click at [653, 381] on input "3" at bounding box center [635, 384] width 60 height 21
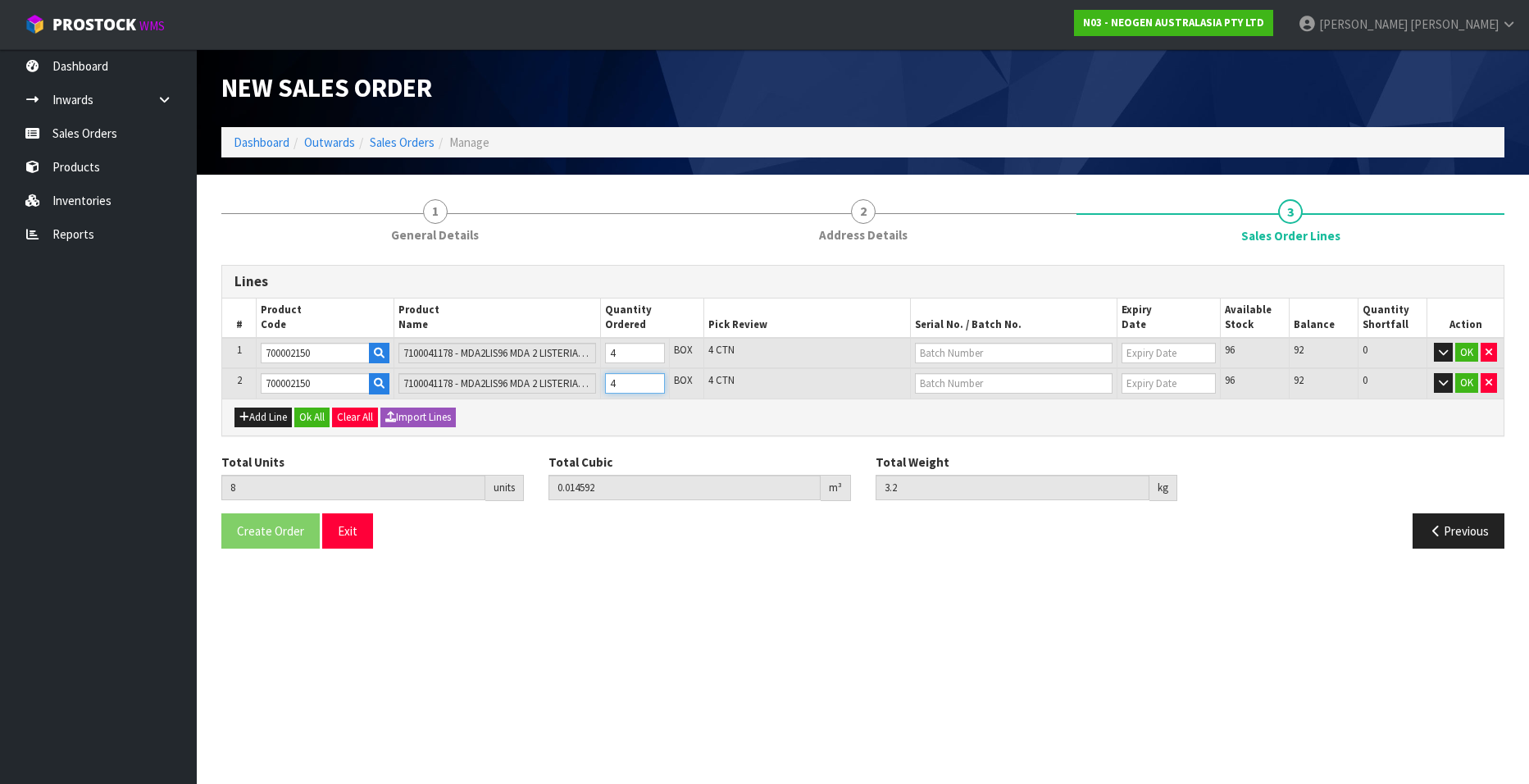
click at [653, 381] on input "4" at bounding box center [635, 384] width 60 height 21
click at [937, 348] on input "text" at bounding box center [1014, 353] width 198 height 21
click at [990, 375] on link "3000029963" at bounding box center [980, 381] width 130 height 22
click at [989, 383] on input "text" at bounding box center [1014, 384] width 198 height 21
click at [990, 428] on link "3000030790" at bounding box center [980, 433] width 130 height 22
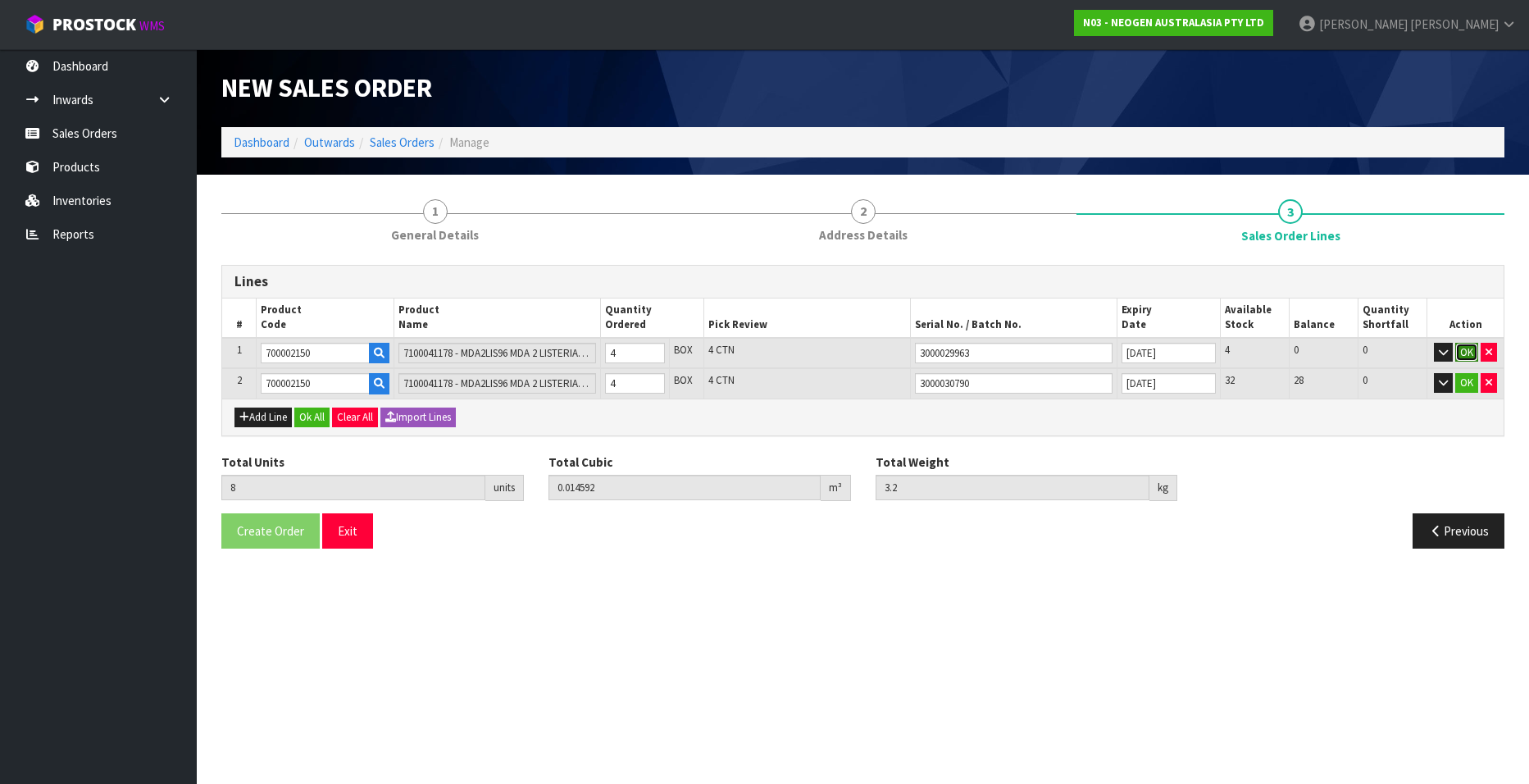
click at [990, 347] on button "OK" at bounding box center [1466, 352] width 23 height 20
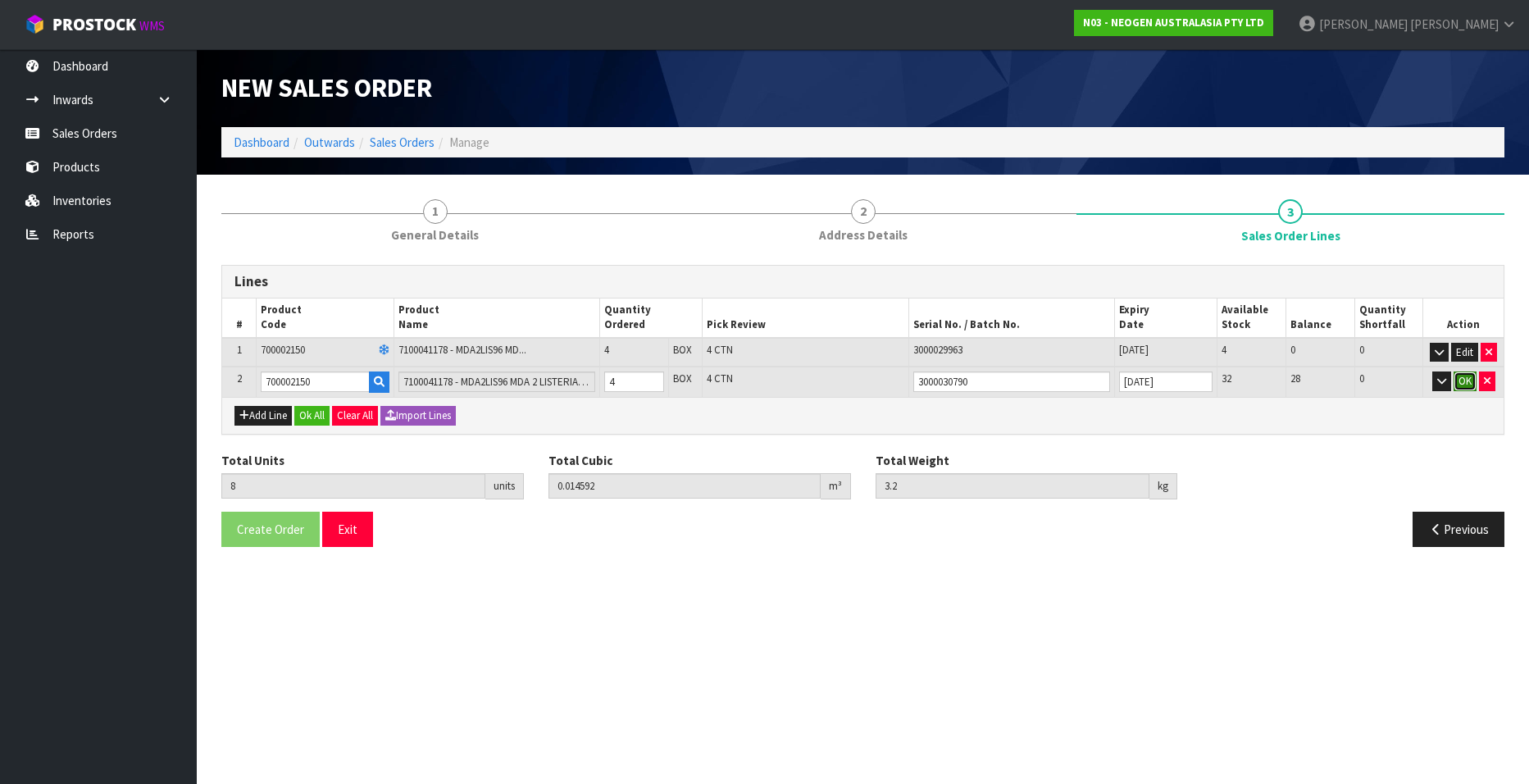
click at [990, 378] on button "OK" at bounding box center [1465, 381] width 23 height 20
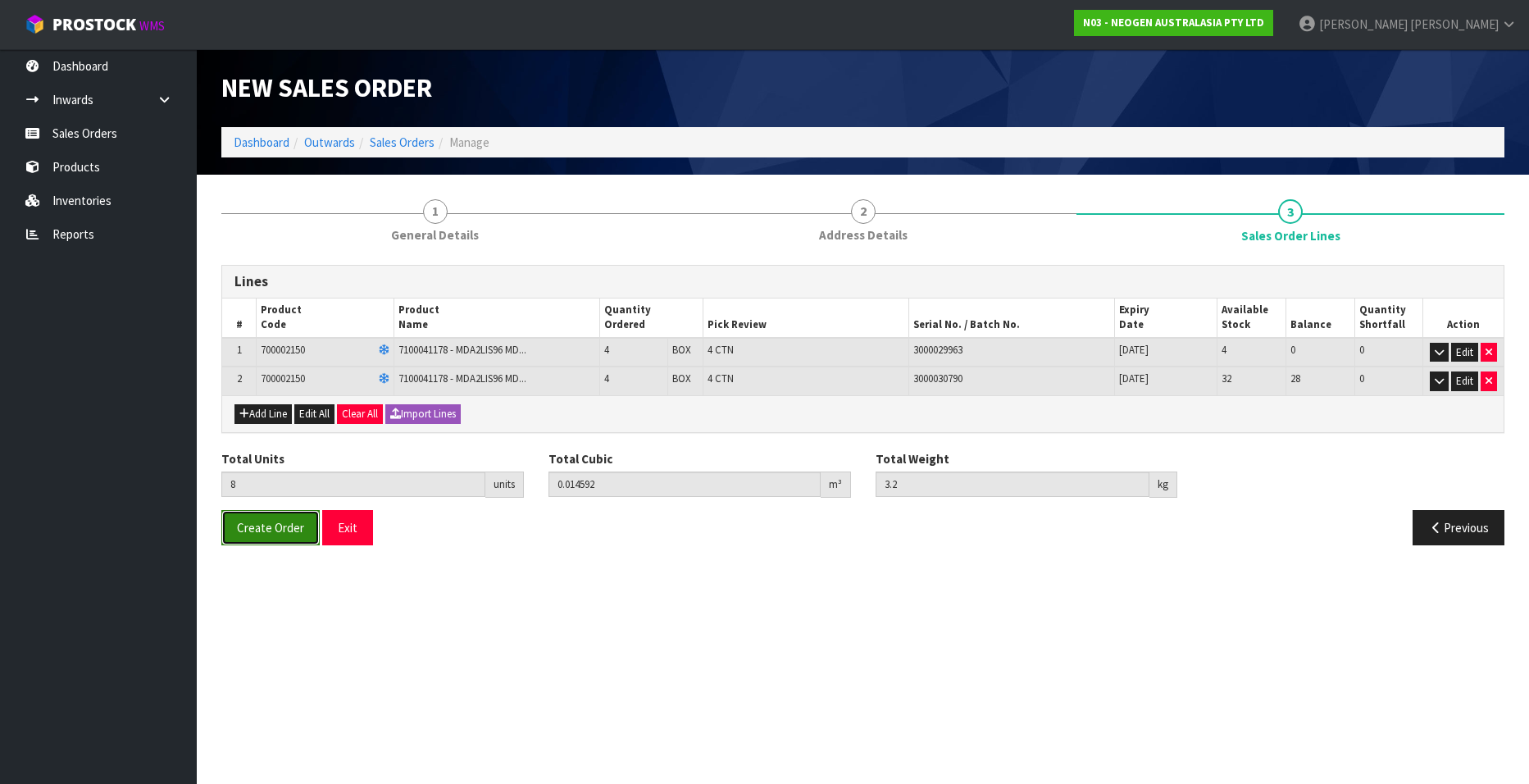
click at [253, 475] on span "Create Order" at bounding box center [271, 527] width 67 height 16
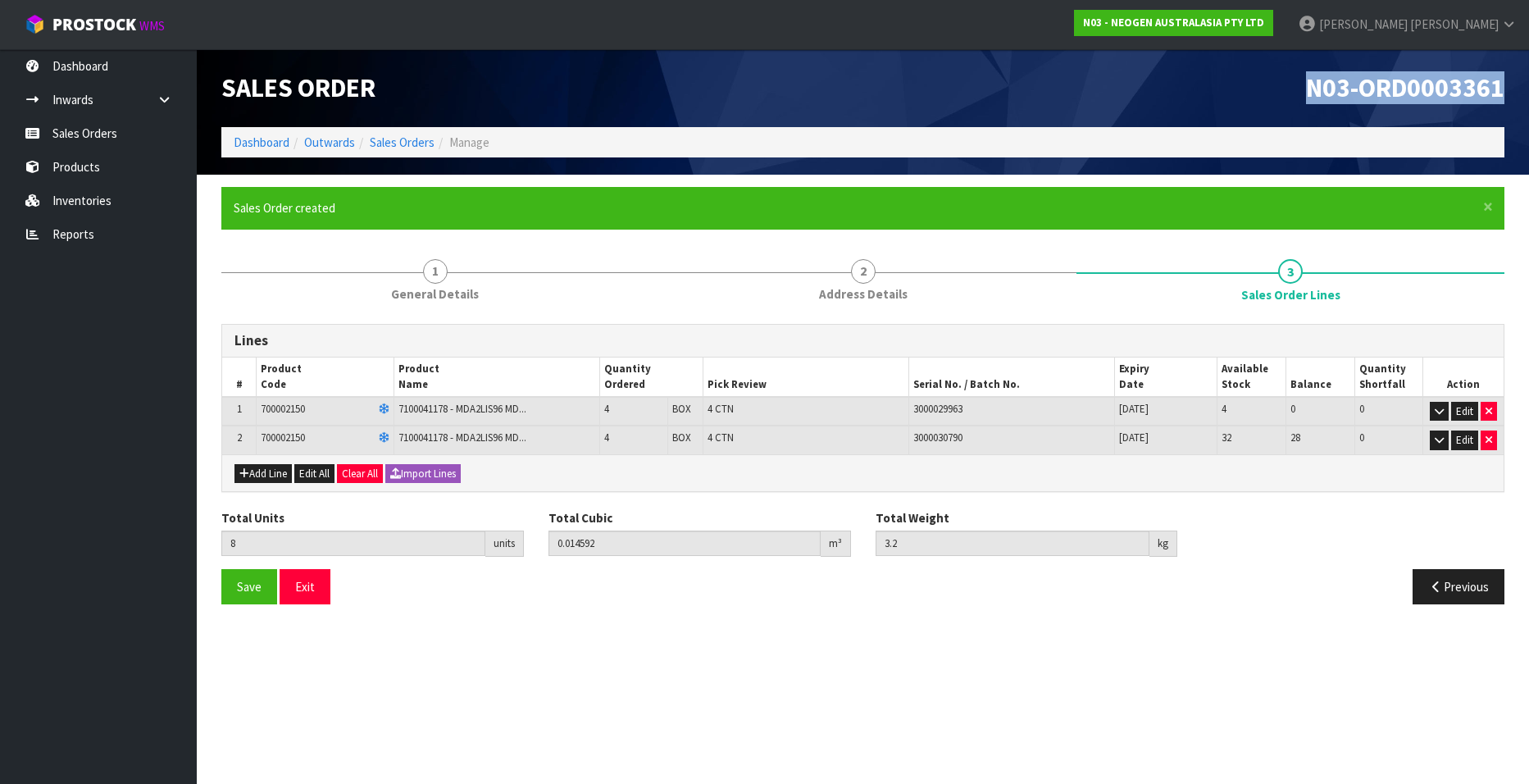
drag, startPoint x: 1311, startPoint y: 86, endPoint x: 1514, endPoint y: 92, distance: 203.1
click at [990, 92] on div "N03-ORD0003361" at bounding box center [1190, 88] width 654 height 77
copy span "N03-ORD0003361"
click at [395, 141] on link "Sales Orders" at bounding box center [401, 142] width 64 height 16
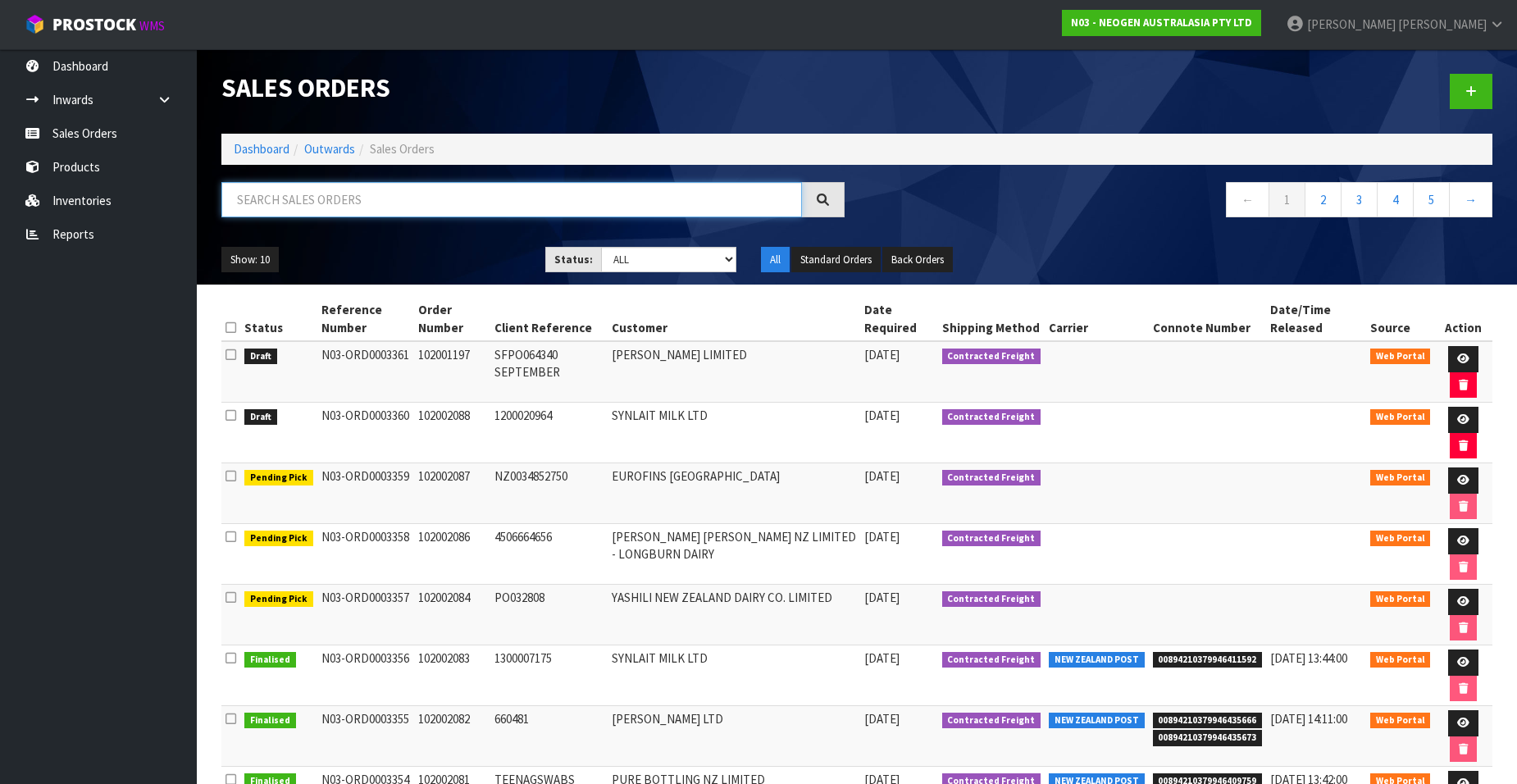
click at [443, 196] on input "text" at bounding box center [512, 200] width 581 height 35
